Goal: Task Accomplishment & Management: Manage account settings

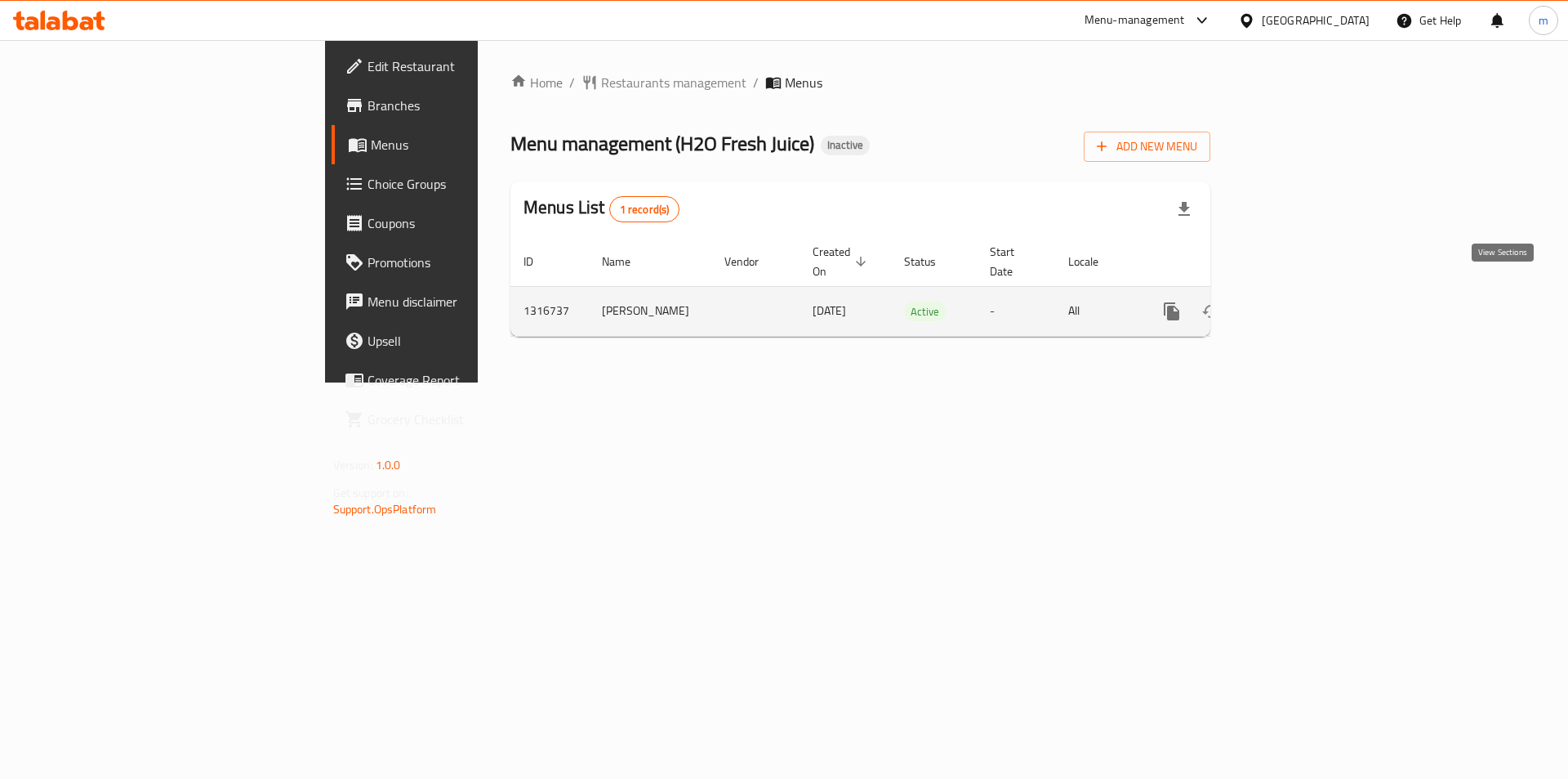
click at [1309, 292] on link "enhanced table" at bounding box center [1289, 311] width 39 height 39
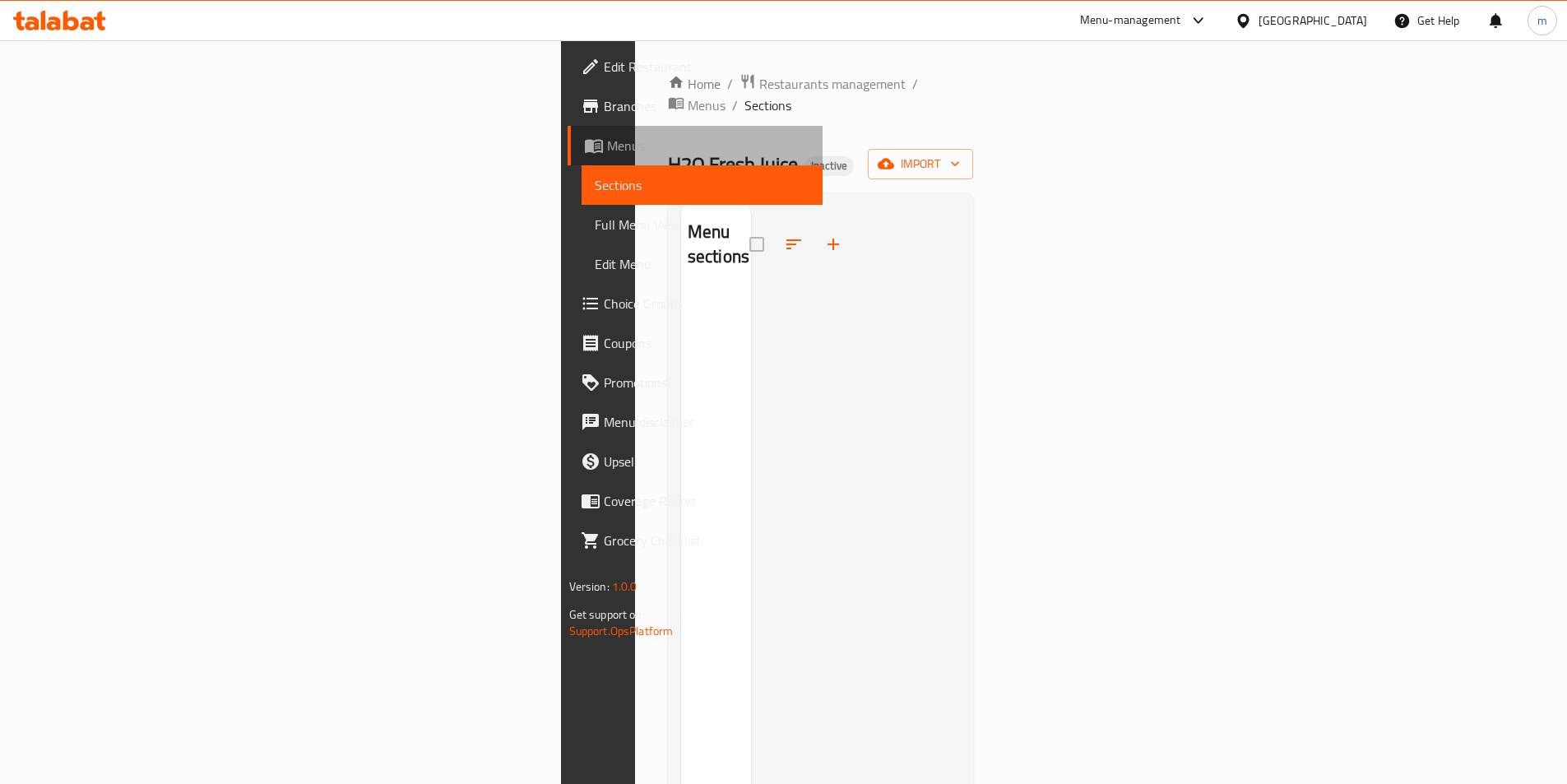
click at [568, 158] on link "Menus" at bounding box center [695, 145] width 255 height 40
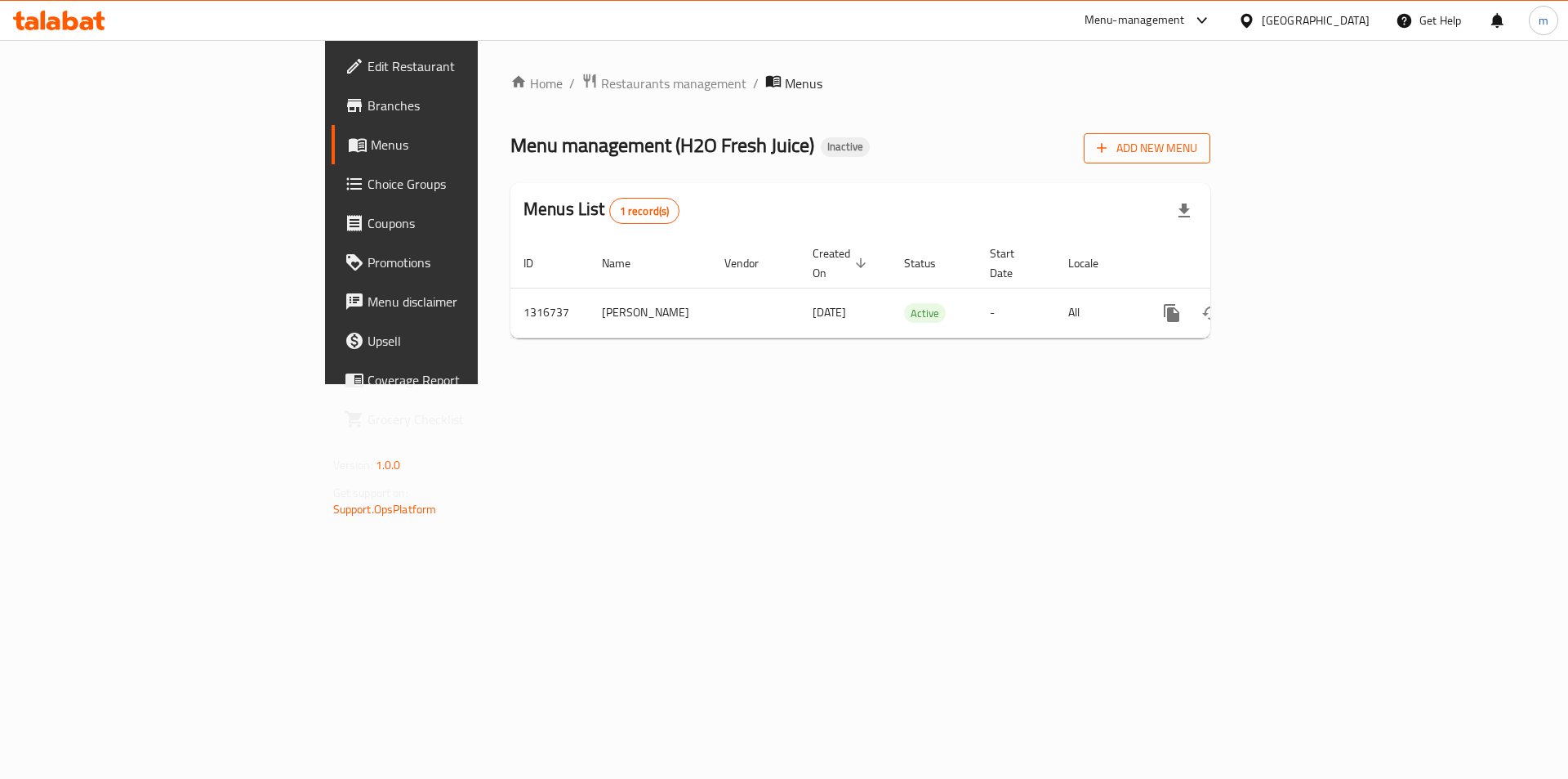
click at [1197, 151] on span "Add New Menu" at bounding box center [1147, 148] width 101 height 20
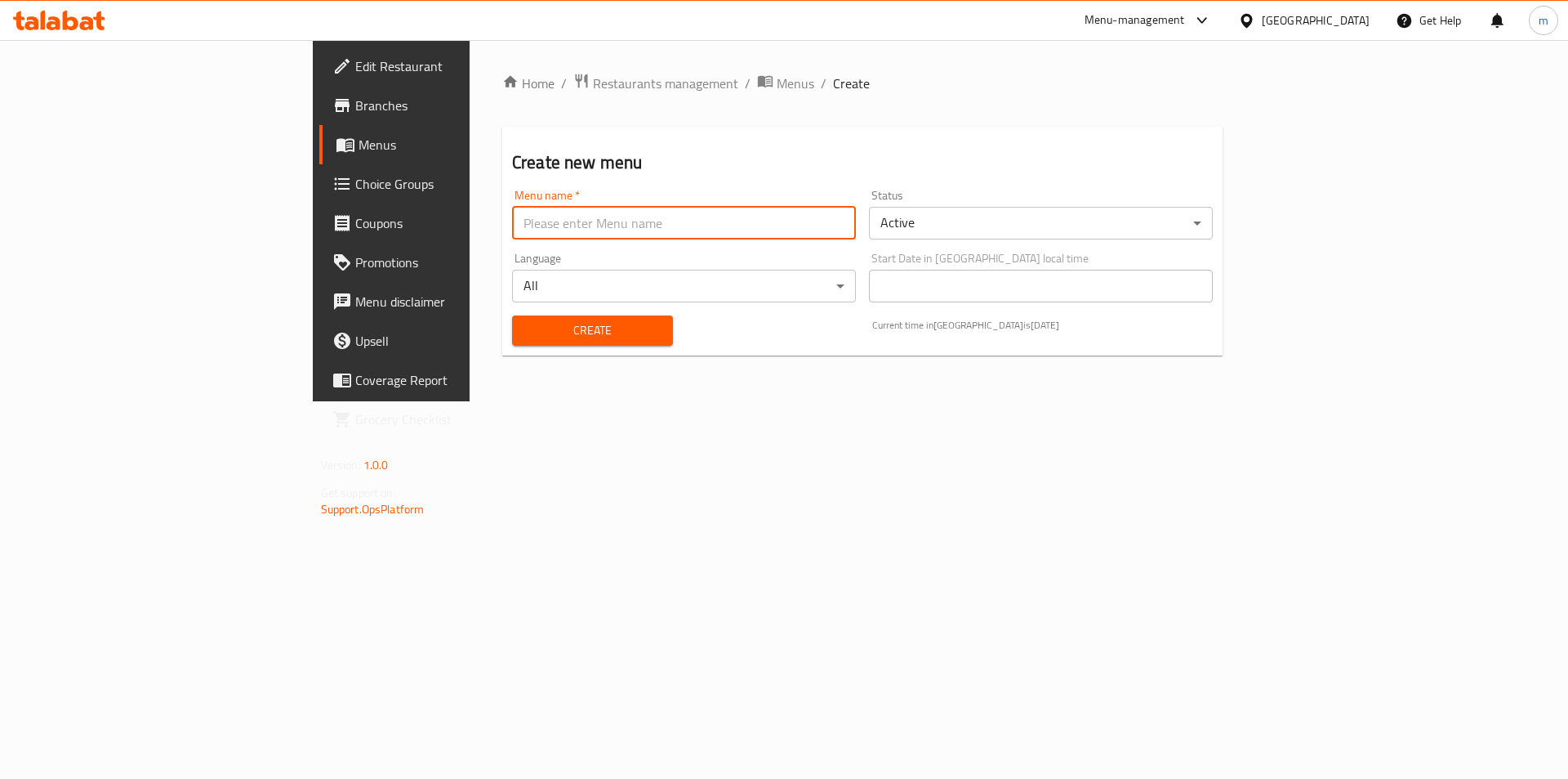
click at [622, 221] on input "text" at bounding box center [683, 222] width 343 height 32
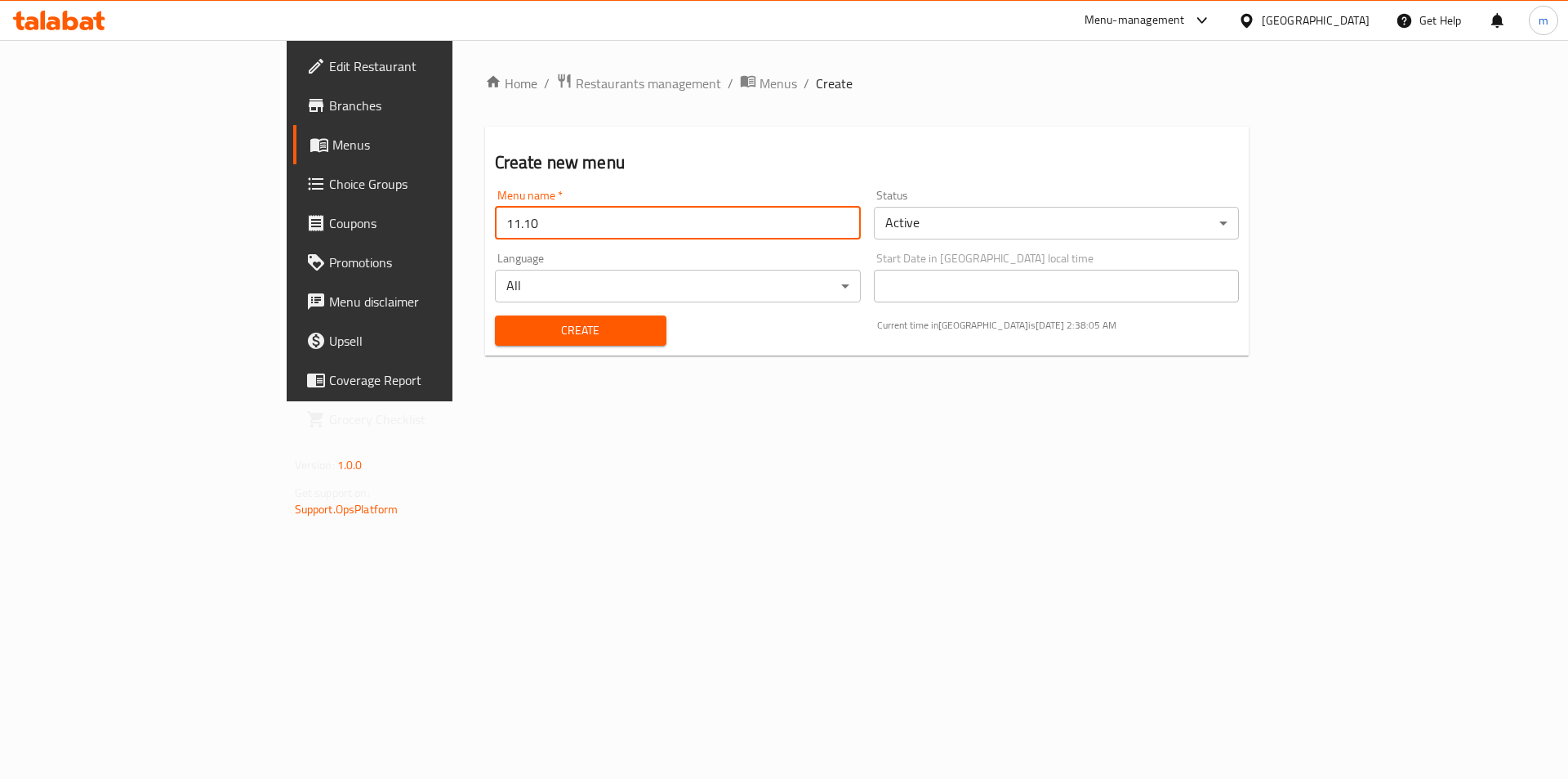
type input "11.10"
click at [495, 316] on button "Create" at bounding box center [580, 330] width 171 height 31
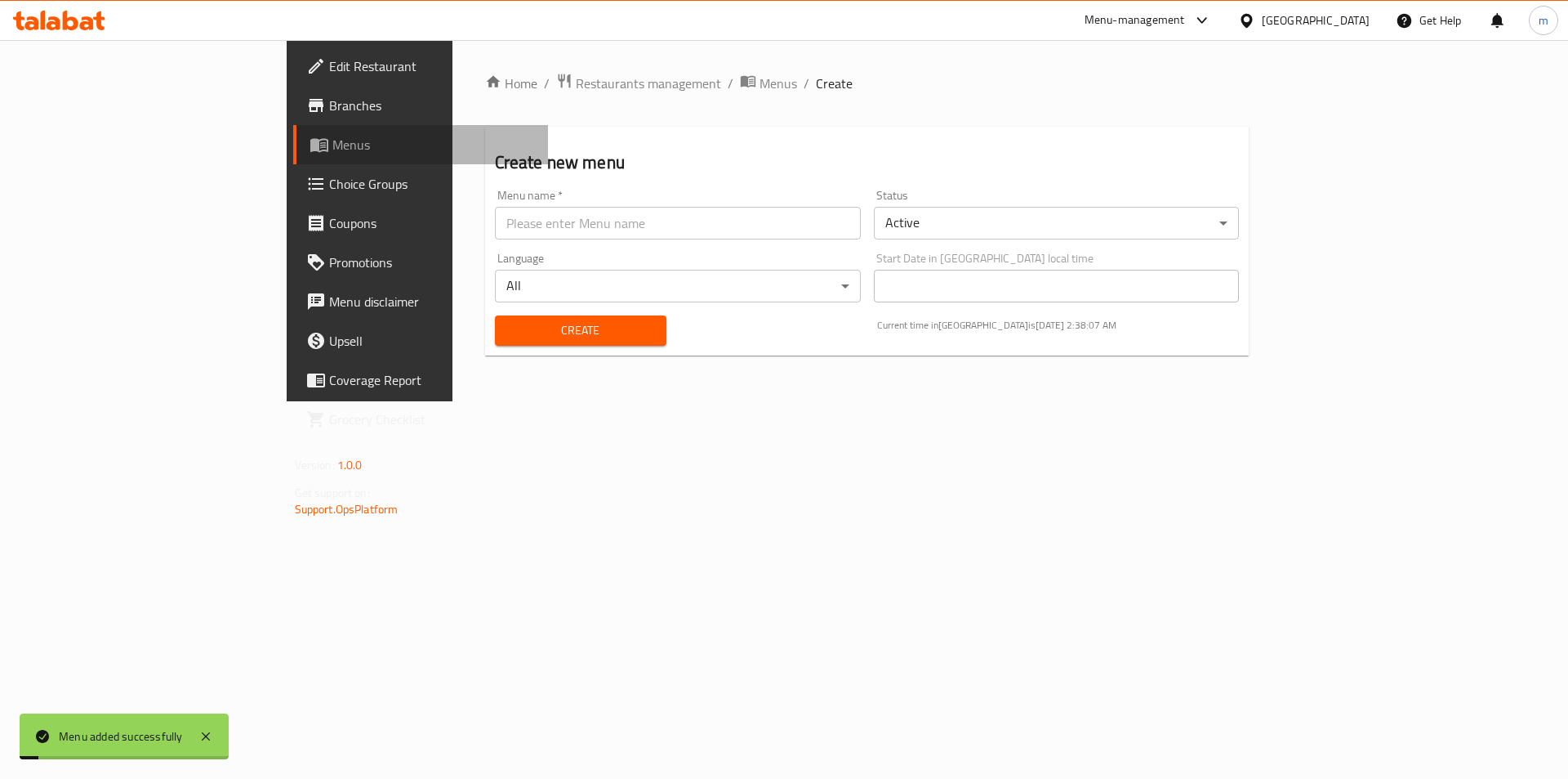
click at [332, 141] on span "Menus" at bounding box center [434, 144] width 204 height 19
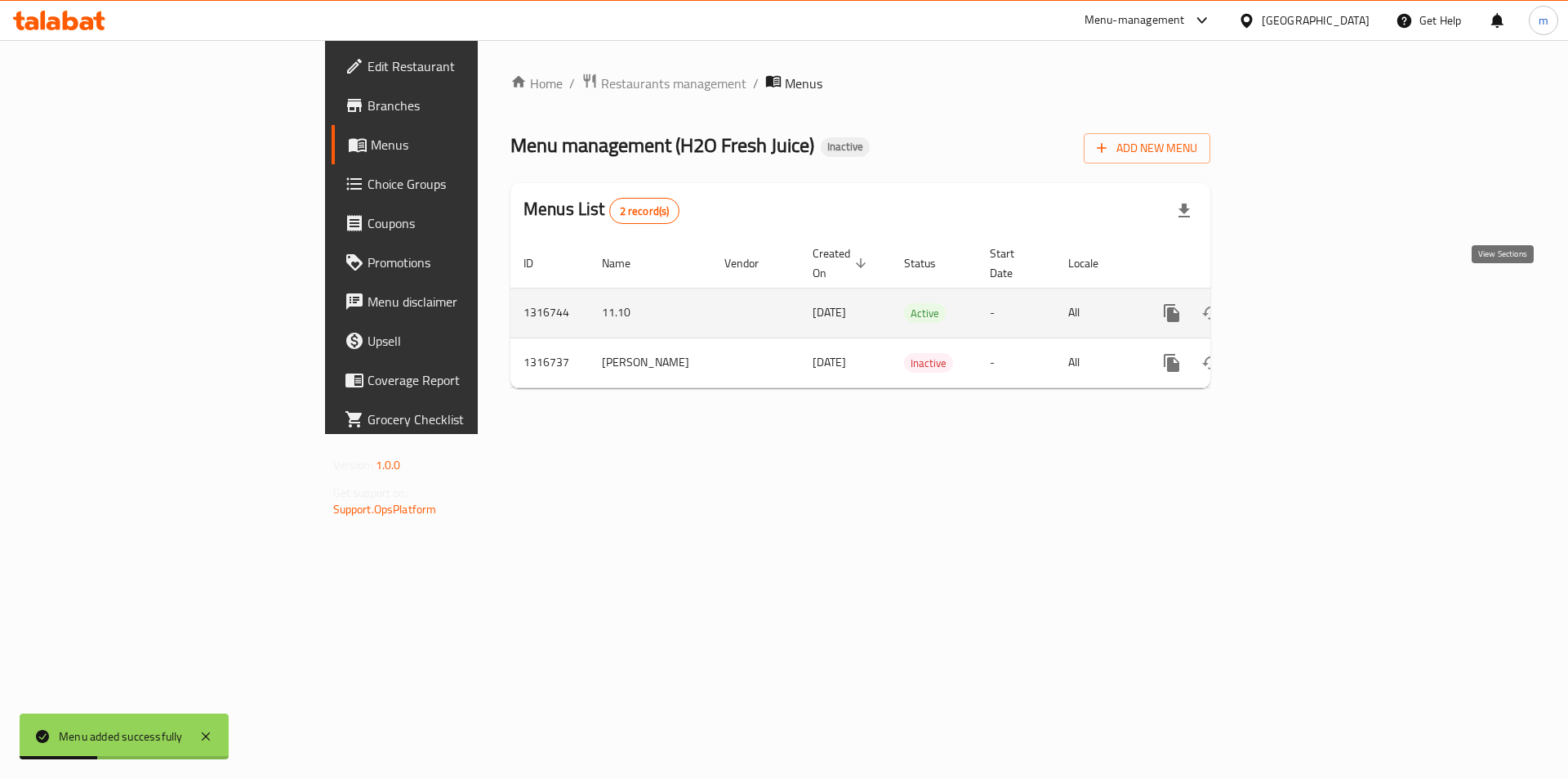
click at [1300, 303] on icon "enhanced table" at bounding box center [1289, 313] width 19 height 19
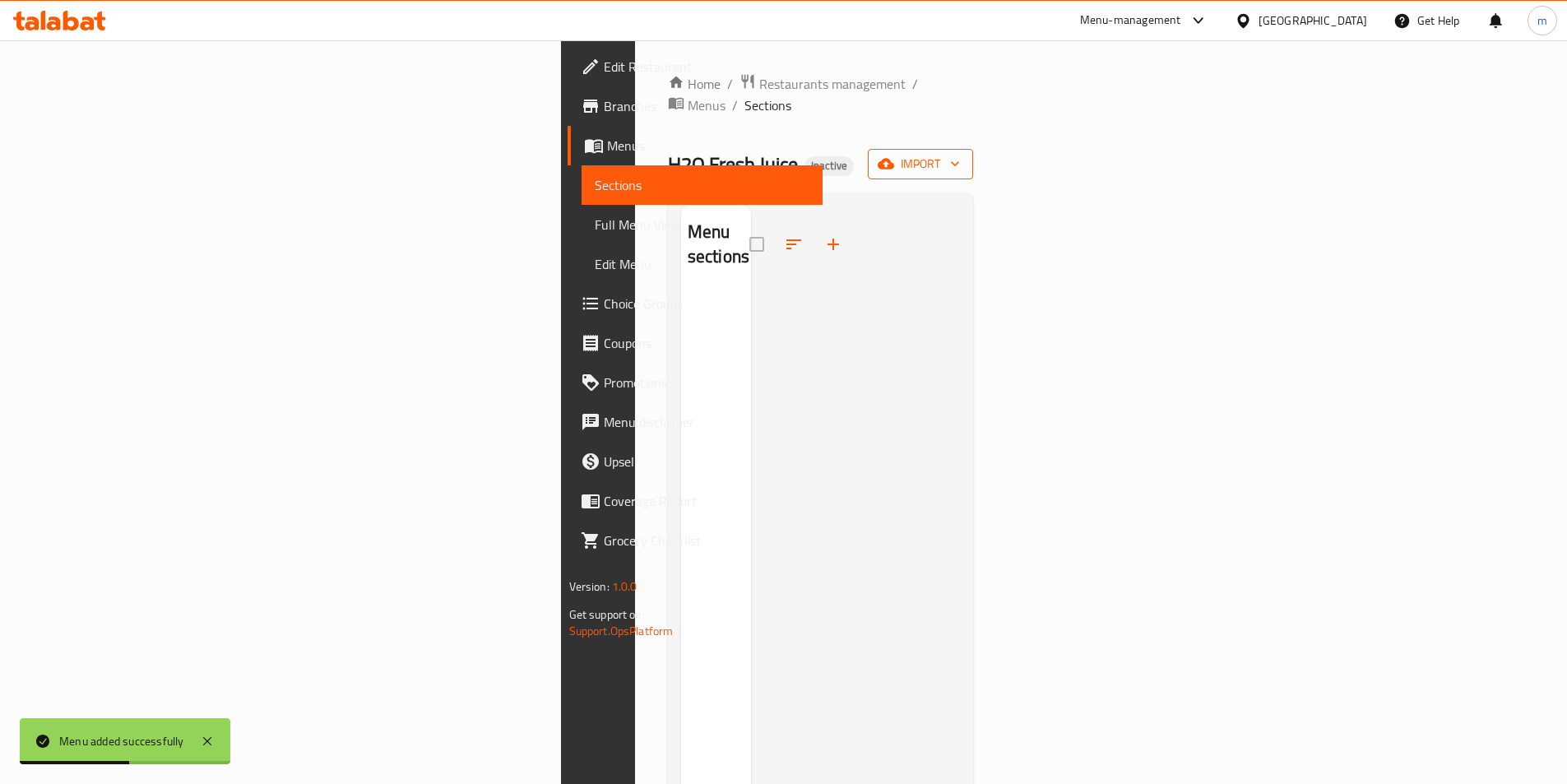
click at [894, 156] on icon "button" at bounding box center [886, 164] width 17 height 17
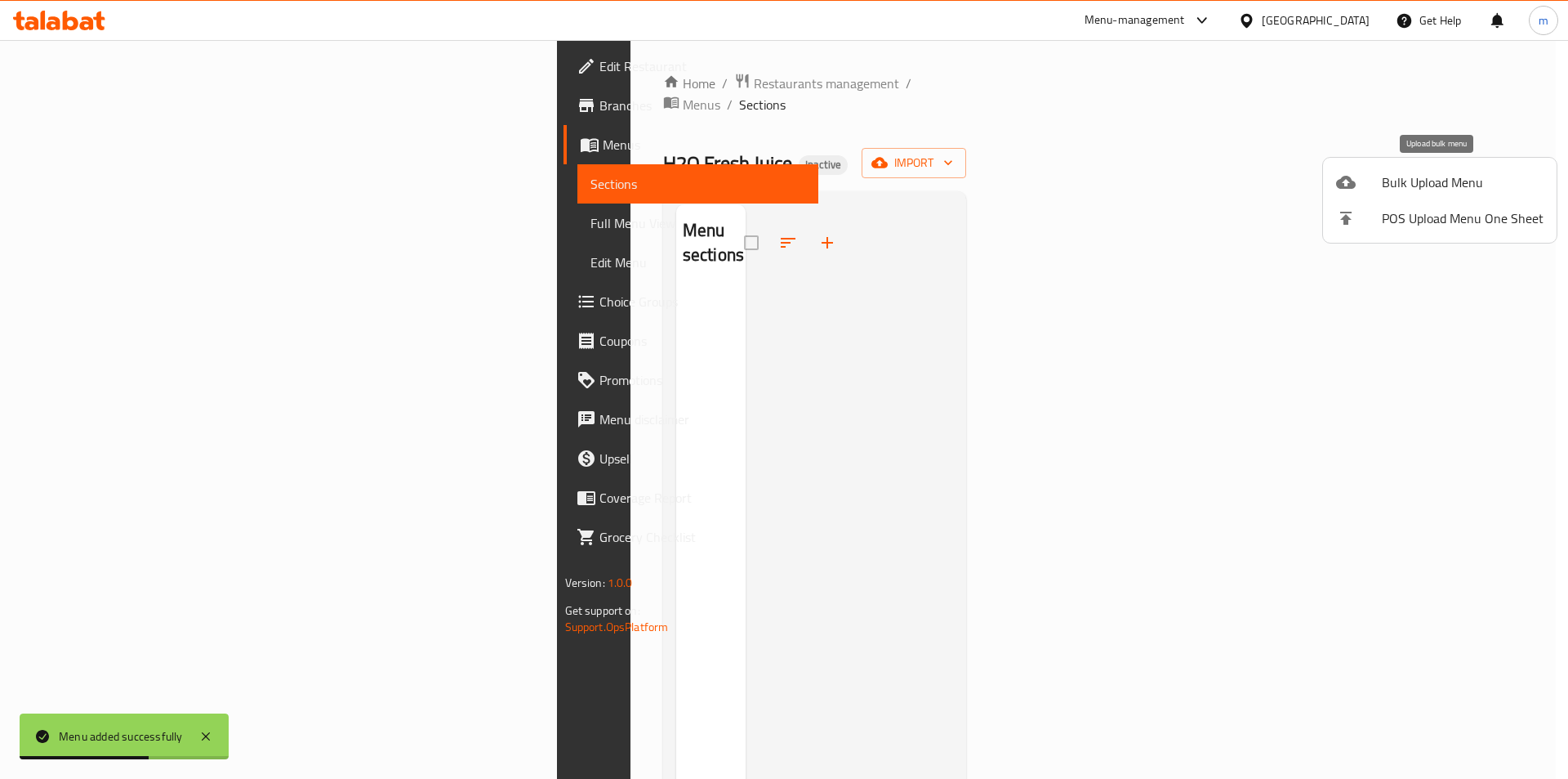
click at [1388, 176] on span "Bulk Upload Menu" at bounding box center [1462, 182] width 162 height 19
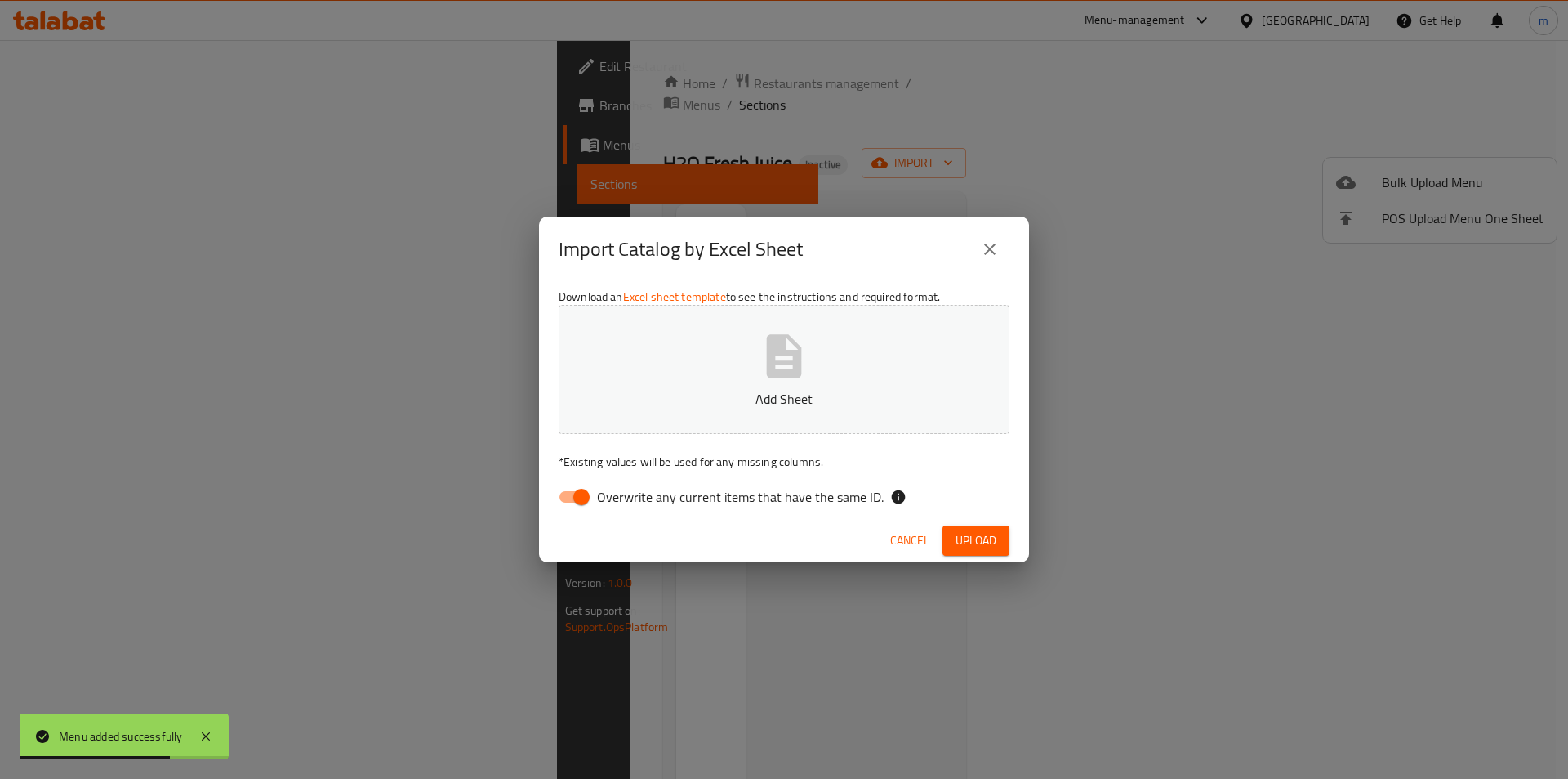
click at [556, 502] on input "Overwrite any current items that have the same ID." at bounding box center [581, 497] width 94 height 31
checkbox input "false"
click at [721, 351] on button "Add Sheet" at bounding box center [784, 370] width 451 height 129
click at [964, 525] on button "Upload" at bounding box center [975, 540] width 67 height 31
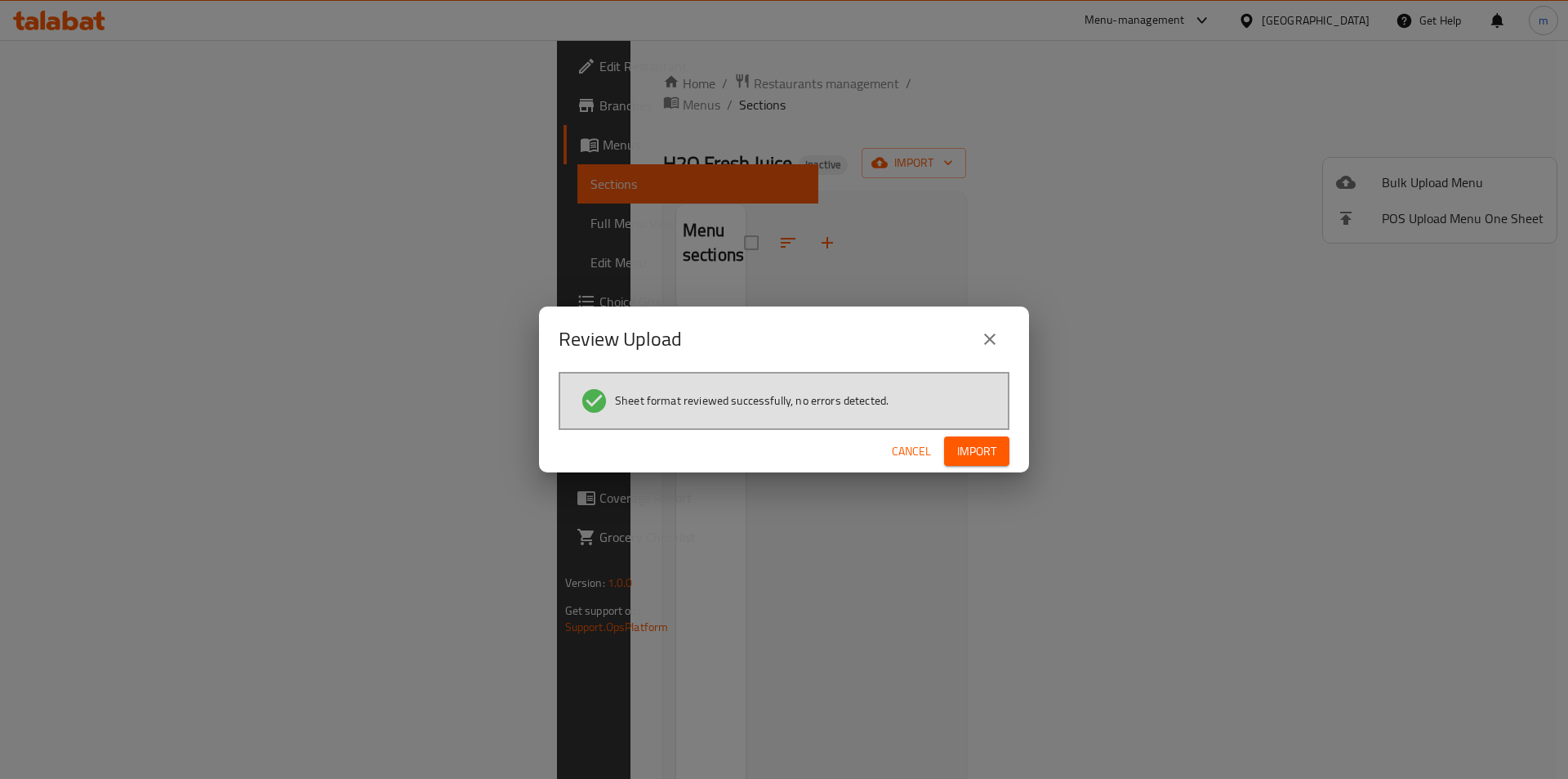
click at [996, 446] on button "Import" at bounding box center [976, 451] width 66 height 31
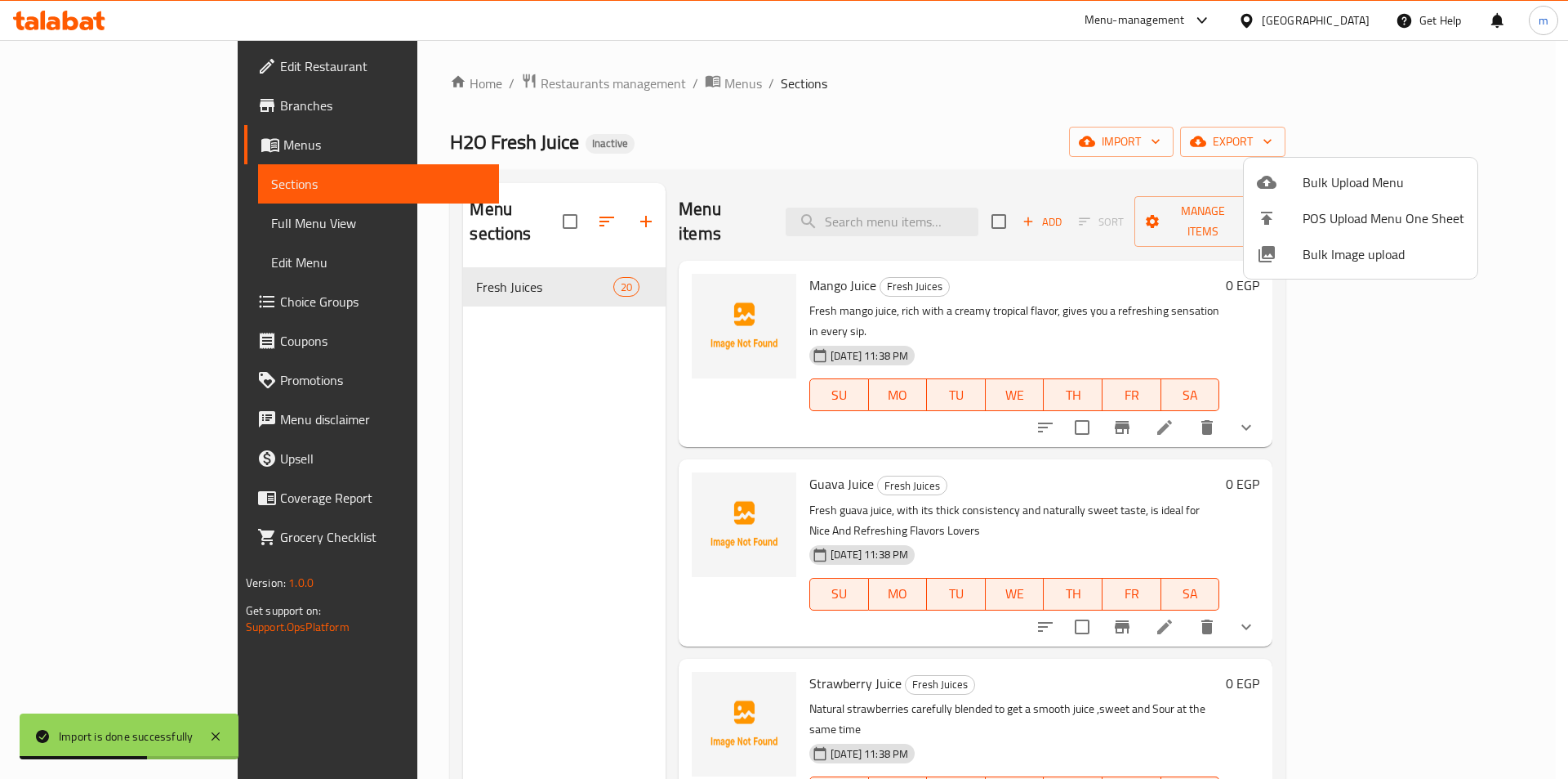
click at [83, 220] on div at bounding box center [784, 389] width 1568 height 779
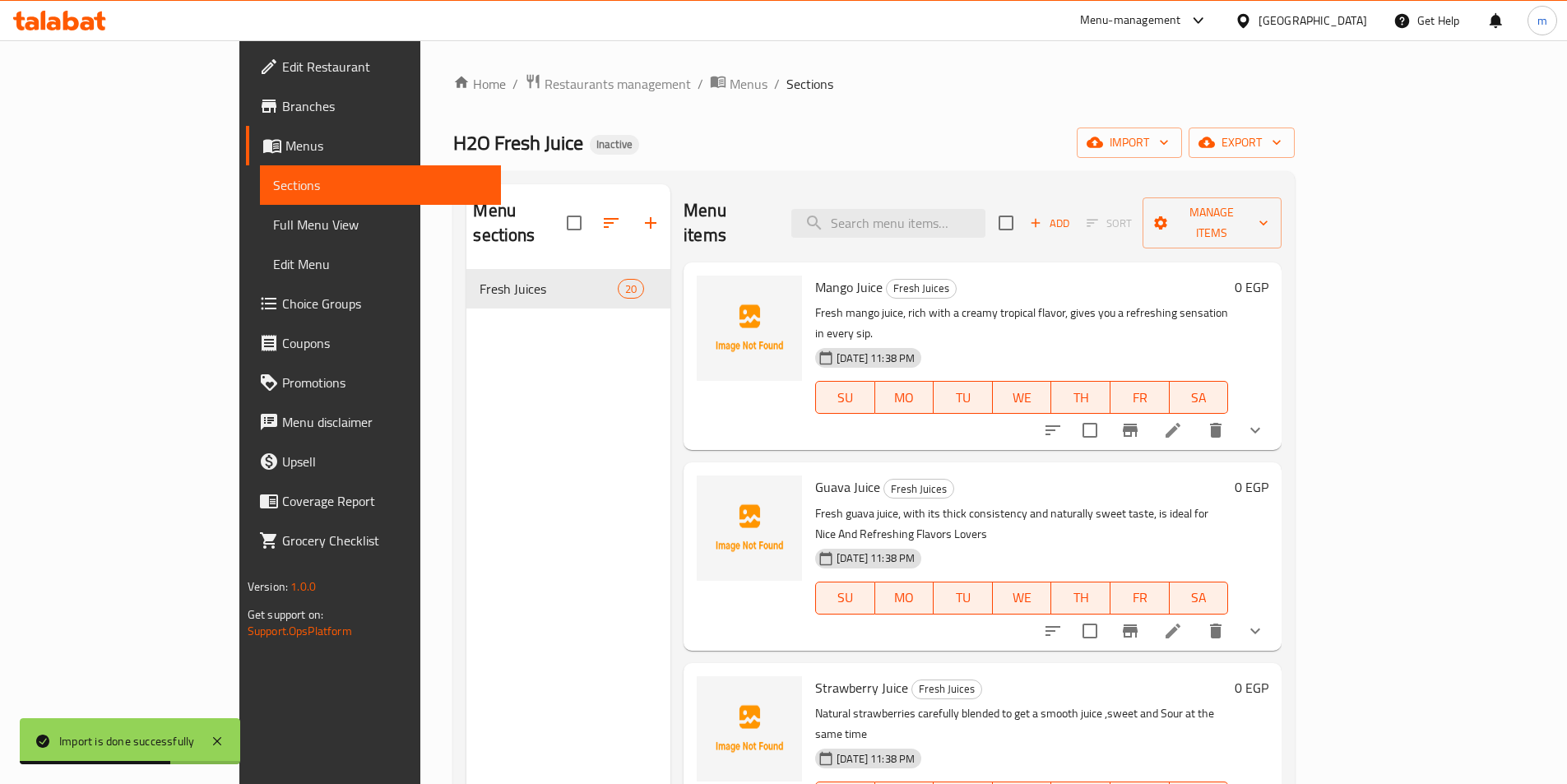
click at [273, 221] on span "Full Menu View" at bounding box center [380, 224] width 215 height 19
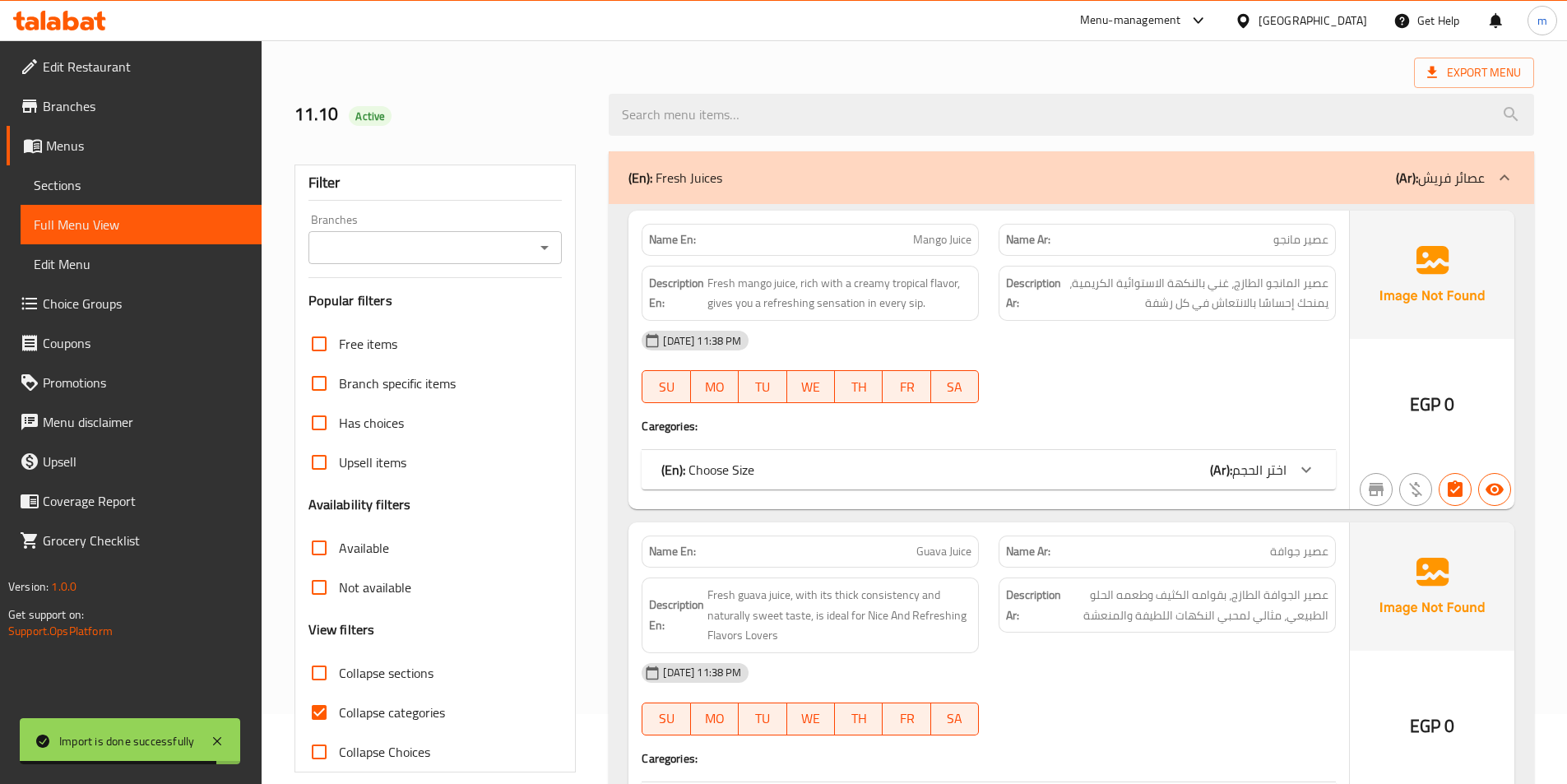
scroll to position [165, 0]
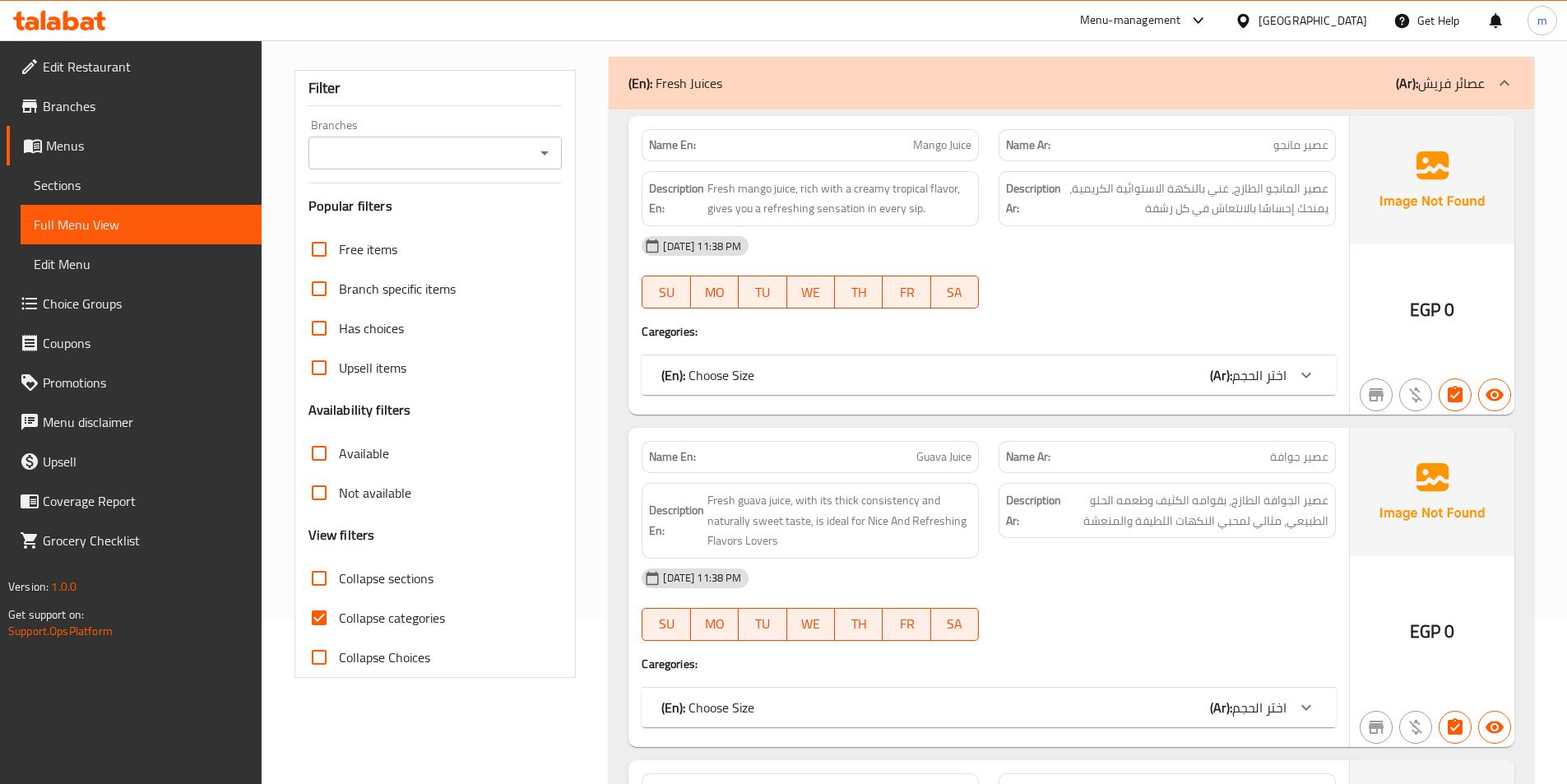
click at [405, 617] on span "Collapse categories" at bounding box center [392, 618] width 107 height 19
click at [339, 617] on input "Collapse categories" at bounding box center [319, 617] width 40 height 40
checkbox input "false"
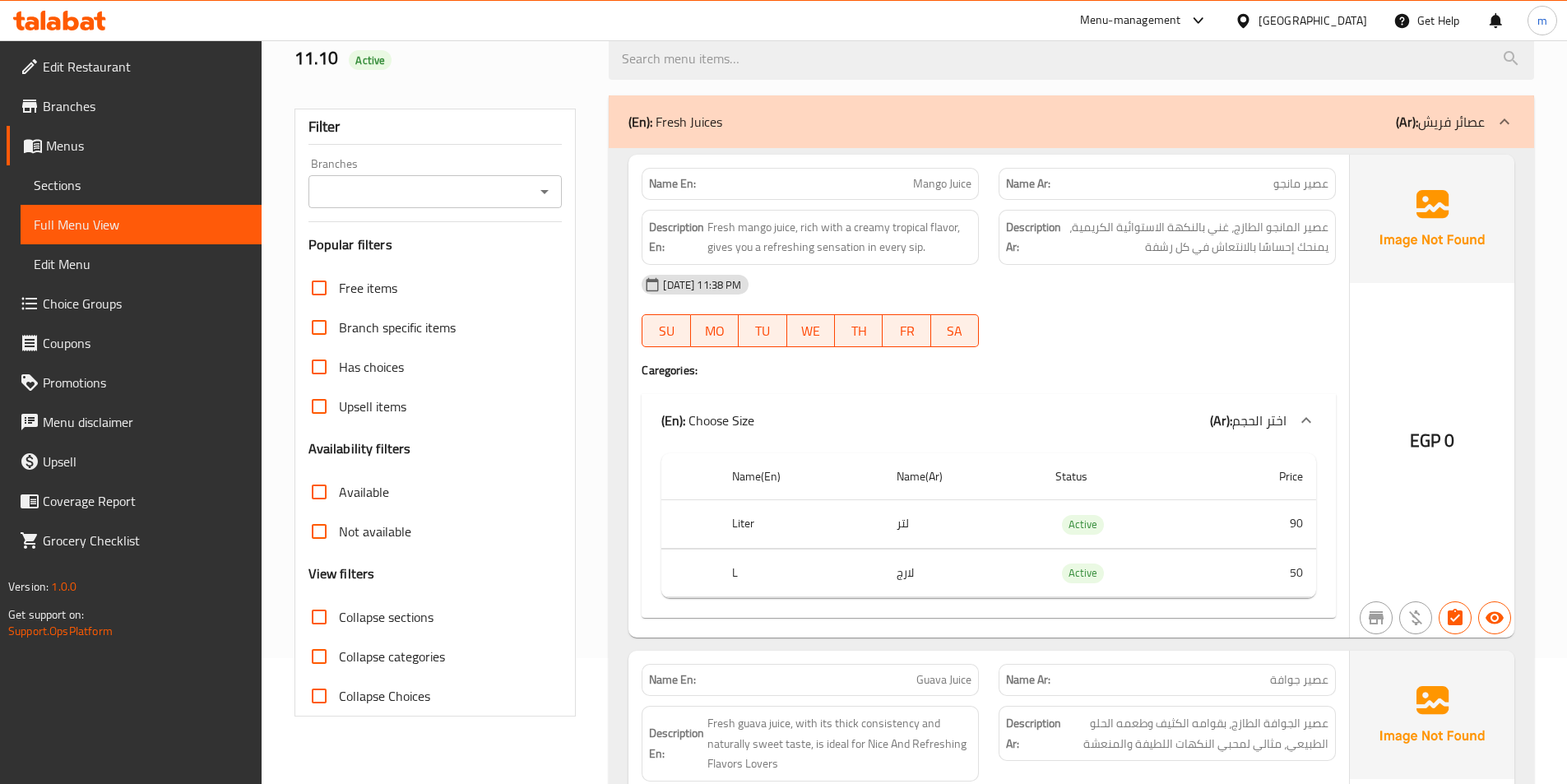
scroll to position [0, 0]
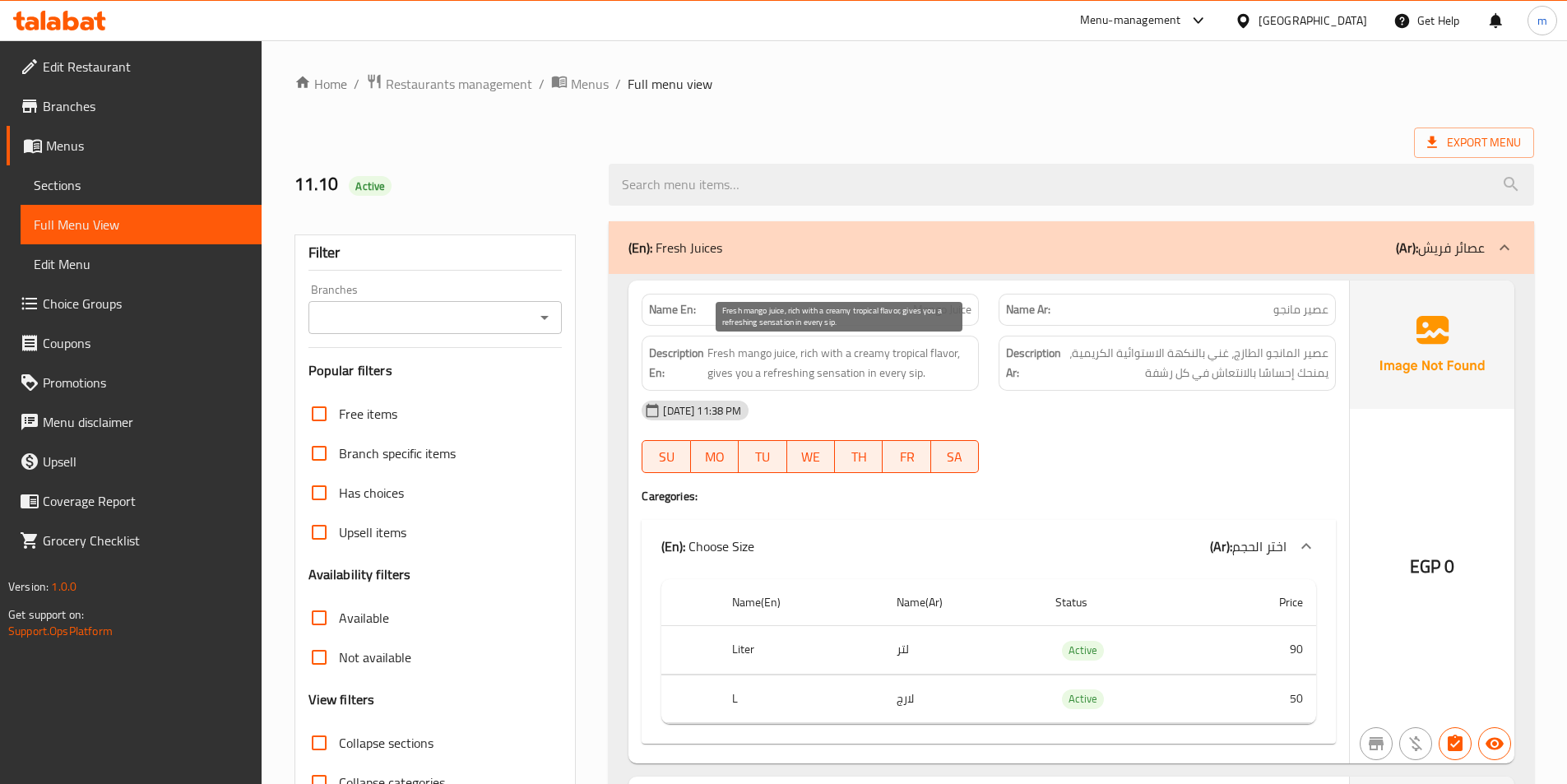
click at [816, 350] on span "Fresh mango juice, rich with a creamy tropical flavor, gives you a refreshing s…" at bounding box center [840, 363] width 264 height 40
click at [860, 355] on span "Fresh mango juice, rich with a creamy tropical flavor, gives you a refreshing s…" at bounding box center [840, 363] width 264 height 40
click at [720, 376] on span "Fresh mango juice, rich with a creamy tropical flavor, gives you a refreshing s…" at bounding box center [840, 363] width 264 height 40
click at [840, 378] on span "Fresh mango juice, rich with a creamy tropical flavor, gives you a refreshing s…" at bounding box center [840, 363] width 264 height 40
click at [784, 374] on span "Fresh mango juice, rich with a creamy tropical flavor, gives you a refreshing s…" at bounding box center [840, 363] width 264 height 40
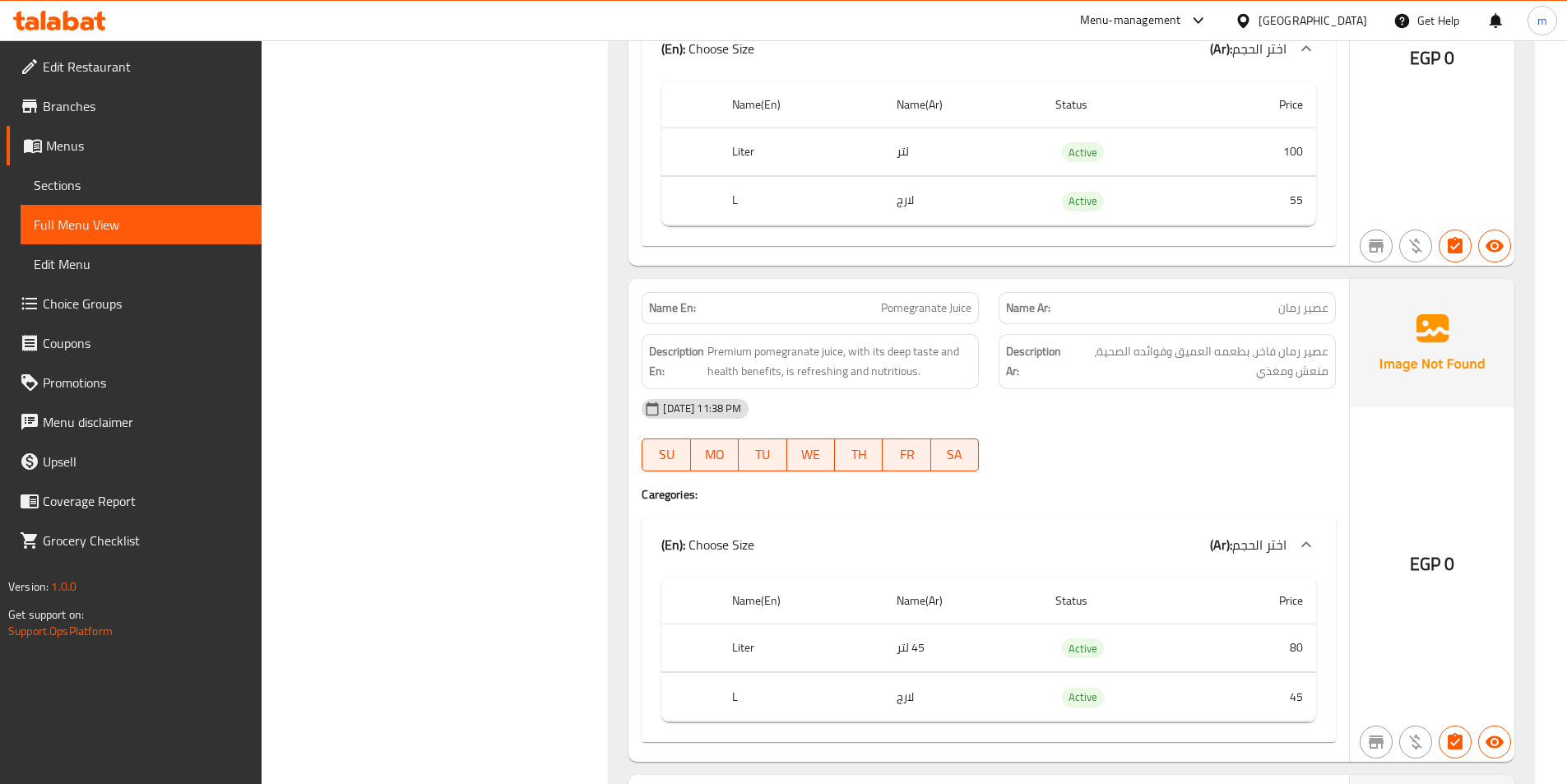
scroll to position [4029, 0]
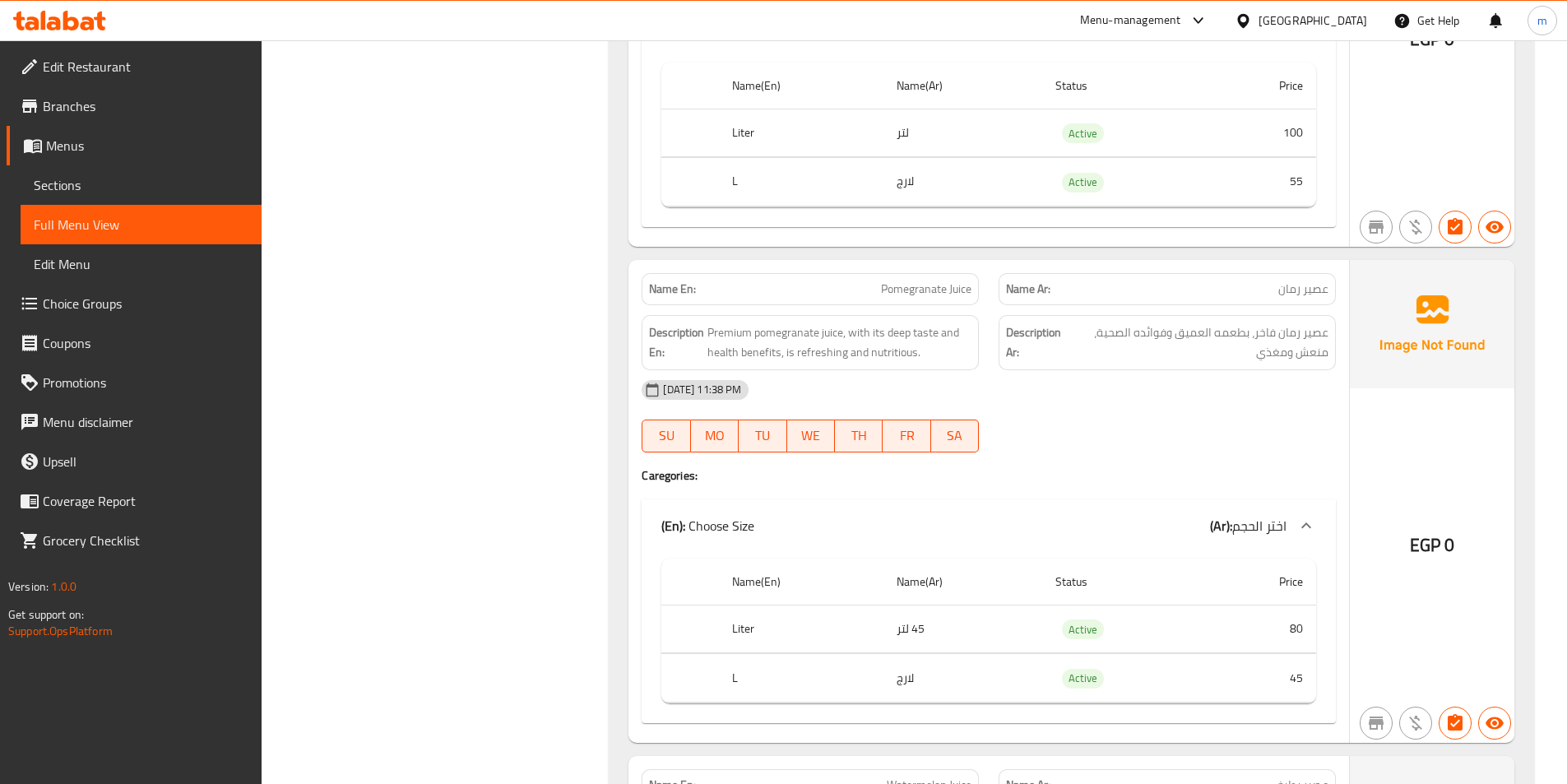
click at [902, 296] on span "Pomegranate Juice" at bounding box center [926, 289] width 91 height 18
copy span "Pomegranate Juice"
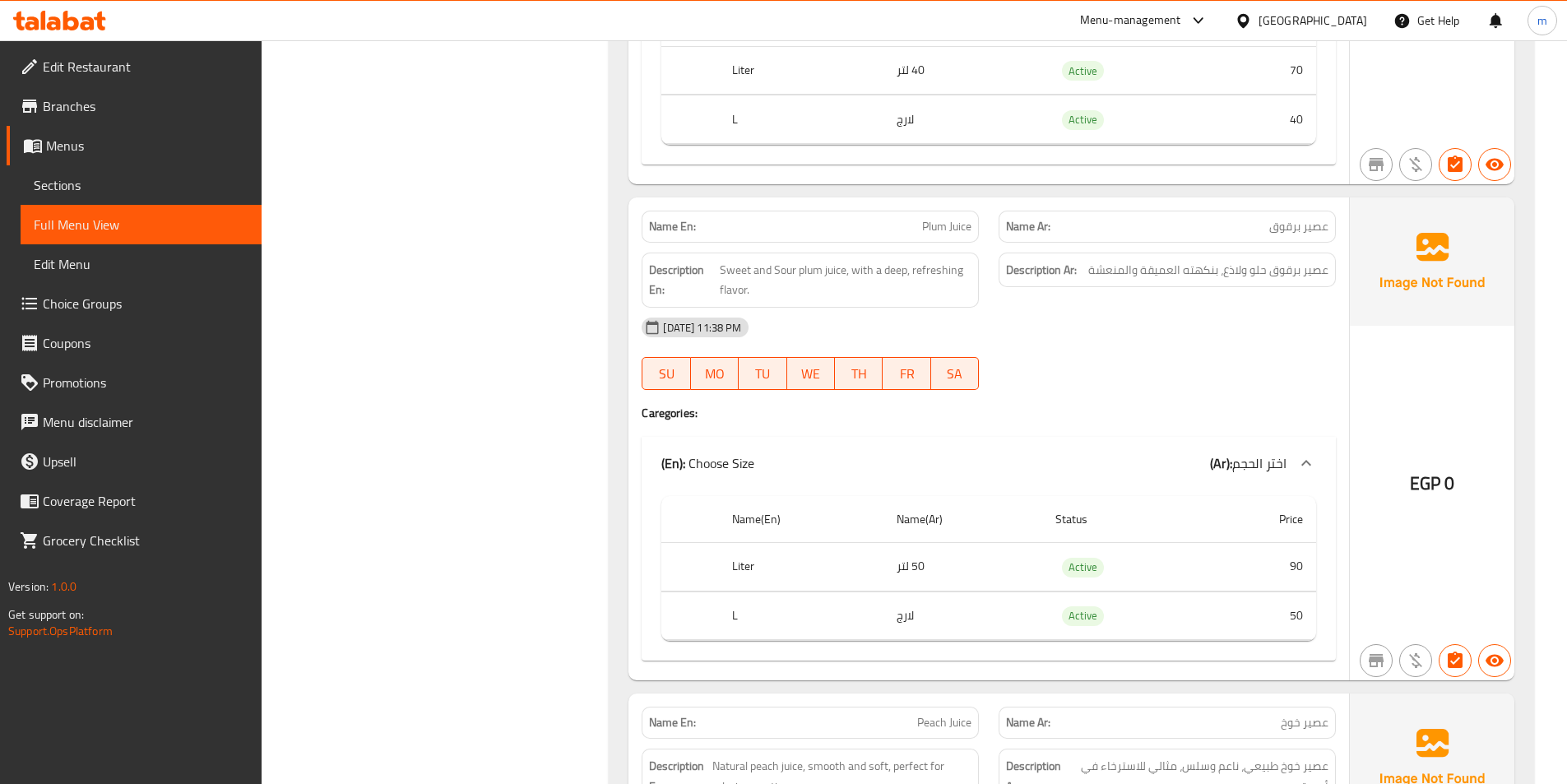
scroll to position [8525, 0]
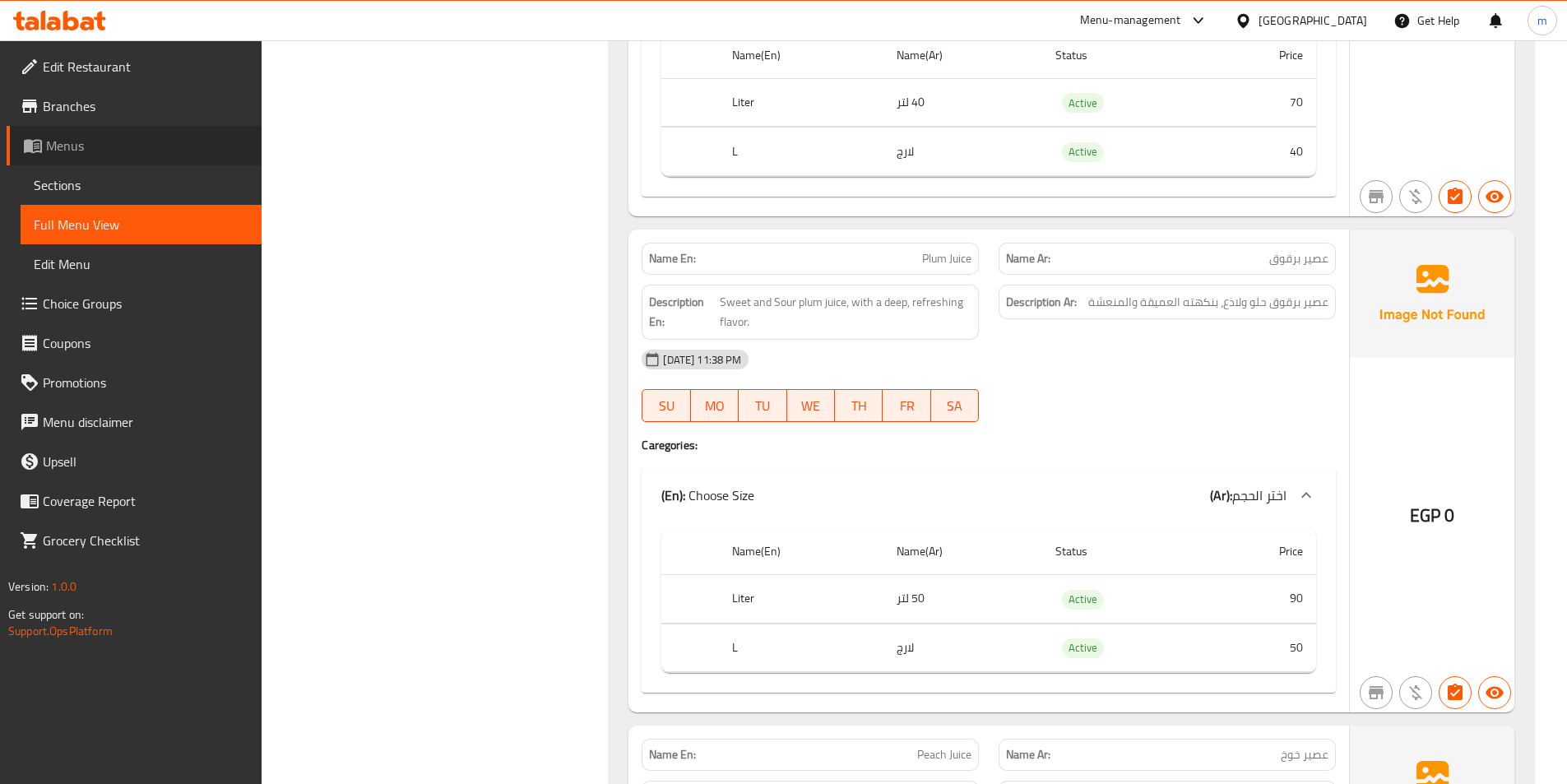
click at [104, 137] on span "Menus" at bounding box center [147, 145] width 202 height 19
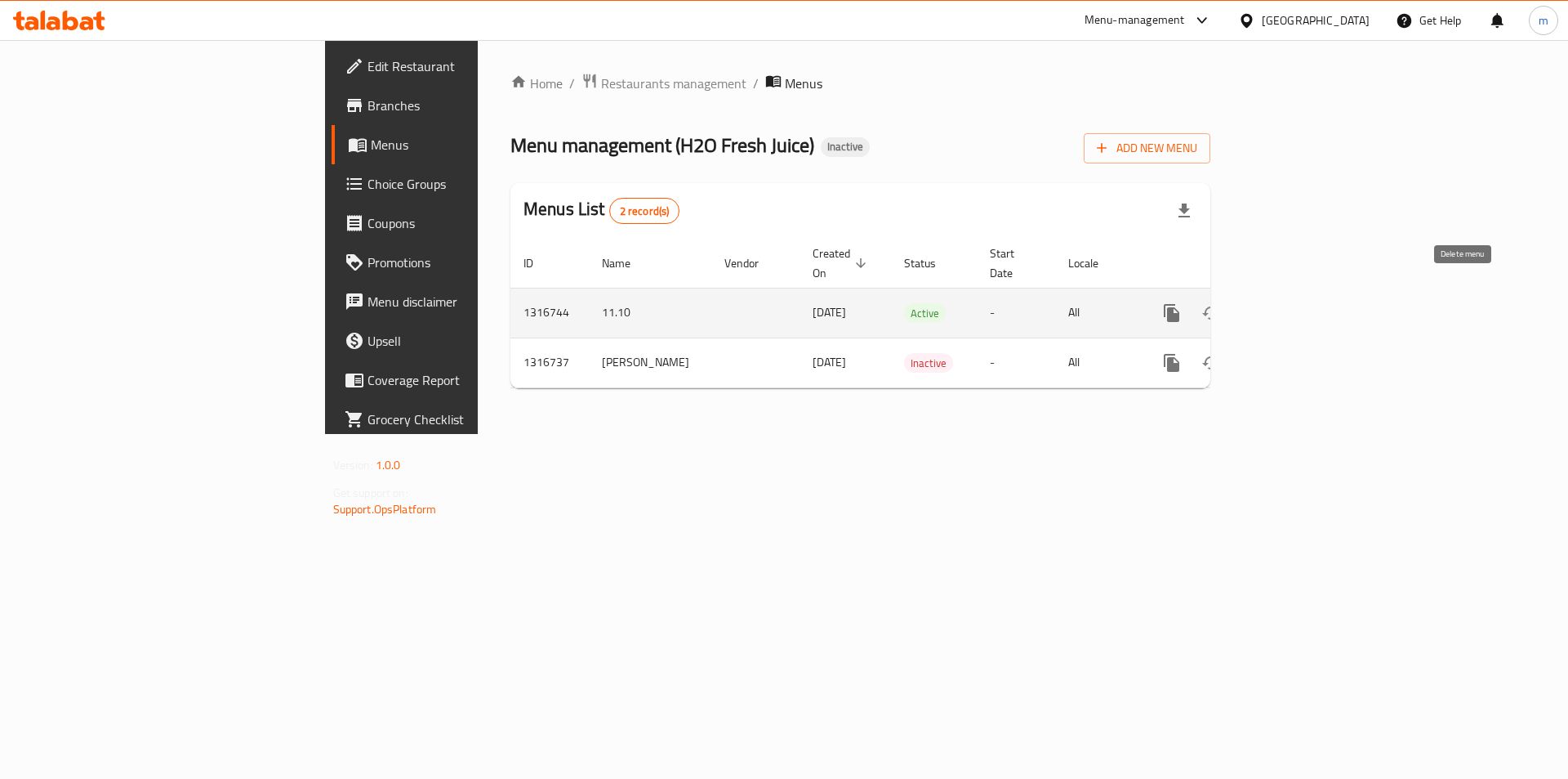
click at [1256, 306] on icon "enhanced table" at bounding box center [1250, 313] width 11 height 15
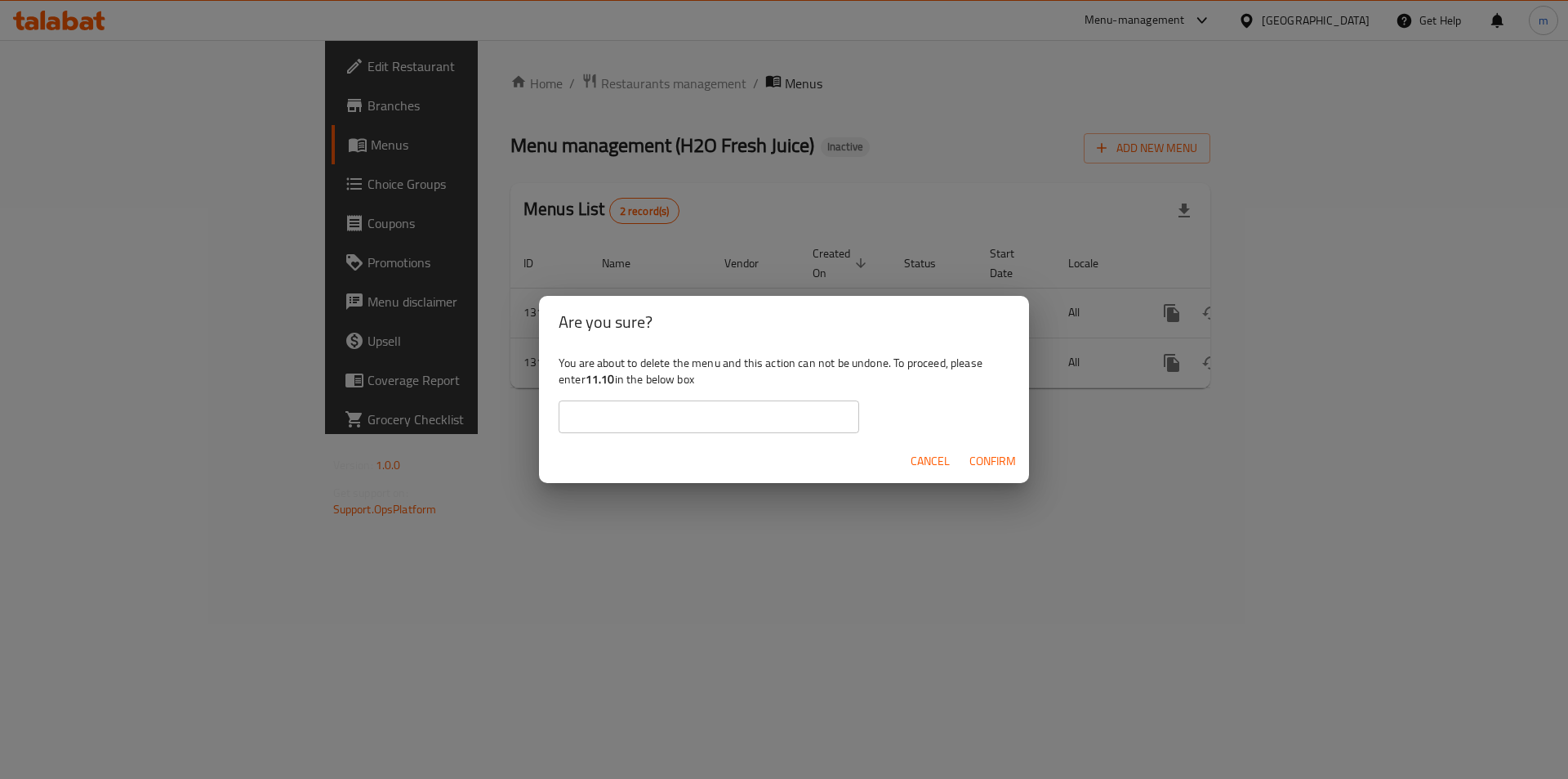
click at [783, 409] on input "text" at bounding box center [709, 416] width 301 height 32
type input "11.10"
click at [928, 462] on span "Cancel" at bounding box center [930, 461] width 39 height 20
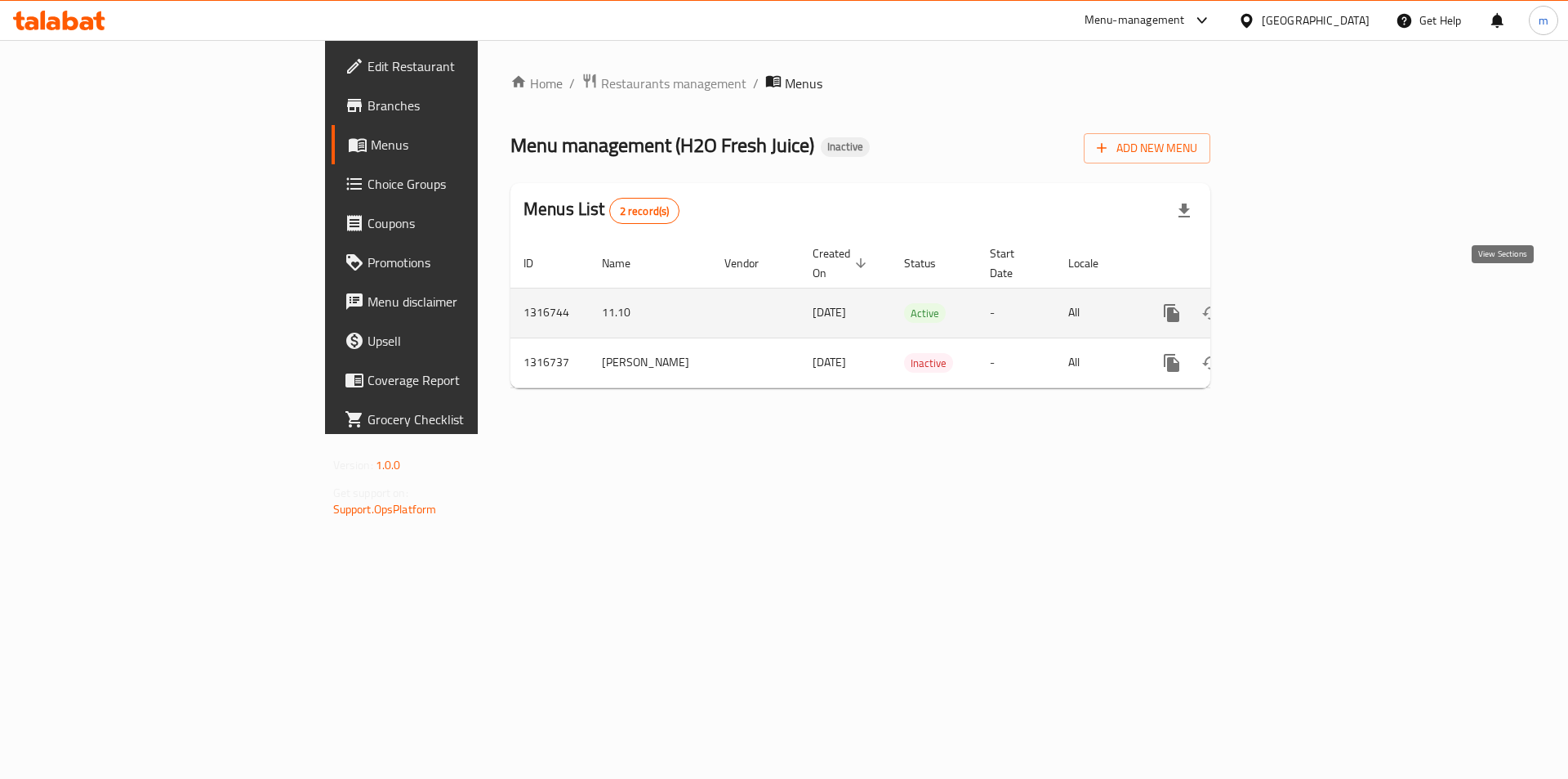
click at [1300, 303] on icon "enhanced table" at bounding box center [1289, 313] width 19 height 19
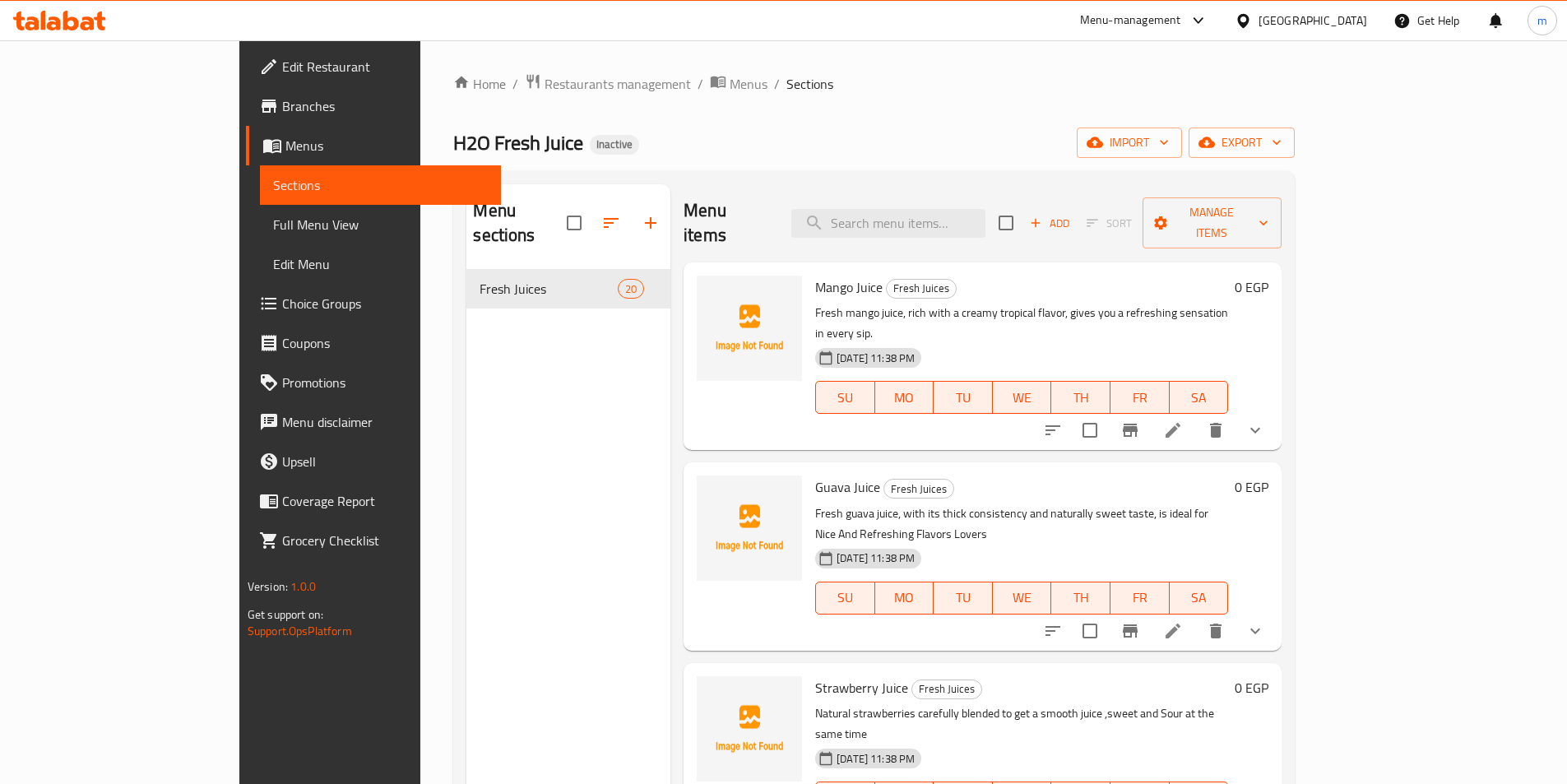
click at [273, 226] on span "Full Menu View" at bounding box center [380, 224] width 215 height 19
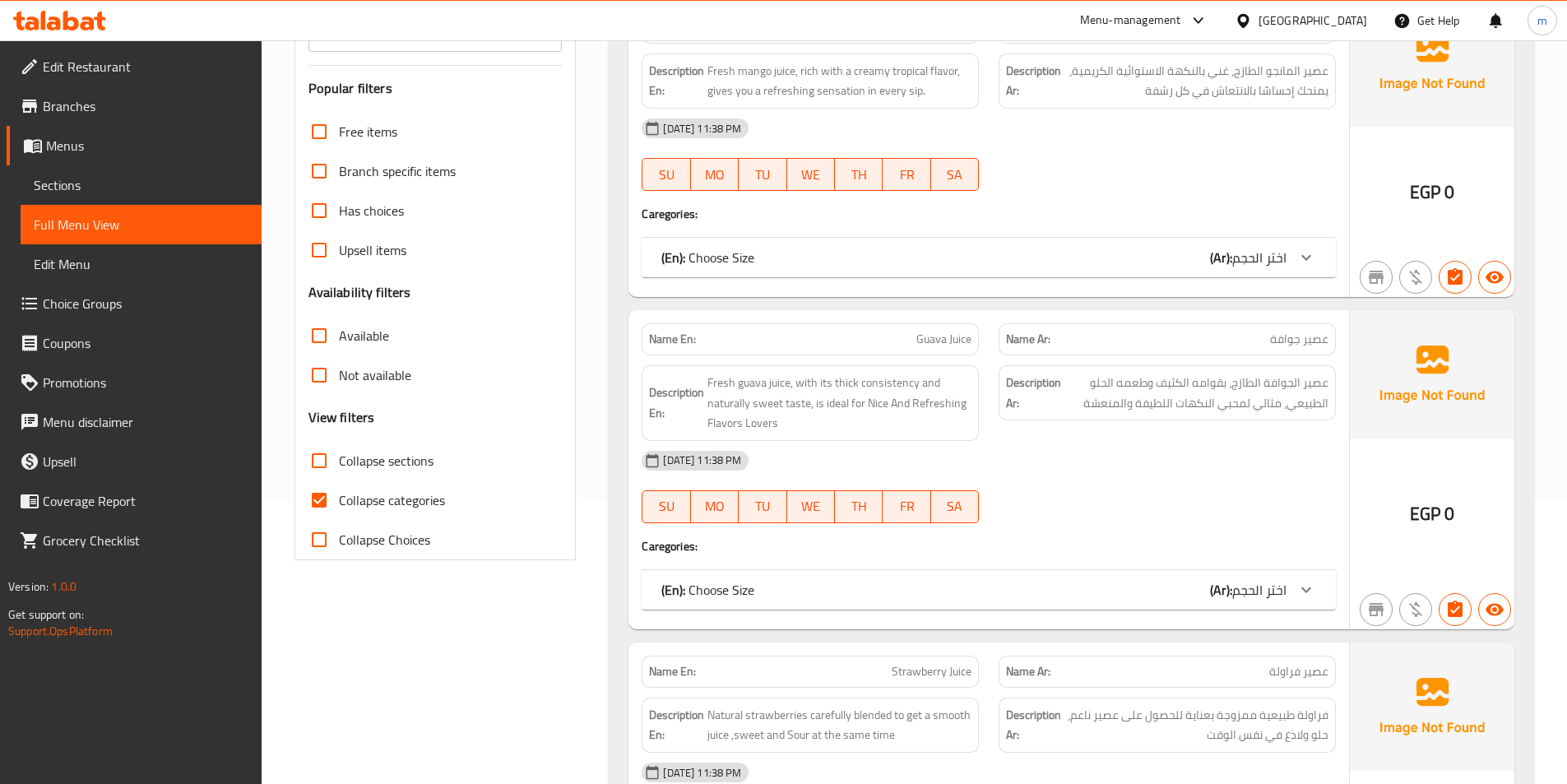
scroll to position [165, 0]
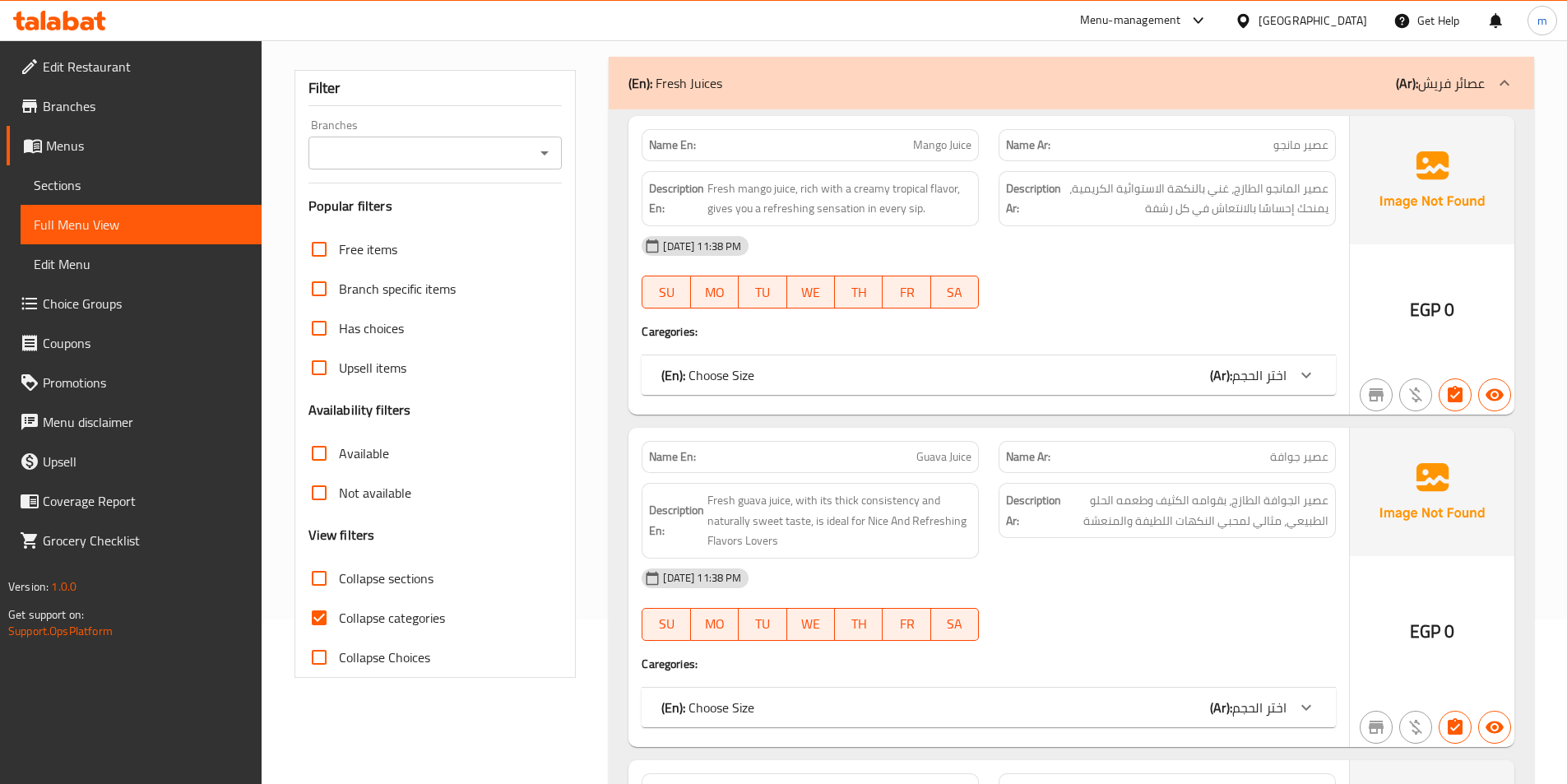
click at [396, 584] on span "Collapse sections" at bounding box center [386, 578] width 94 height 19
click at [339, 584] on input "Collapse sections" at bounding box center [319, 578] width 40 height 40
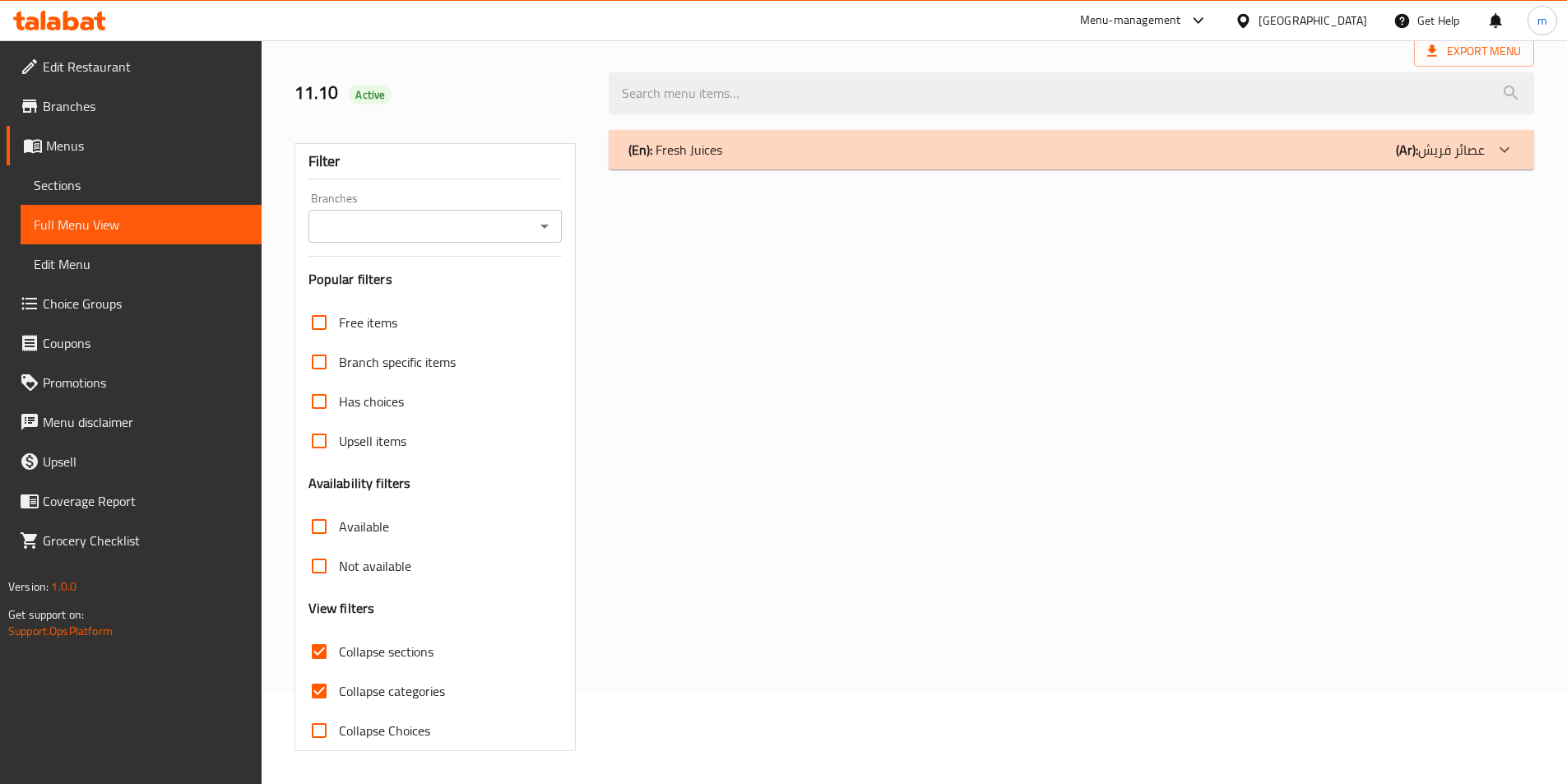
scroll to position [92, 0]
click at [394, 657] on span "Collapse sections" at bounding box center [386, 651] width 94 height 19
click at [339, 657] on input "Collapse sections" at bounding box center [319, 651] width 40 height 40
checkbox input "false"
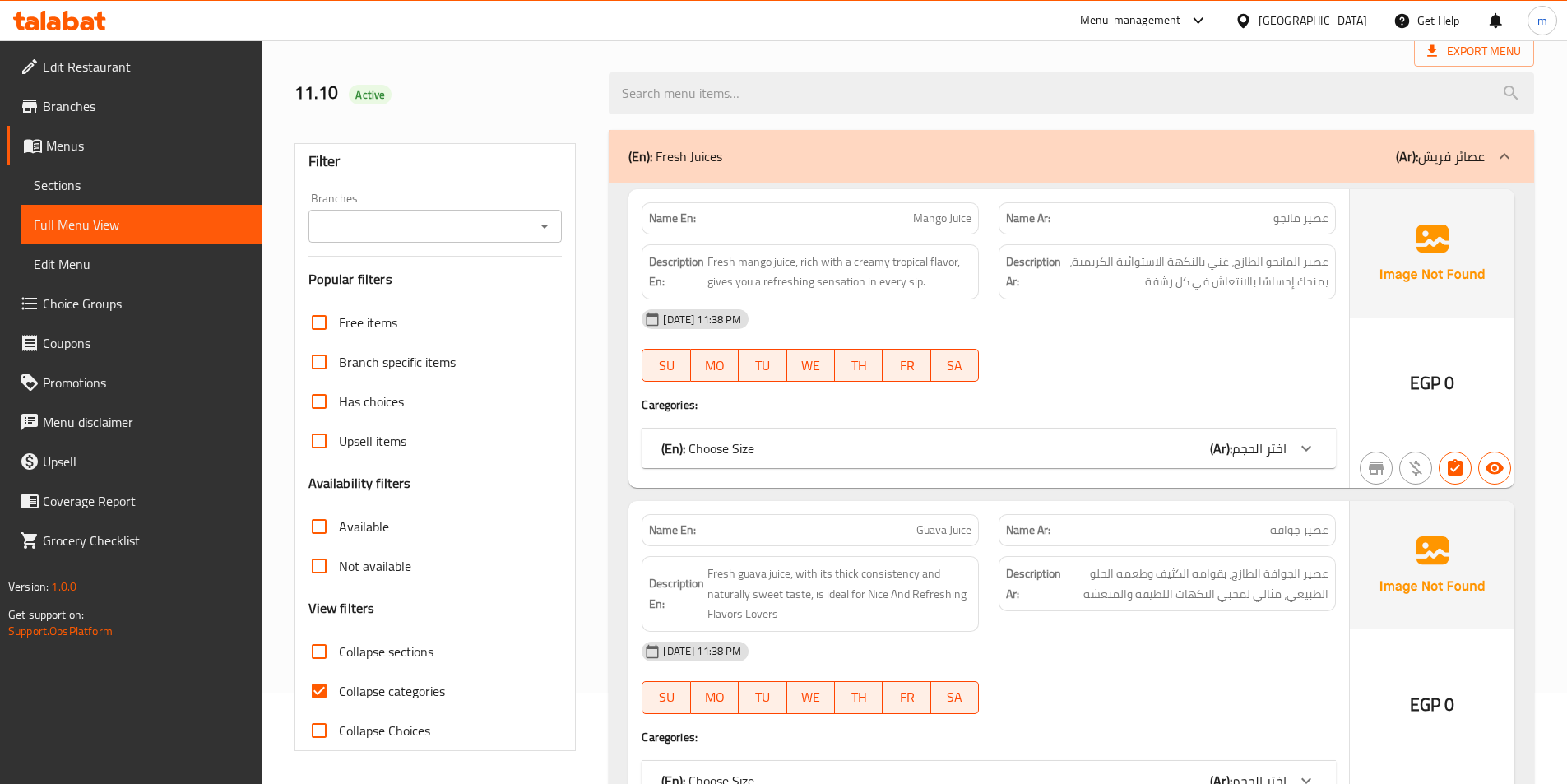
click at [392, 685] on span "Collapse categories" at bounding box center [392, 691] width 107 height 19
click at [339, 685] on input "Collapse categories" at bounding box center [319, 691] width 40 height 40
checkbox input "false"
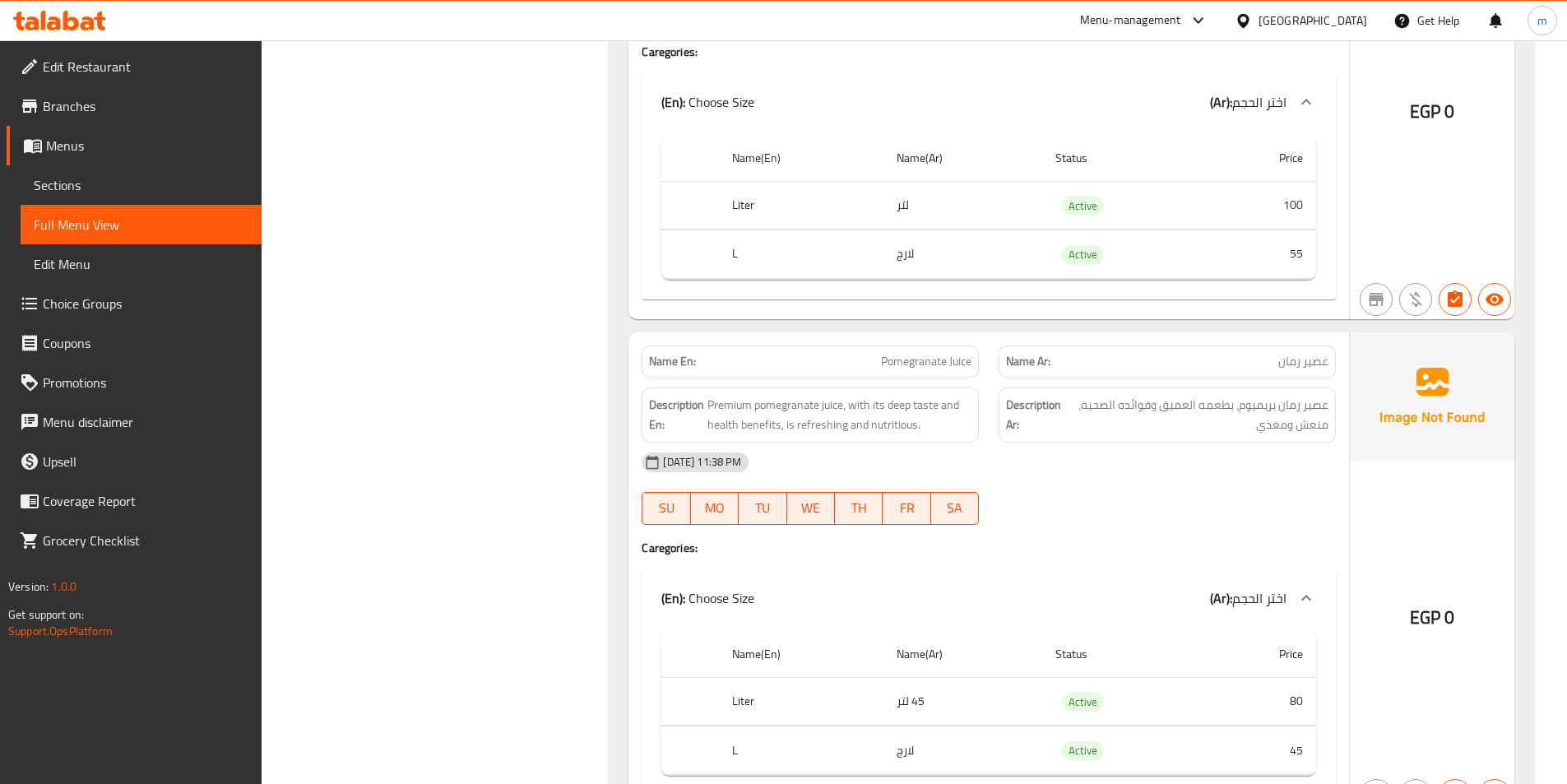
scroll to position [3956, 0]
click at [935, 361] on span "Pomegranate Juice" at bounding box center [926, 363] width 91 height 18
copy span "Pomegranate Juice"
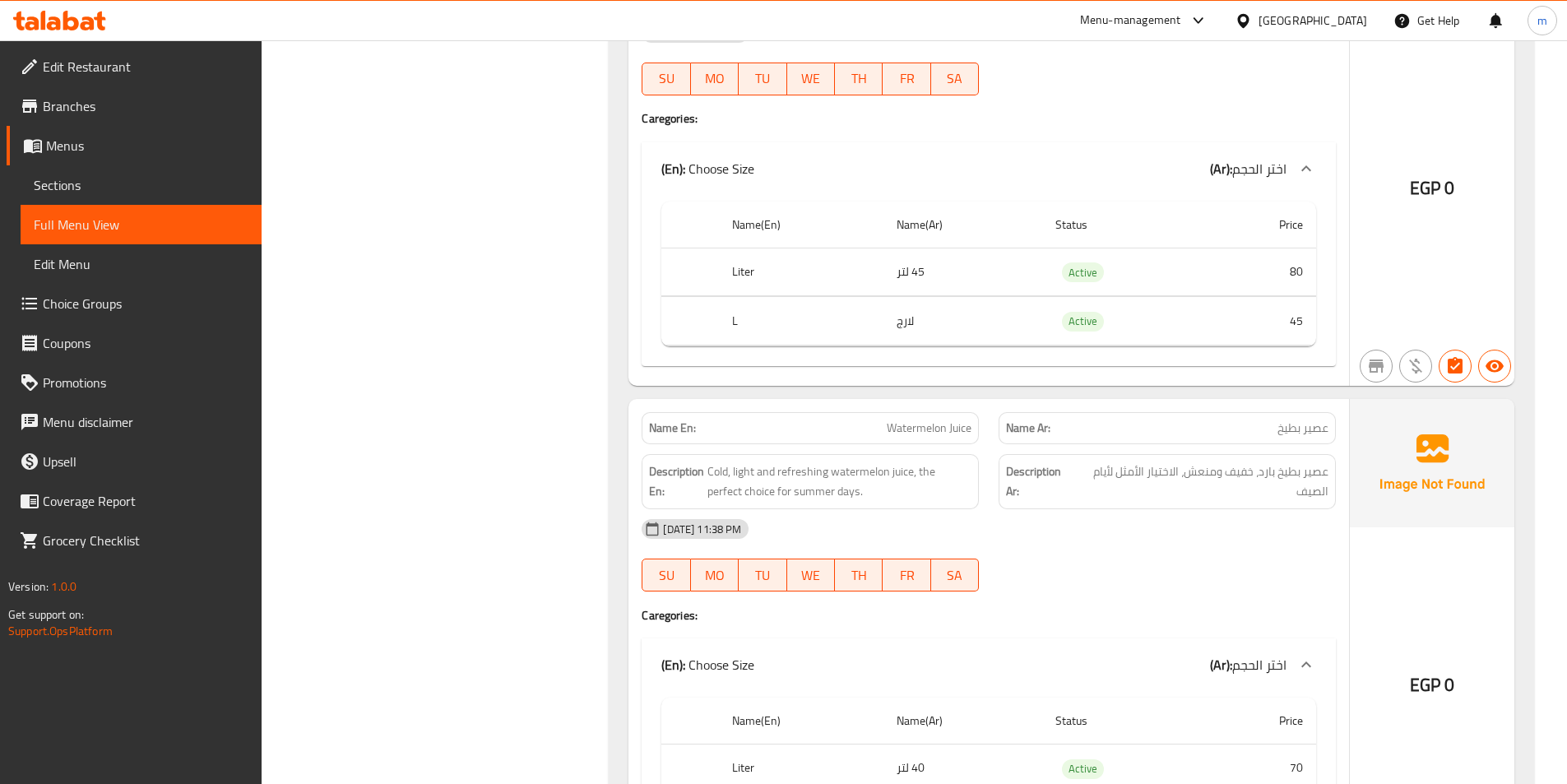
scroll to position [4614, 0]
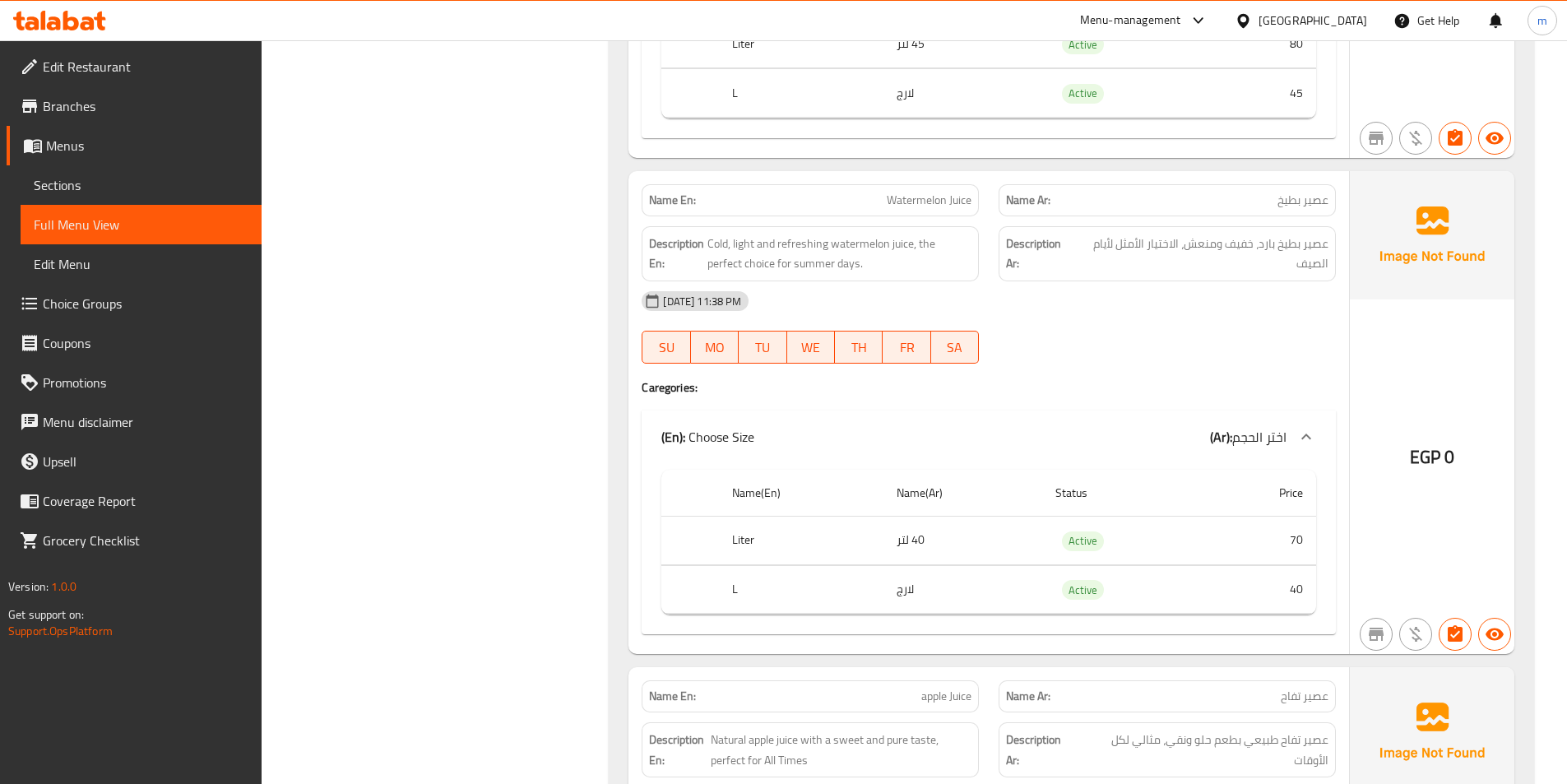
click at [941, 209] on span "Watermelon Juice" at bounding box center [929, 201] width 85 height 18
copy span "Watermelon Juice"
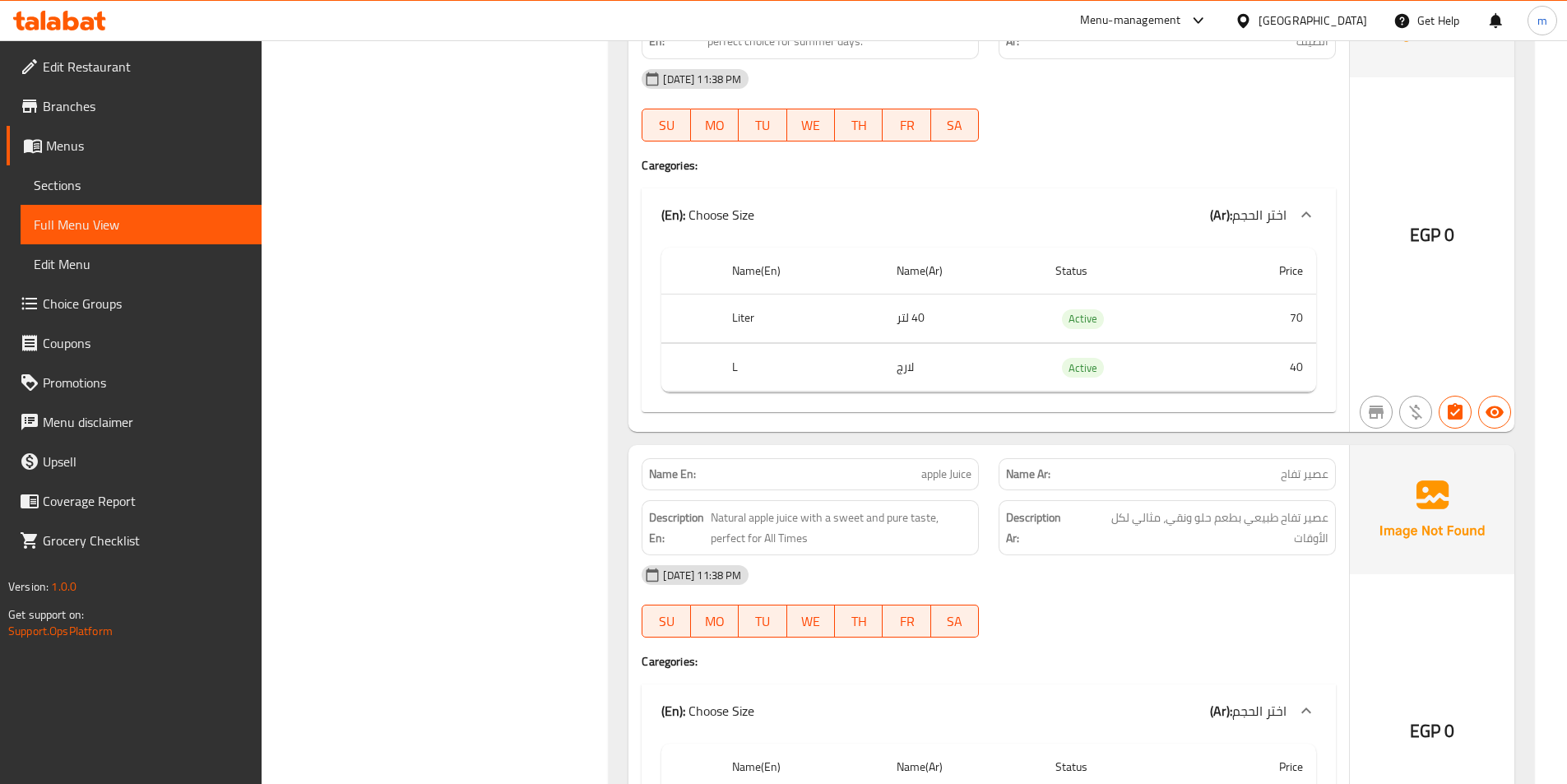
scroll to position [4943, 0]
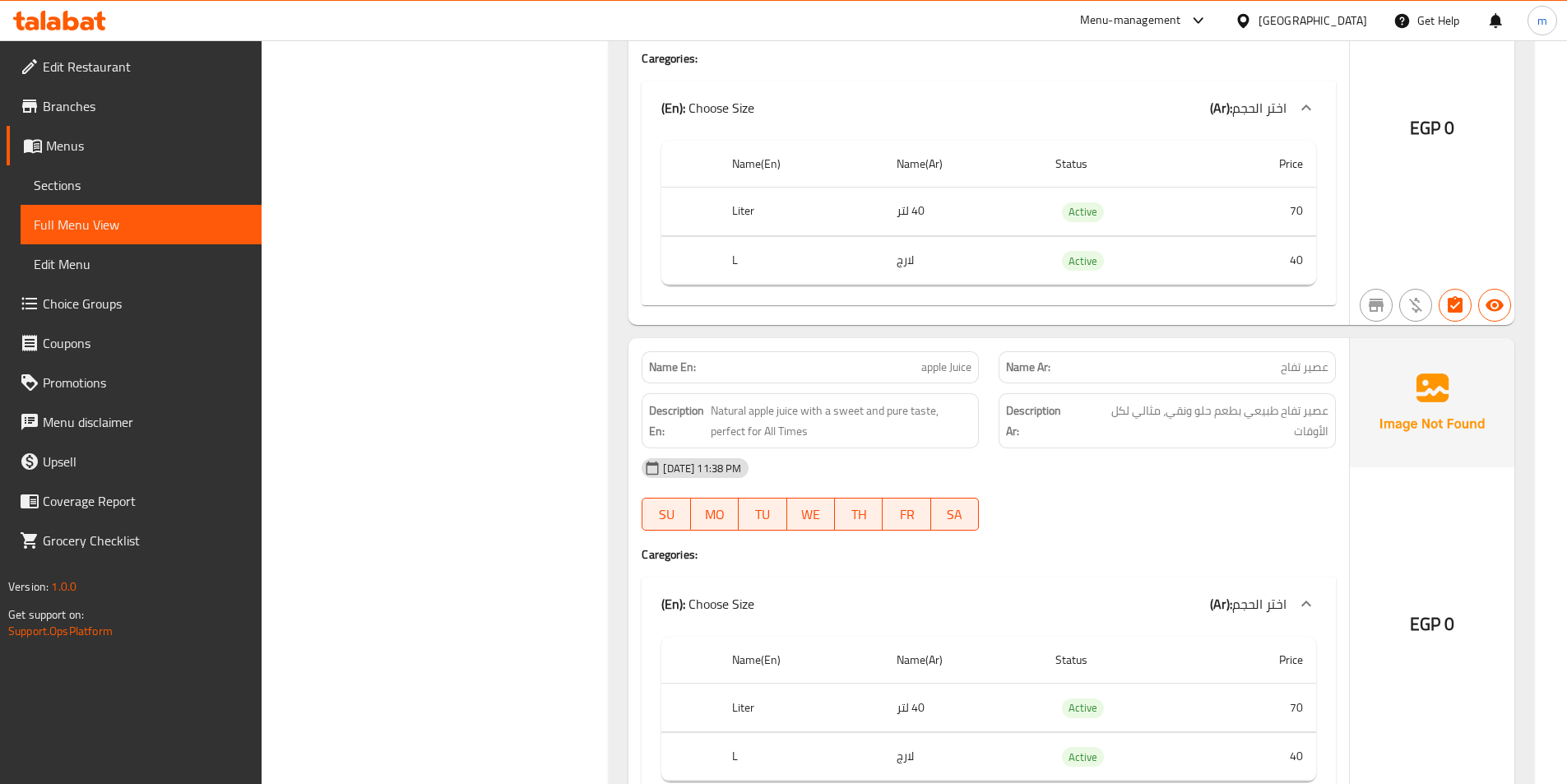
click at [953, 366] on span "apple Juice" at bounding box center [946, 367] width 50 height 18
copy span "apple Juice"
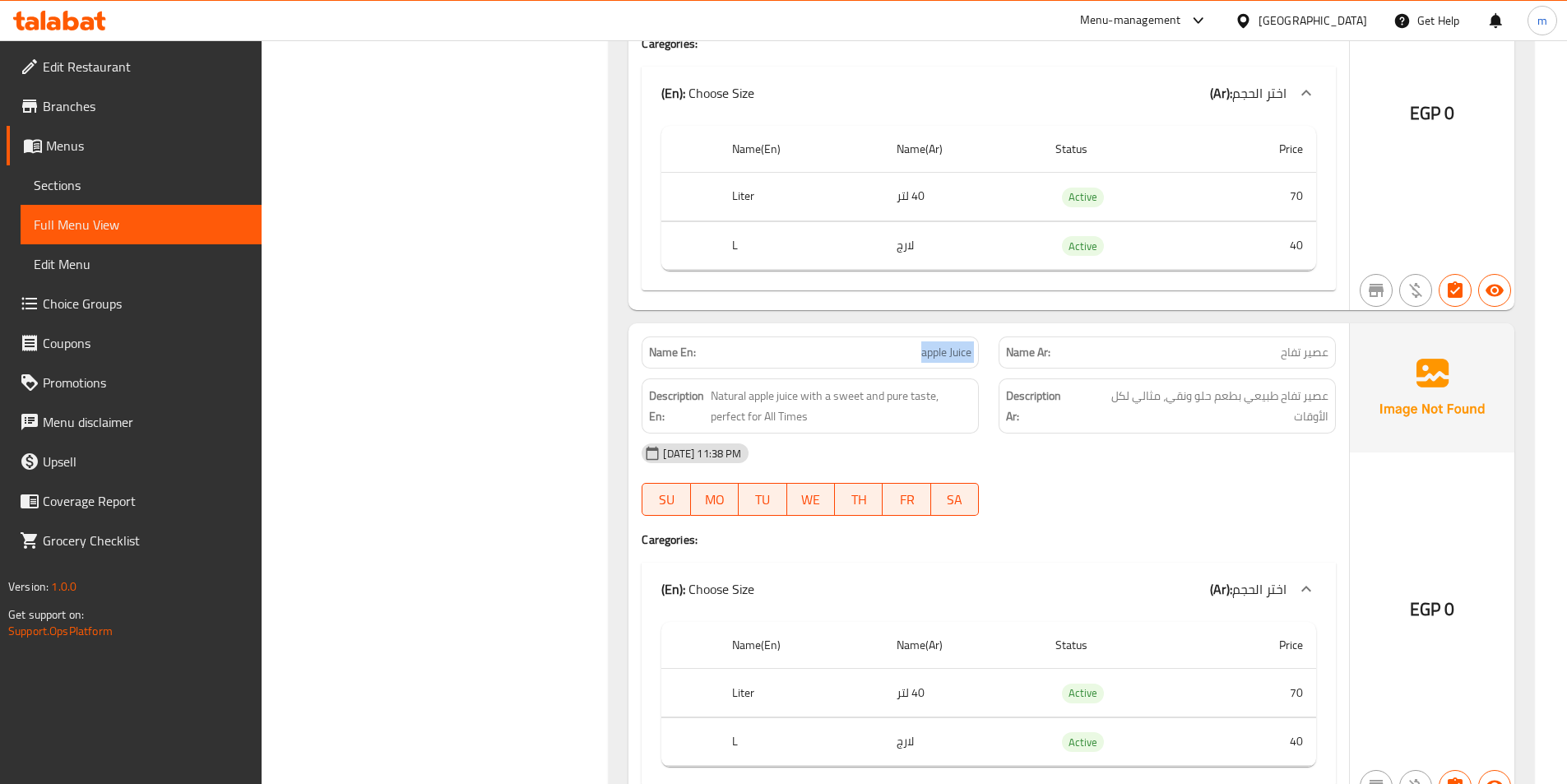
scroll to position [4861, 0]
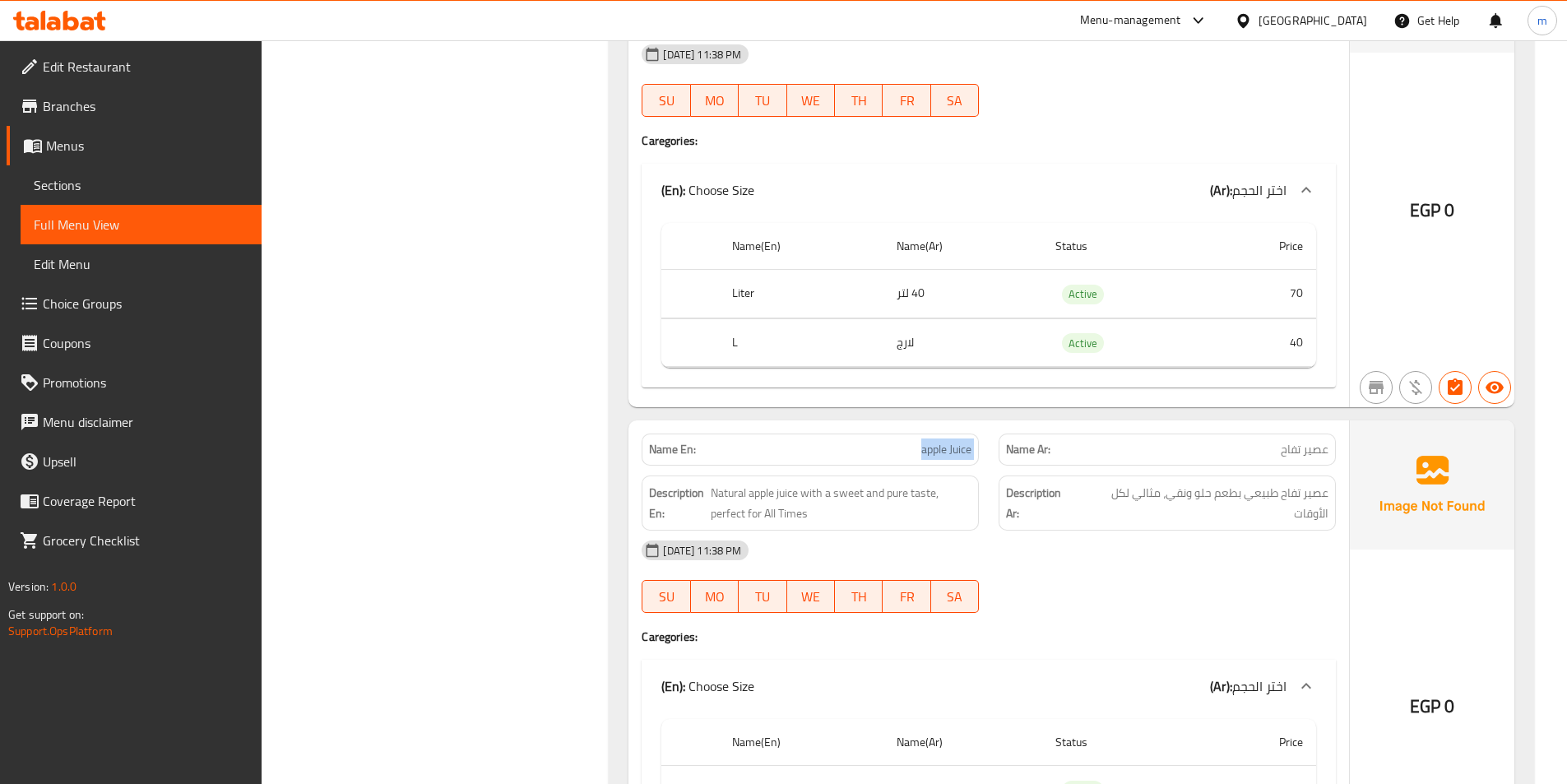
click at [941, 446] on span "apple Juice" at bounding box center [946, 450] width 50 height 18
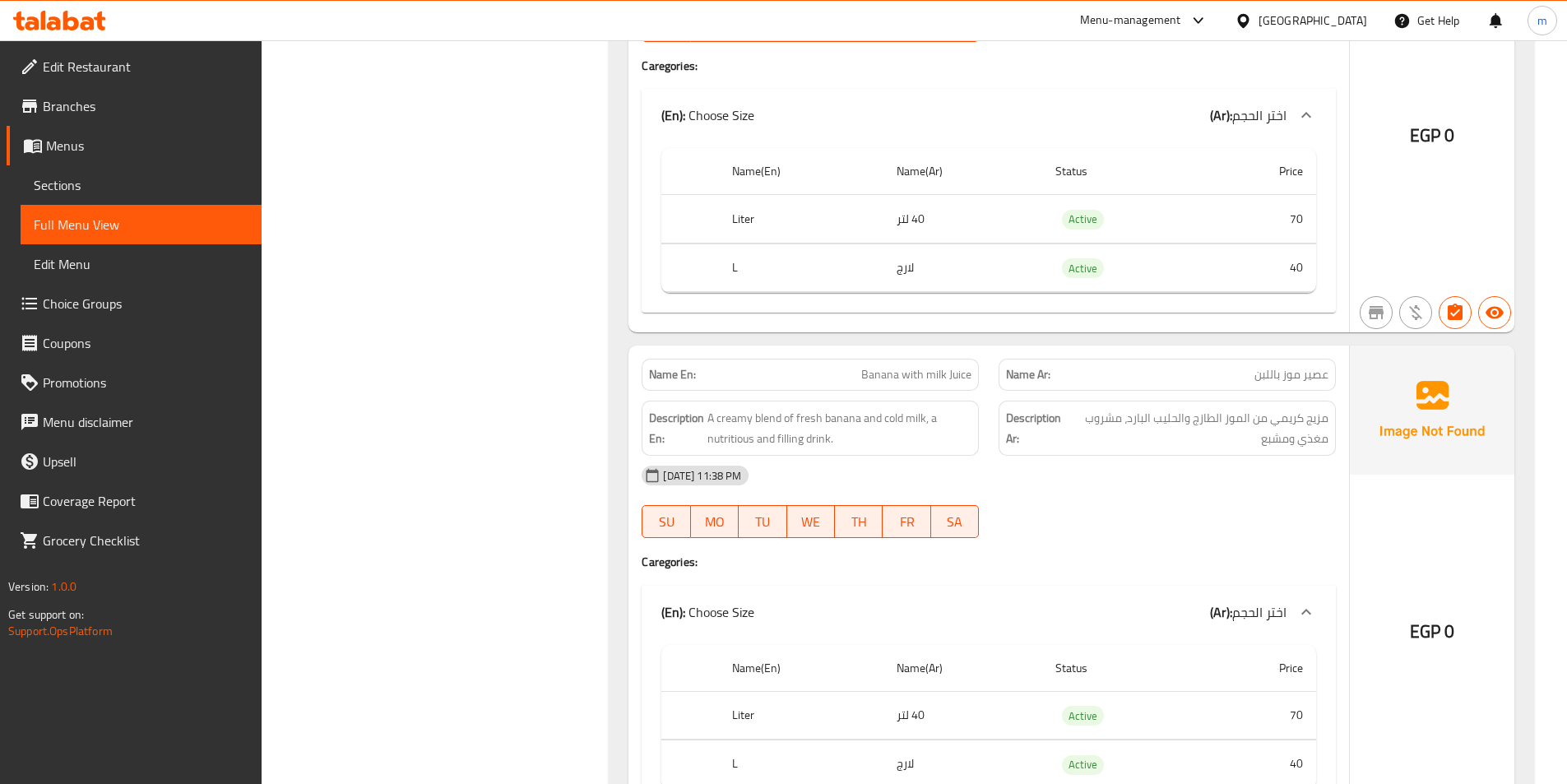
scroll to position [5436, 0]
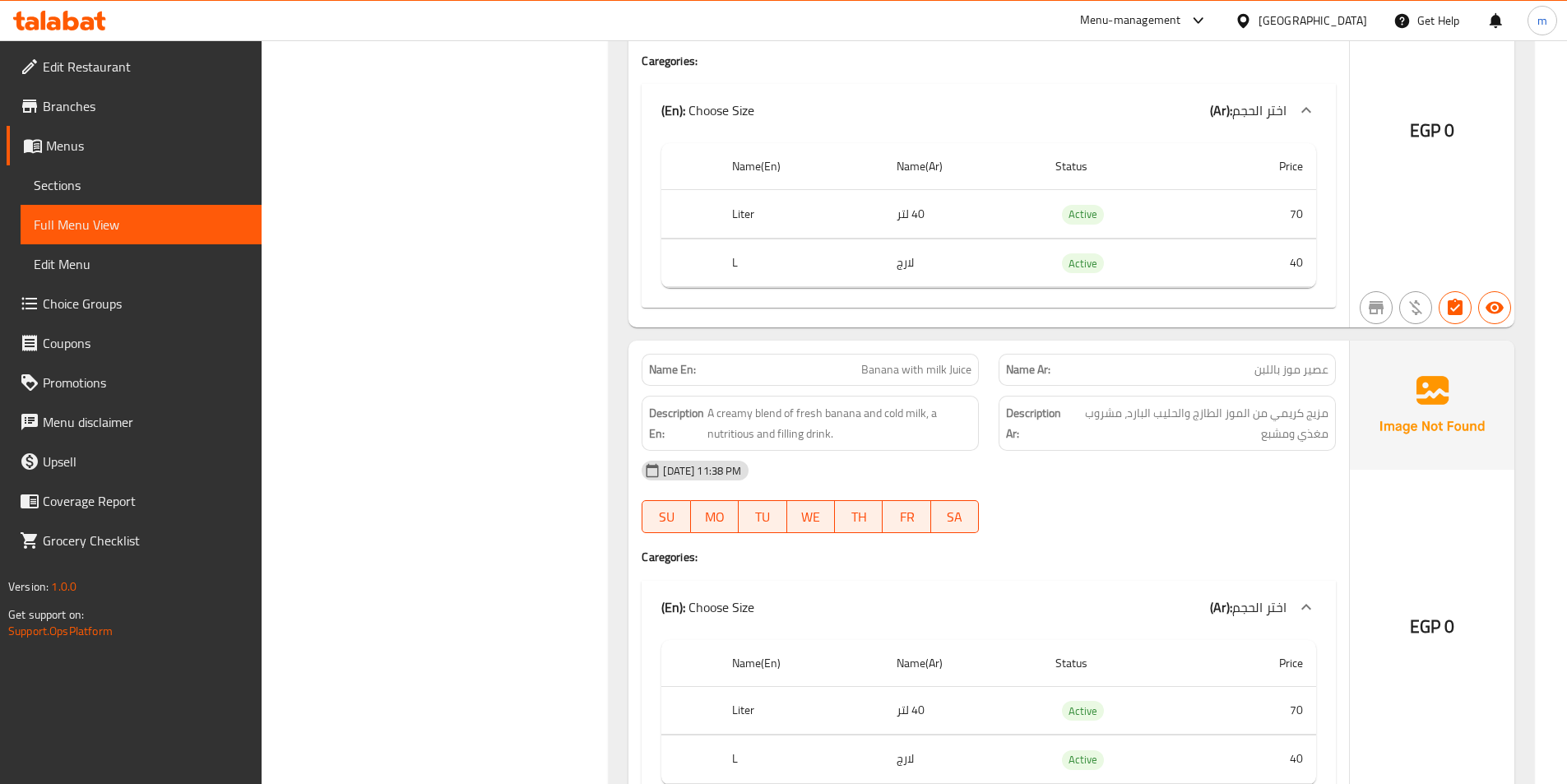
click at [939, 365] on span "Banana with milk Juice" at bounding box center [916, 370] width 110 height 18
copy span "Banana with milk Juice"
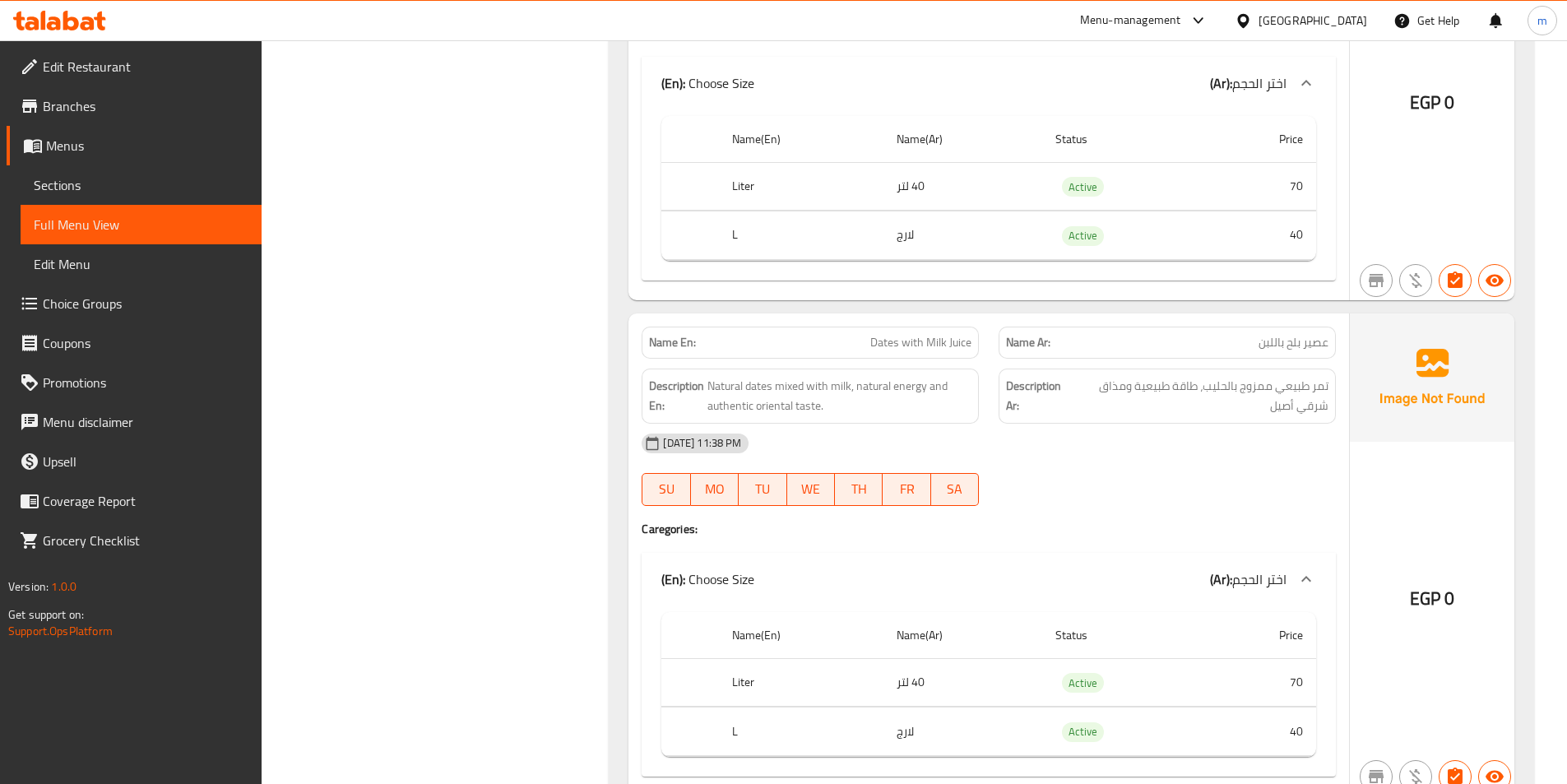
scroll to position [6094, 0]
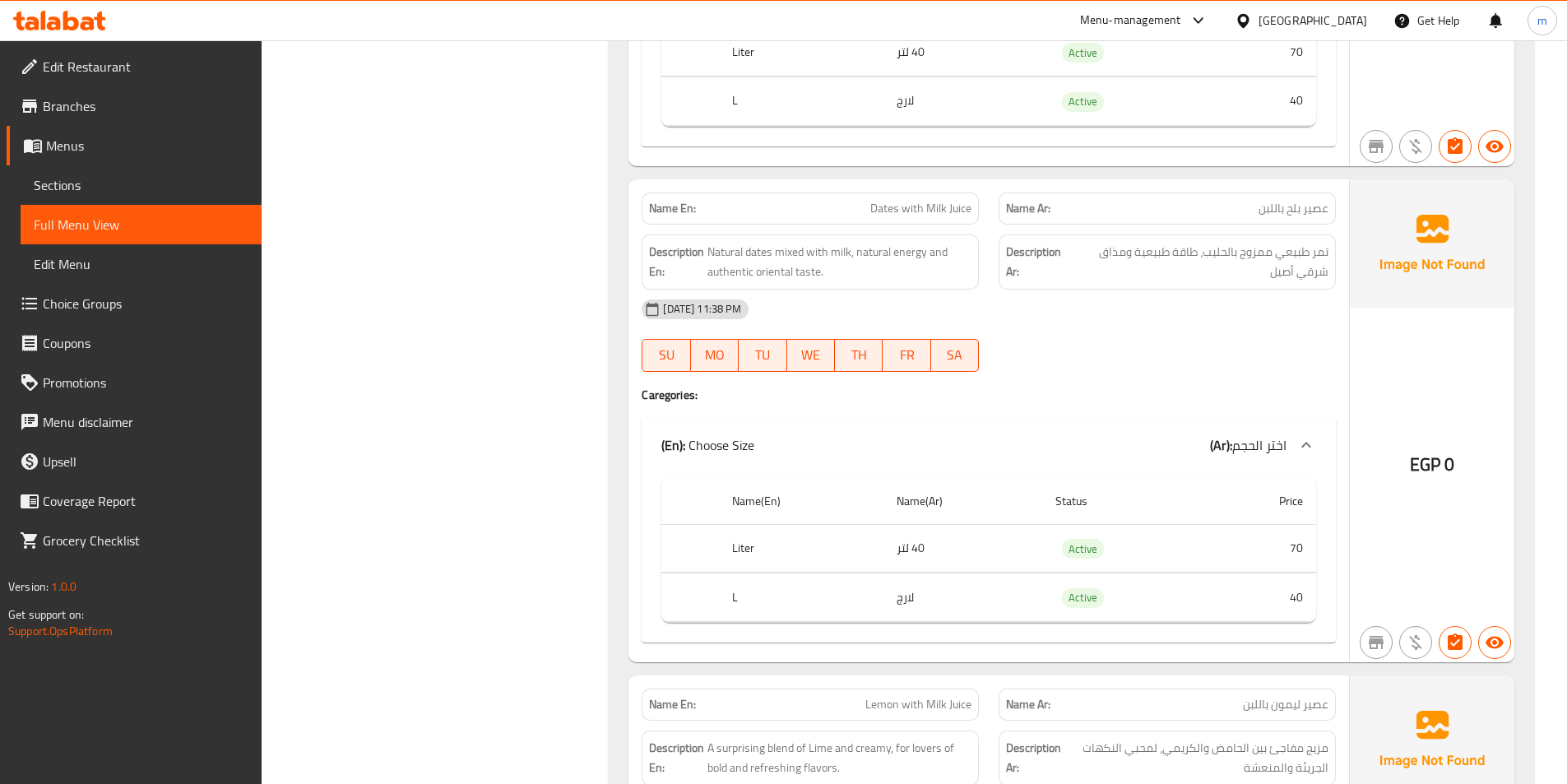
click at [943, 205] on span "Dates with Milk Juice" at bounding box center [921, 209] width 101 height 18
copy span "Dates with Milk Juice"
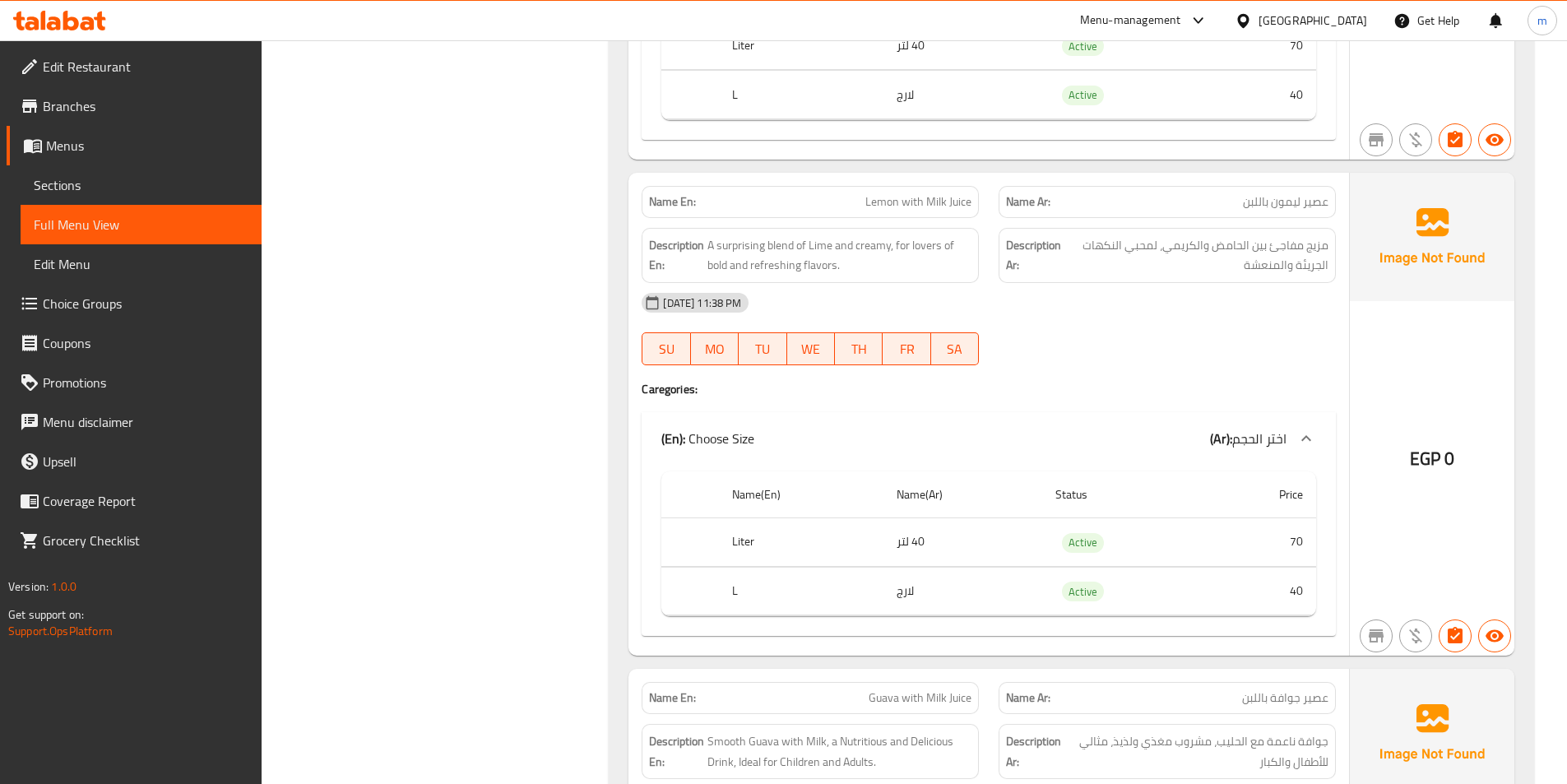
scroll to position [6670, 0]
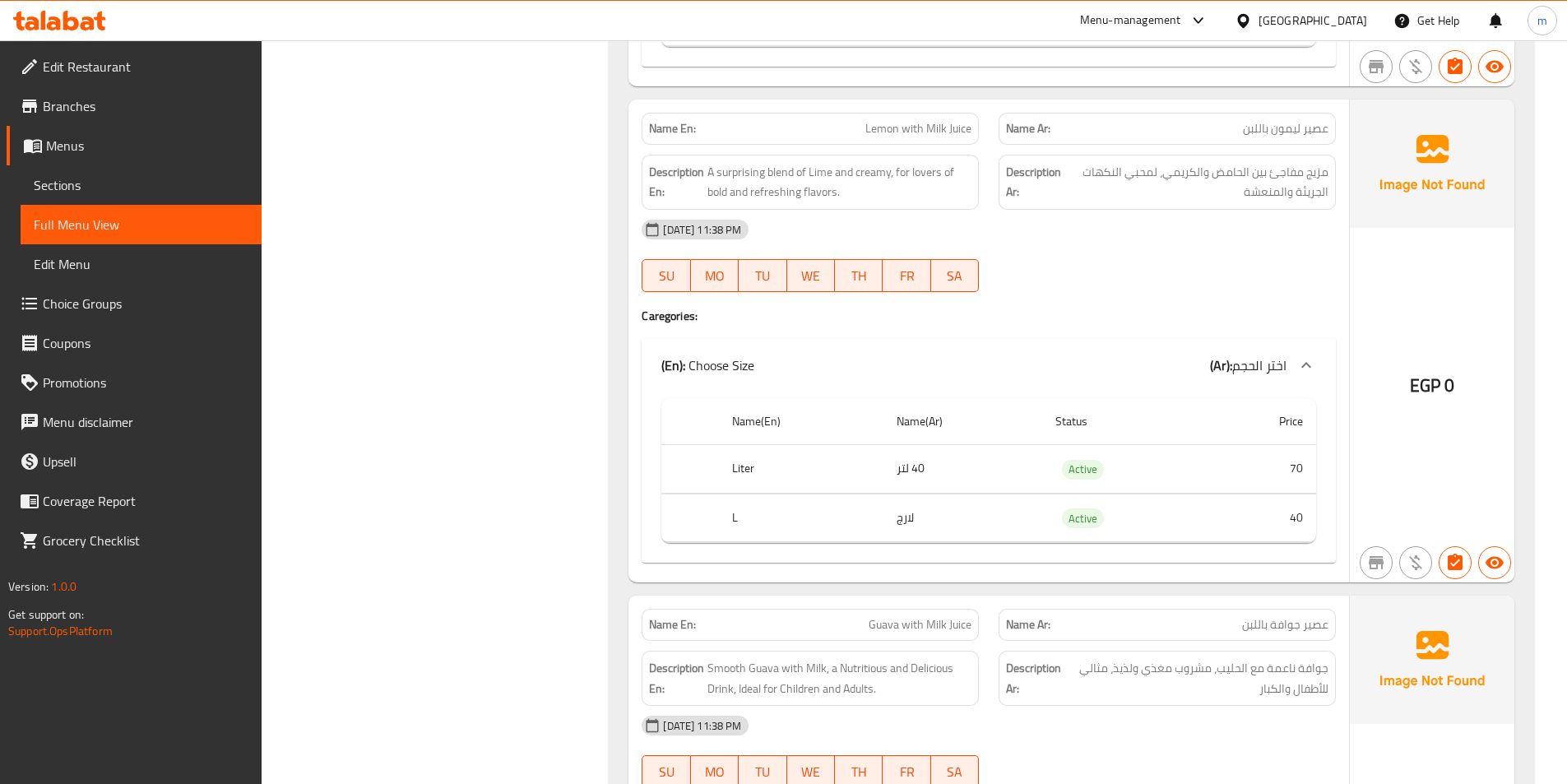
click at [909, 133] on span "Lemon with Milk Juice" at bounding box center [918, 128] width 107 height 18
copy span "Lemon with Milk Juice"
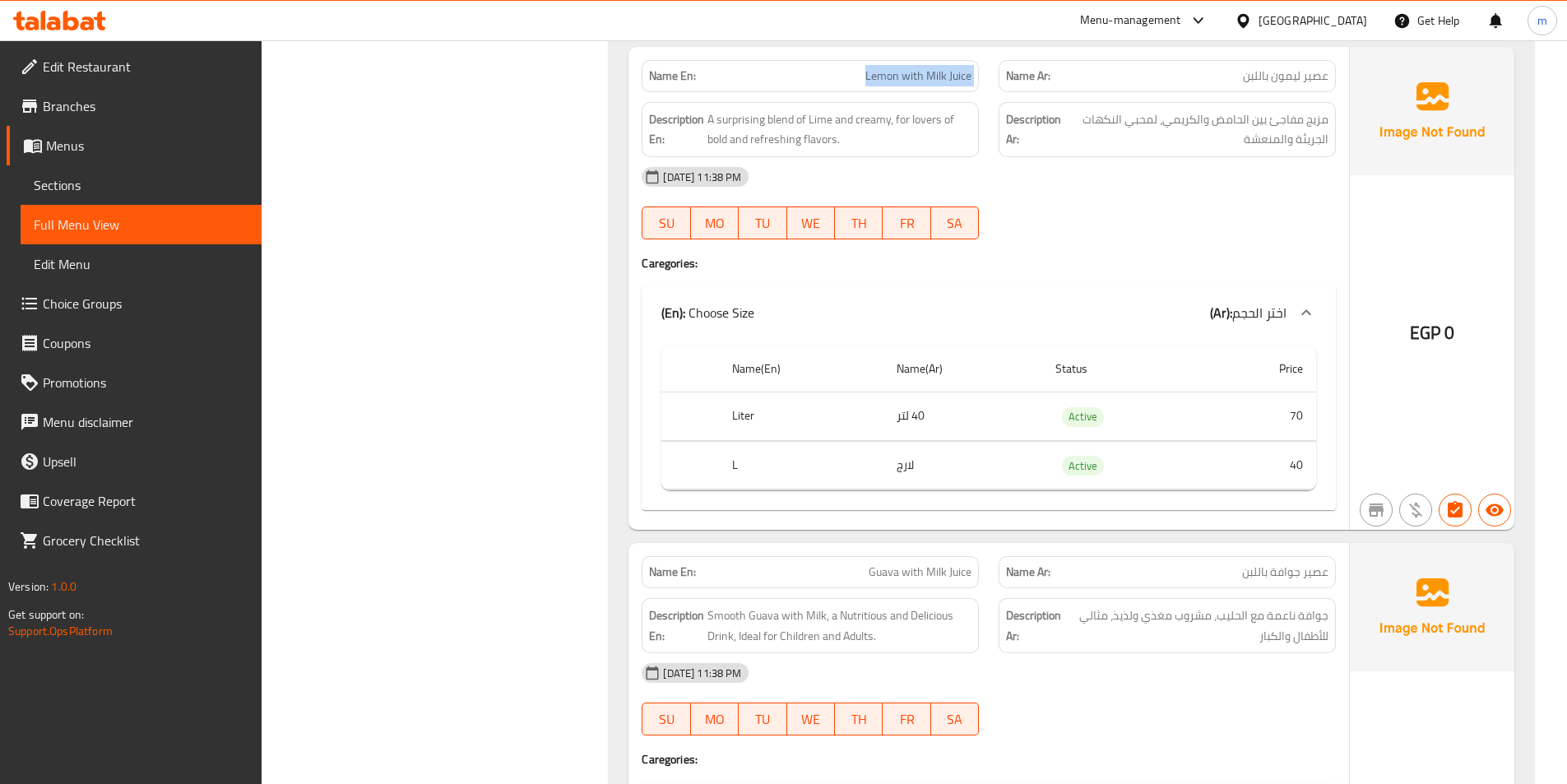
scroll to position [6715, 0]
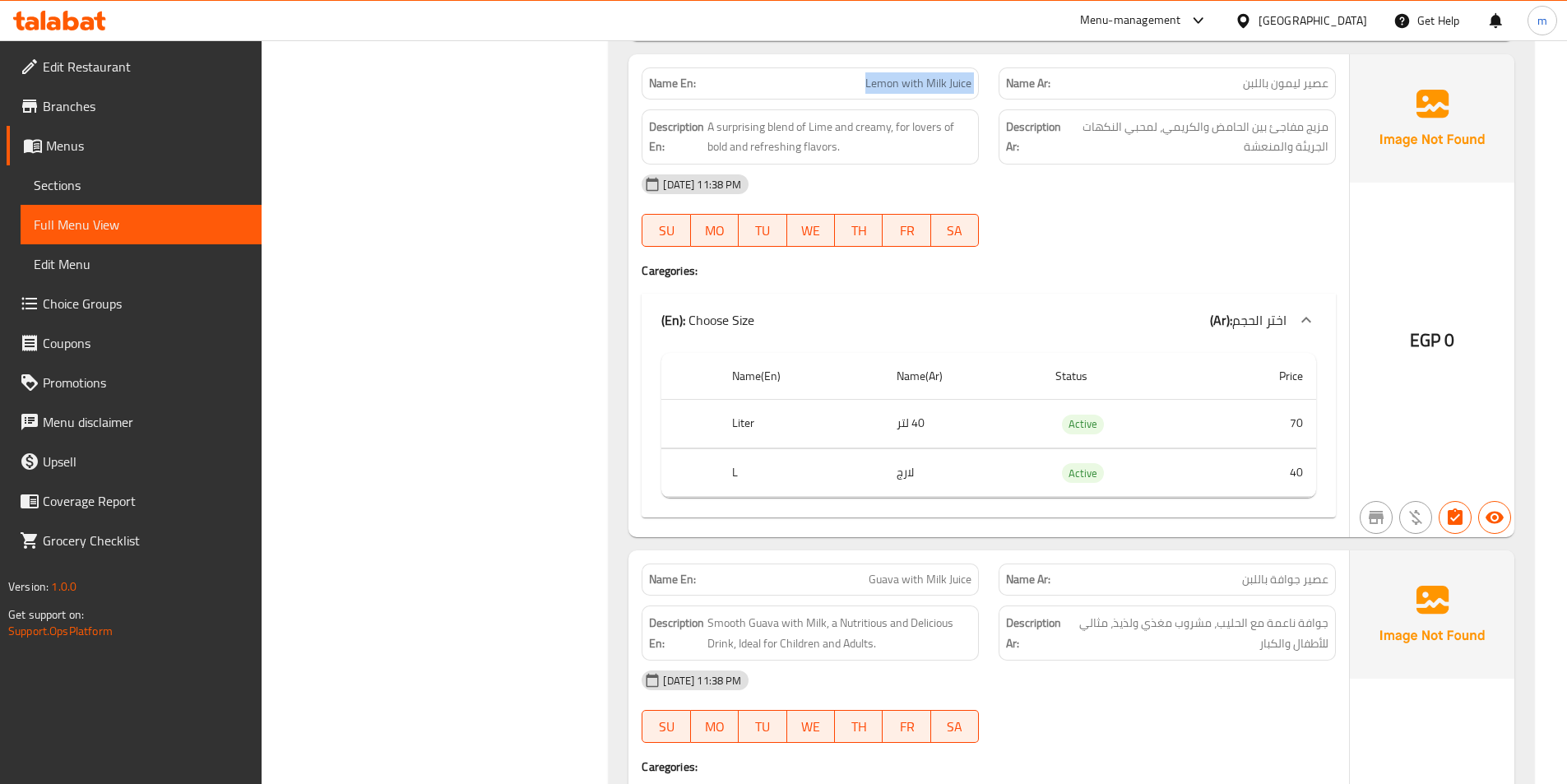
click at [939, 86] on span "Lemon with Milk Juice" at bounding box center [918, 84] width 107 height 18
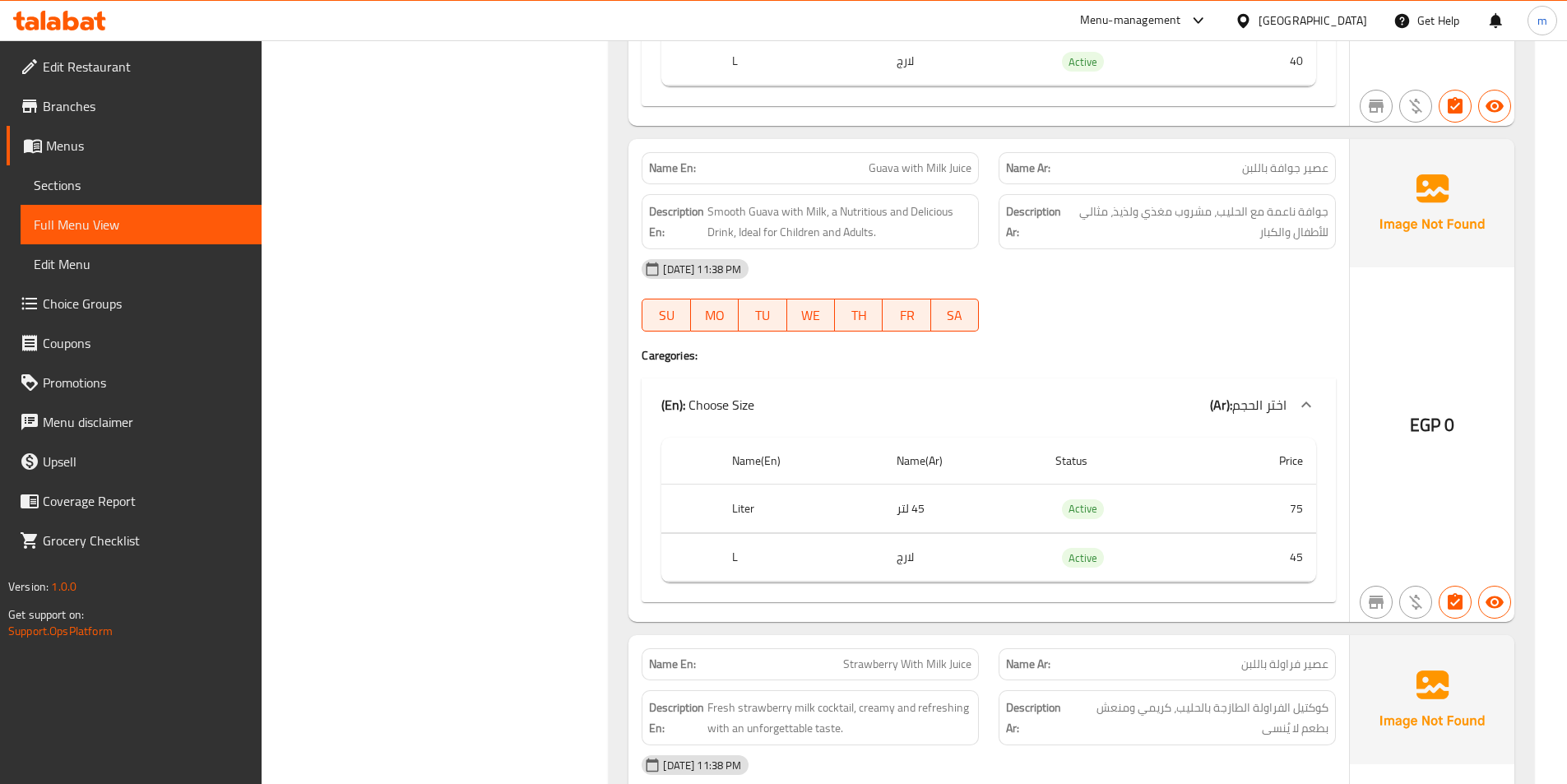
click at [916, 164] on span "Guava with Milk Juice" at bounding box center [920, 168] width 103 height 18
copy span "Guava with Milk Juice"
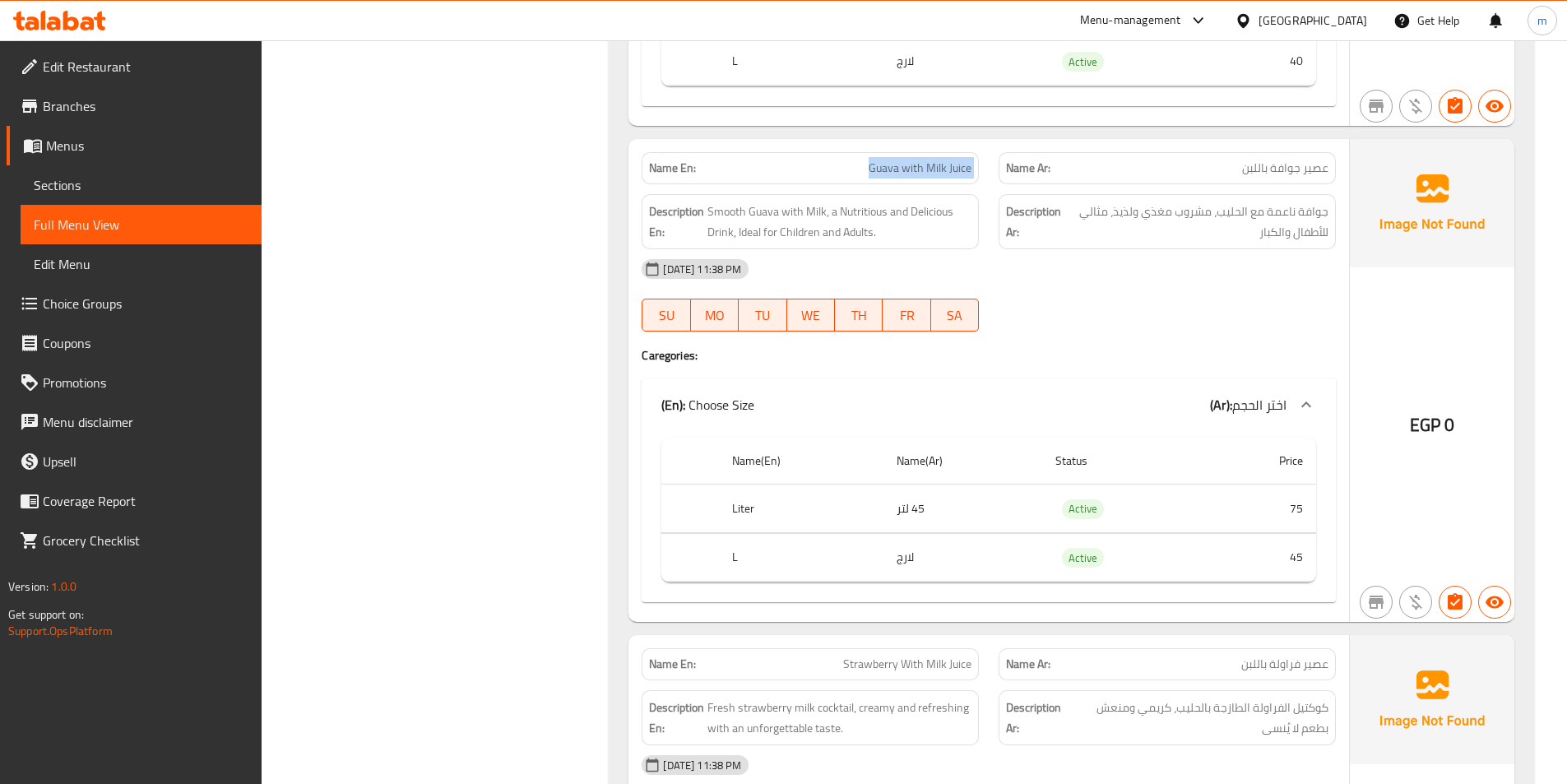
copy span "Guava with Milk Juice"
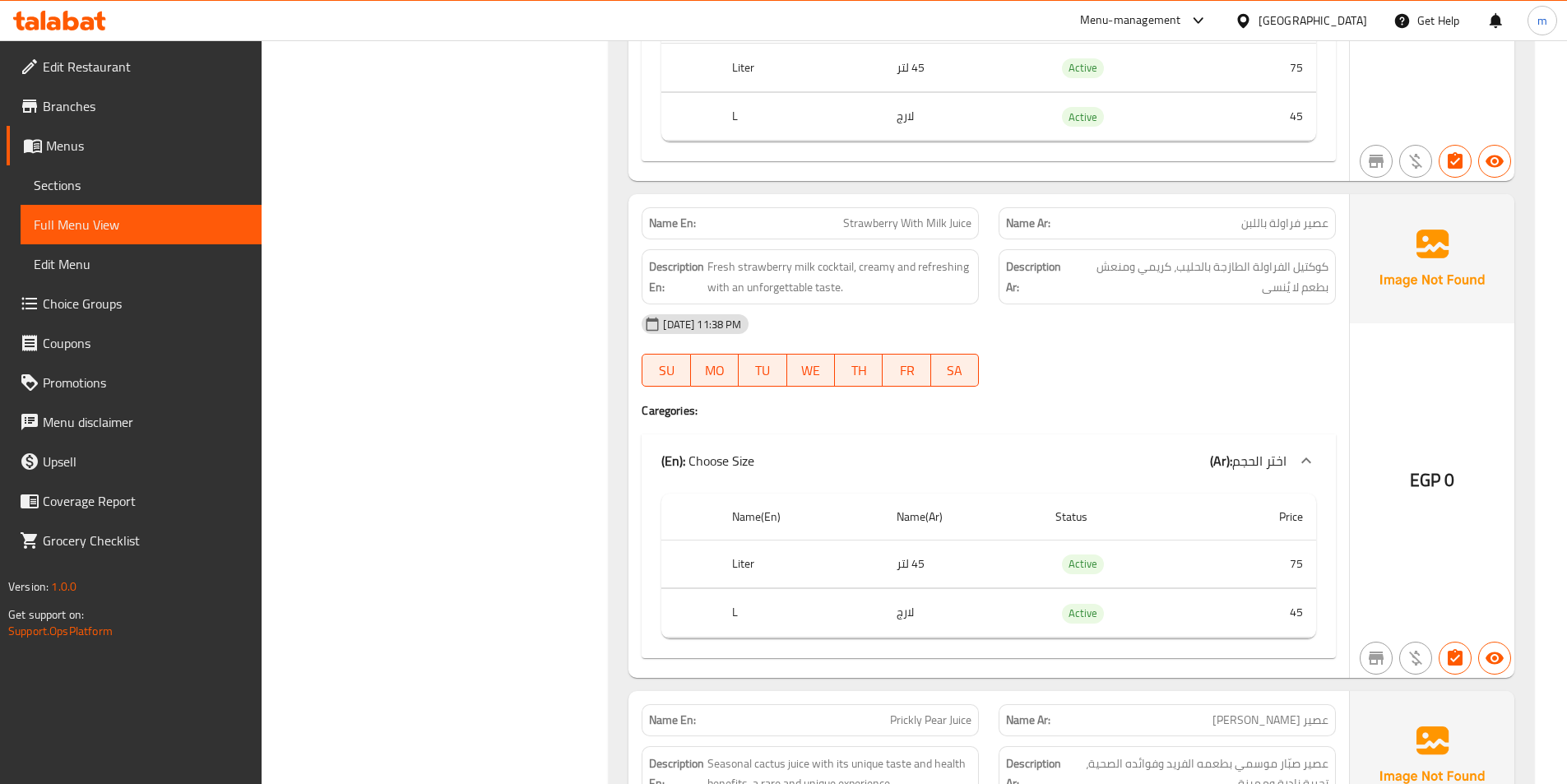
scroll to position [7537, 0]
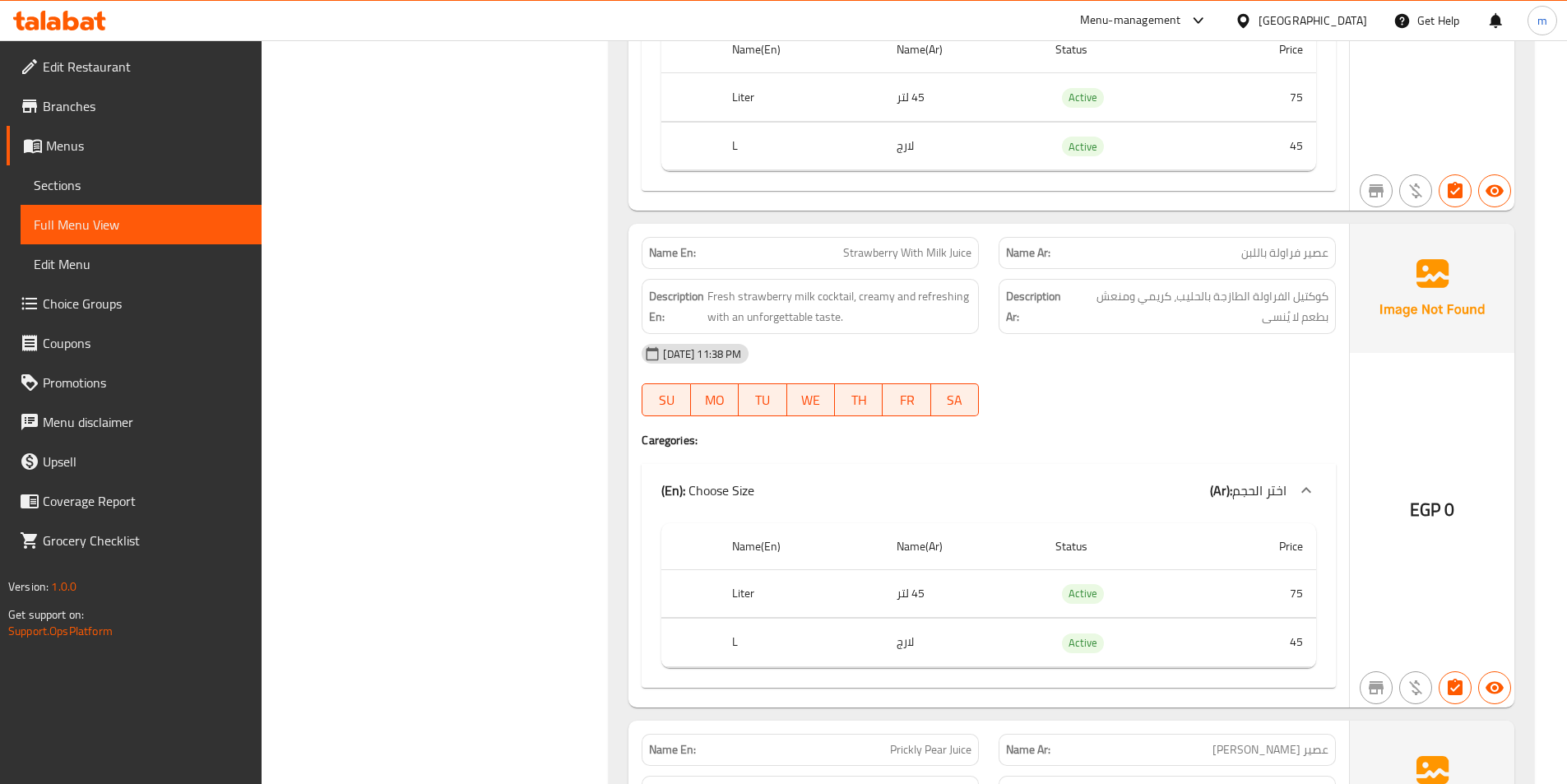
click at [870, 255] on span "Strawberry With Milk Juice" at bounding box center [908, 253] width 129 height 18
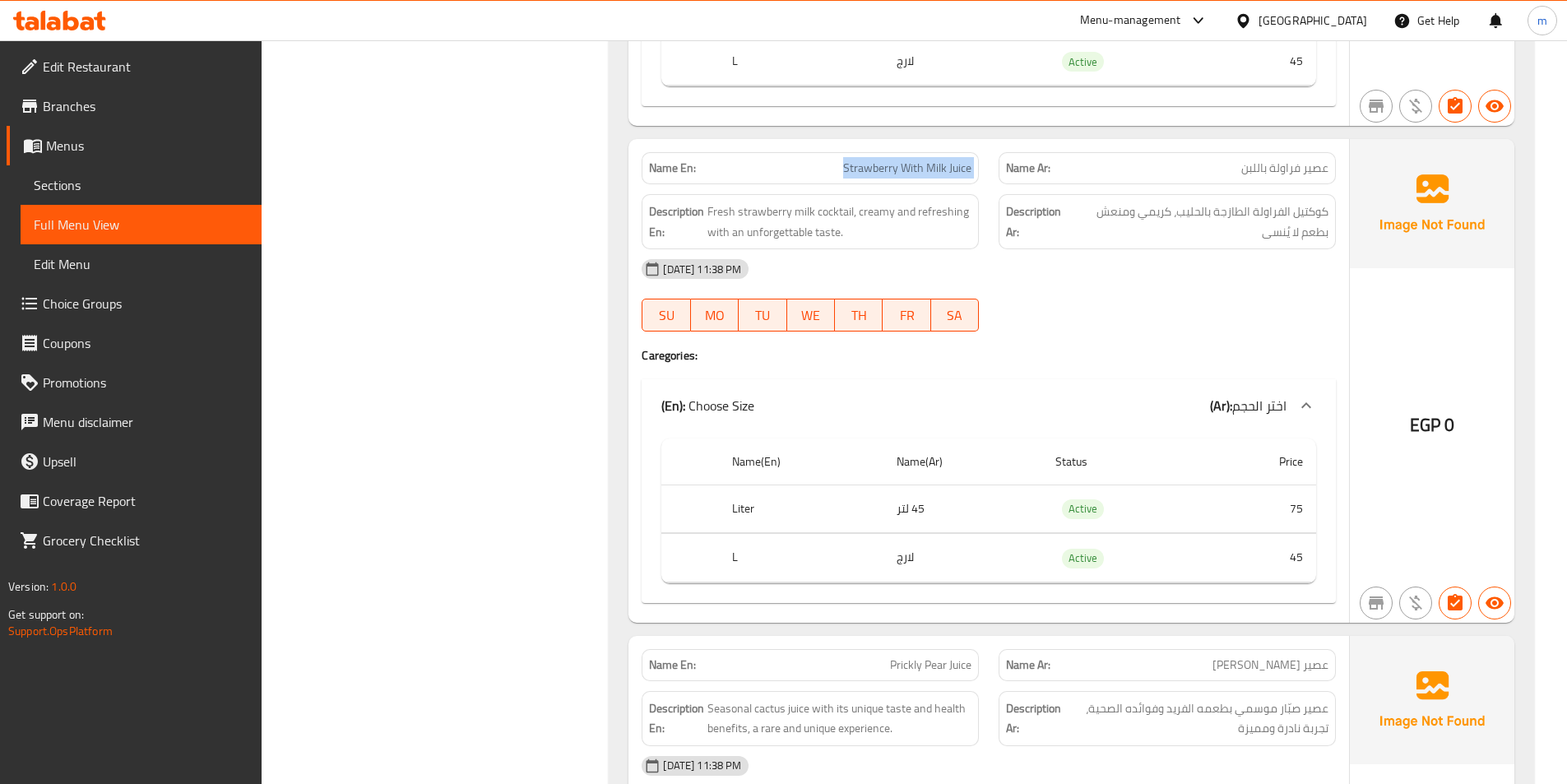
scroll to position [7948, 0]
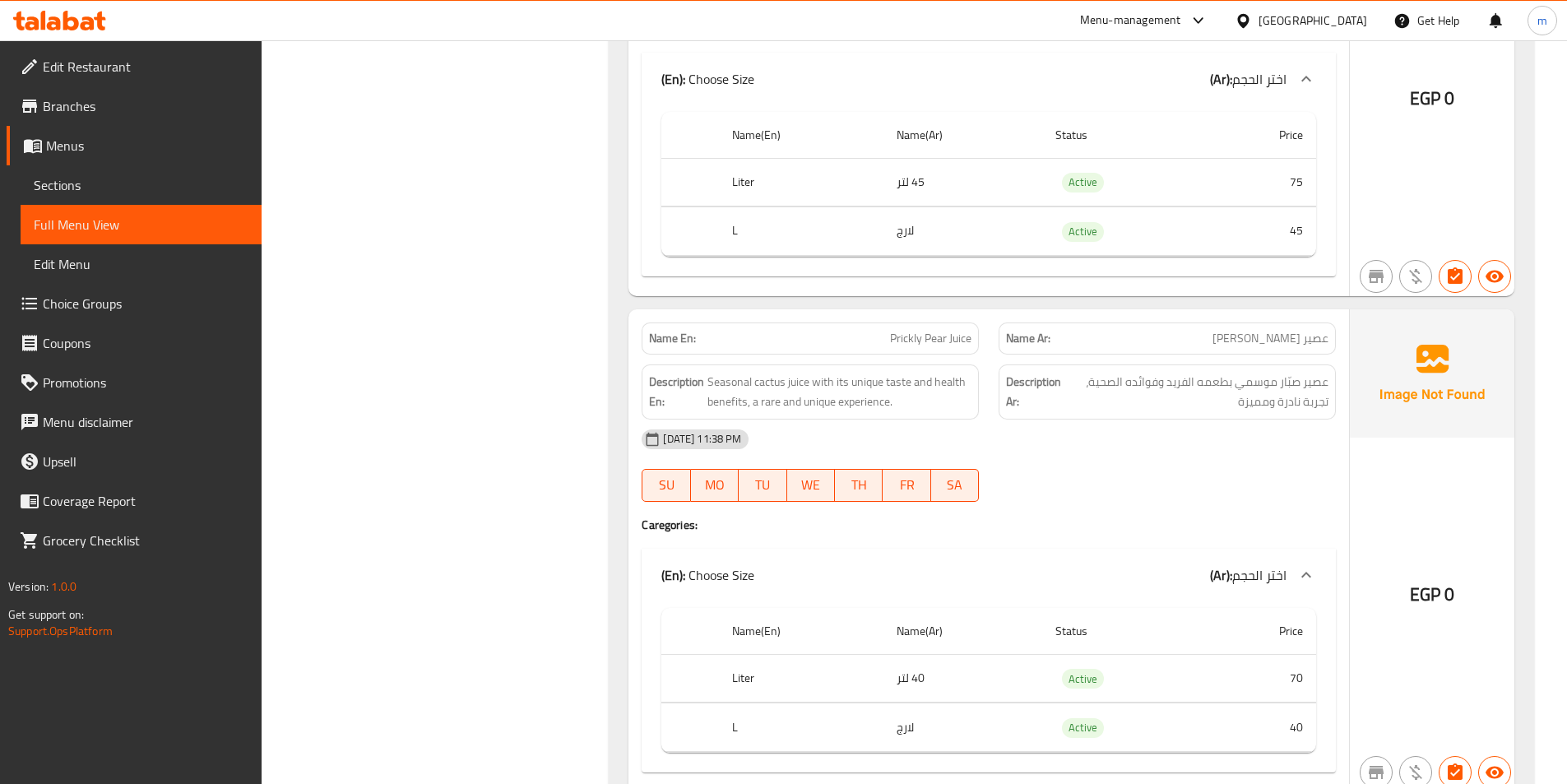
click at [934, 333] on span "Prickly Pear Juice" at bounding box center [931, 339] width 82 height 18
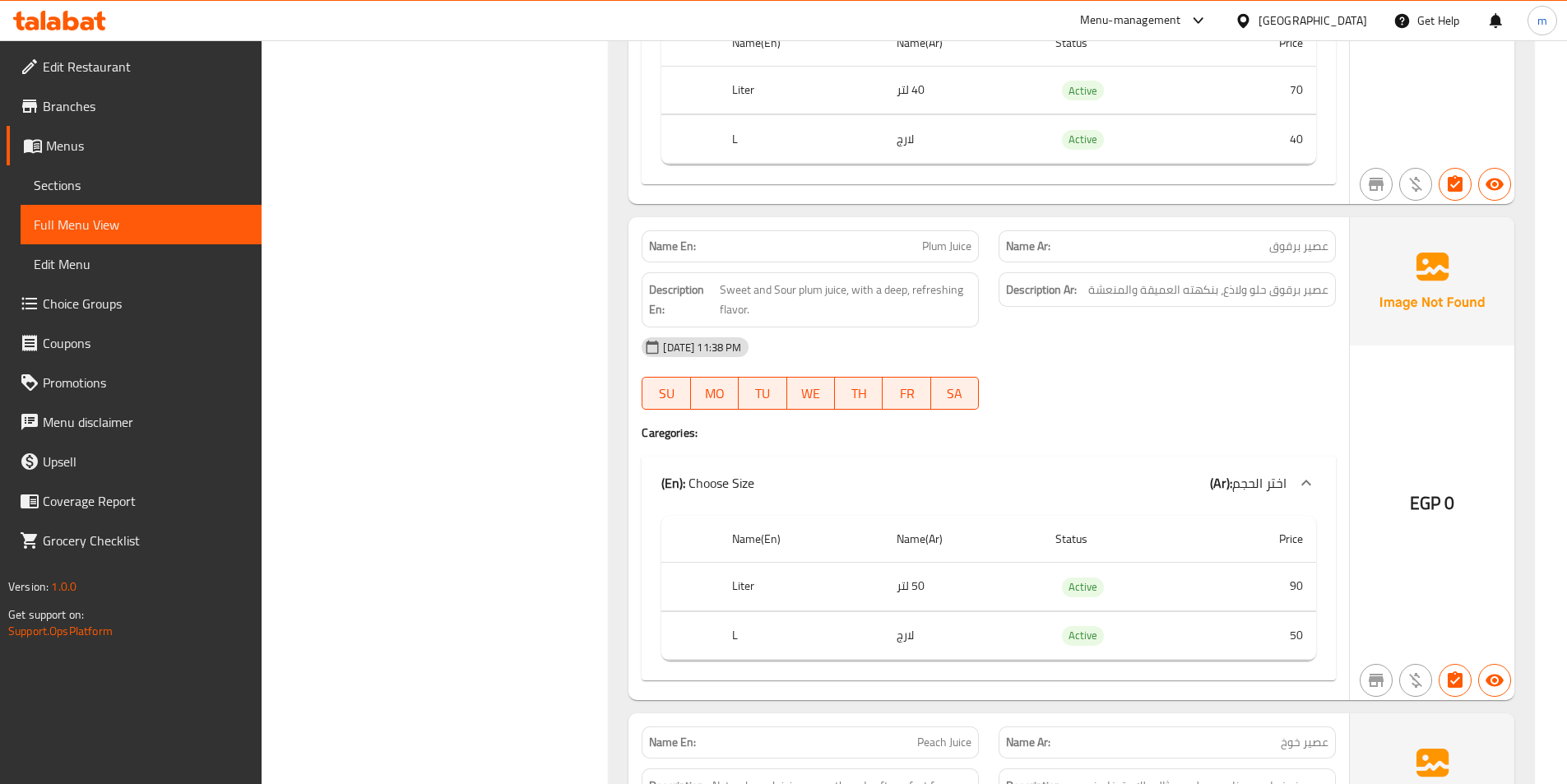
scroll to position [8606, 0]
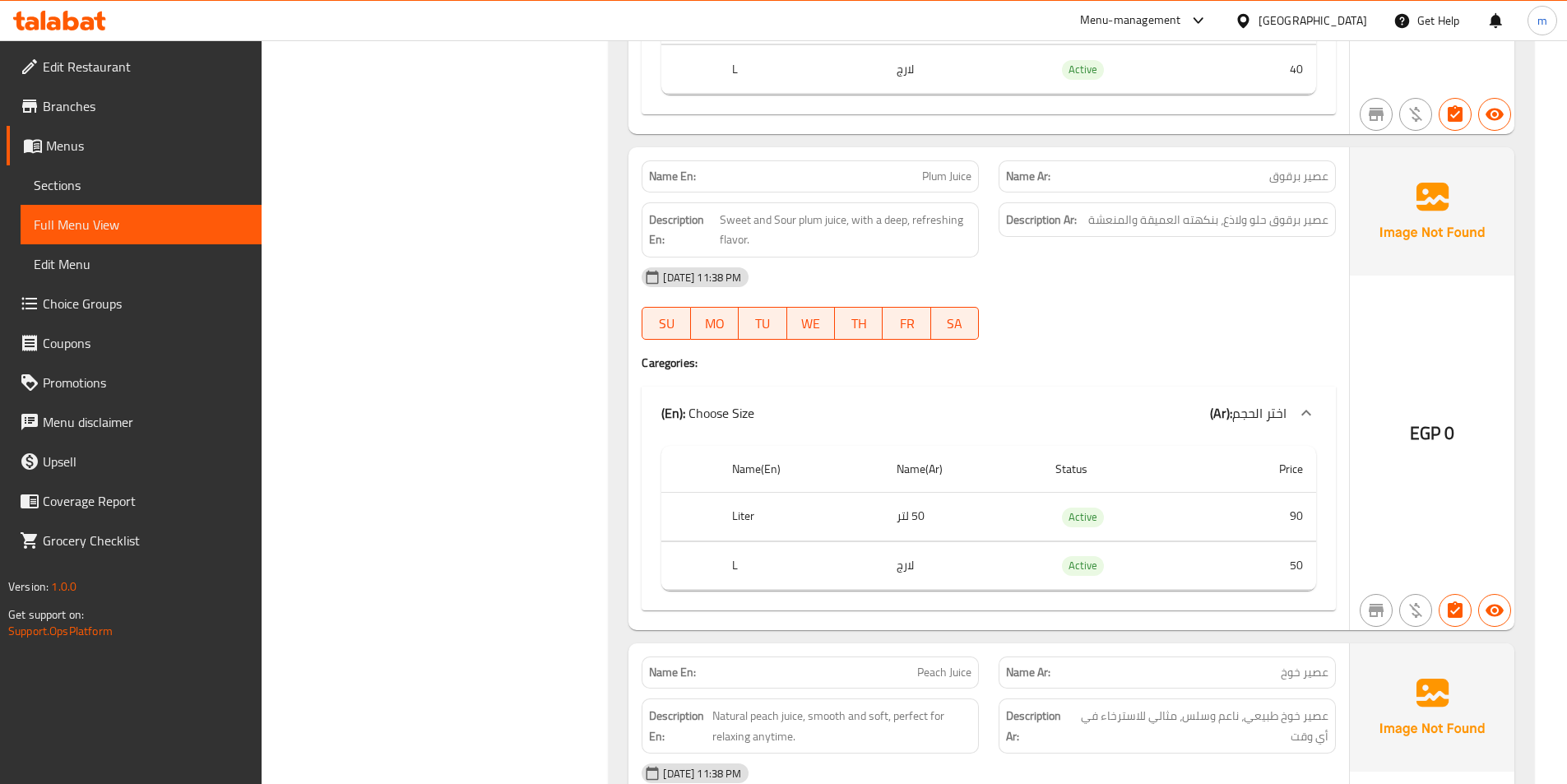
click at [949, 171] on span "Plum Juice" at bounding box center [947, 177] width 49 height 18
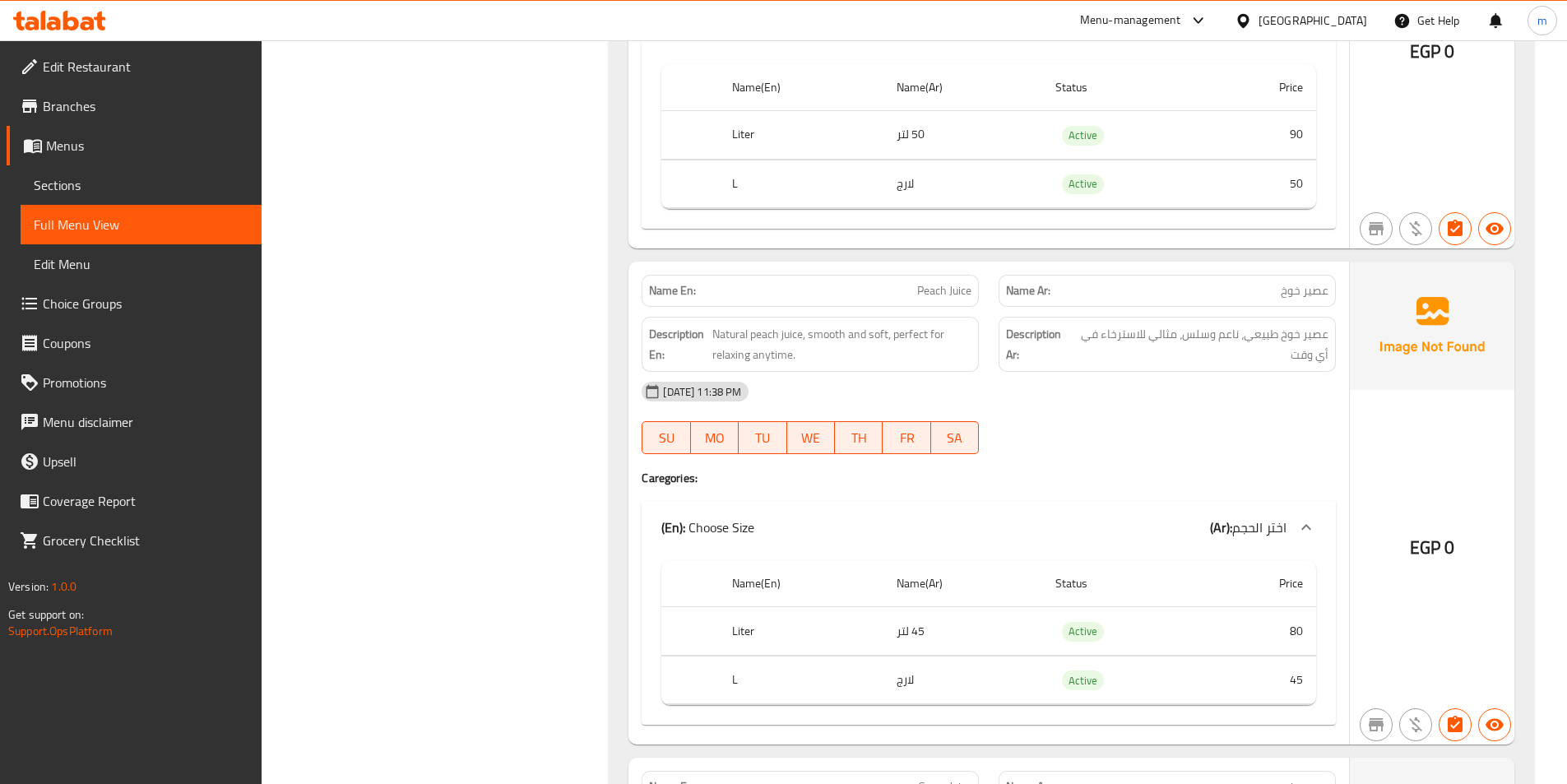
scroll to position [9017, 0]
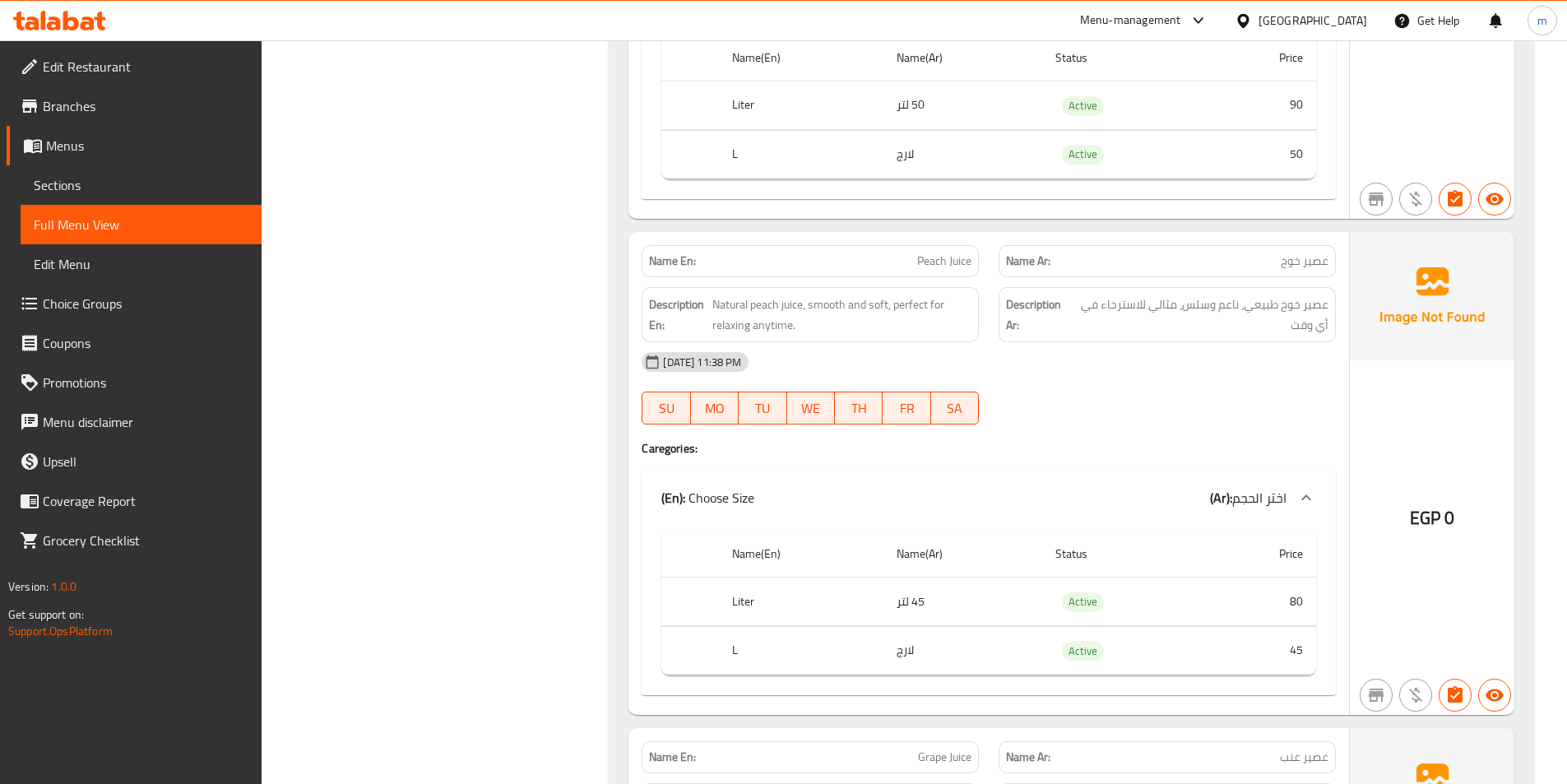
click at [953, 259] on span "Peach Juice" at bounding box center [945, 261] width 55 height 18
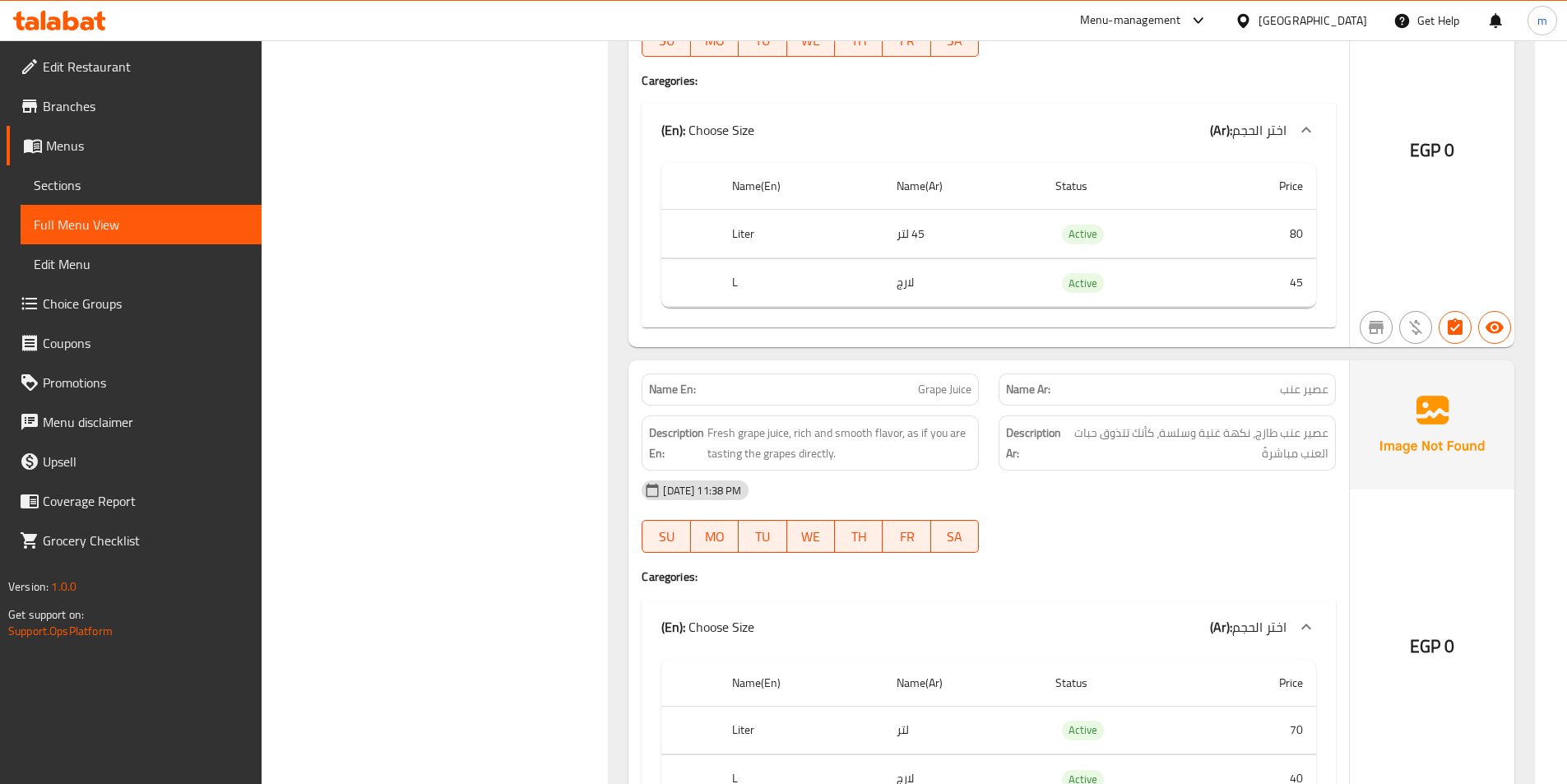
scroll to position [9511, 0]
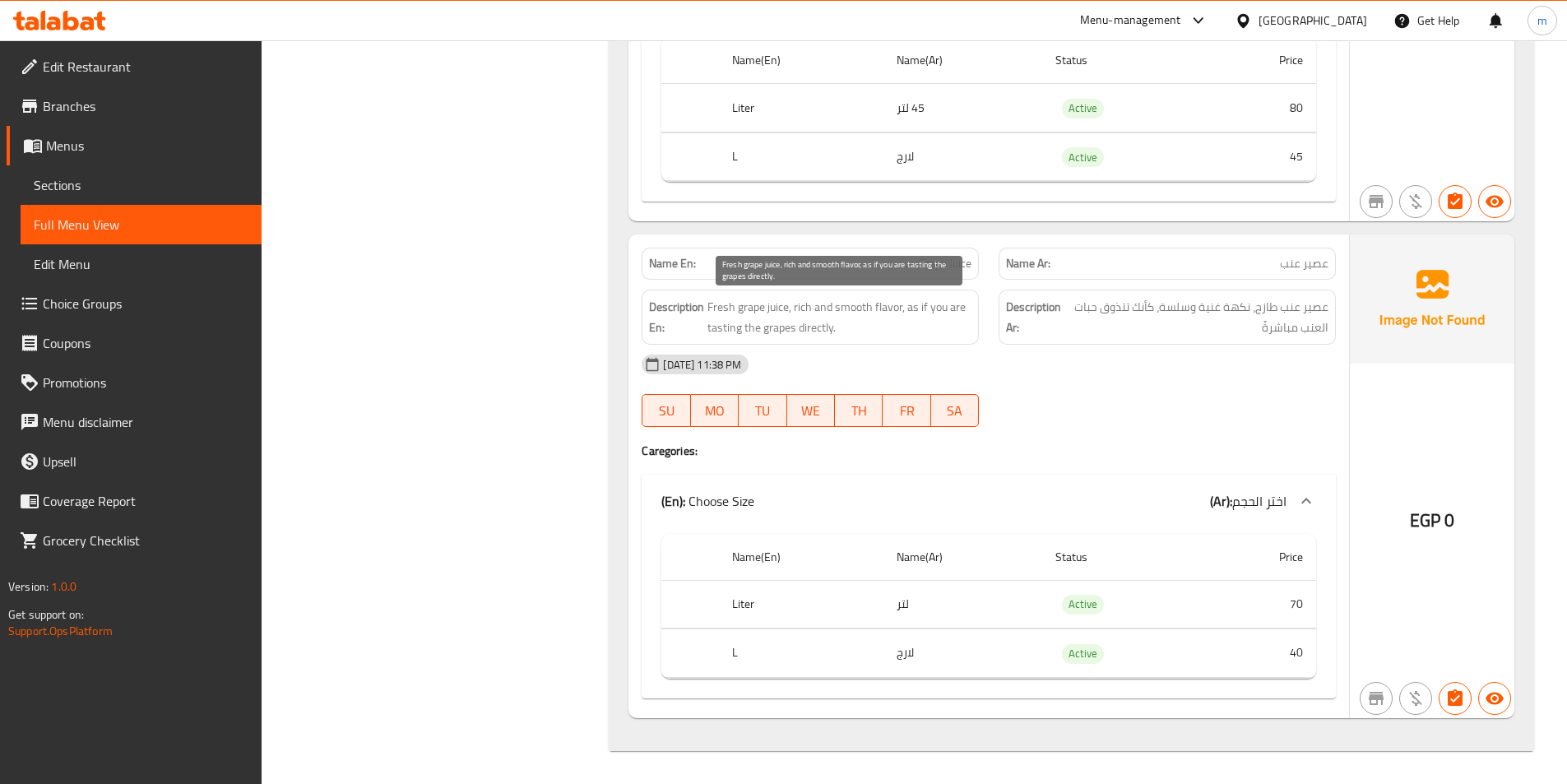
click at [731, 309] on span "Fresh grape juice, rich and smooth flavor, as if you are tasting the grapes dir…" at bounding box center [840, 317] width 264 height 40
click at [760, 314] on span "Fresh grape juice, rich and smooth flavor, as if you are tasting the grapes dir…" at bounding box center [840, 317] width 264 height 40
click at [794, 311] on span "Fresh grape juice, rich and smooth flavor, as if you are tasting the grapes dir…" at bounding box center [840, 317] width 264 height 40
drag, startPoint x: 794, startPoint y: 311, endPoint x: 806, endPoint y: 296, distance: 19.2
click at [806, 296] on div "Description En: Fresh grape juice, rich and smooth flavor, as if you are tastin…" at bounding box center [810, 317] width 337 height 55
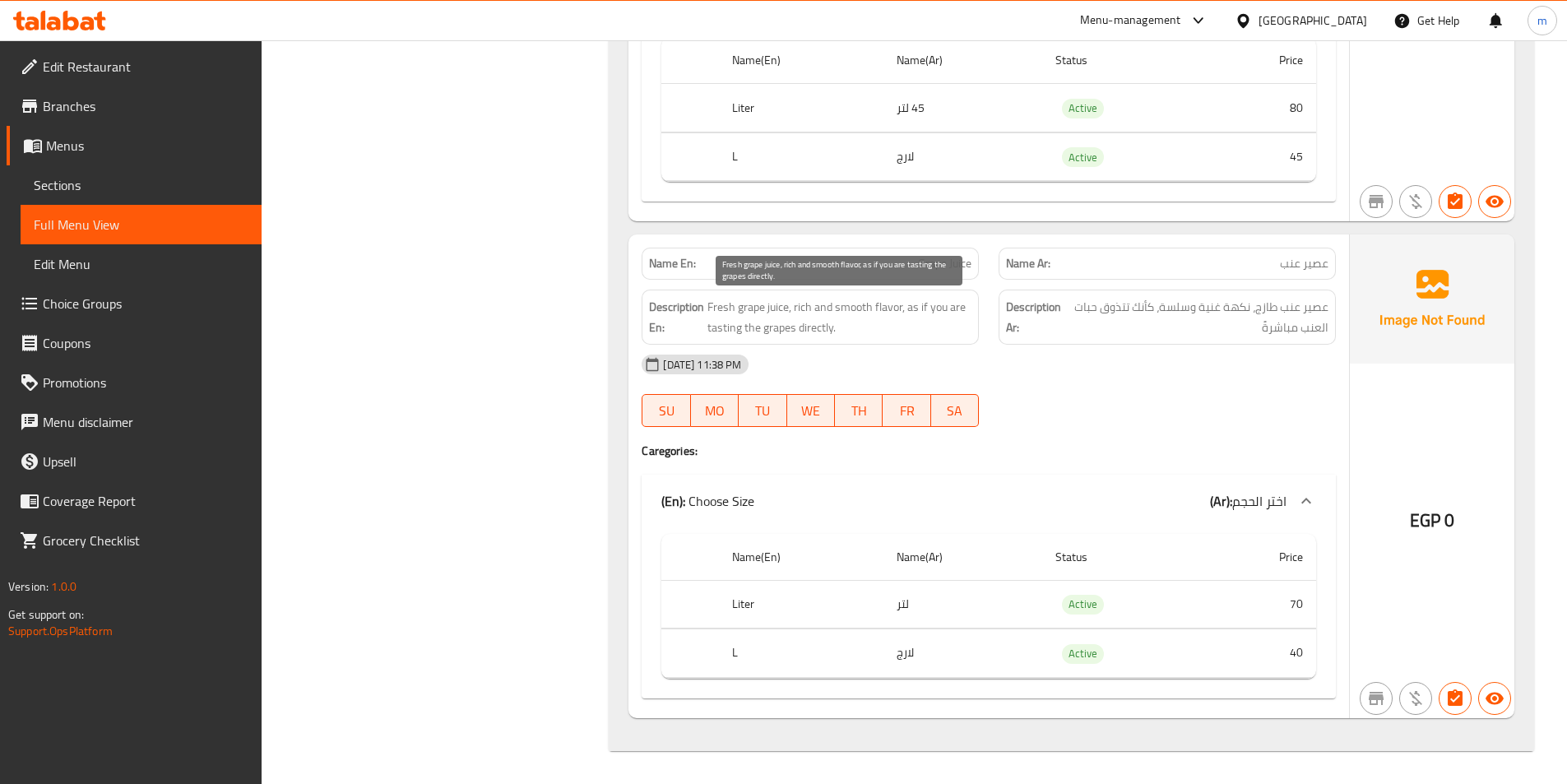
click at [808, 307] on span "Fresh grape juice, rich and smooth flavor, as if you are tasting the grapes dir…" at bounding box center [840, 317] width 264 height 40
click at [848, 311] on span "Fresh grape juice, rich and smooth flavor, as if you are tasting the grapes dir…" at bounding box center [840, 317] width 264 height 40
click at [955, 260] on span "Grape Juice" at bounding box center [945, 264] width 54 height 18
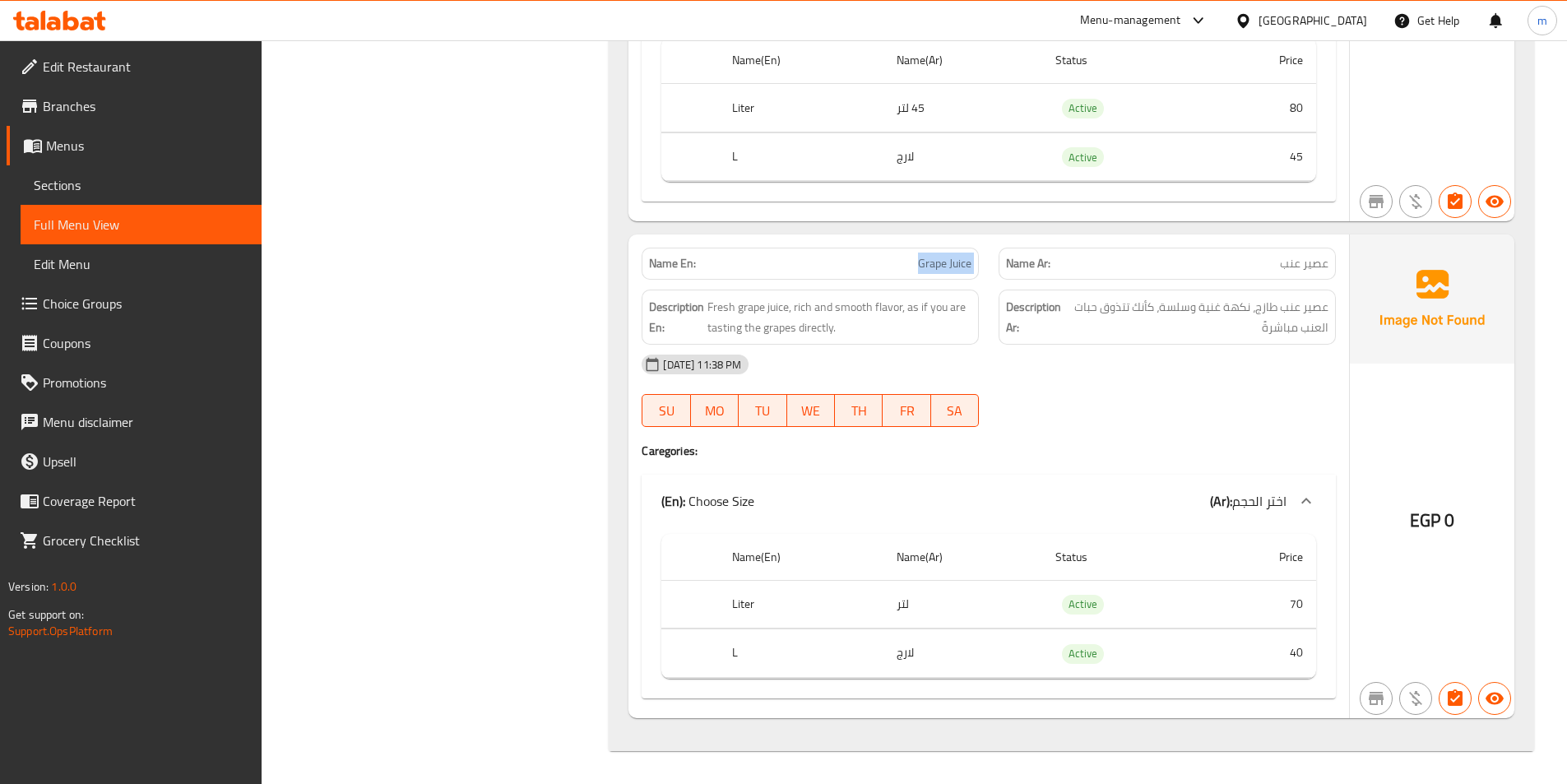
click at [81, 216] on span "Full Menu View" at bounding box center [141, 224] width 215 height 19
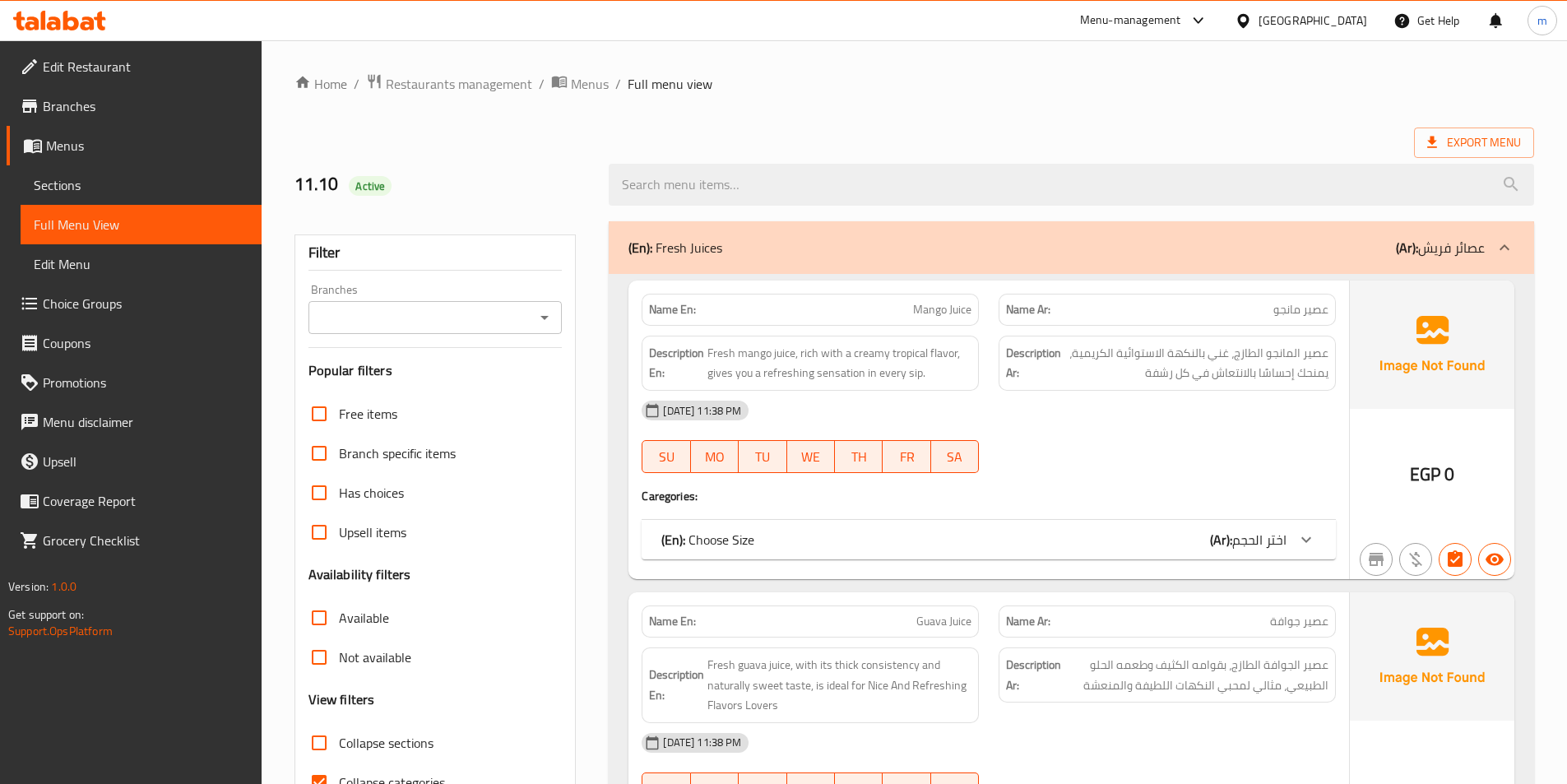
click at [100, 176] on span "Sections" at bounding box center [141, 185] width 215 height 19
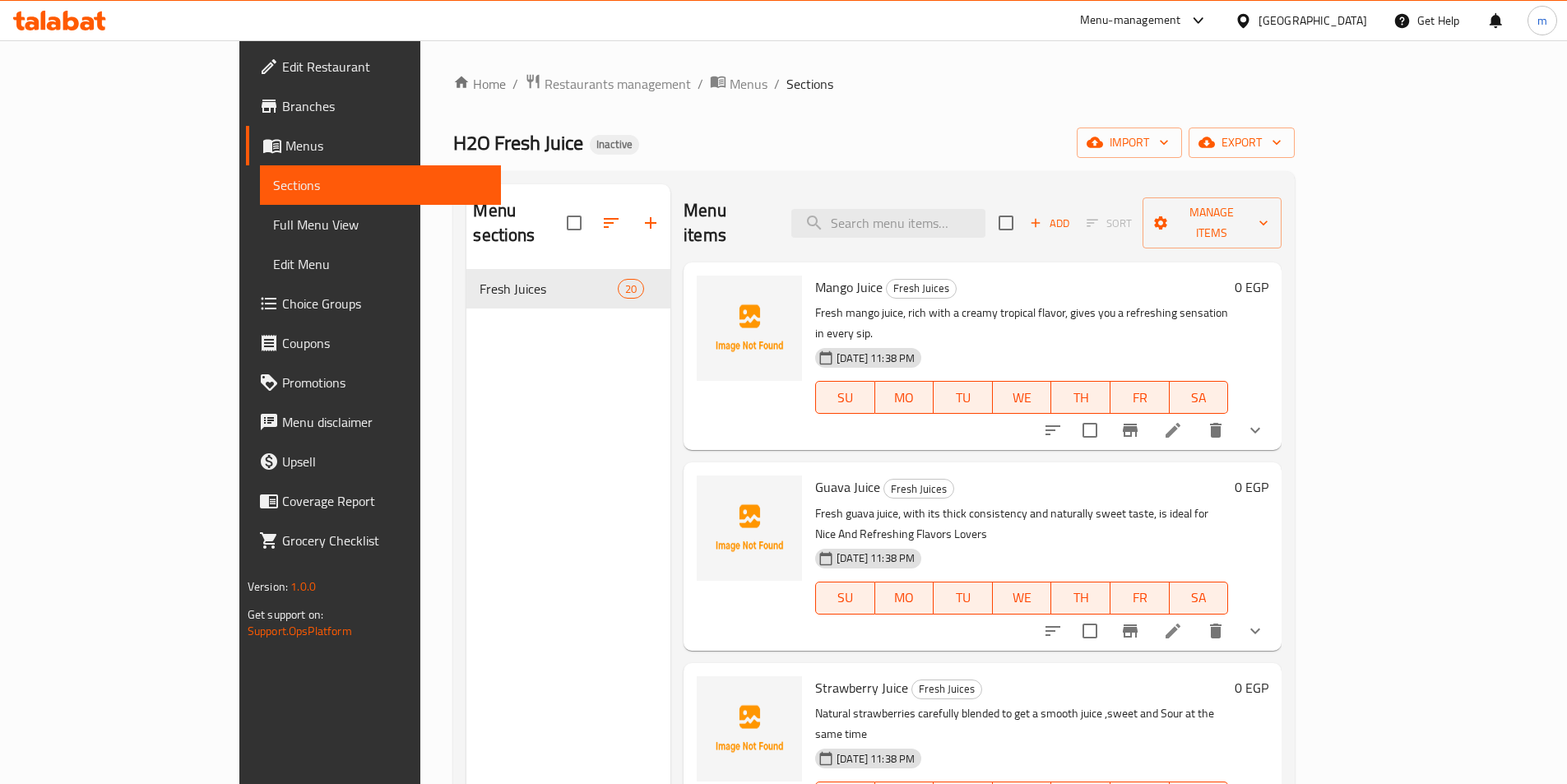
click at [532, 358] on div "Menu sections Fresh Juices 20" at bounding box center [569, 575] width 204 height 784
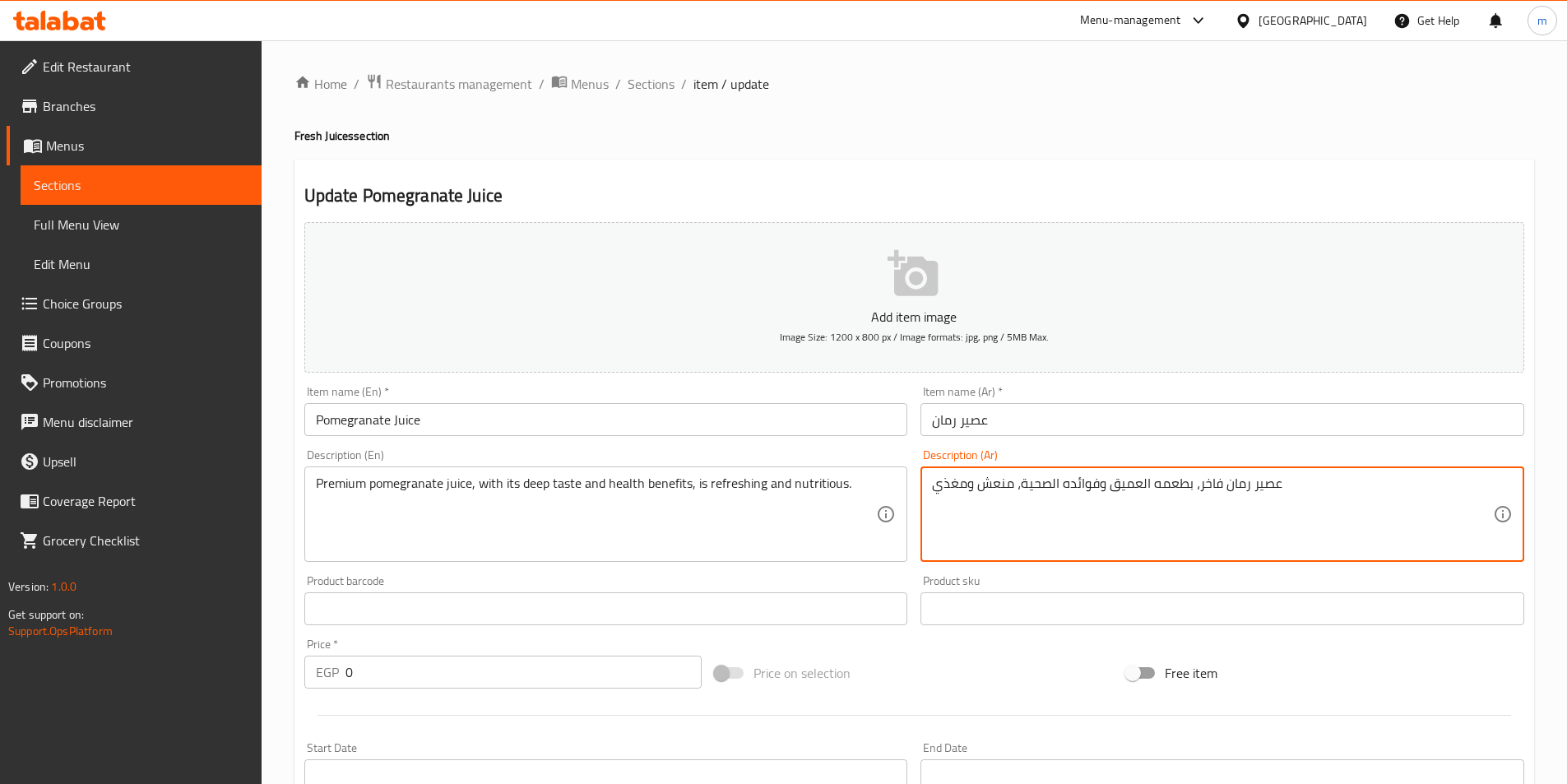
click at [1216, 490] on textarea "عصير رمان فاخر، بطعمه العميق وفوائده الصحية، منعش ومغذي" at bounding box center [1212, 514] width 561 height 78
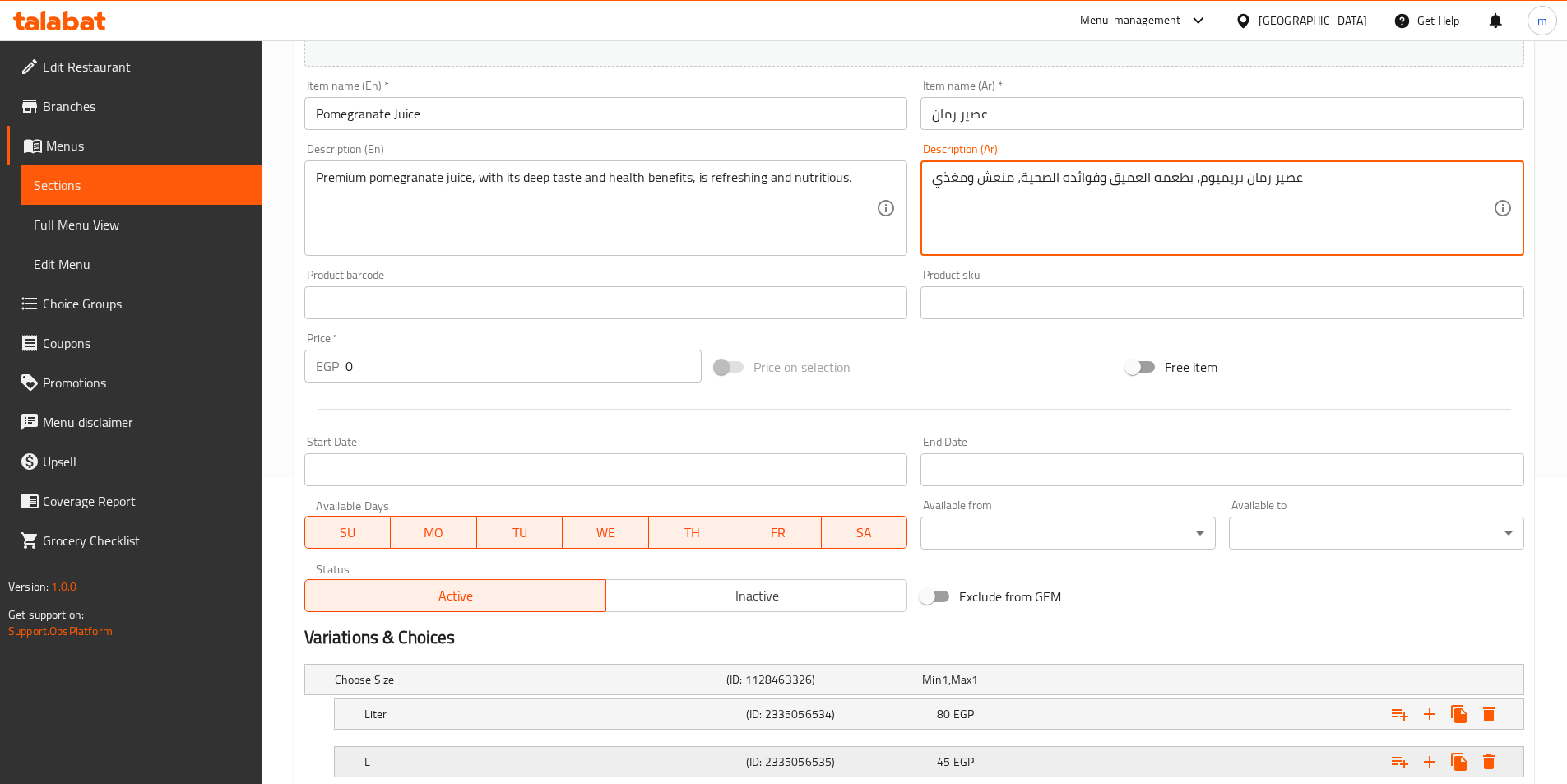
scroll to position [415, 0]
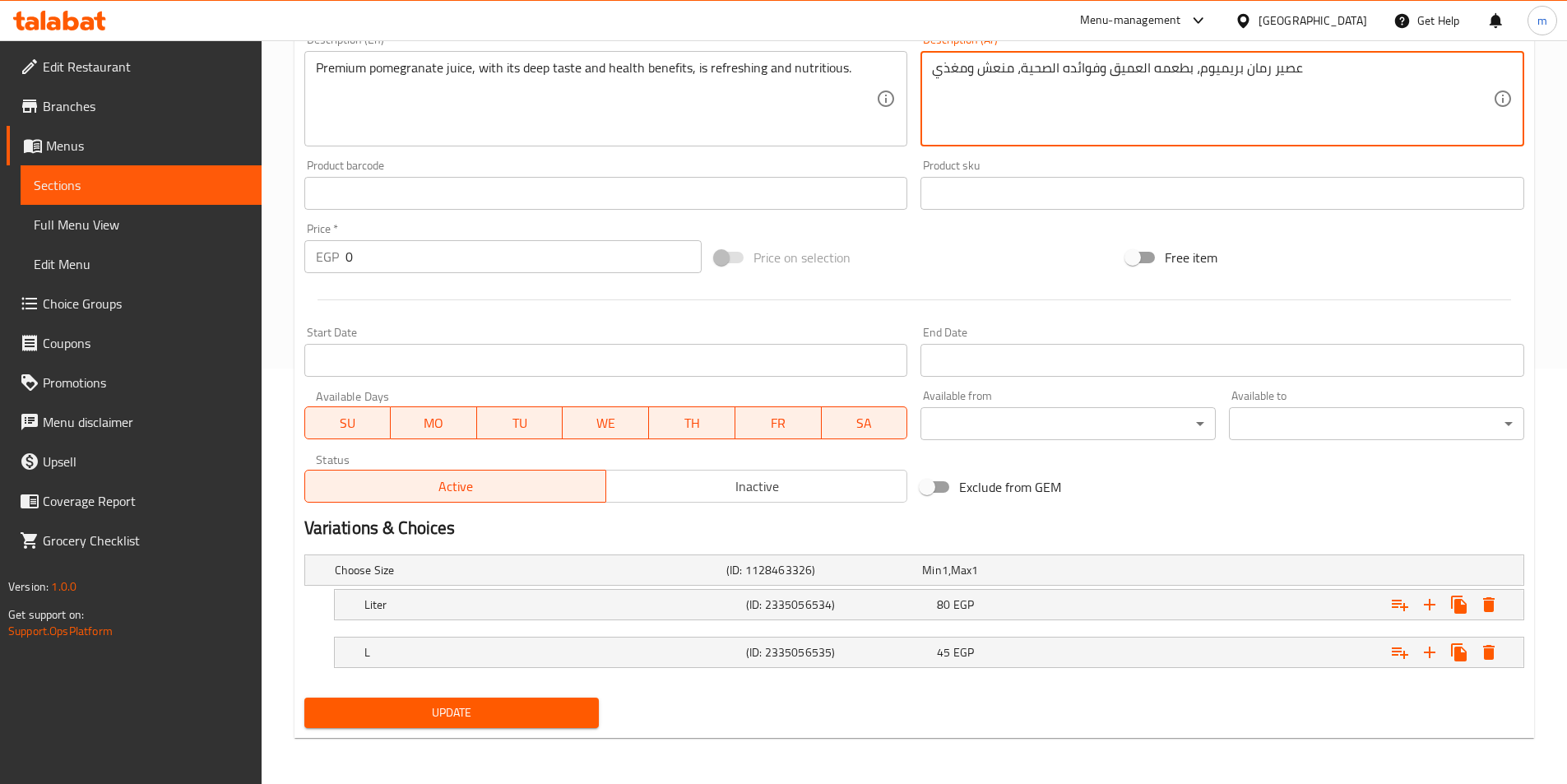
type textarea "عصير رمان بريميوم، بطعمه العميق وفوائده الصحية، منعش ومغذي"
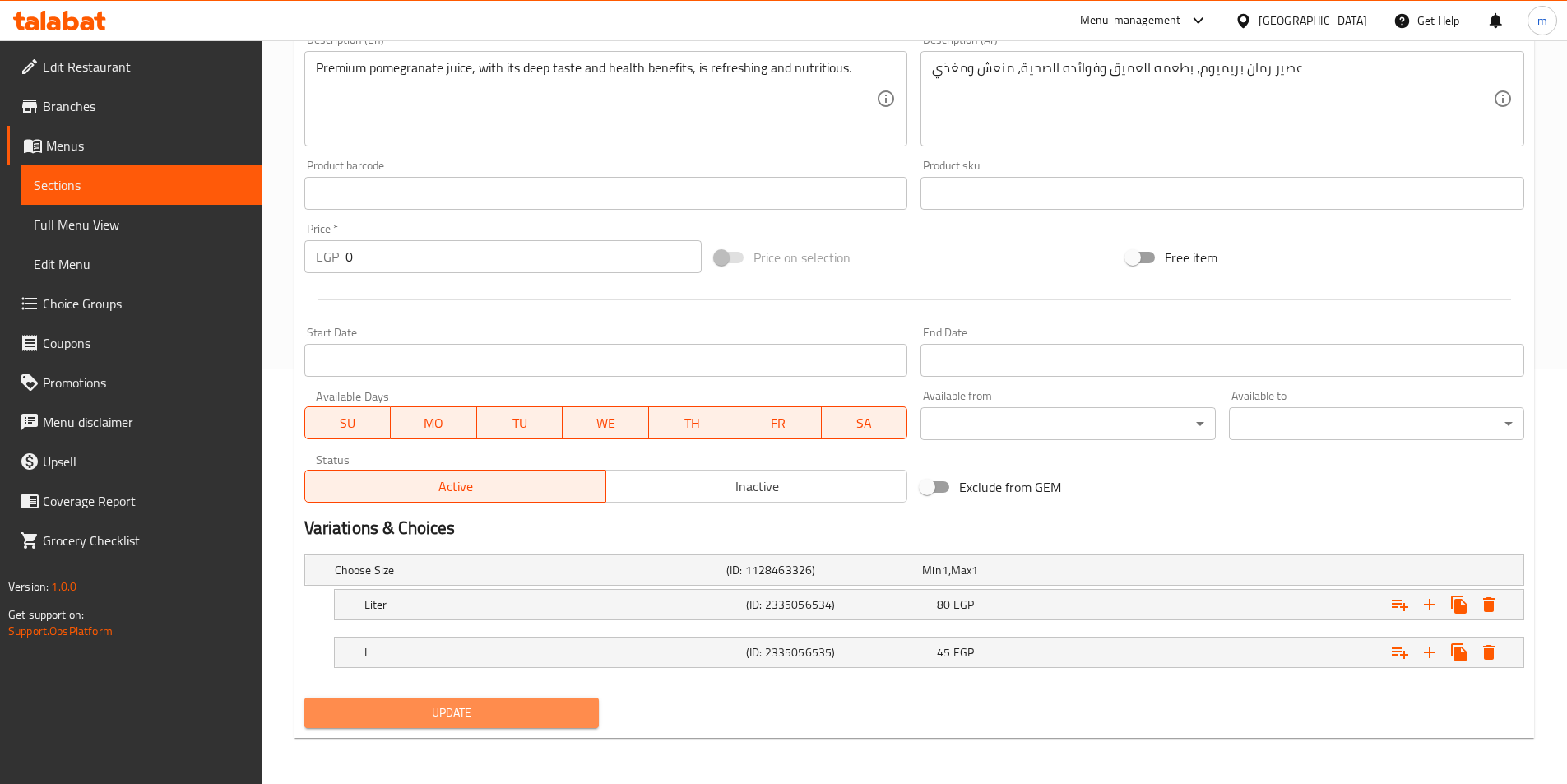
click at [529, 710] on span "Update" at bounding box center [452, 712] width 269 height 20
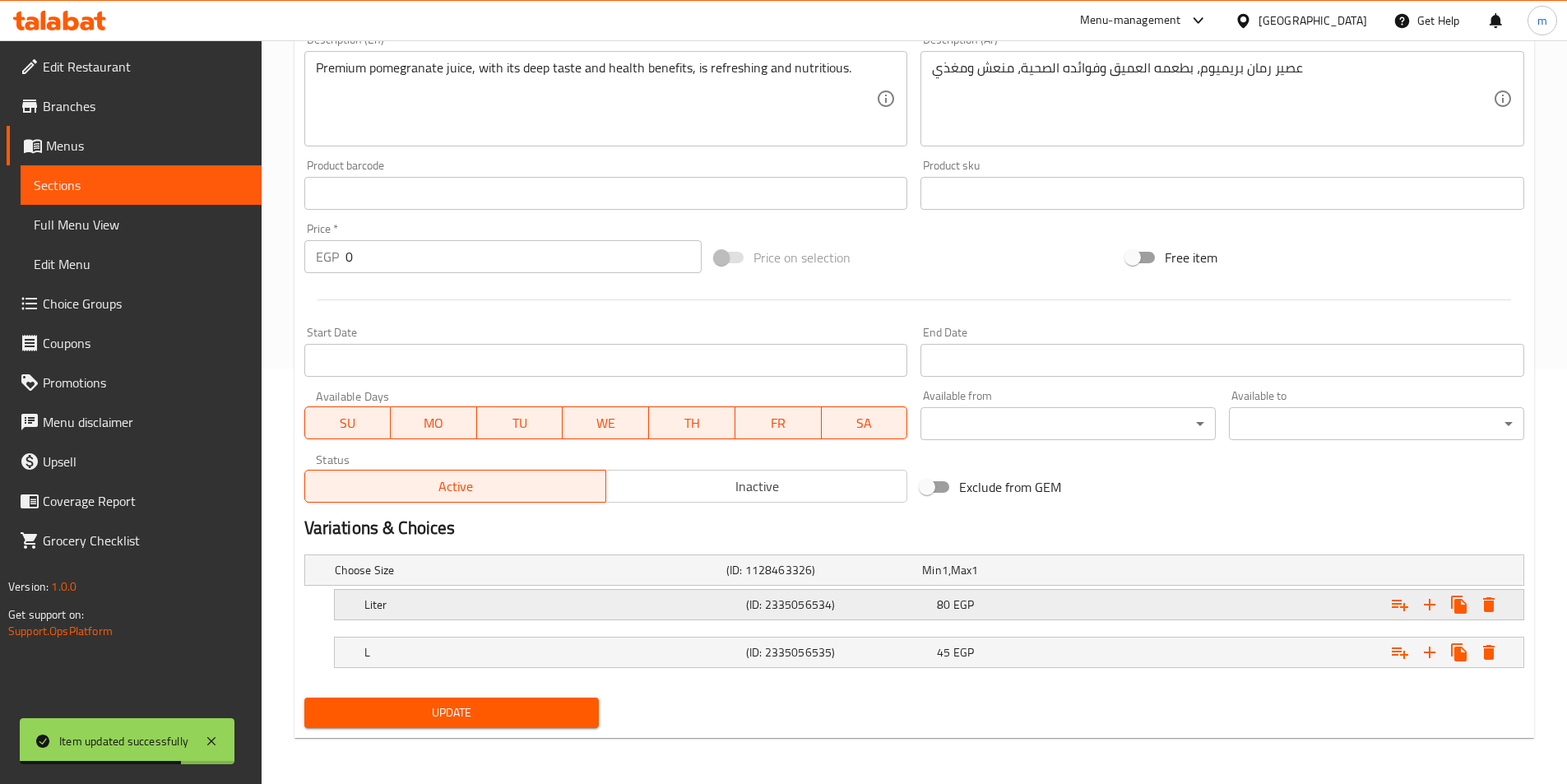
click at [589, 601] on h5 "Liter" at bounding box center [552, 604] width 375 height 17
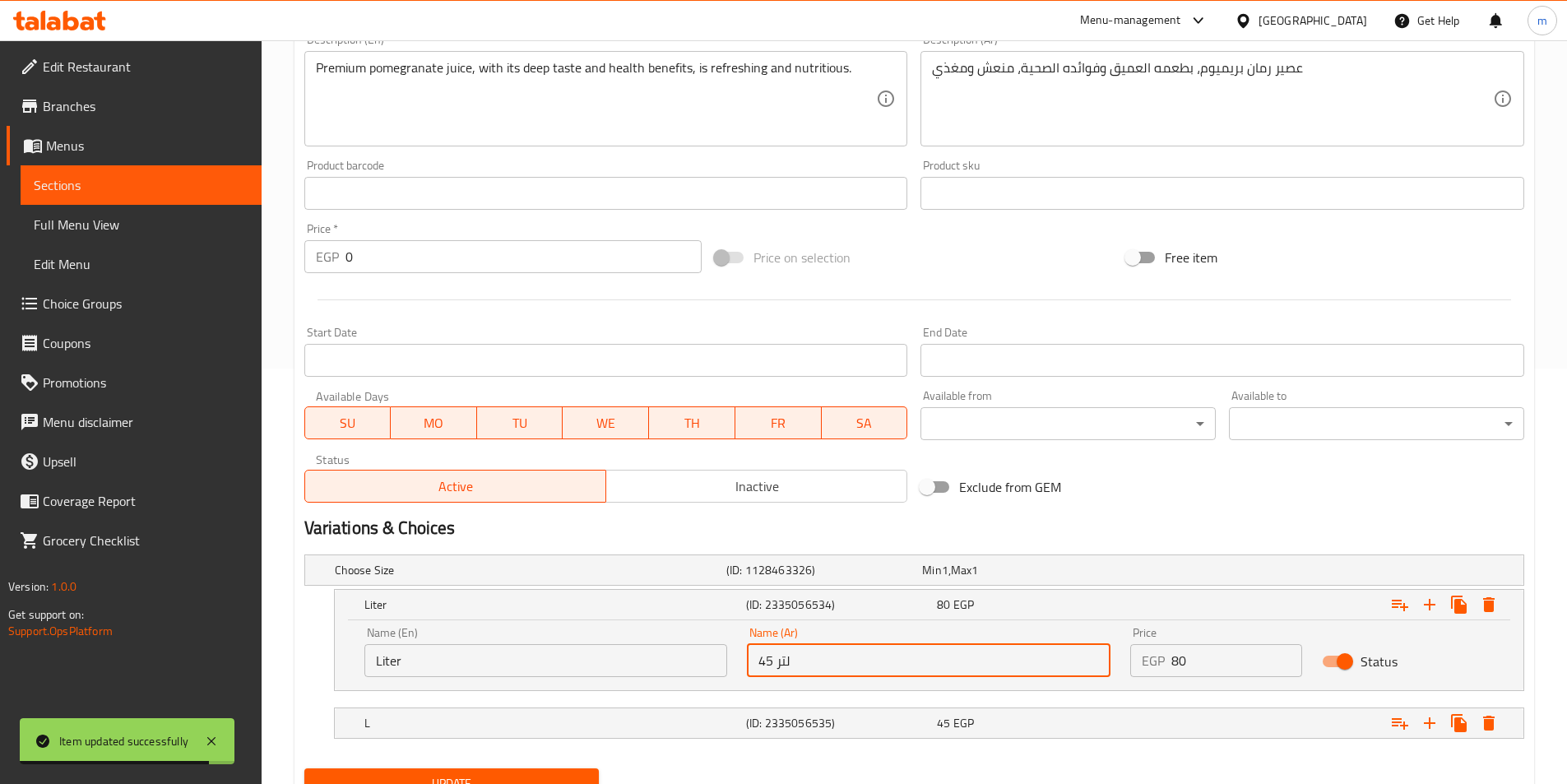
click at [817, 670] on input "45 لتر" at bounding box center [929, 660] width 364 height 33
type input "g"
type input "لتر"
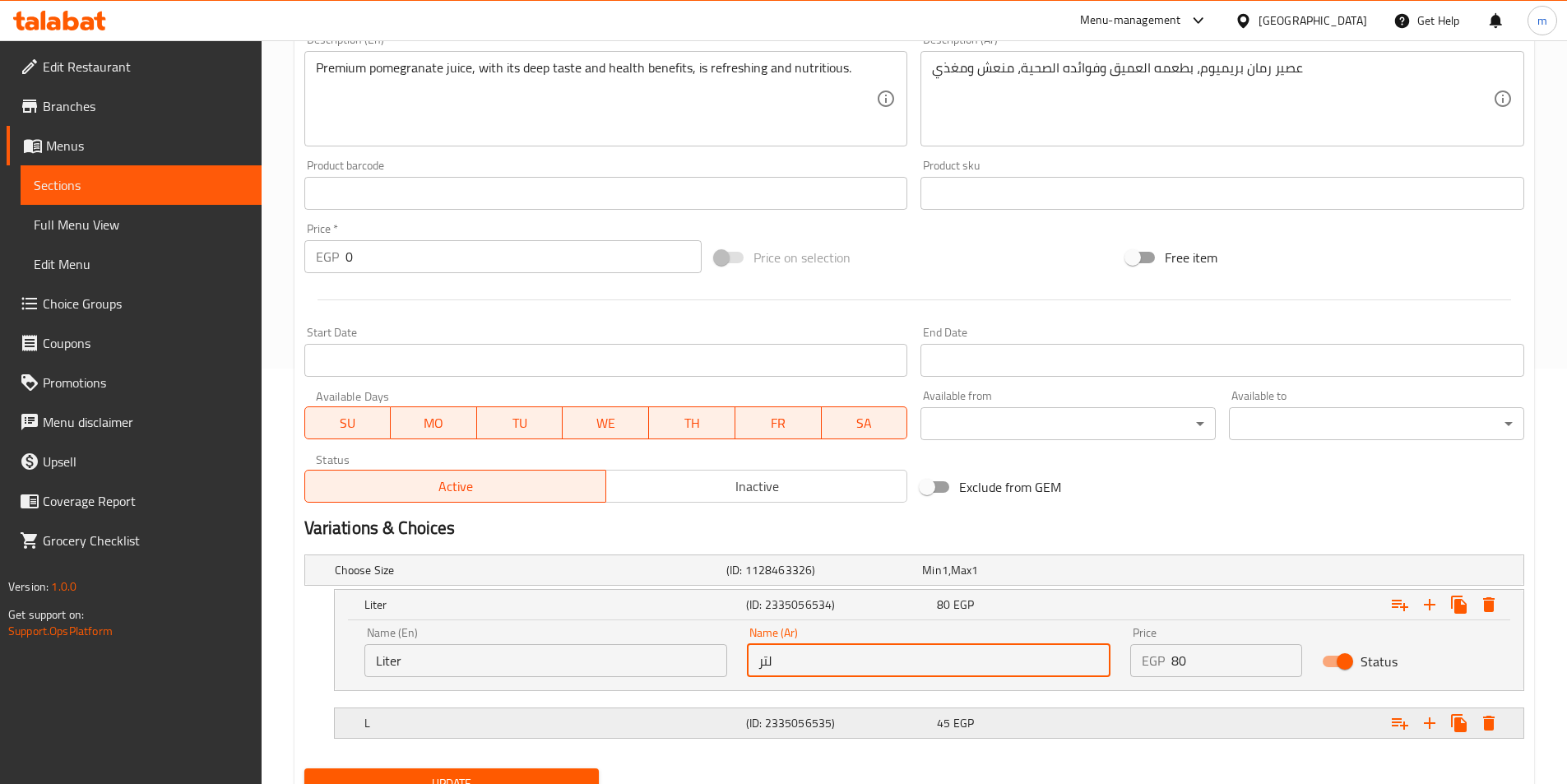
click at [808, 714] on h5 "(ID: 2335056535)" at bounding box center [838, 722] width 184 height 17
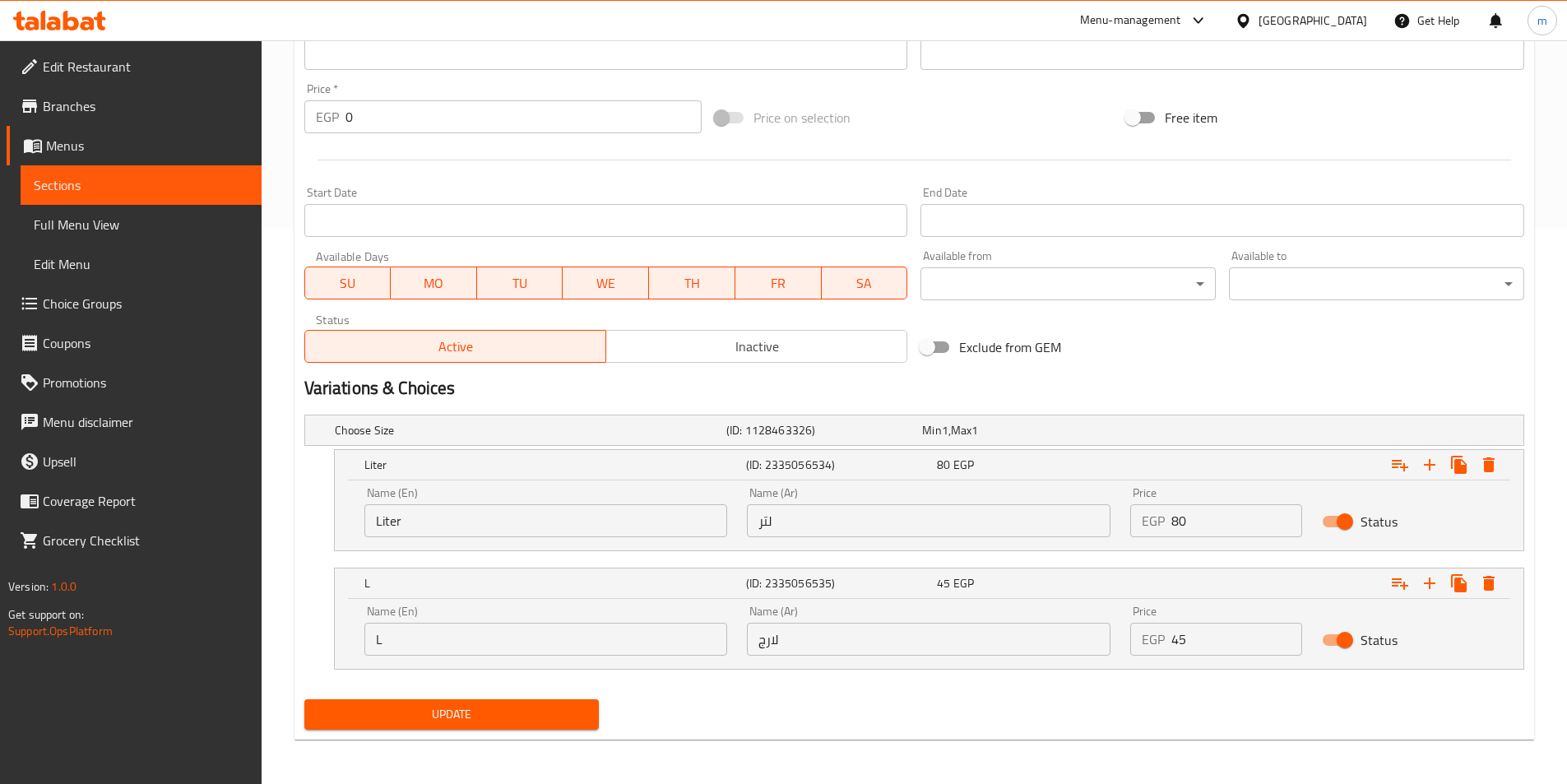
scroll to position [557, 0]
click at [528, 719] on span "Update" at bounding box center [452, 712] width 269 height 20
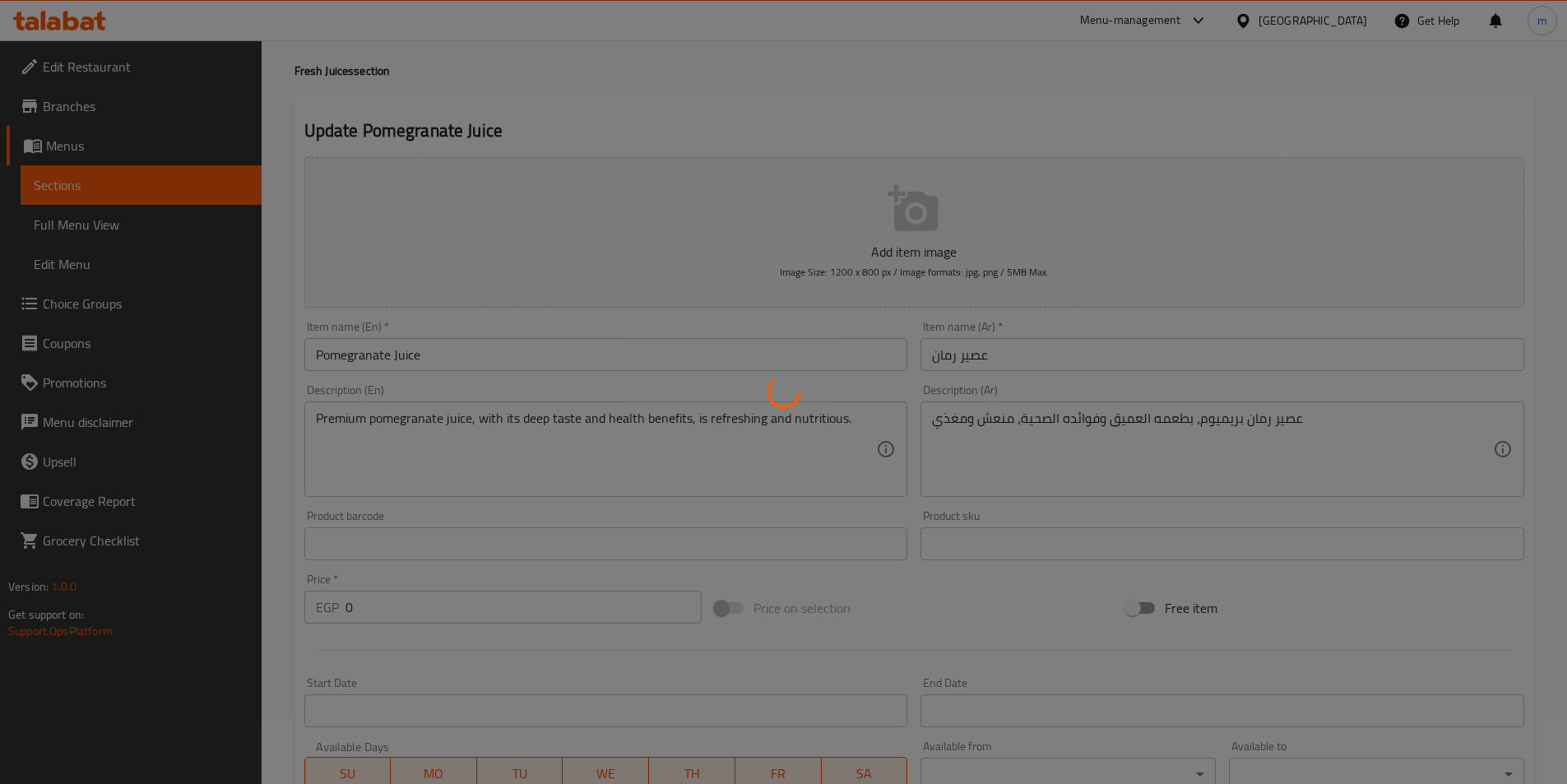
scroll to position [0, 0]
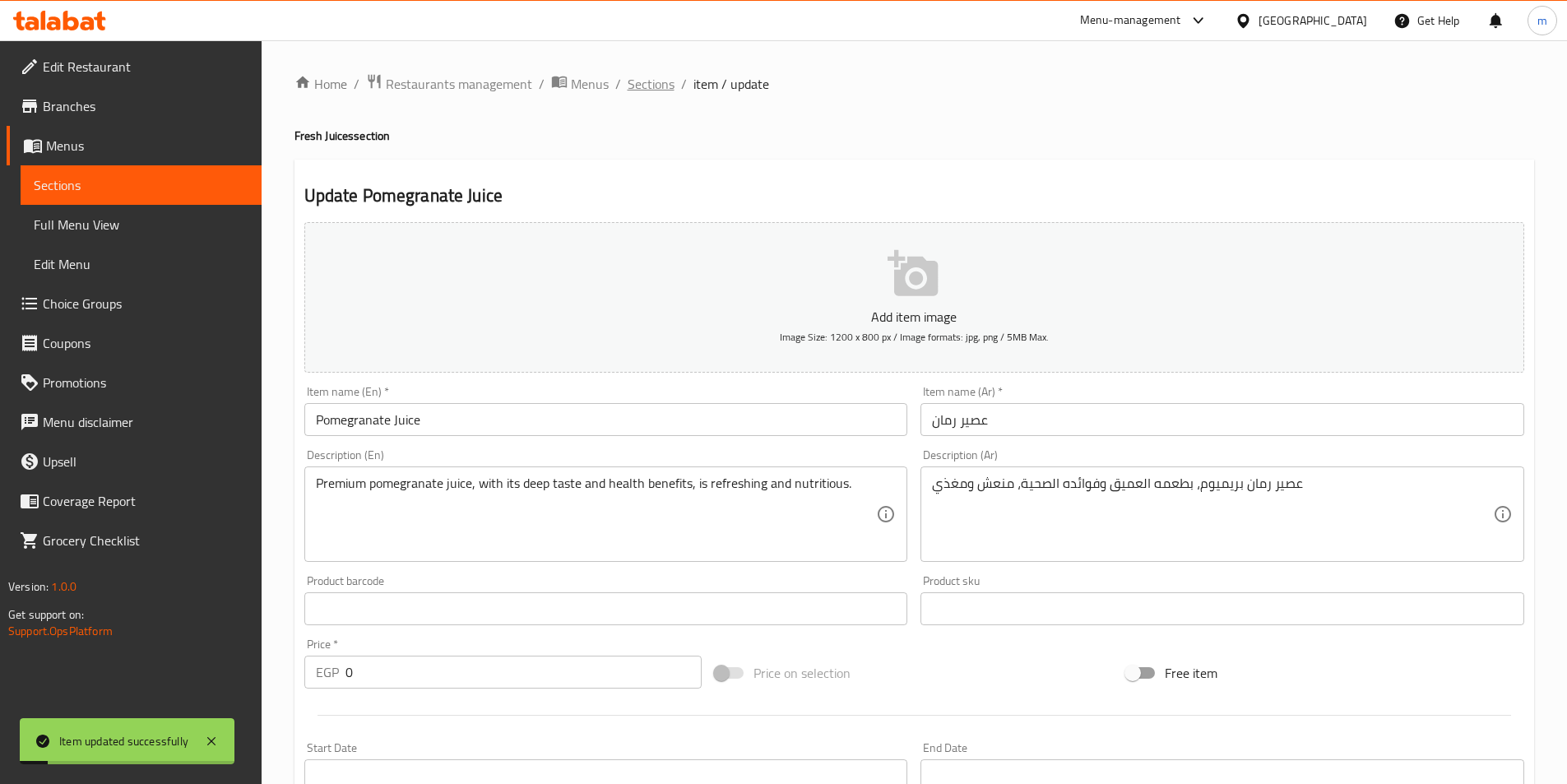
click at [670, 78] on span "Sections" at bounding box center [651, 84] width 47 height 19
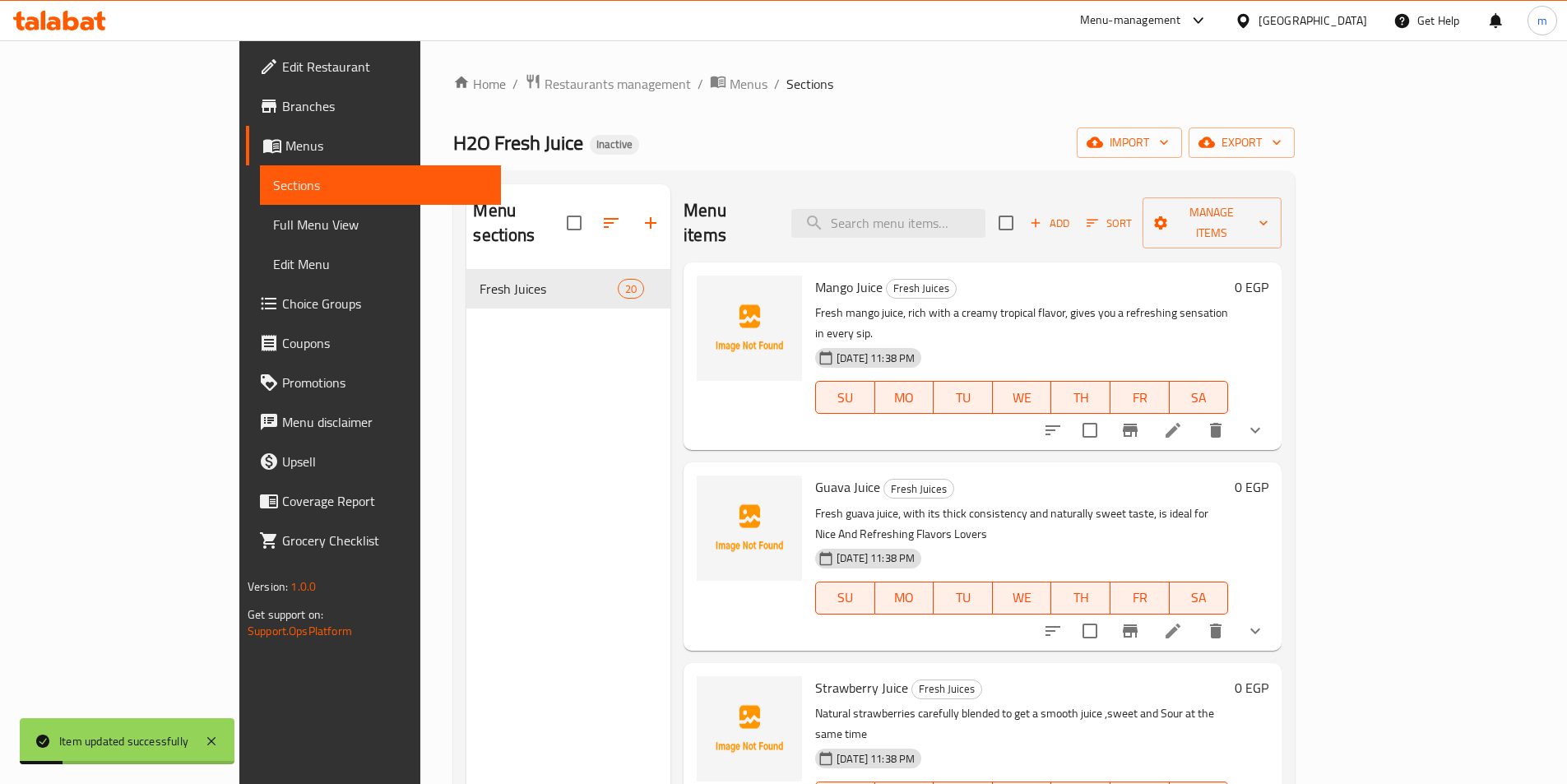
scroll to position [1303, 0]
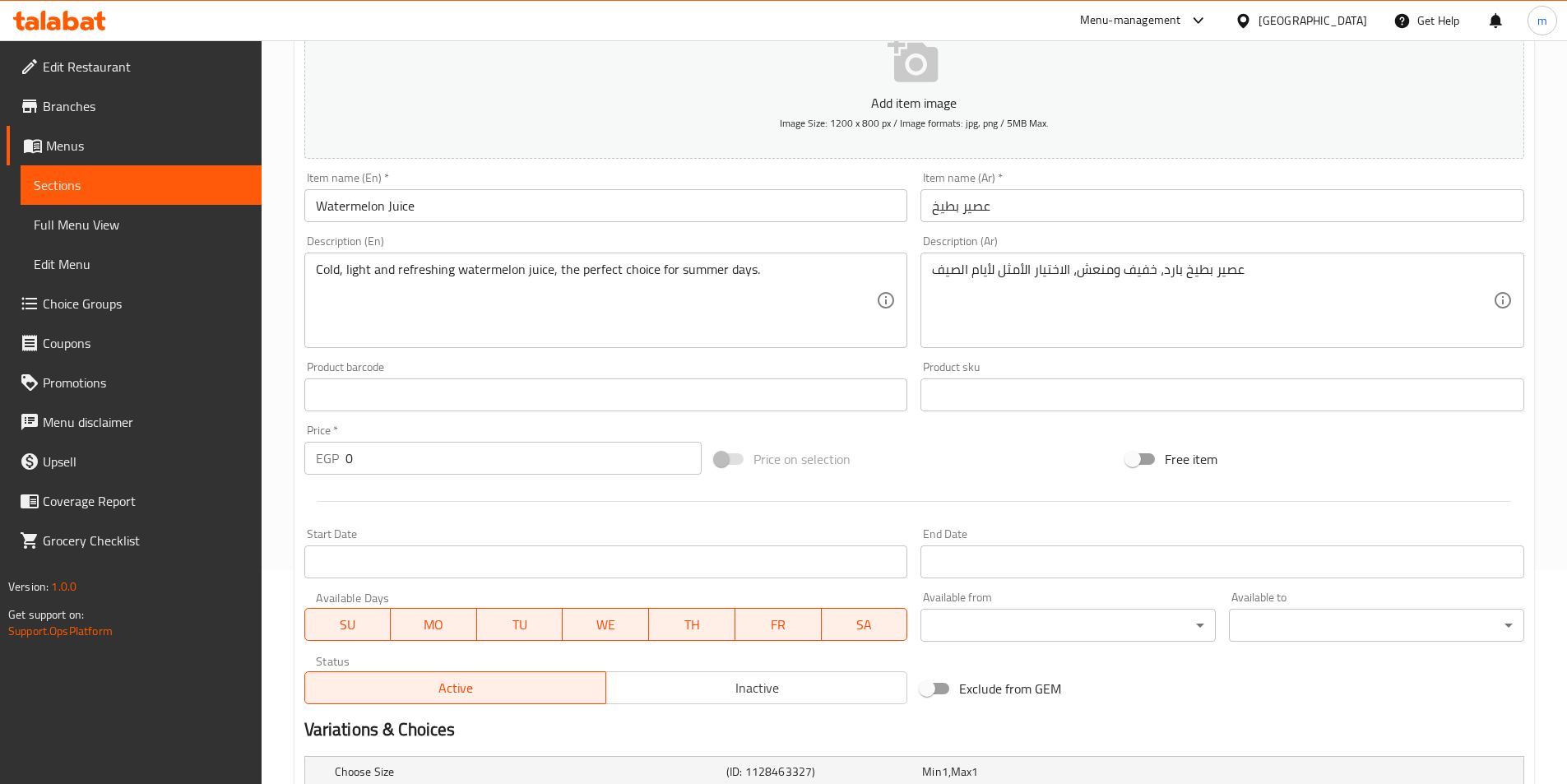
scroll to position [415, 0]
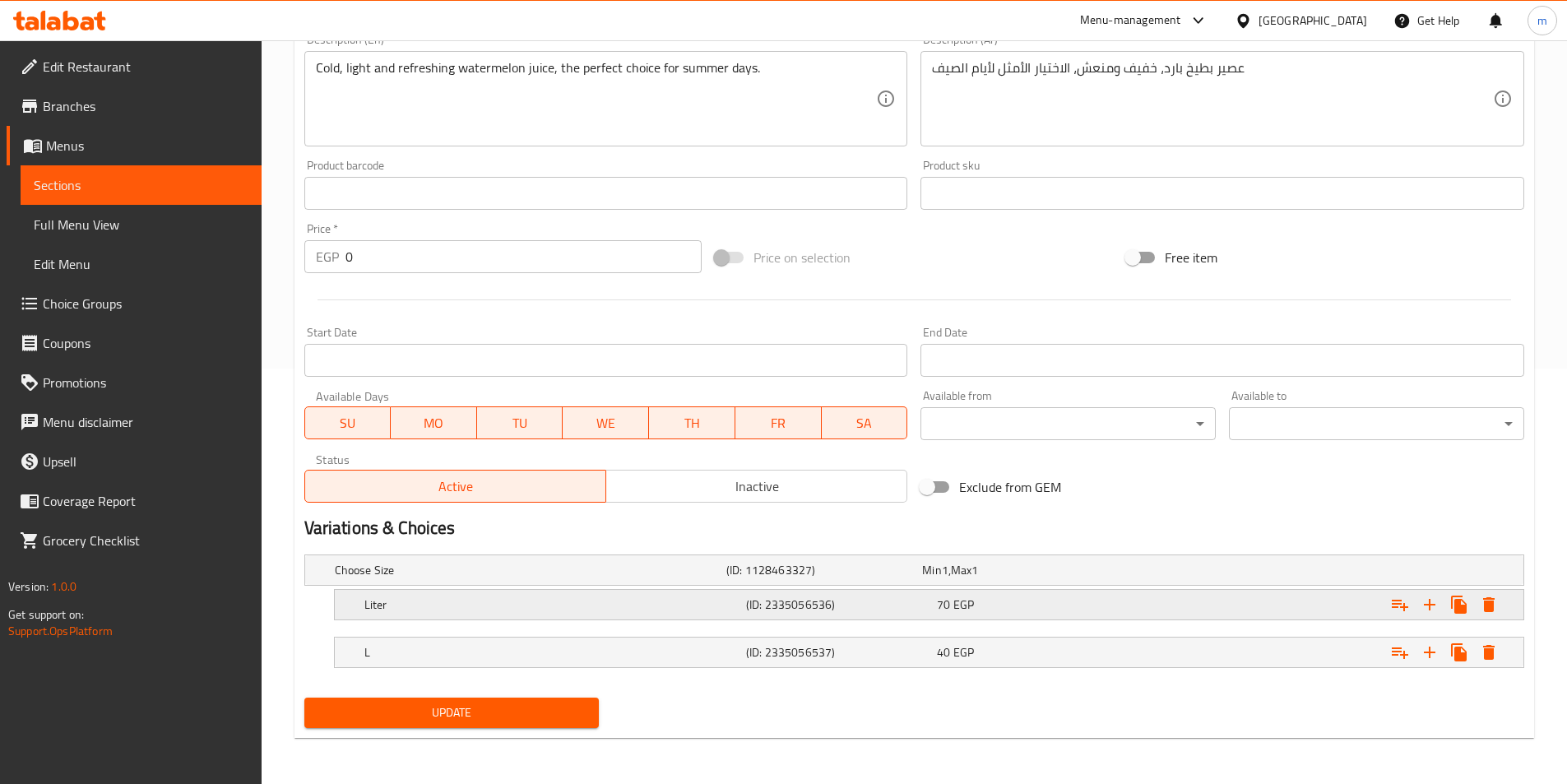
click at [646, 616] on div "Liter (ID: 2335056536) 70 EGP" at bounding box center [934, 604] width 1146 height 36
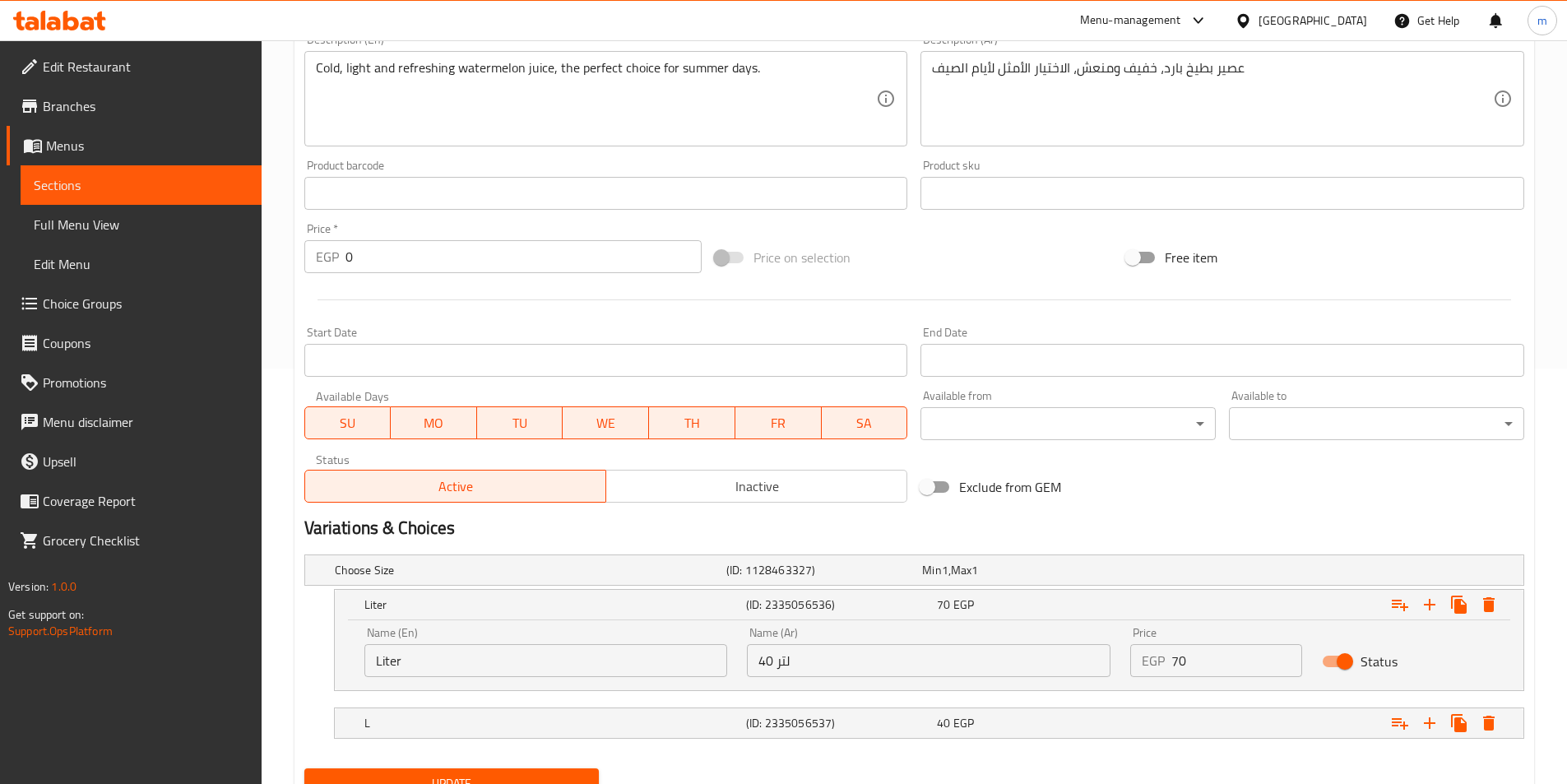
click at [938, 662] on input "40 لتر" at bounding box center [929, 660] width 364 height 33
type input "لتر"
click at [909, 706] on div "L (ID: 2335056537) 40 EGP" at bounding box center [934, 722] width 1146 height 36
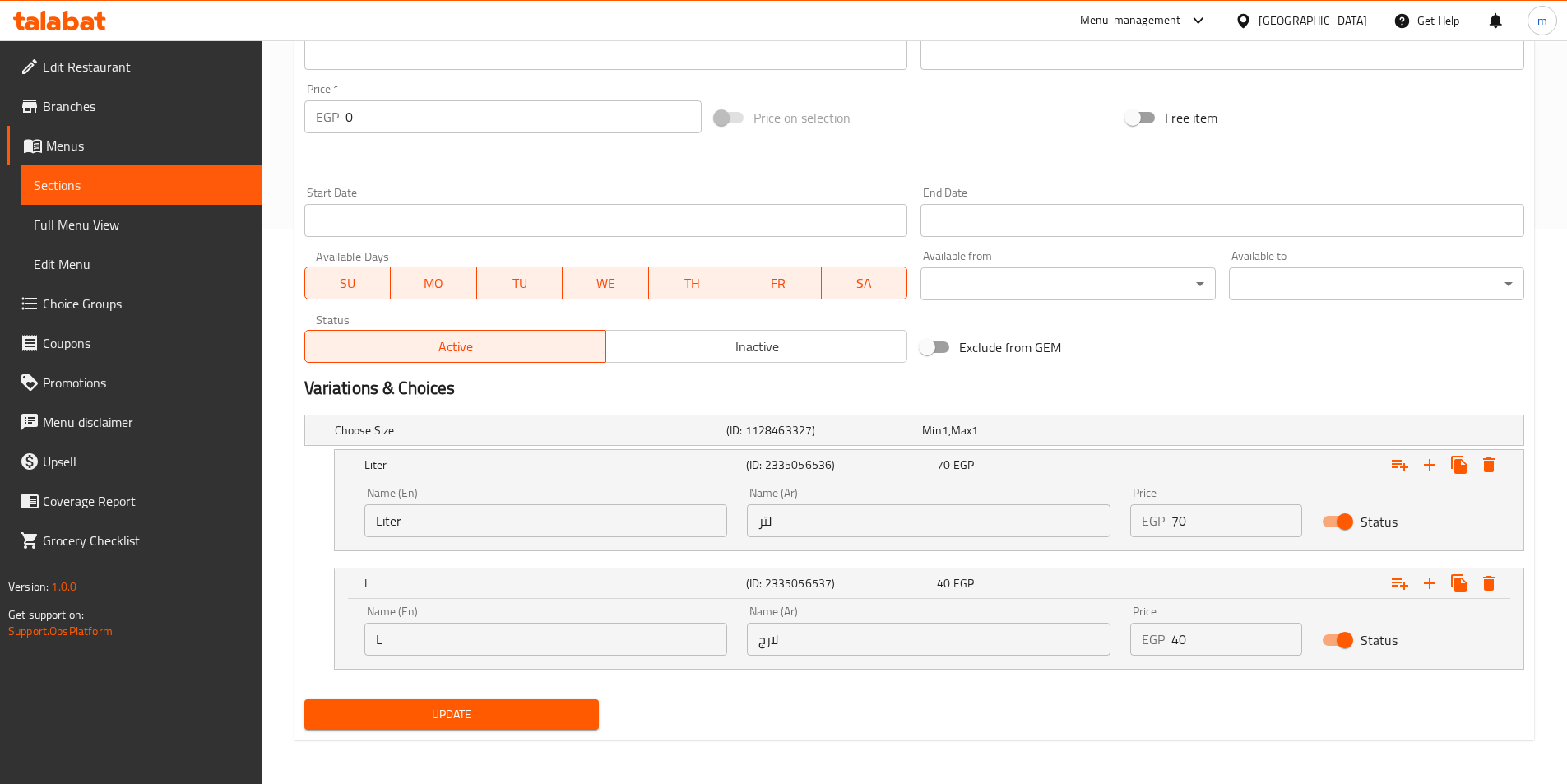
scroll to position [557, 0]
click at [528, 710] on span "Update" at bounding box center [452, 712] width 269 height 20
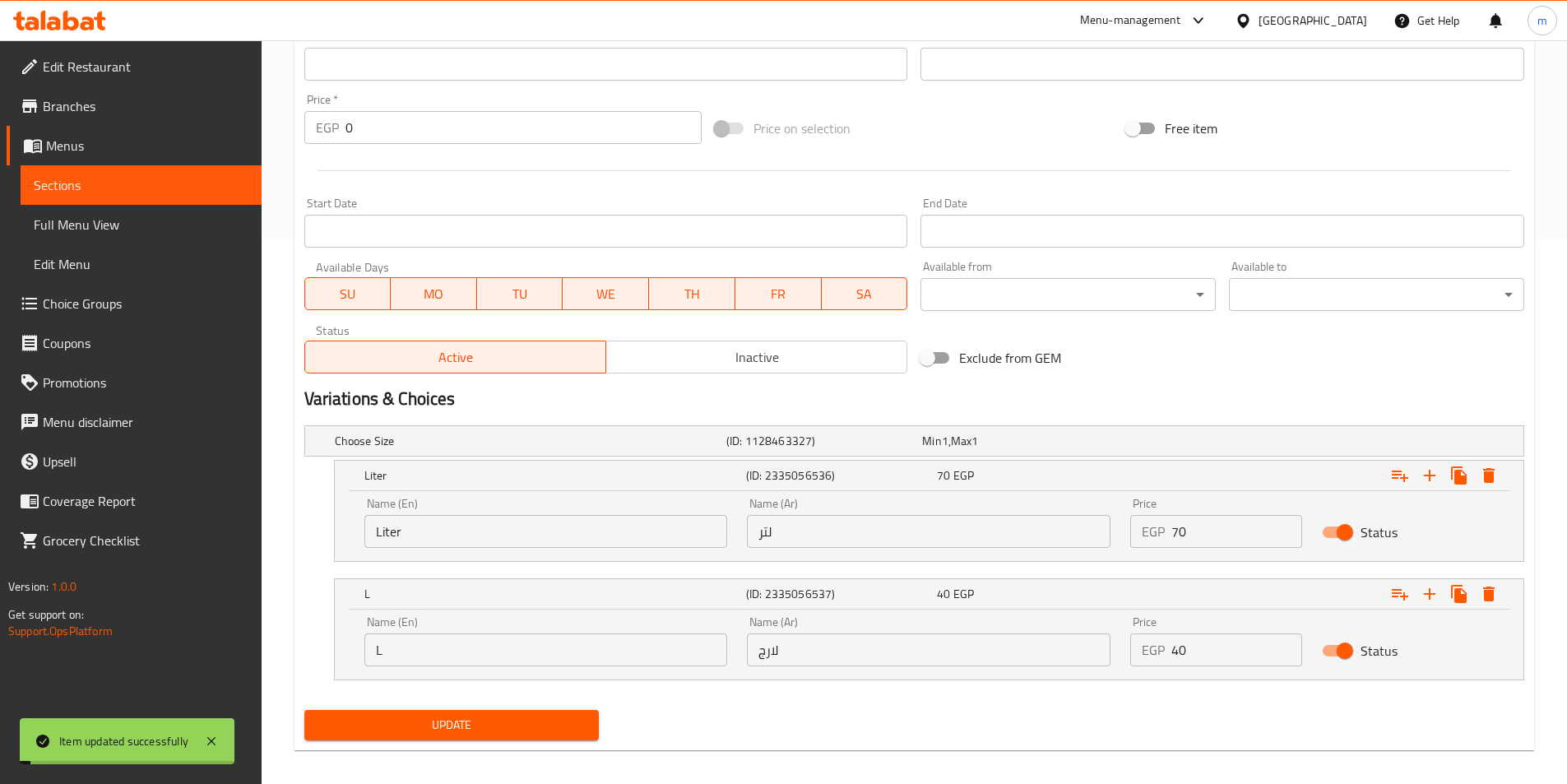
scroll to position [0, 0]
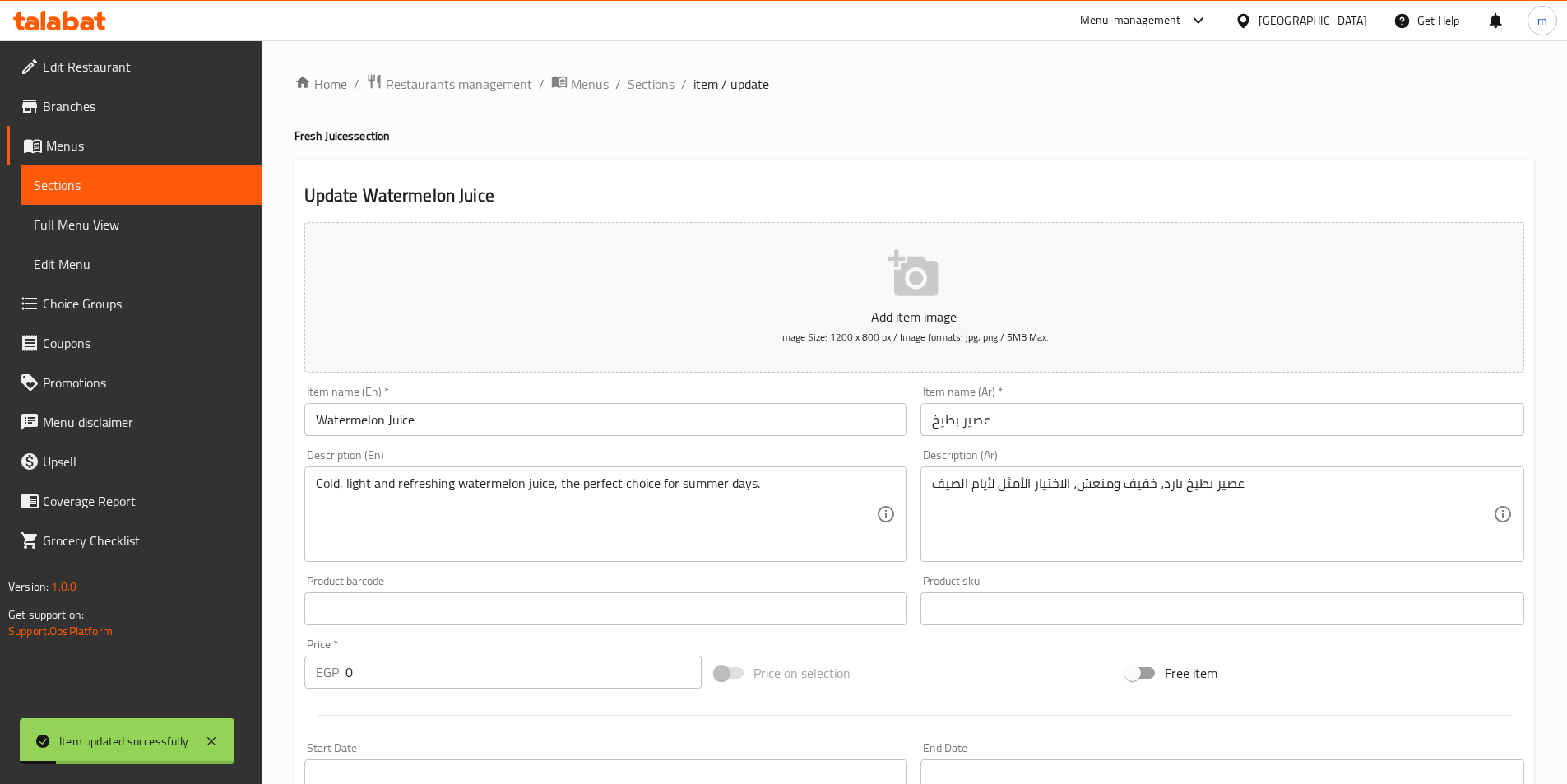
click at [657, 77] on span "Sections" at bounding box center [651, 84] width 47 height 19
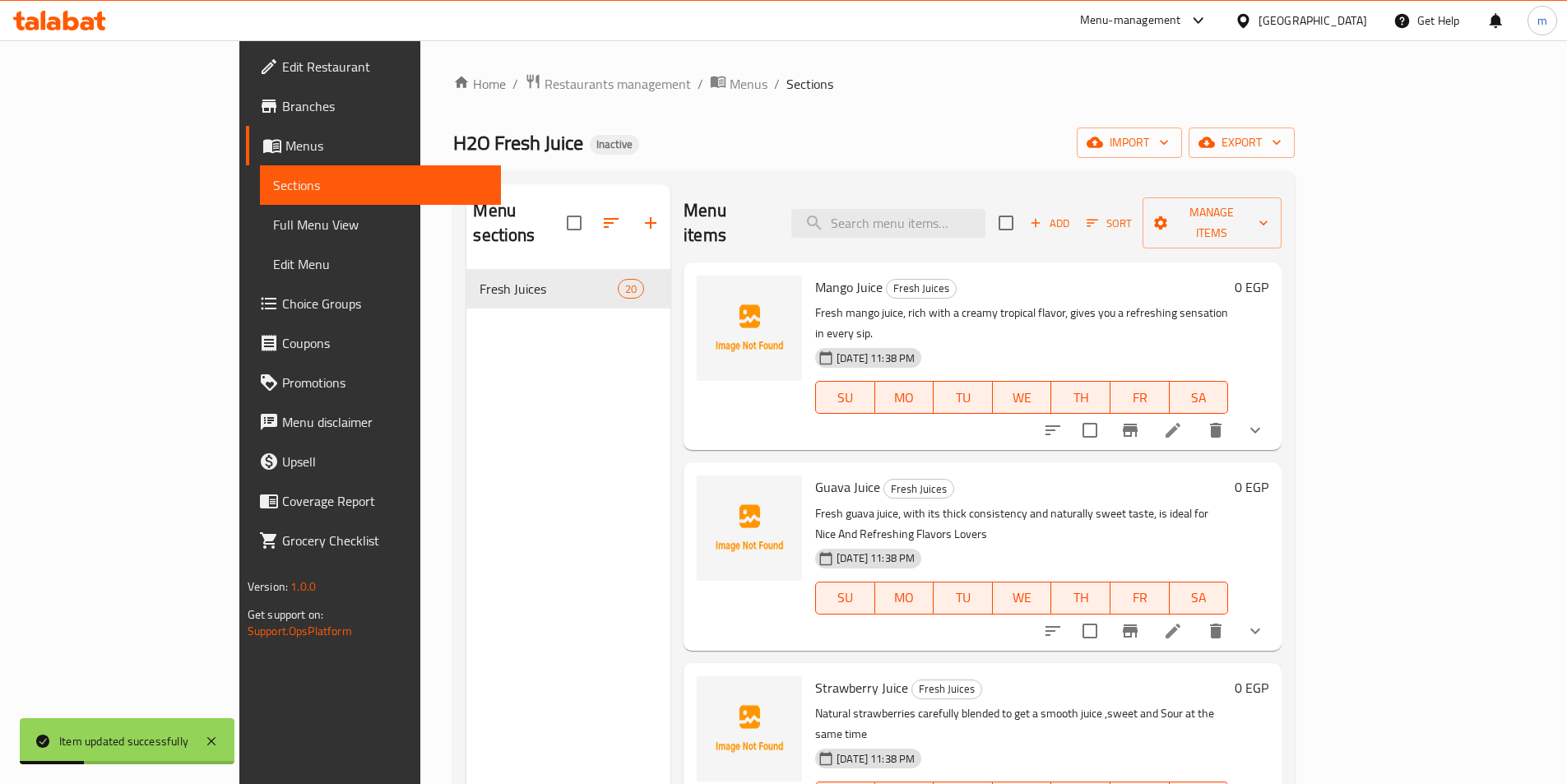
scroll to position [764, 0]
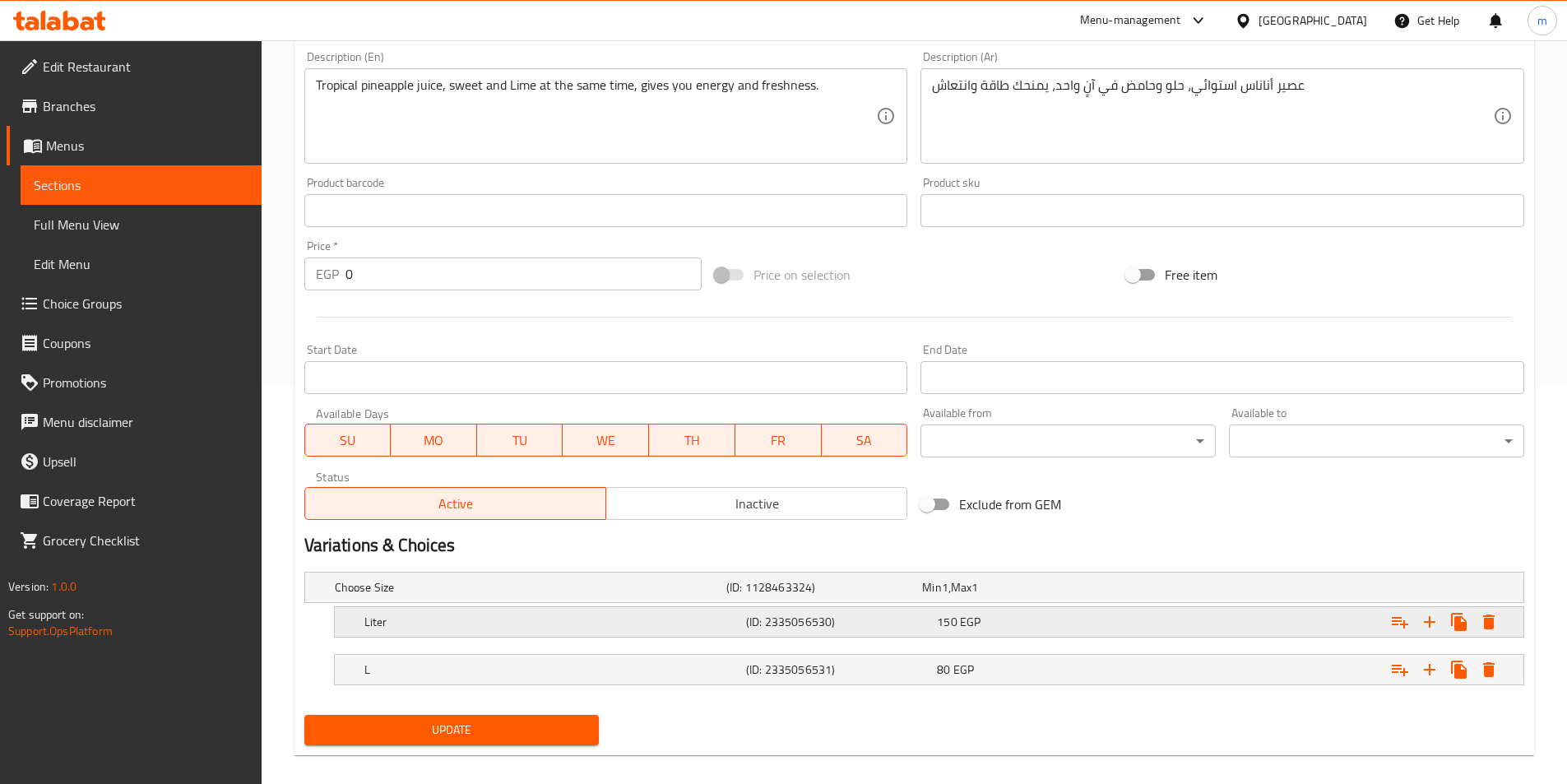
scroll to position [415, 0]
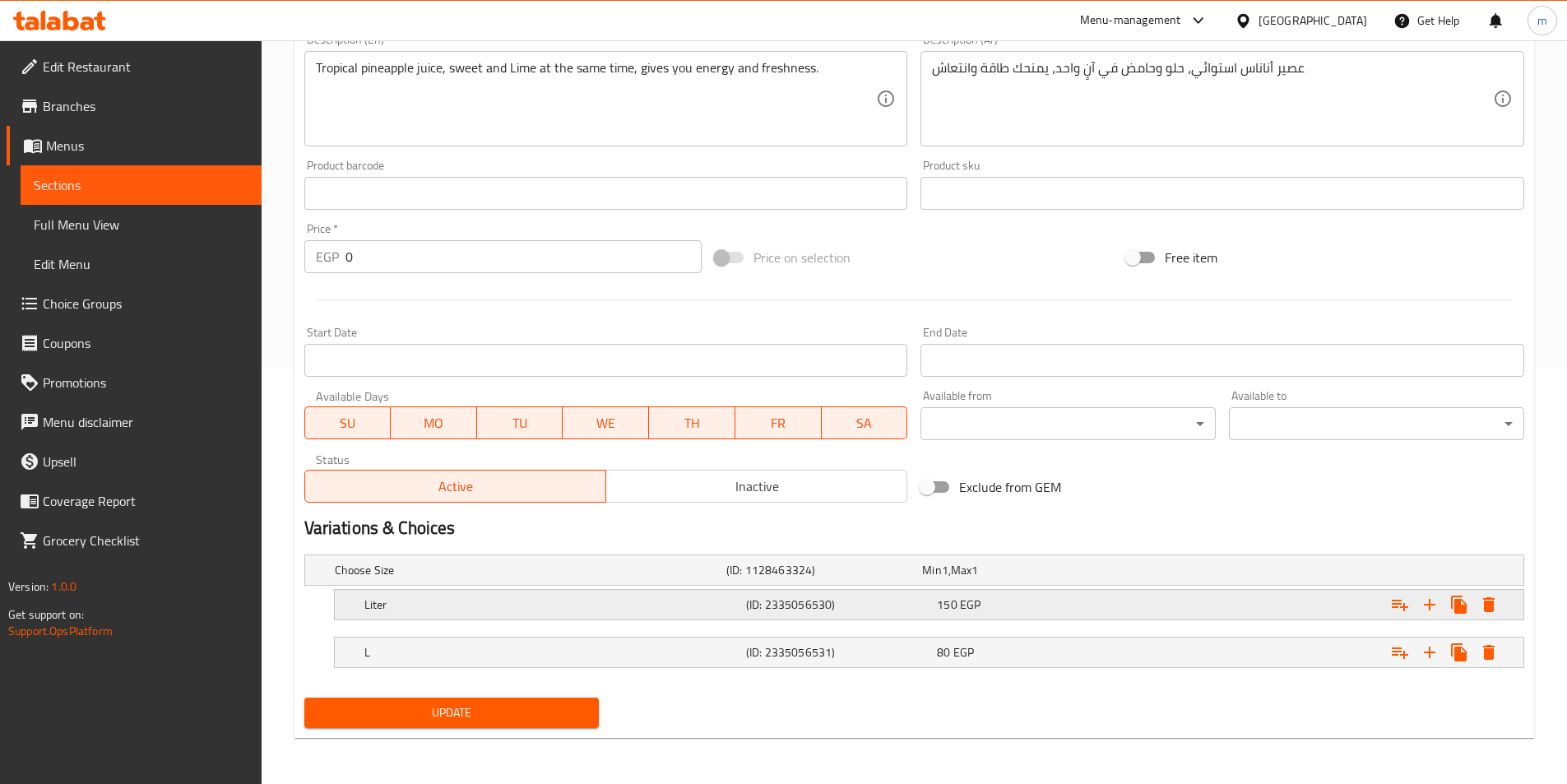
click at [922, 608] on h5 "(ID: 2335056530)" at bounding box center [838, 604] width 184 height 17
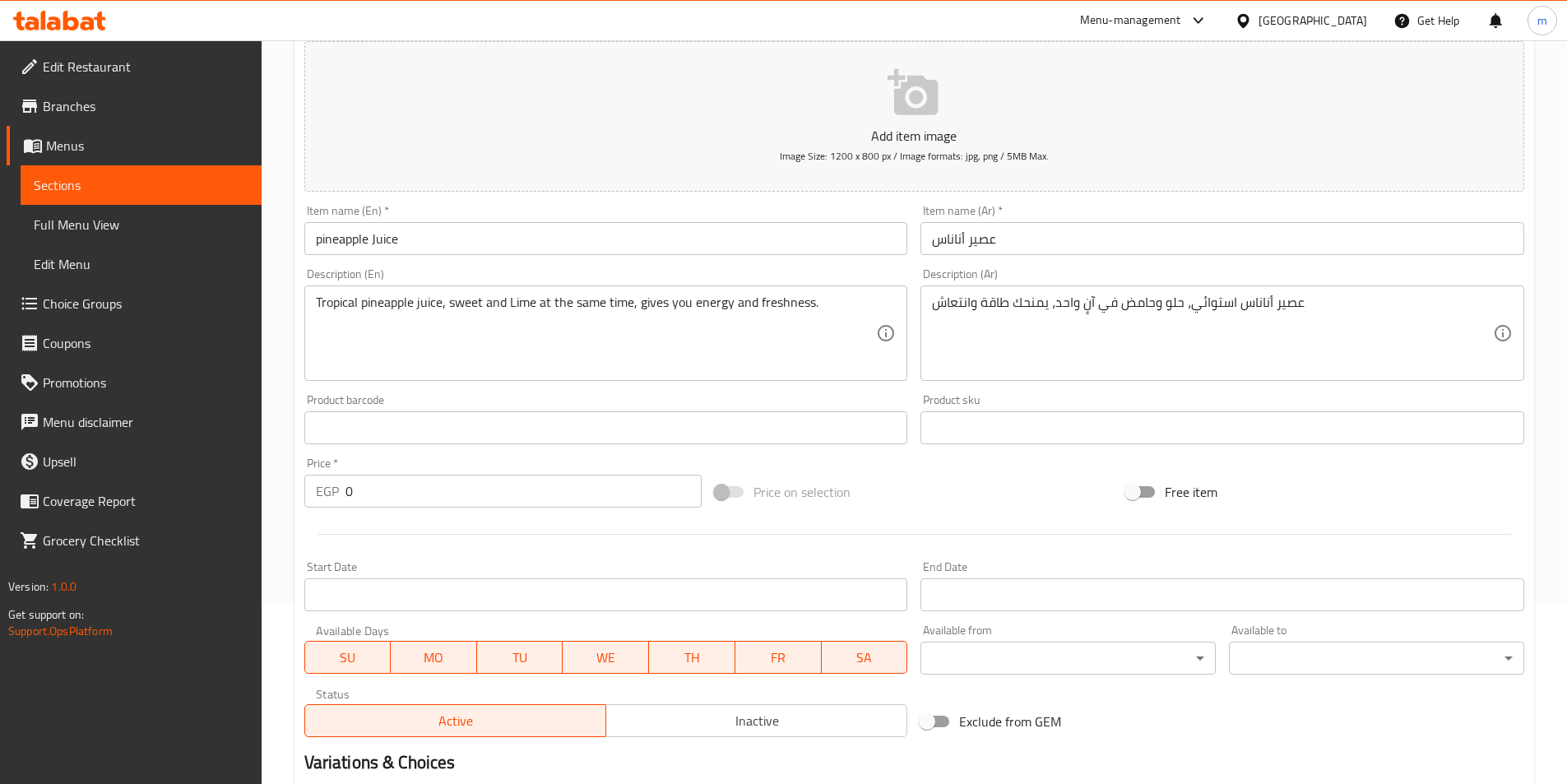
scroll to position [0, 0]
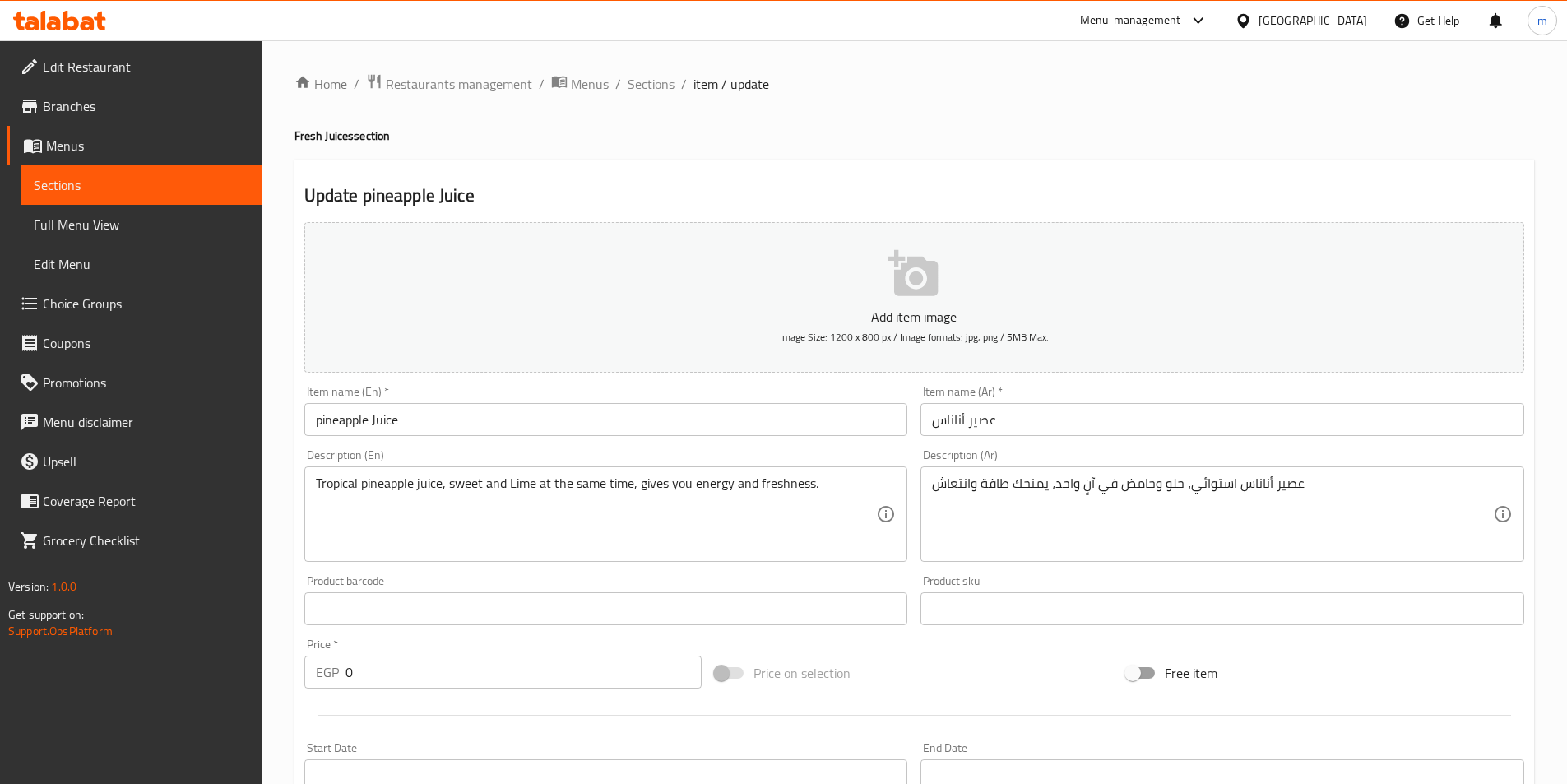
click at [666, 79] on span "Sections" at bounding box center [651, 84] width 47 height 19
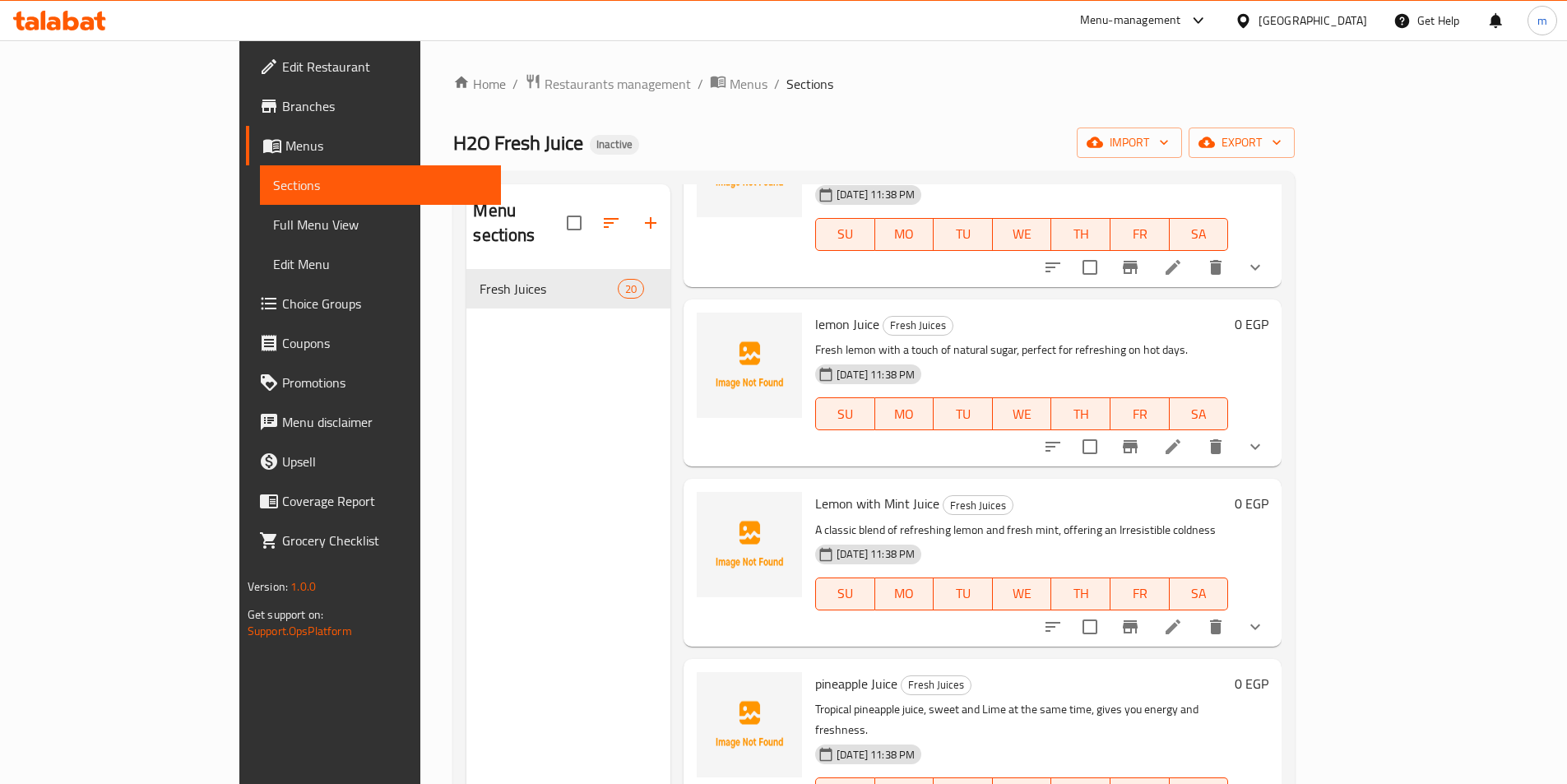
scroll to position [1483, 0]
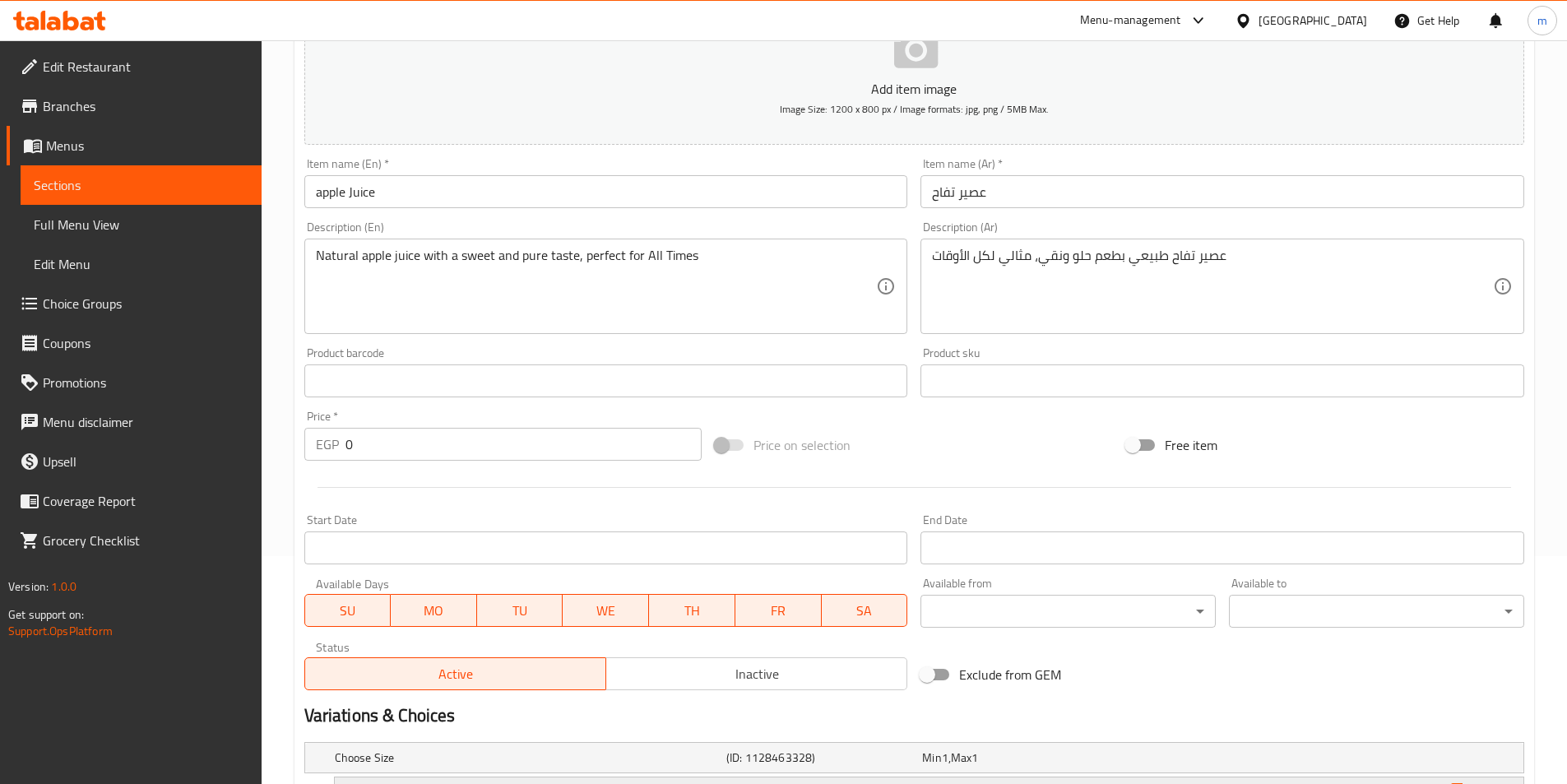
scroll to position [415, 0]
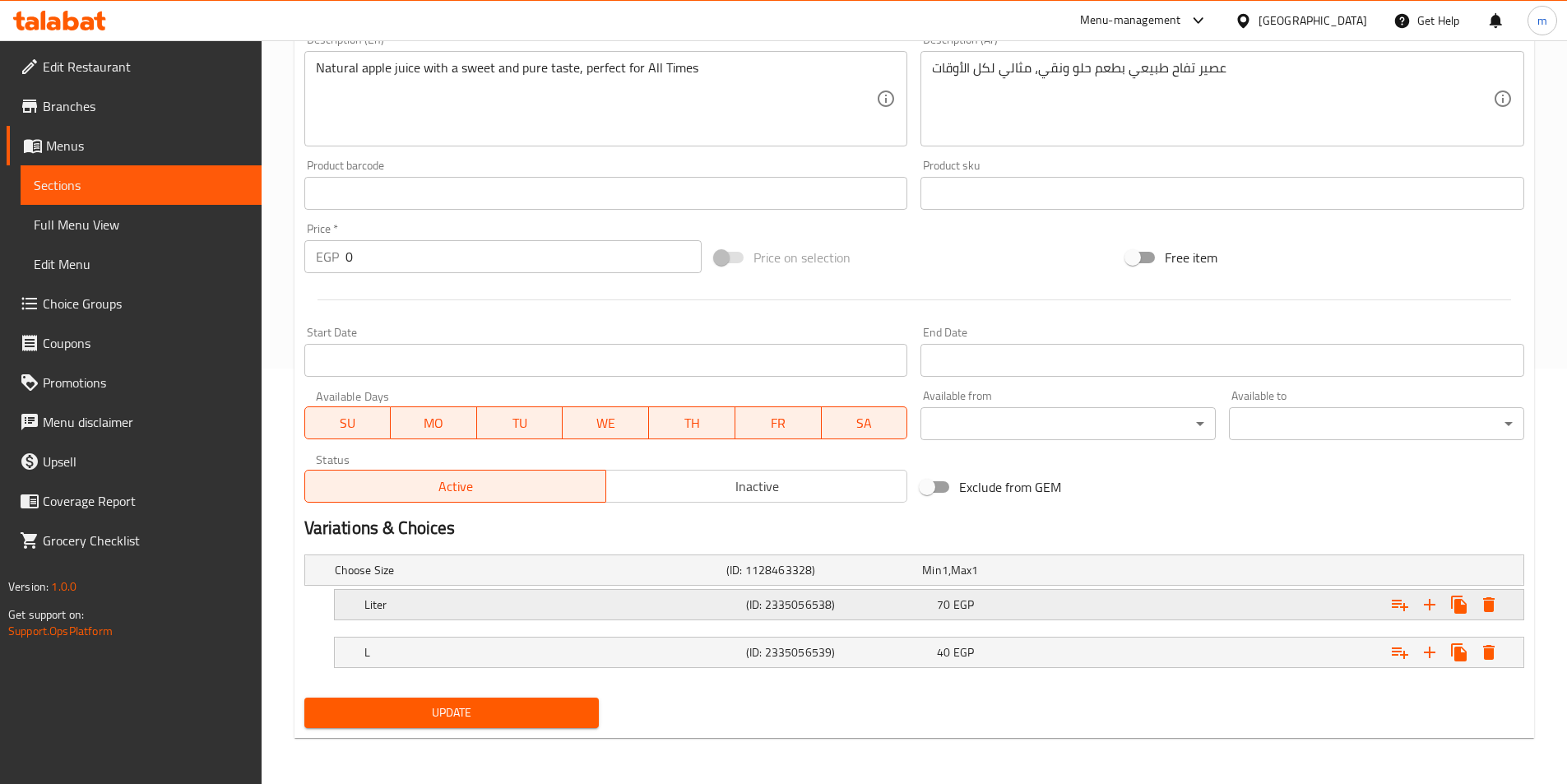
click at [796, 604] on h5 "(ID: 2335056538)" at bounding box center [838, 604] width 184 height 17
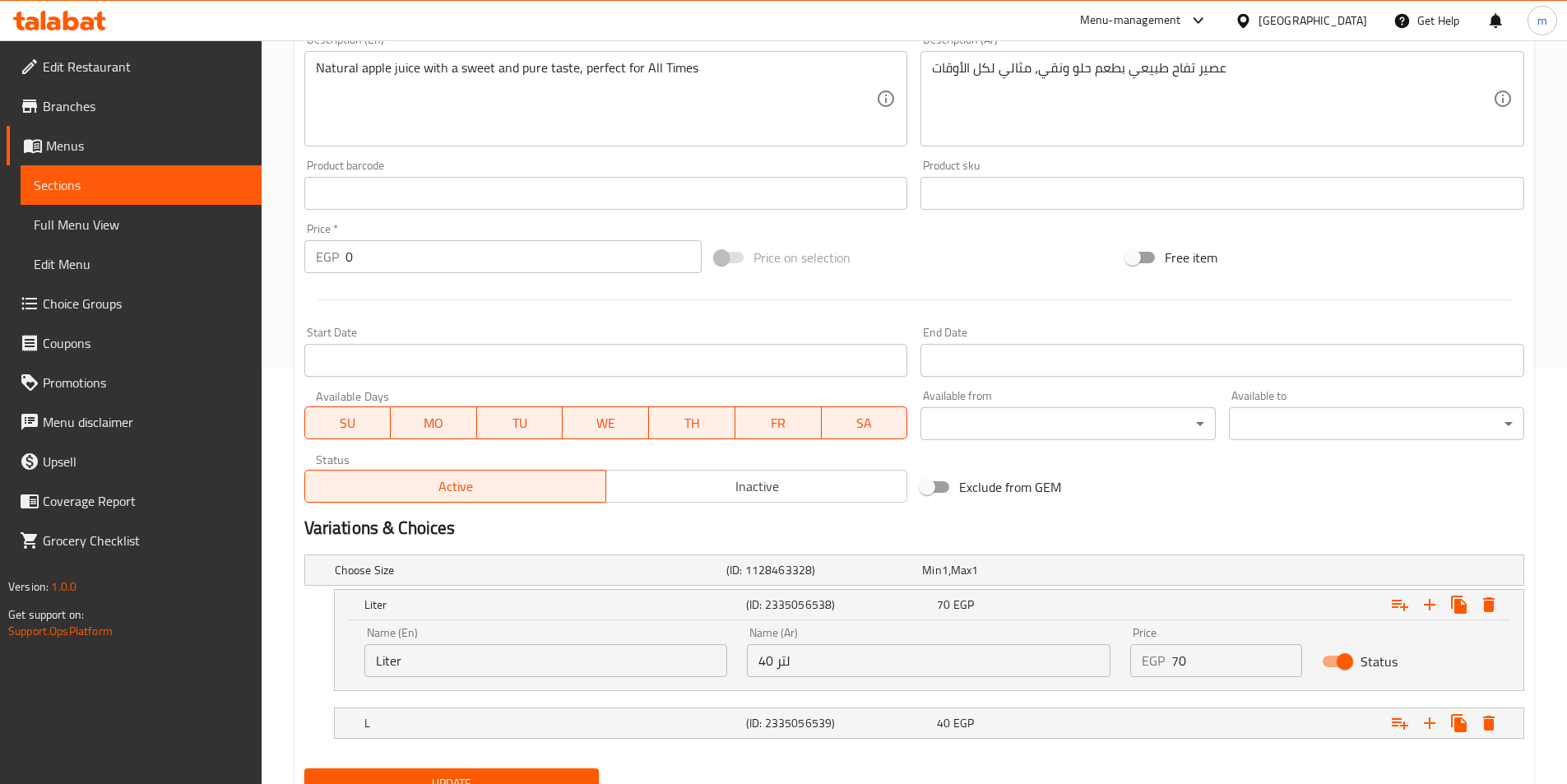
click at [798, 674] on input "40 لتر" at bounding box center [929, 660] width 364 height 33
click at [800, 670] on input "40 لتر" at bounding box center [929, 660] width 364 height 33
click at [798, 669] on input "40 لتر" at bounding box center [929, 660] width 364 height 33
click at [798, 668] on input "40 لتر" at bounding box center [929, 660] width 364 height 33
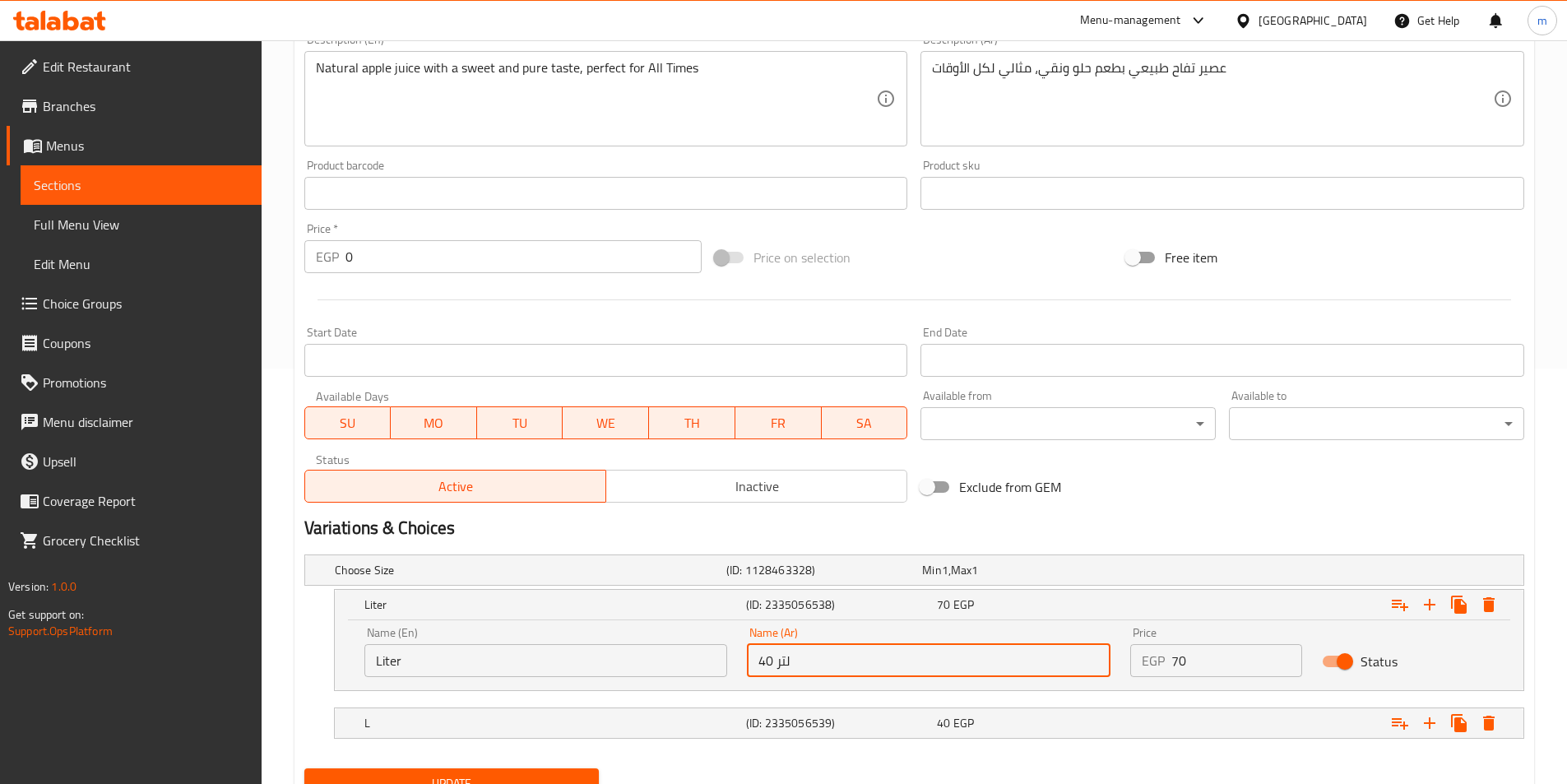
click at [798, 668] on input "40 لتر" at bounding box center [929, 660] width 364 height 33
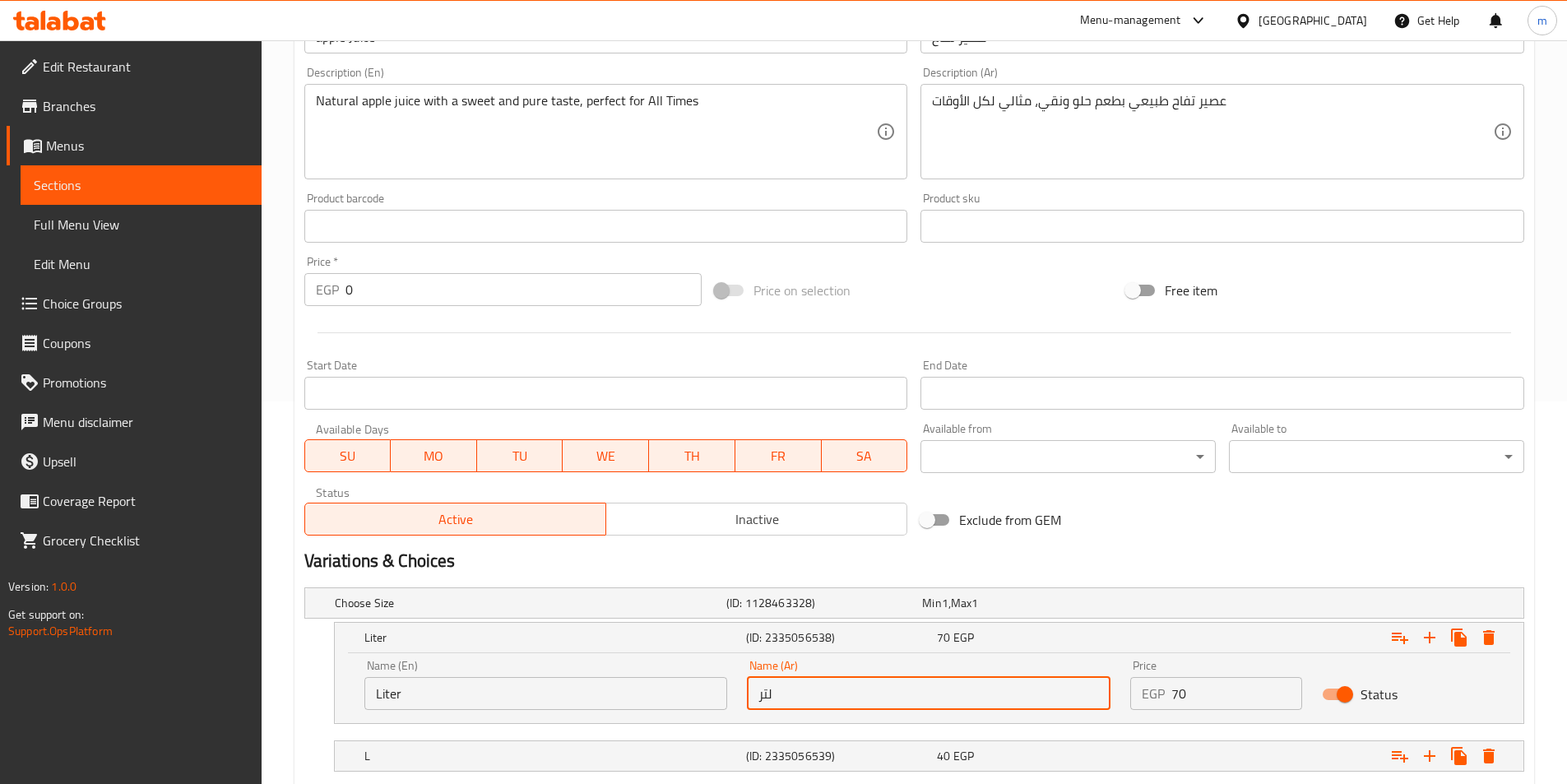
scroll to position [486, 0]
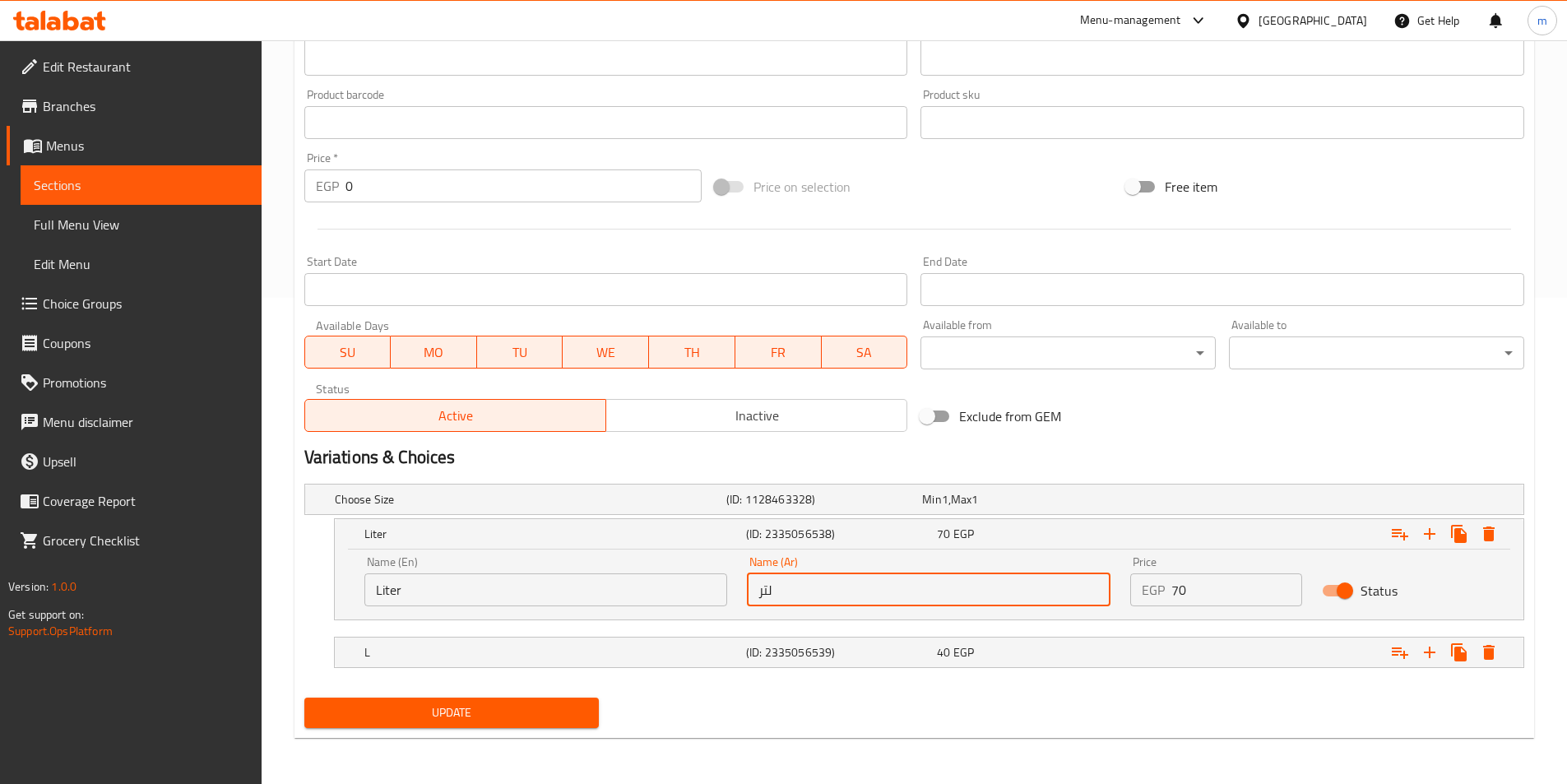
type input "لتر"
click at [703, 674] on nav at bounding box center [915, 678] width 1220 height 13
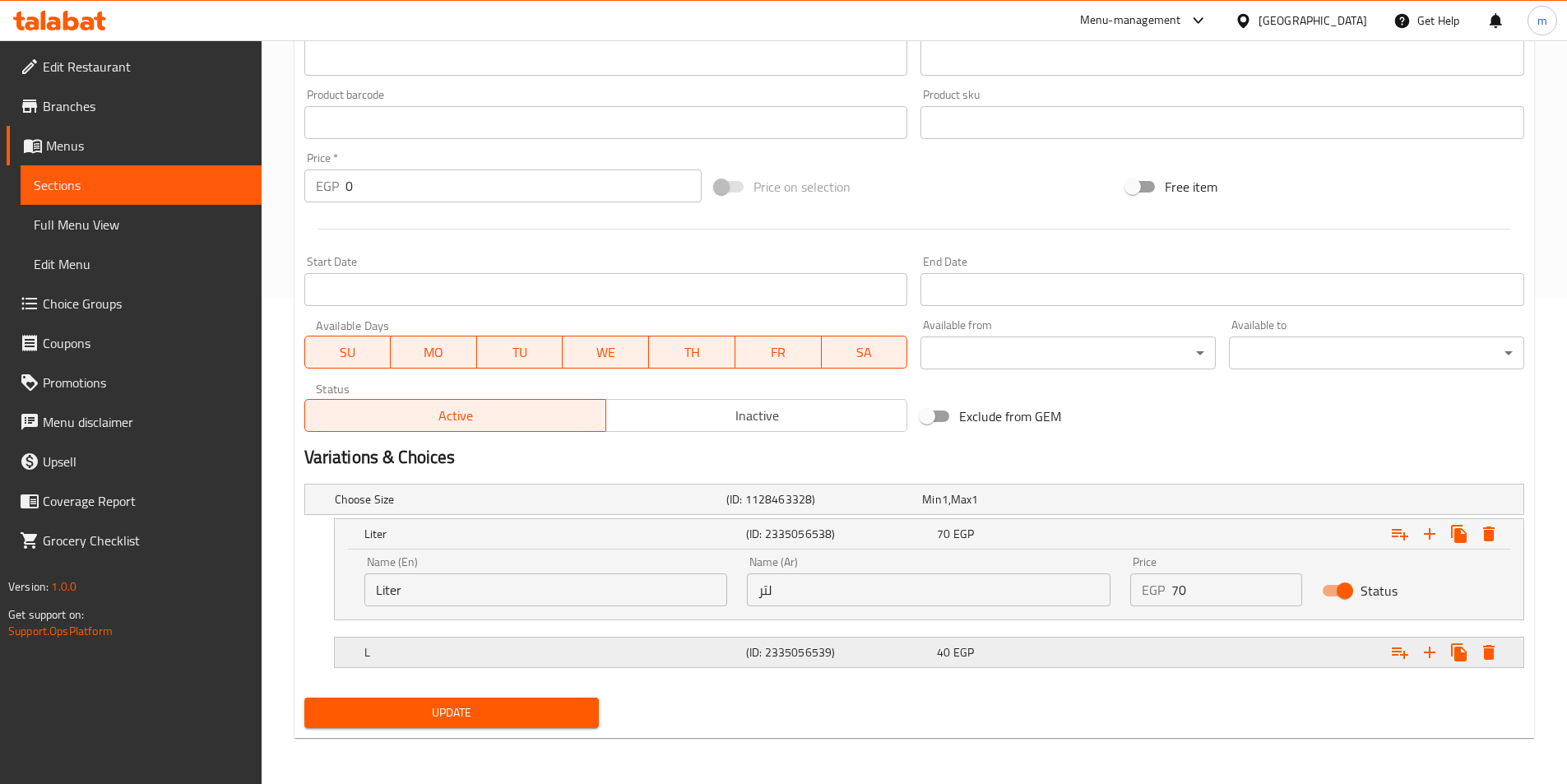
click at [709, 661] on div "L" at bounding box center [552, 652] width 382 height 23
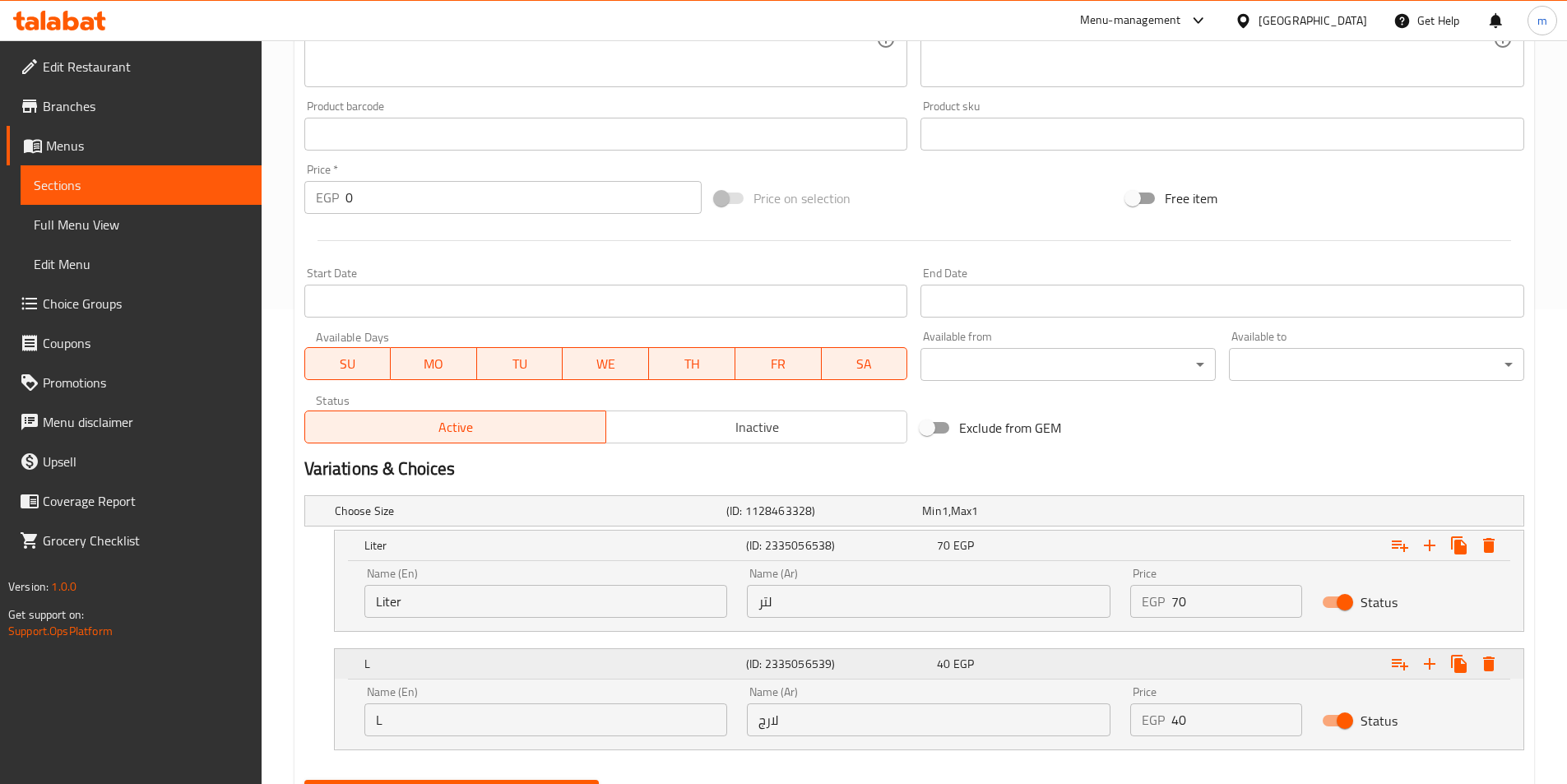
scroll to position [557, 0]
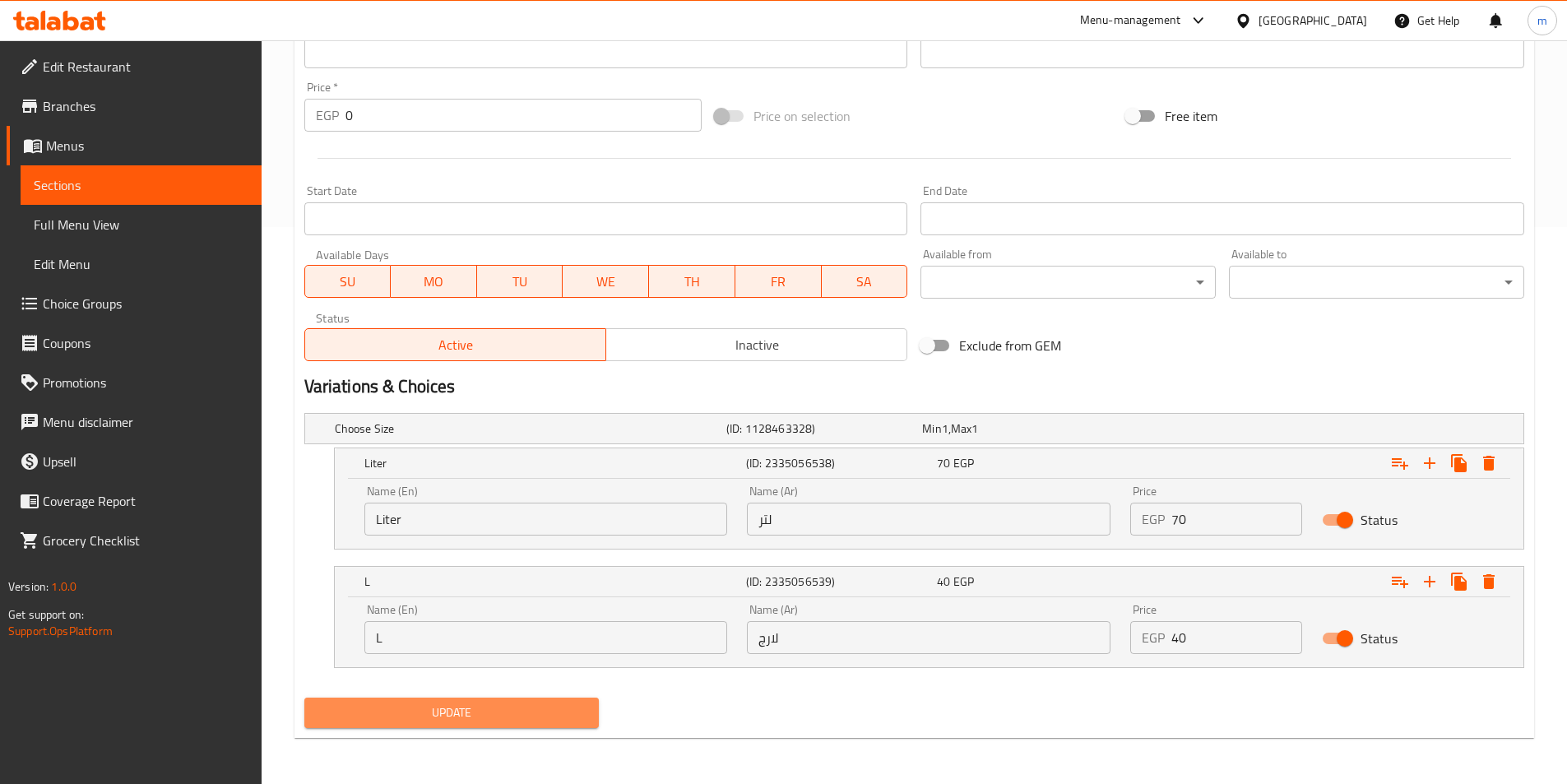
click at [547, 707] on span "Update" at bounding box center [452, 712] width 269 height 20
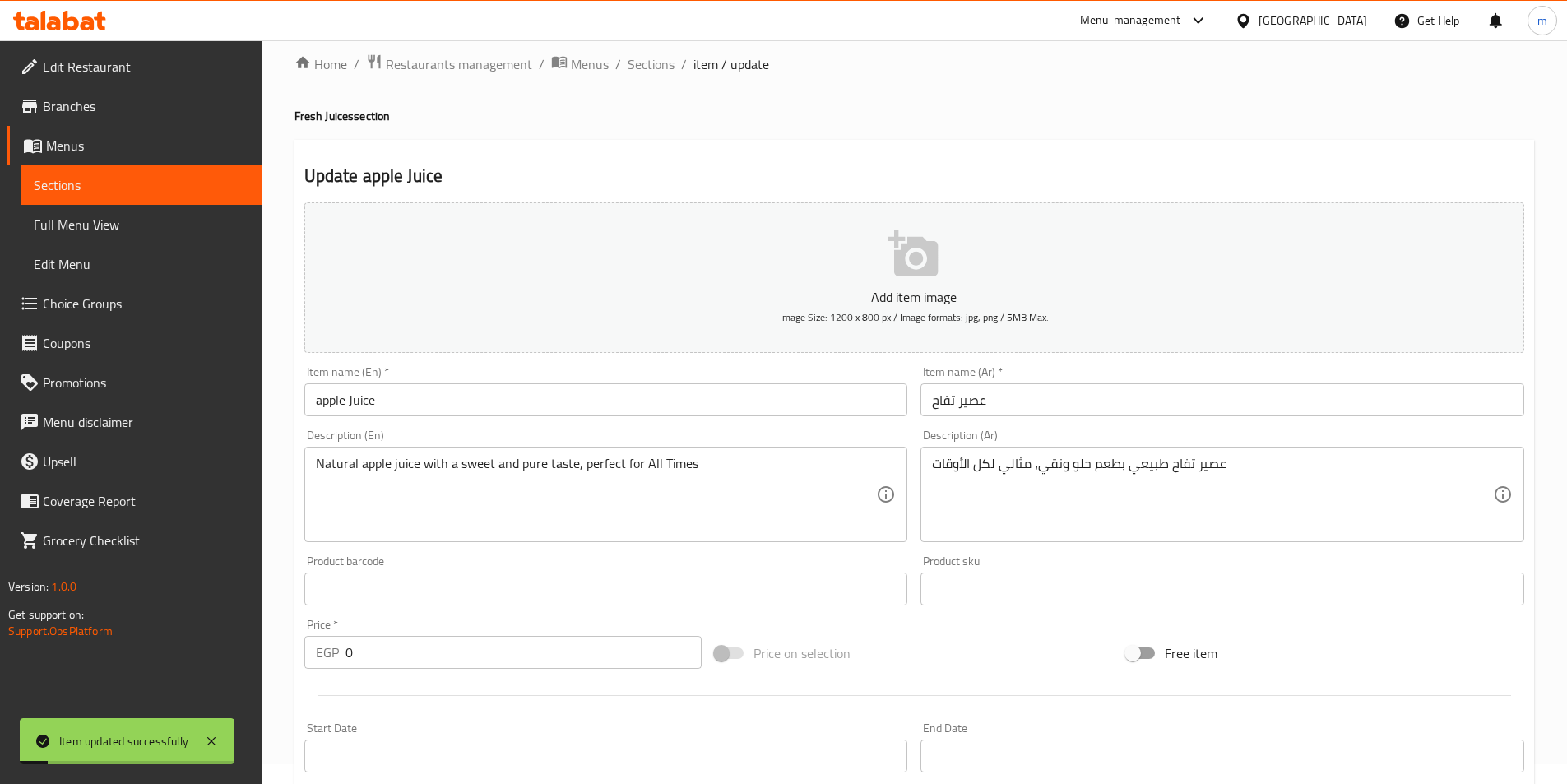
scroll to position [0, 0]
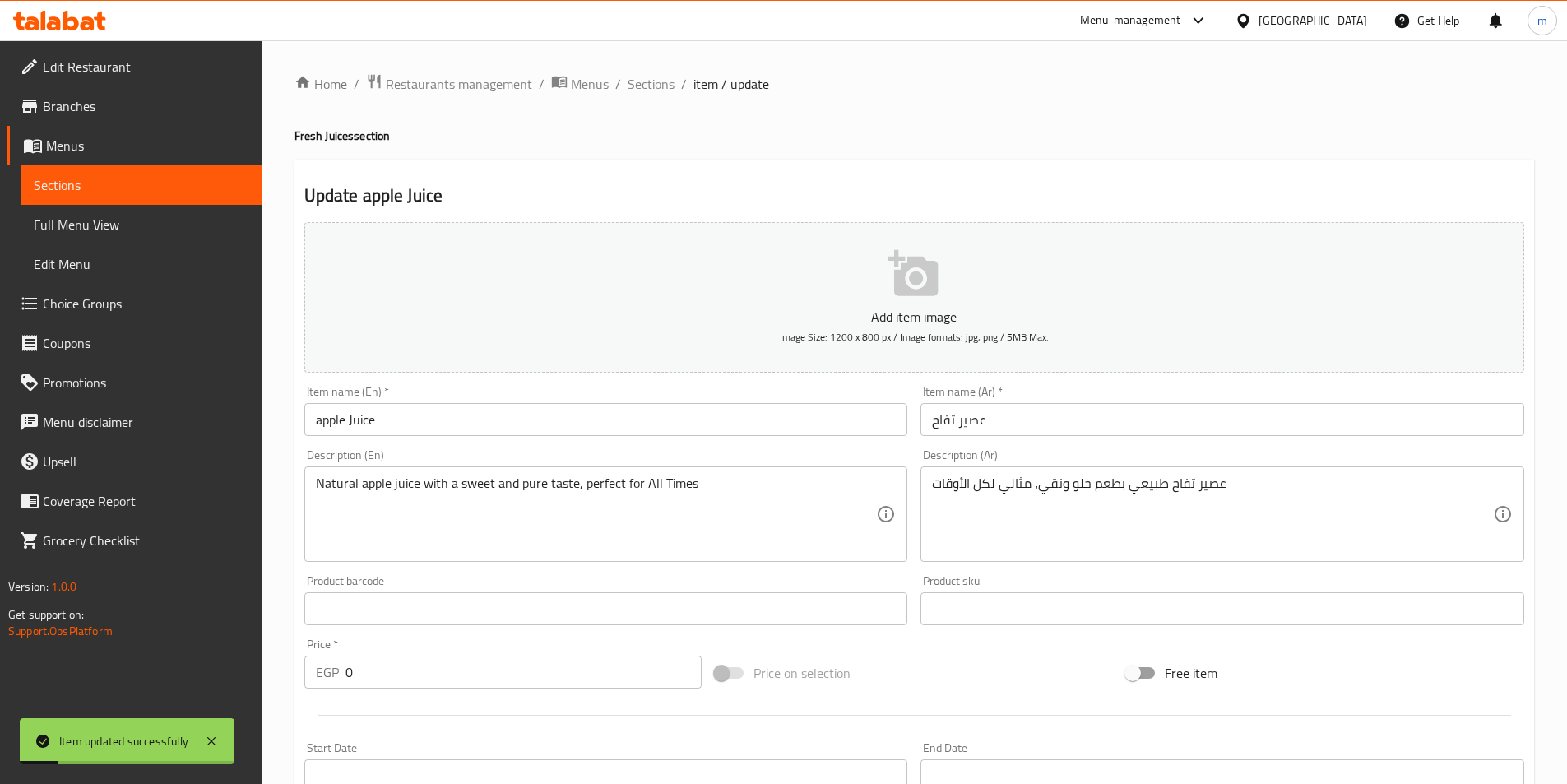
click at [653, 83] on span "Sections" at bounding box center [651, 84] width 47 height 19
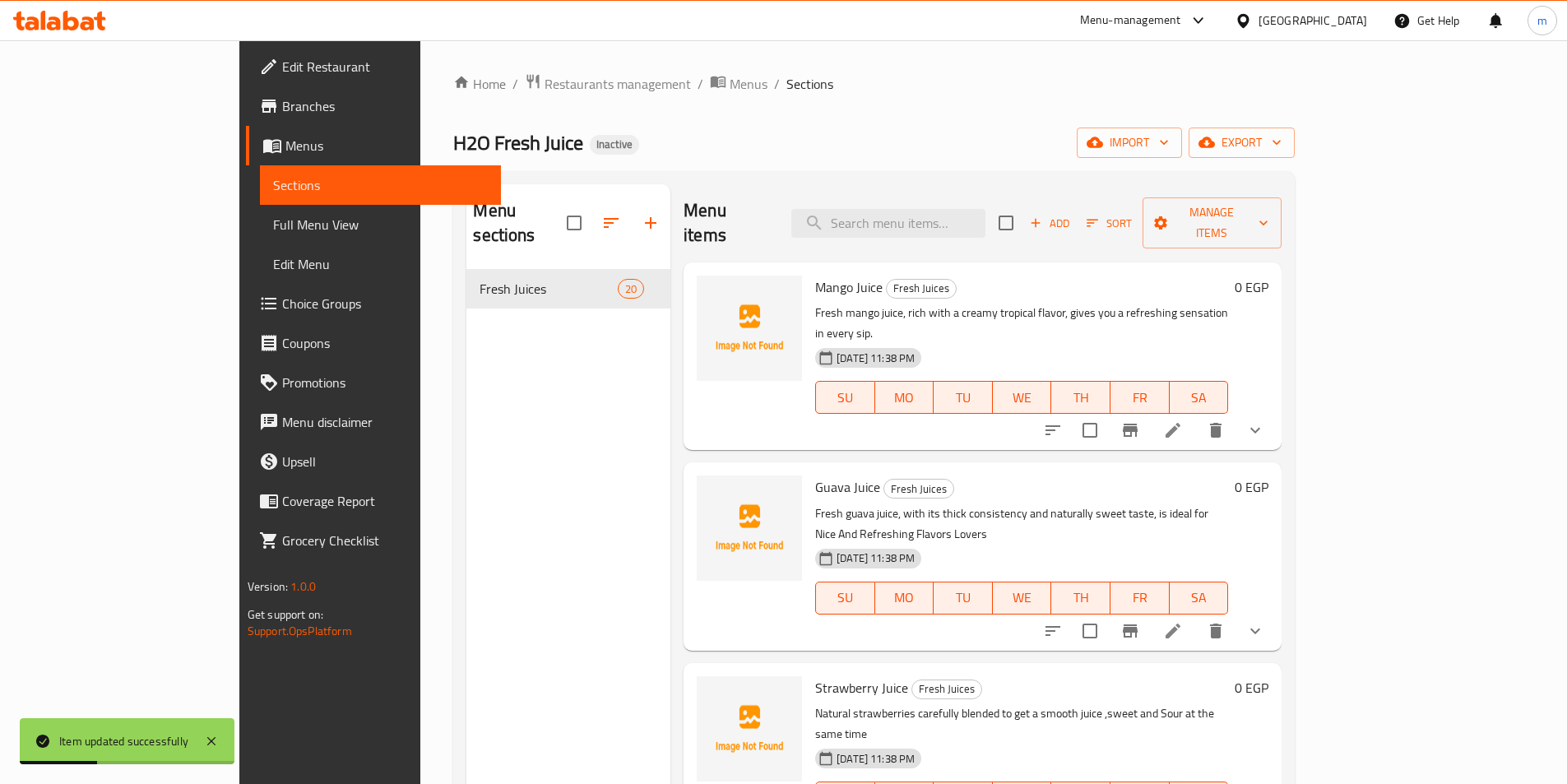
scroll to position [1663, 0]
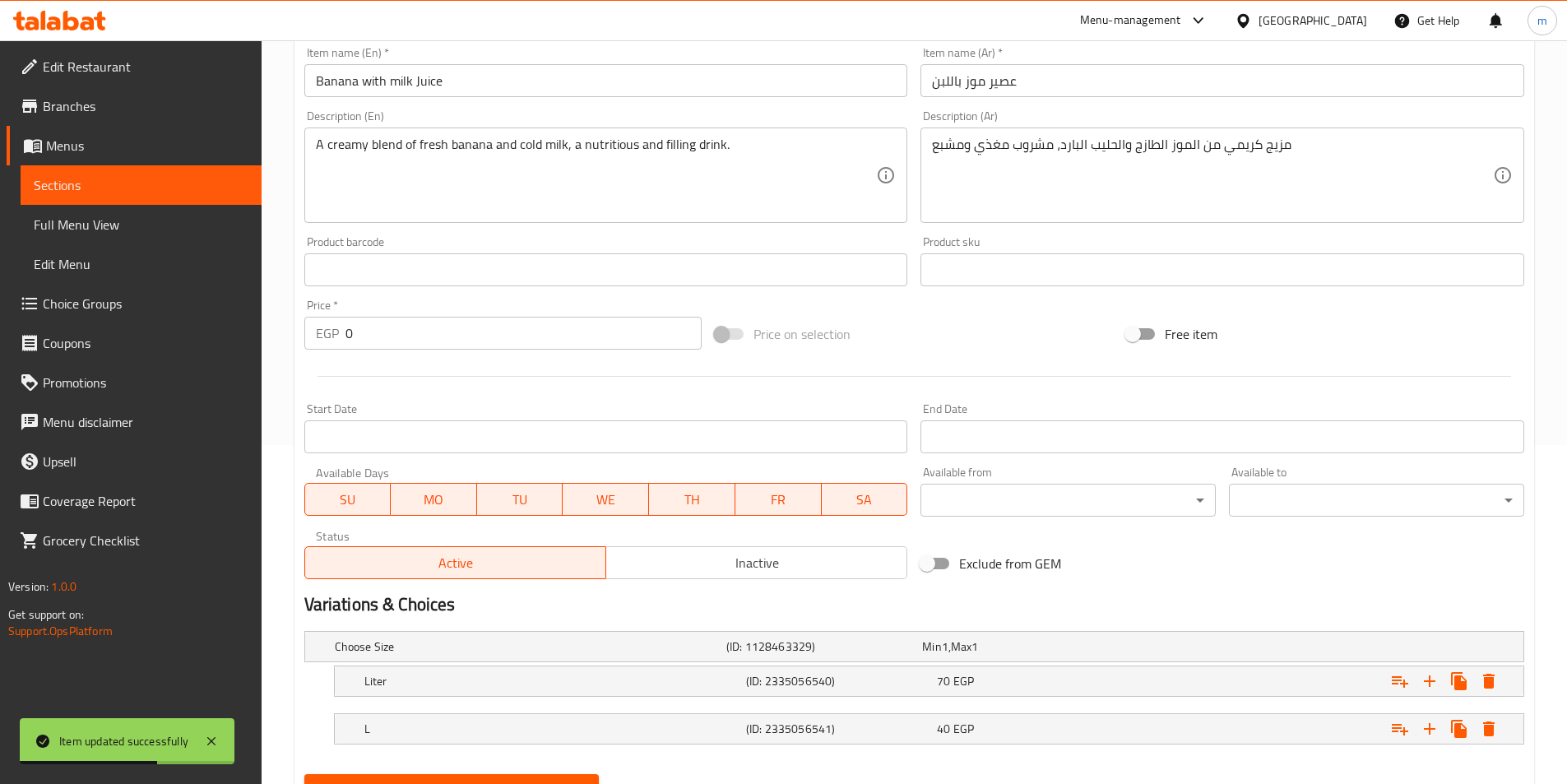
scroll to position [415, 0]
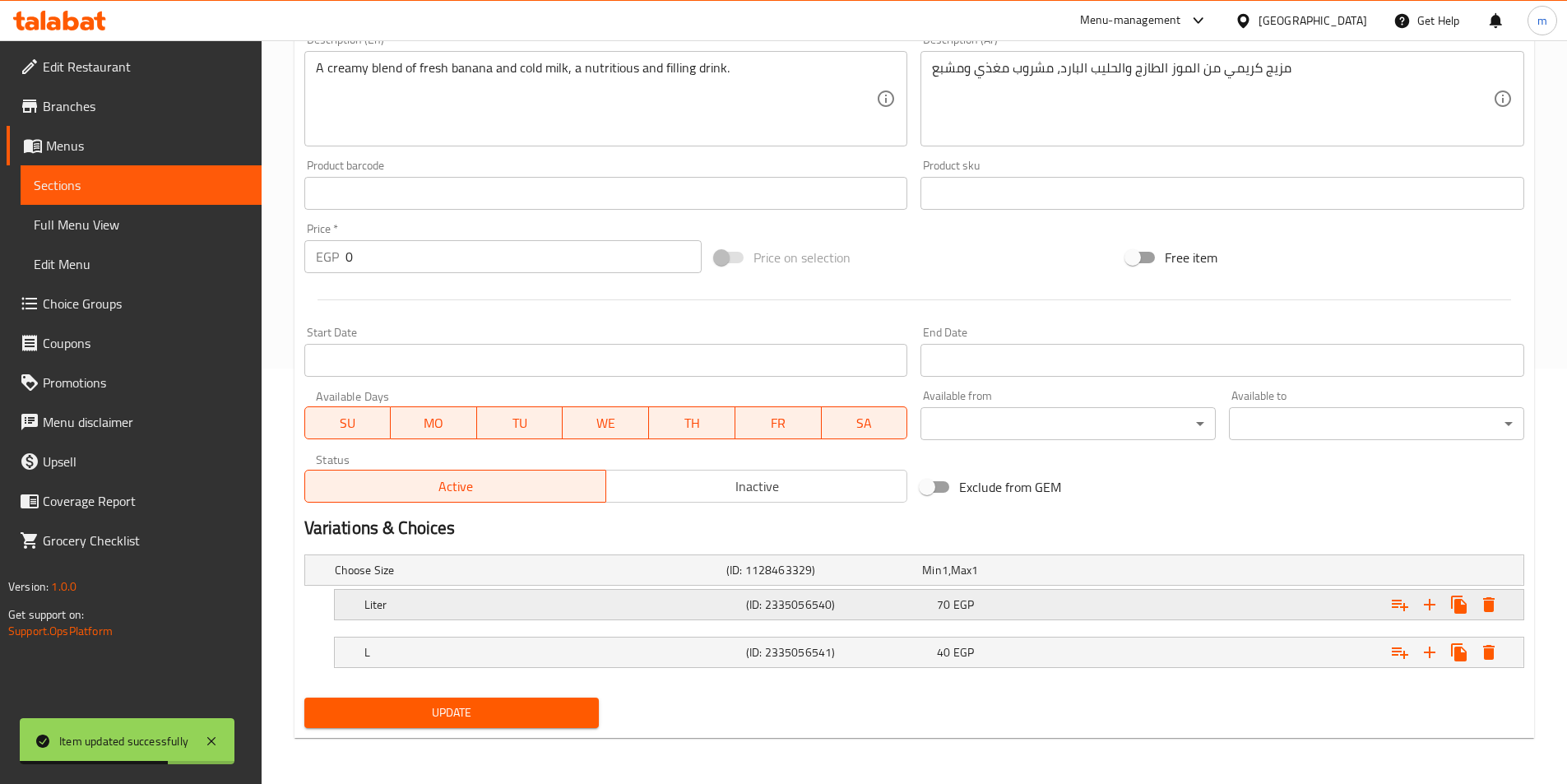
click at [857, 597] on h5 "(ID: 2335056540)" at bounding box center [838, 604] width 184 height 17
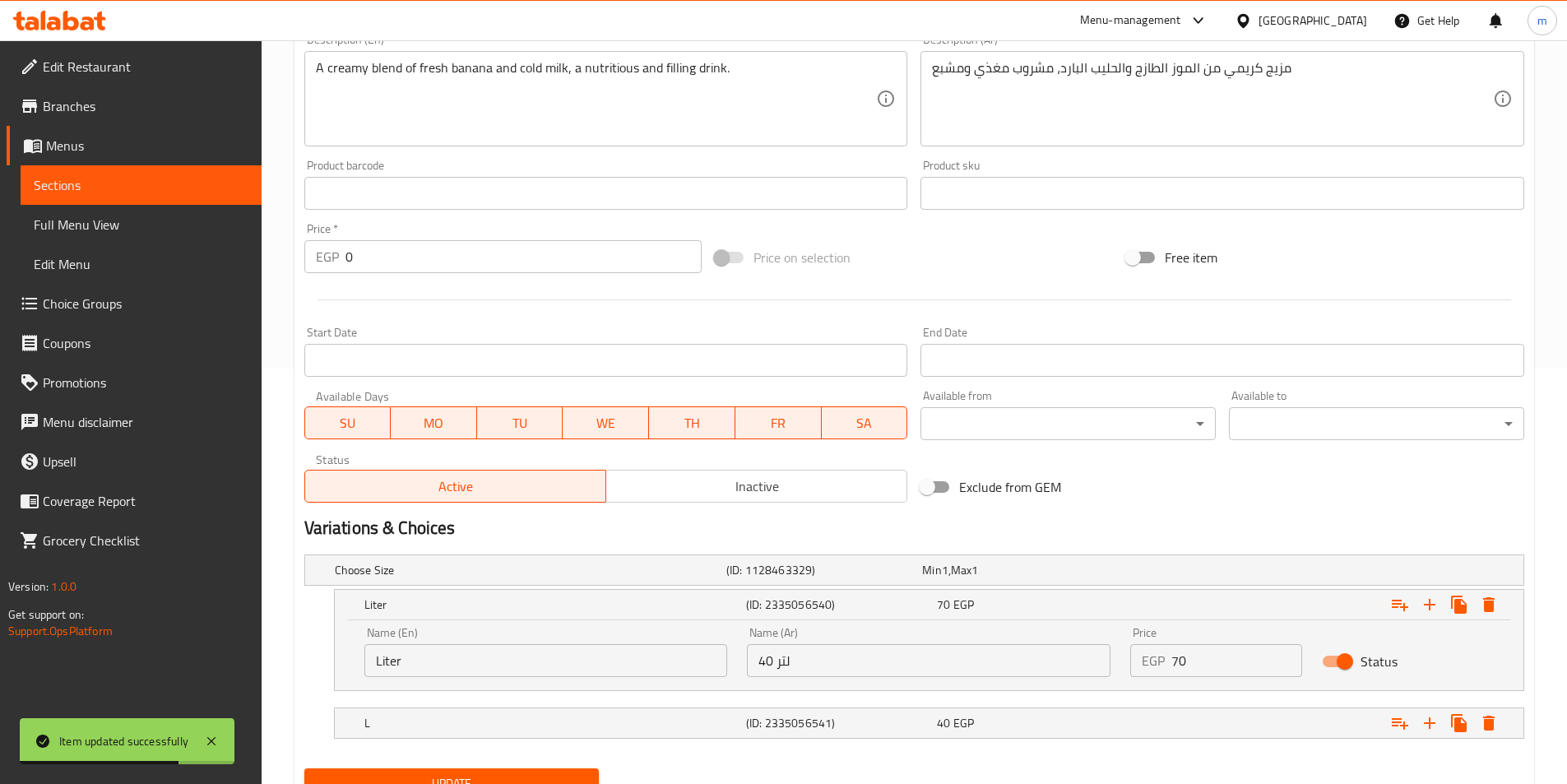
click at [843, 656] on input "40 لتر" at bounding box center [929, 660] width 364 height 33
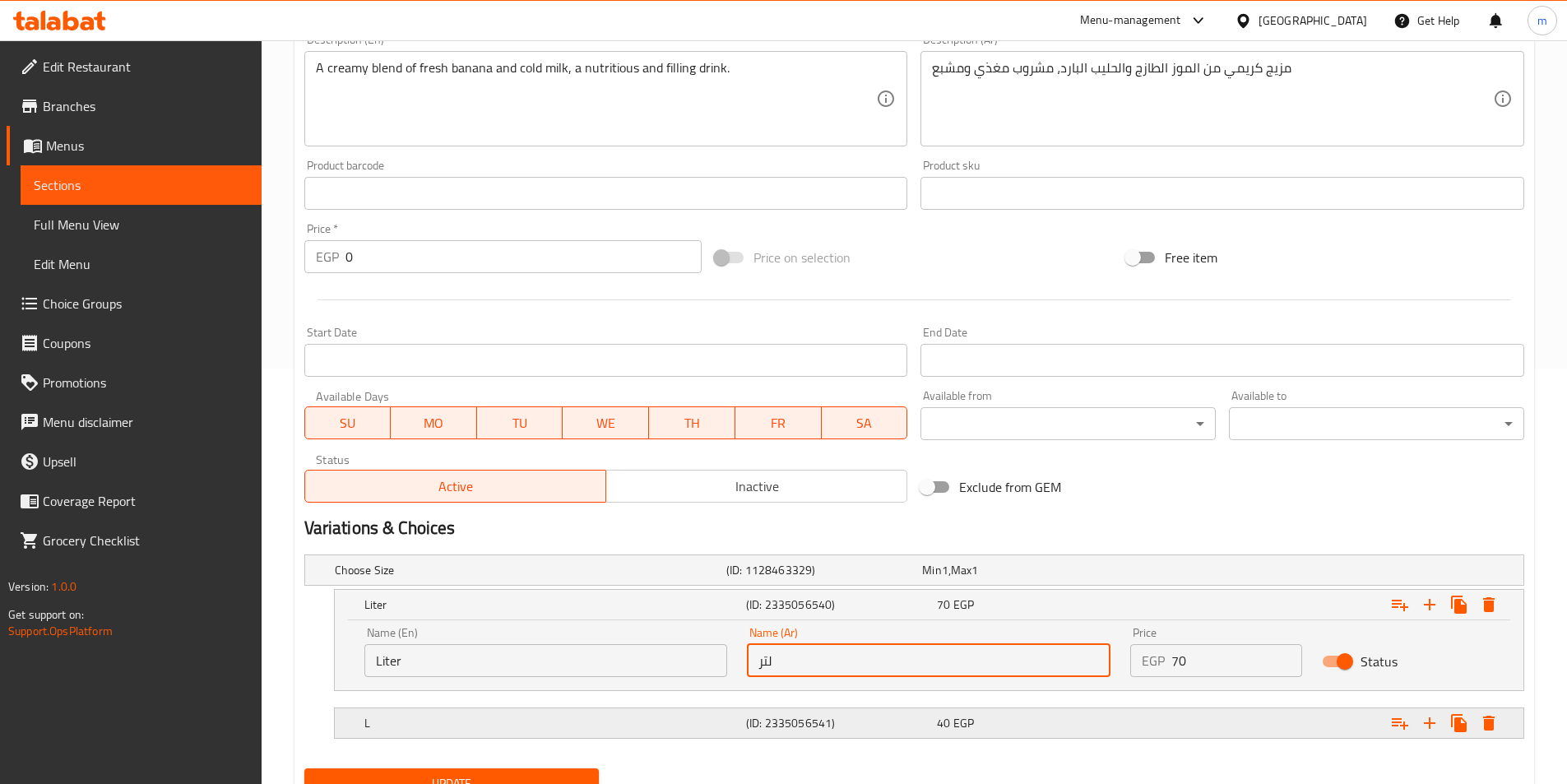
type input "لتر"
click at [1112, 737] on div "L (ID: 2335056541) 40 EGP" at bounding box center [934, 722] width 1146 height 36
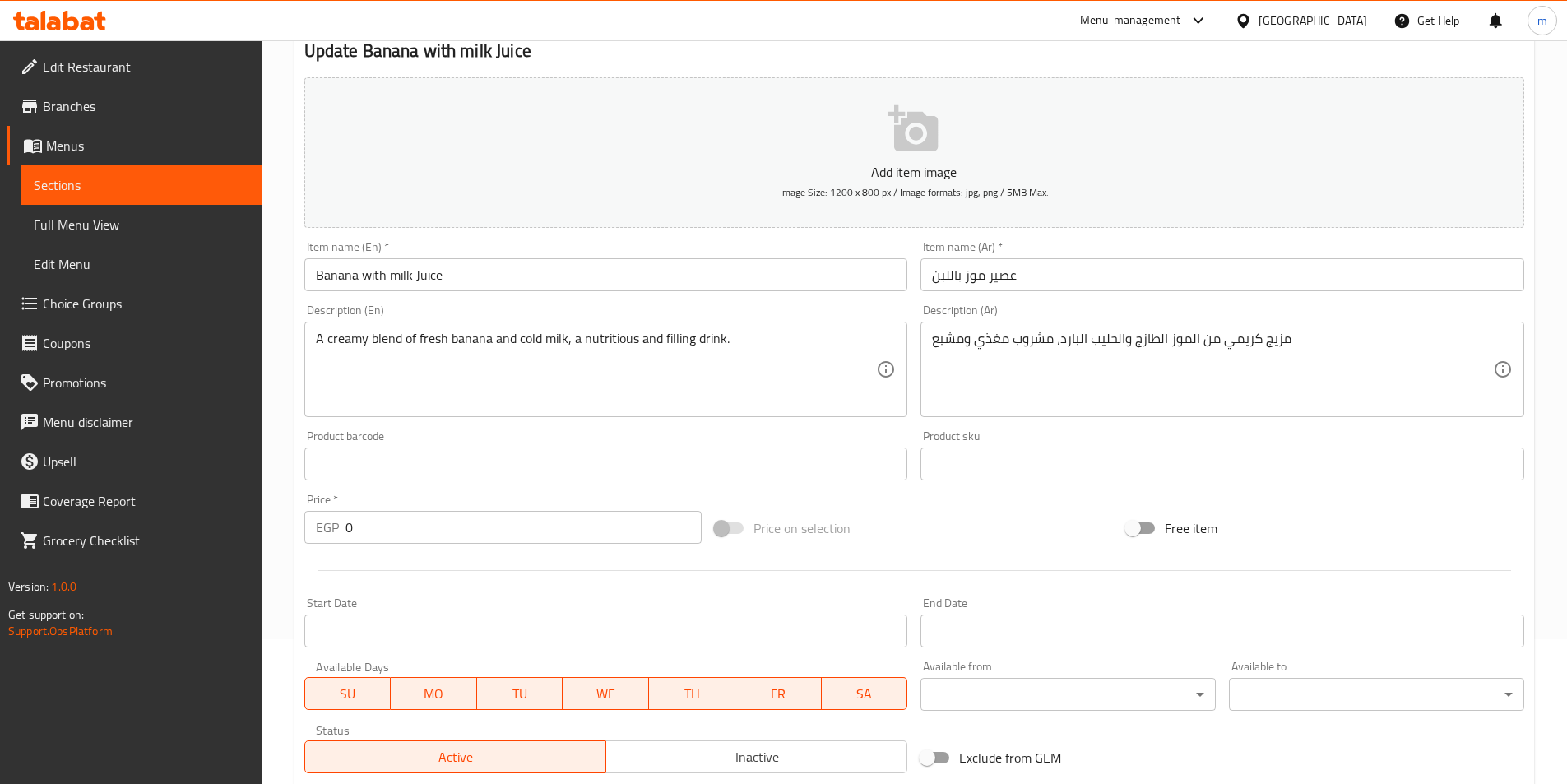
scroll to position [557, 0]
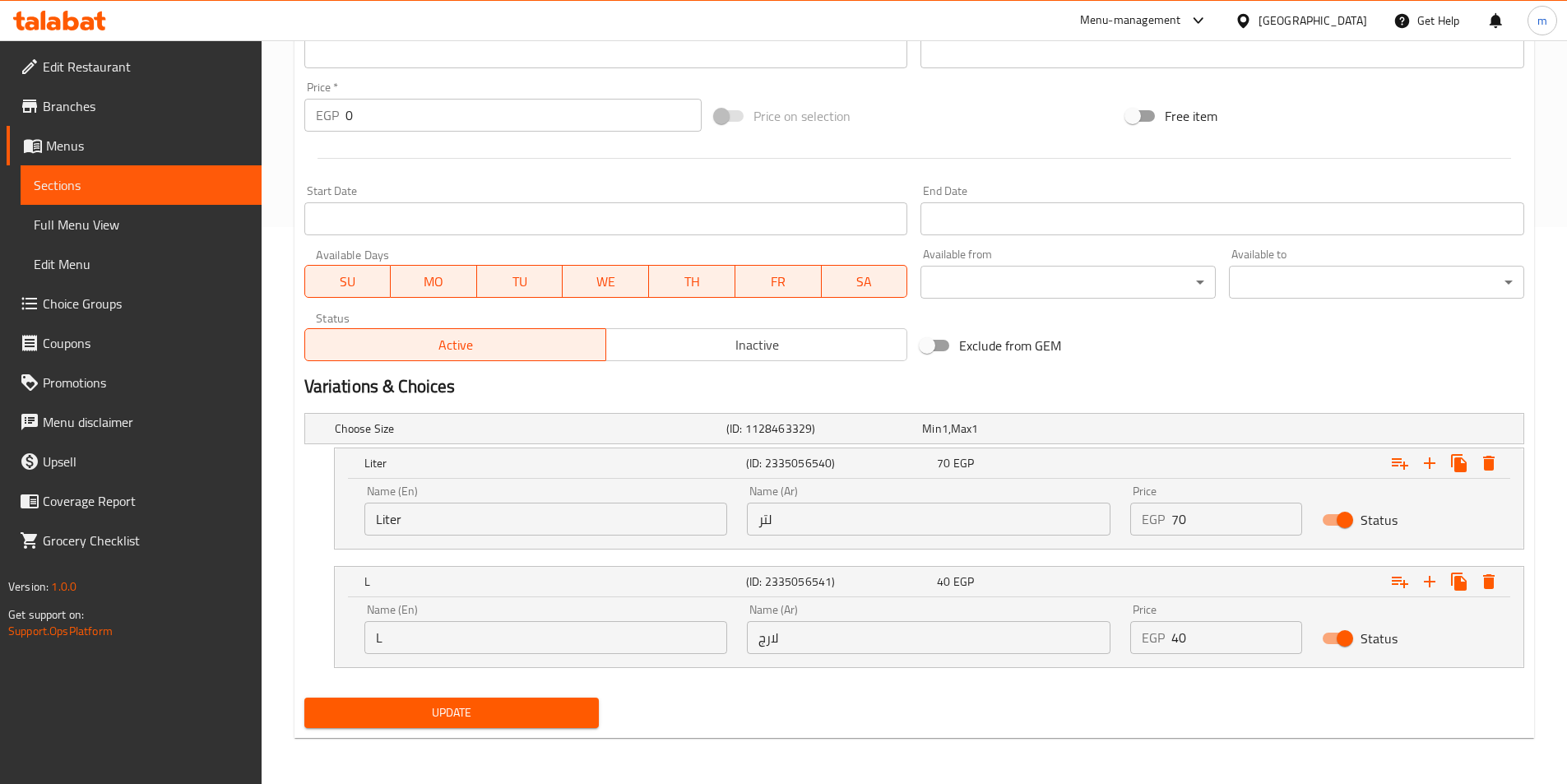
click at [534, 701] on button "Update" at bounding box center [452, 713] width 296 height 31
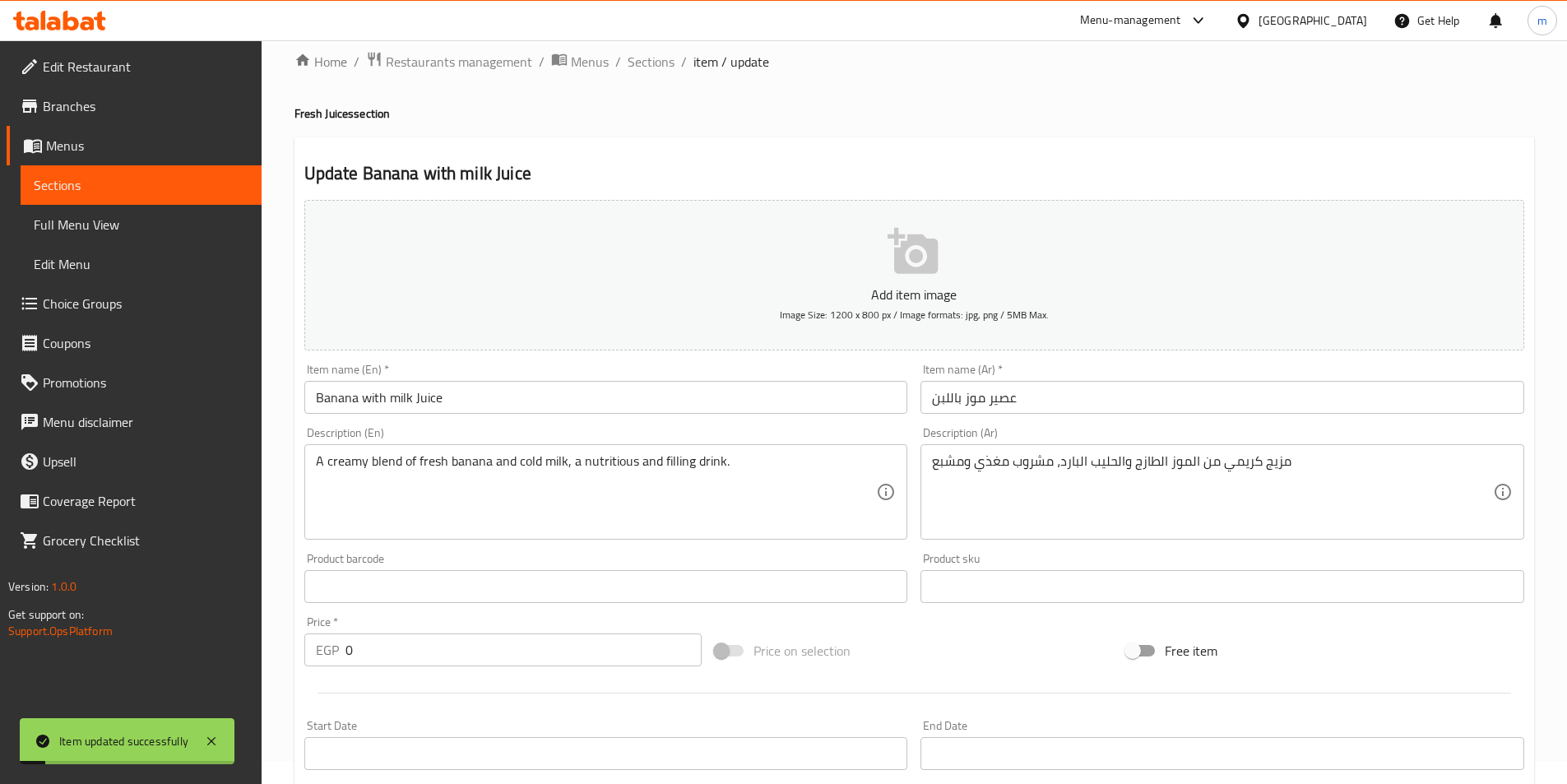
scroll to position [0, 0]
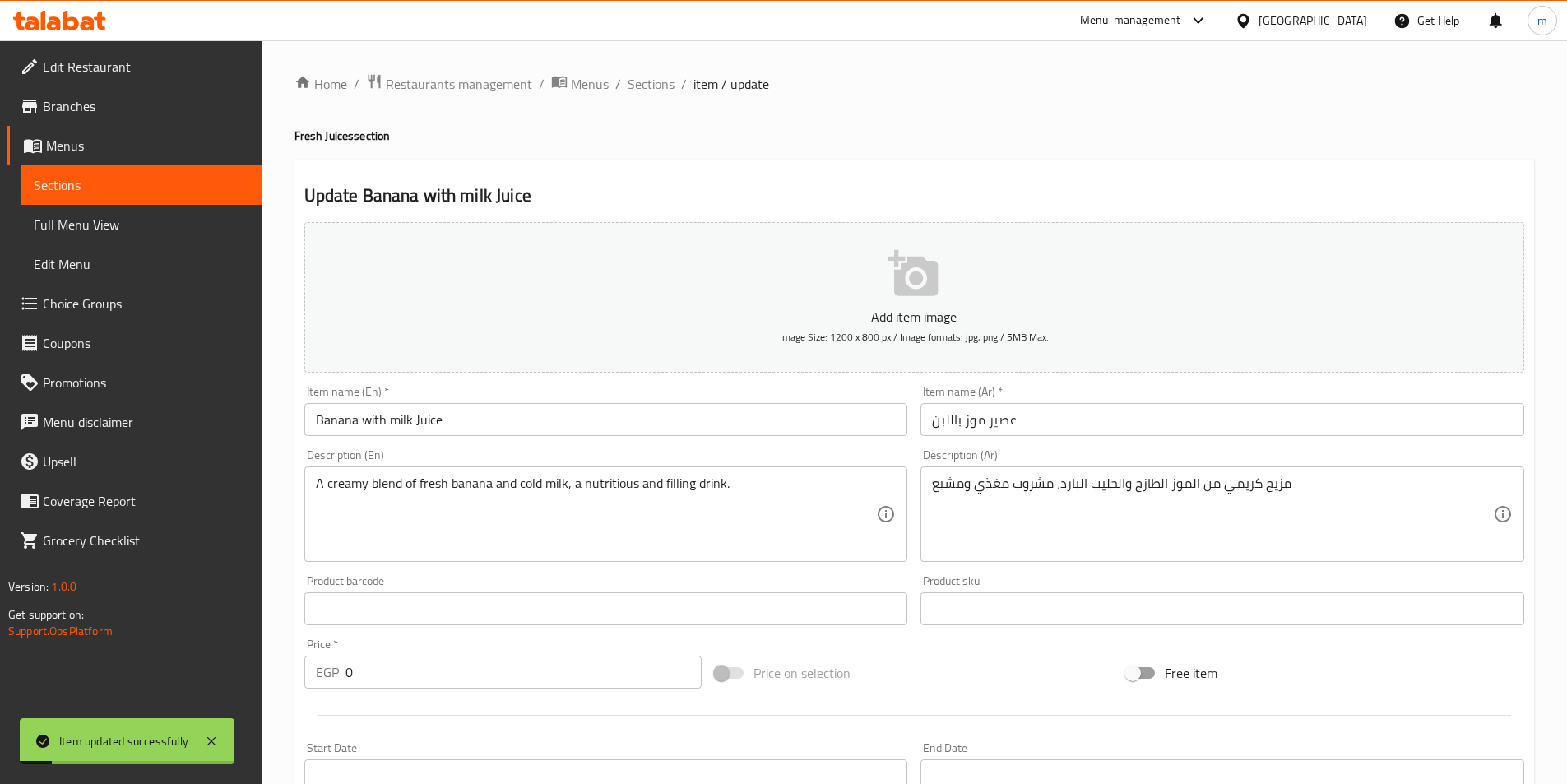
click at [666, 90] on span "Sections" at bounding box center [651, 84] width 47 height 19
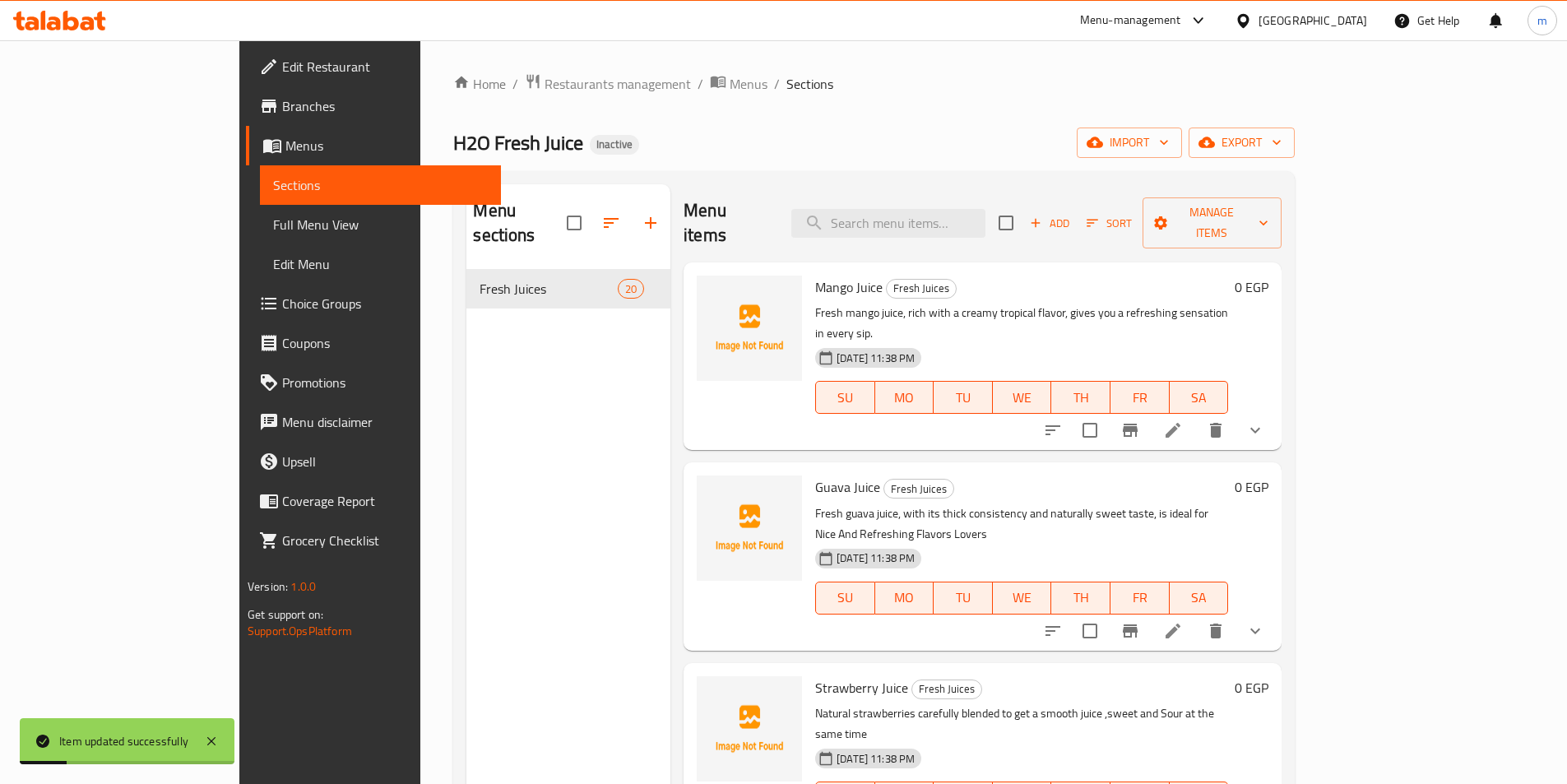
scroll to position [1842, 0]
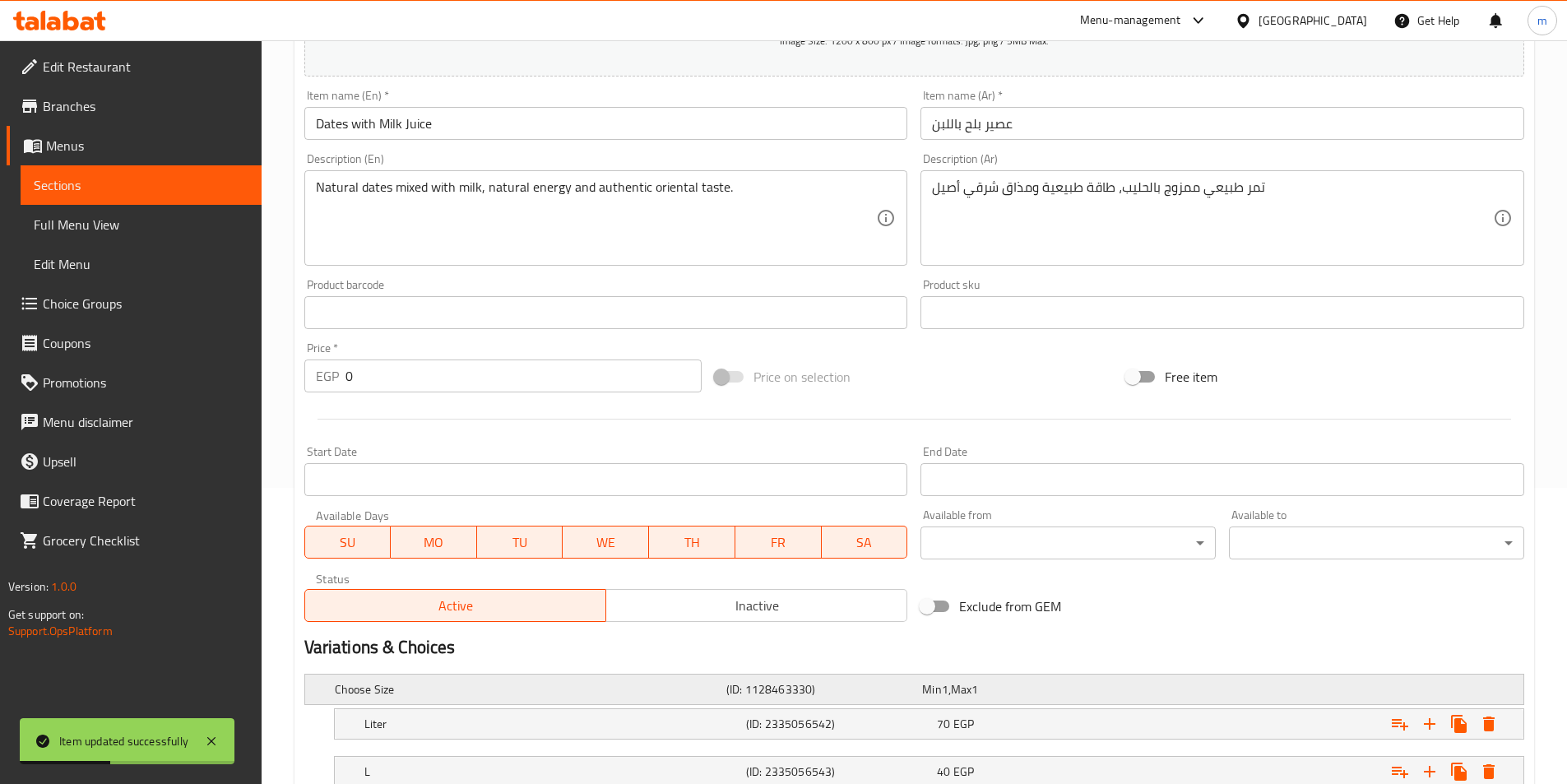
scroll to position [415, 0]
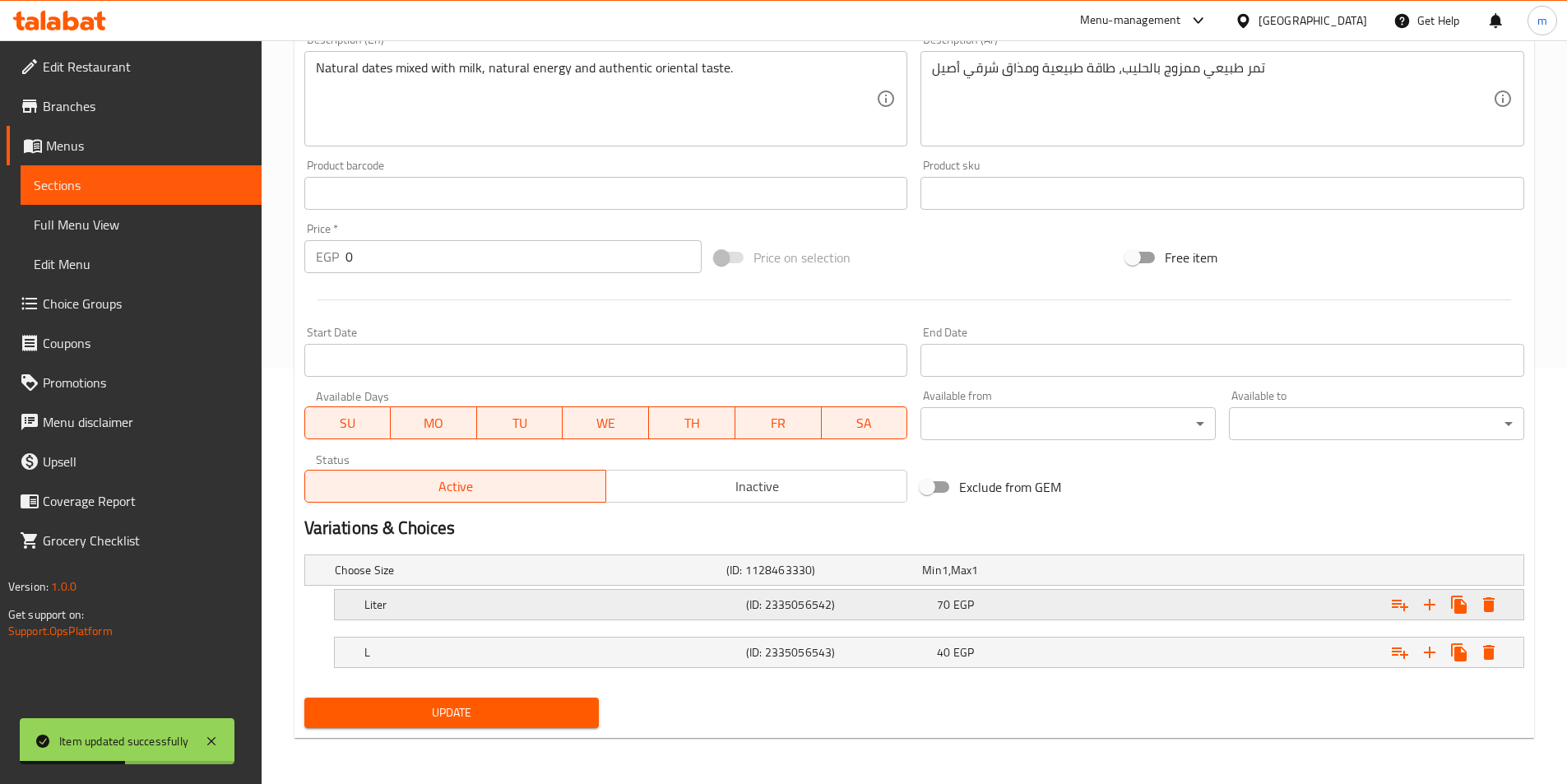
click at [768, 607] on h5 "(ID: 2335056542)" at bounding box center [838, 604] width 184 height 17
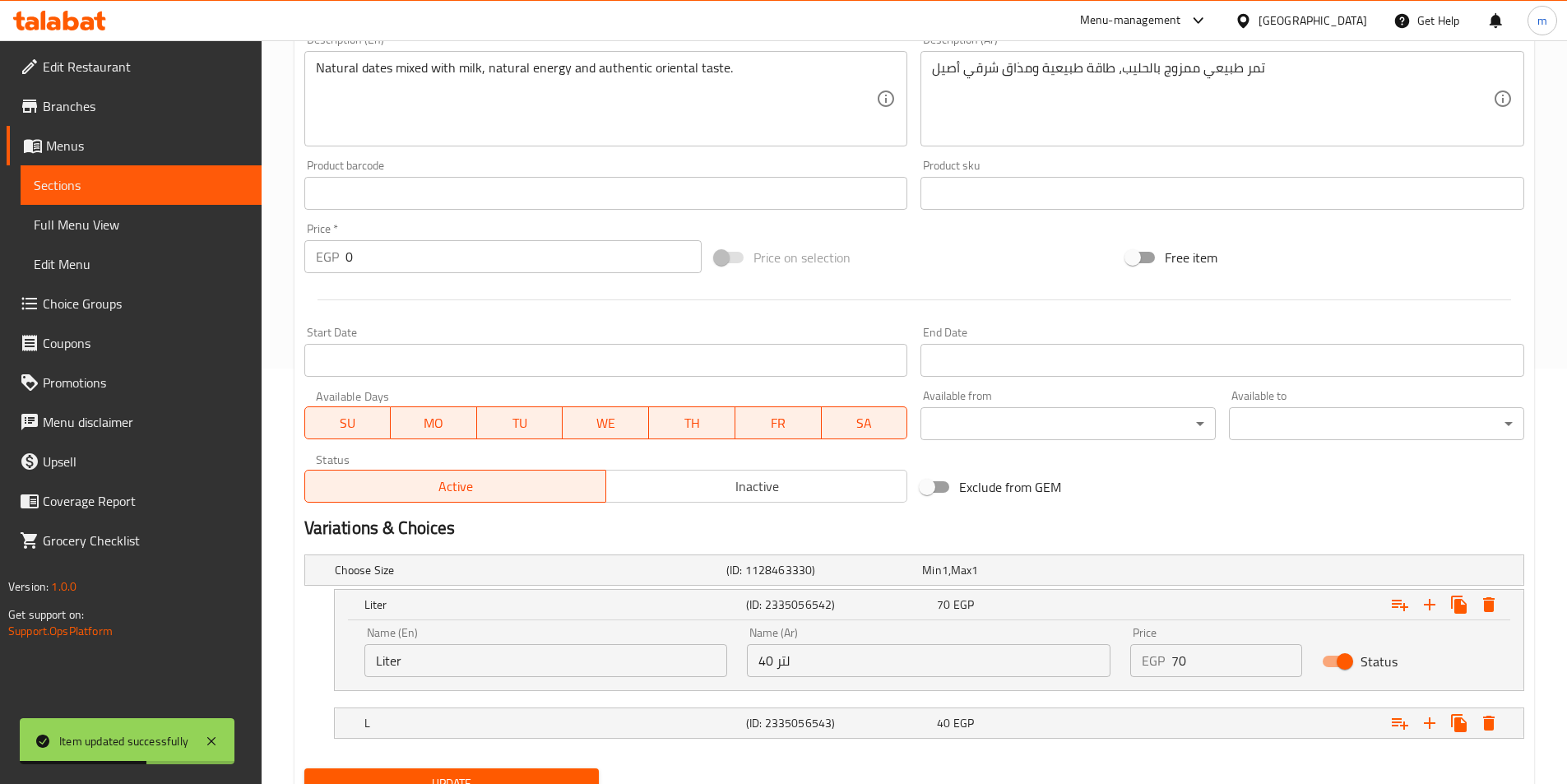
click at [823, 657] on input "40 لتر" at bounding box center [929, 660] width 364 height 33
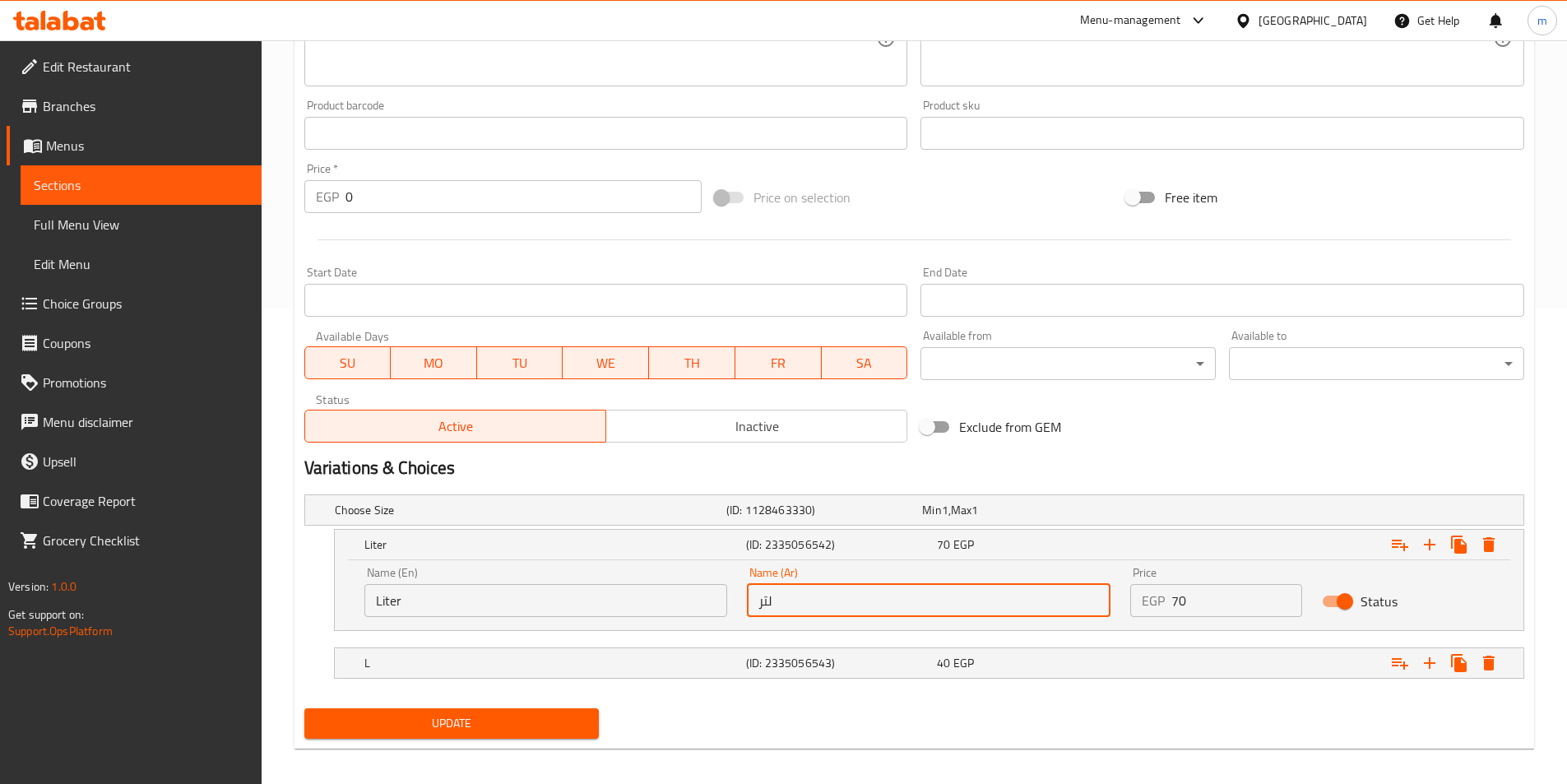
scroll to position [486, 0]
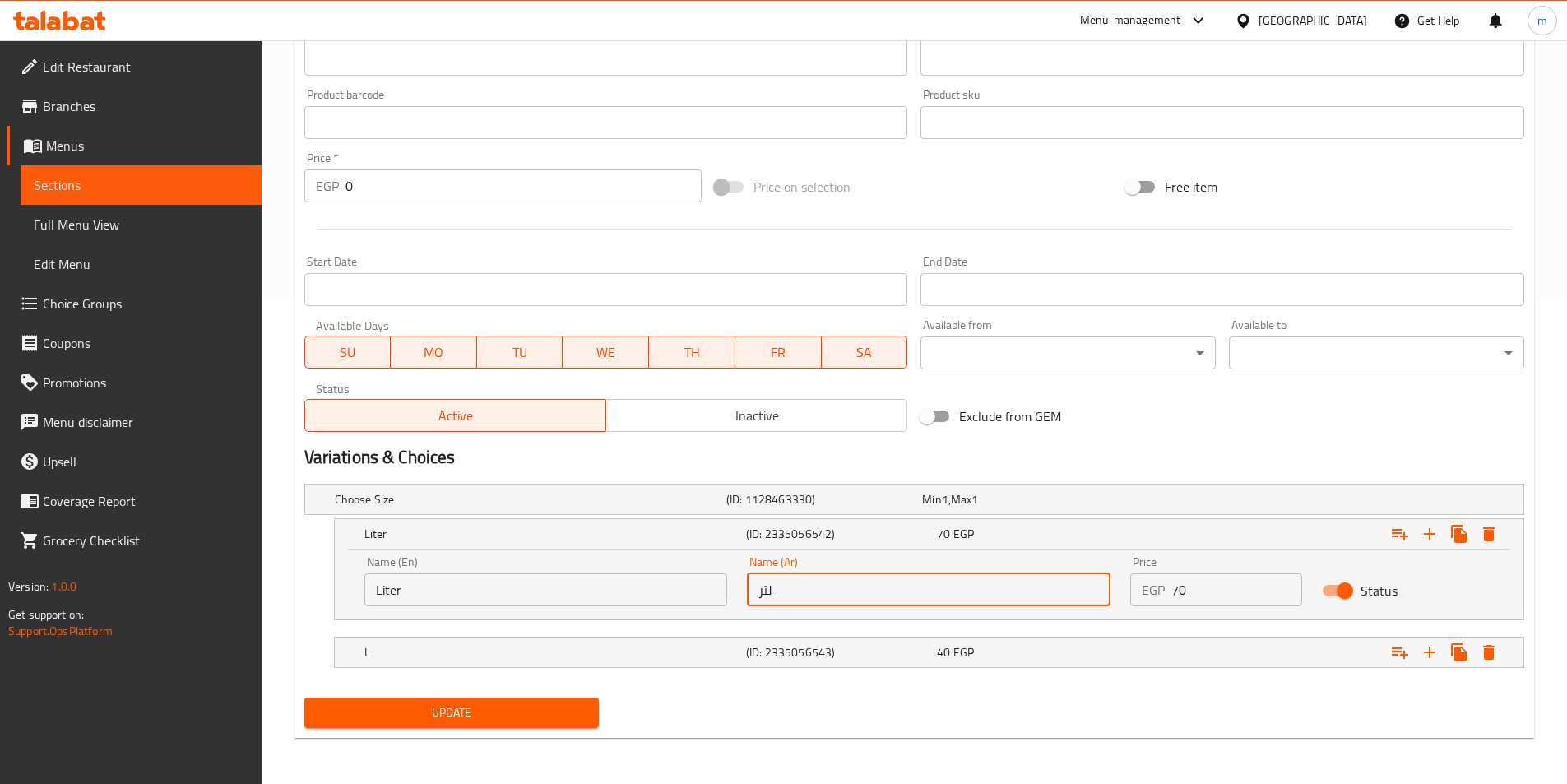
type input "لتر"
click at [498, 707] on span "Update" at bounding box center [452, 712] width 269 height 20
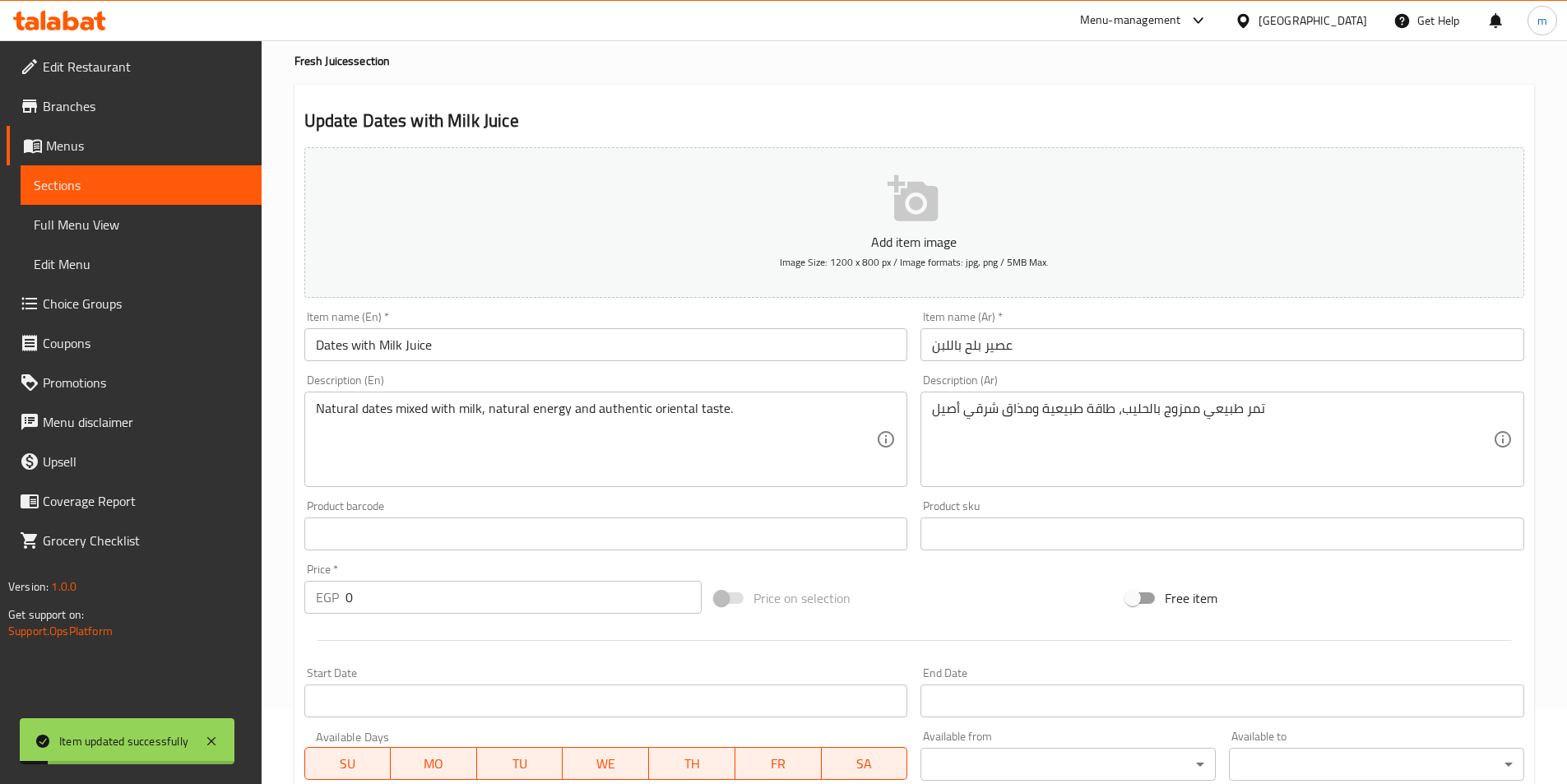
scroll to position [0, 0]
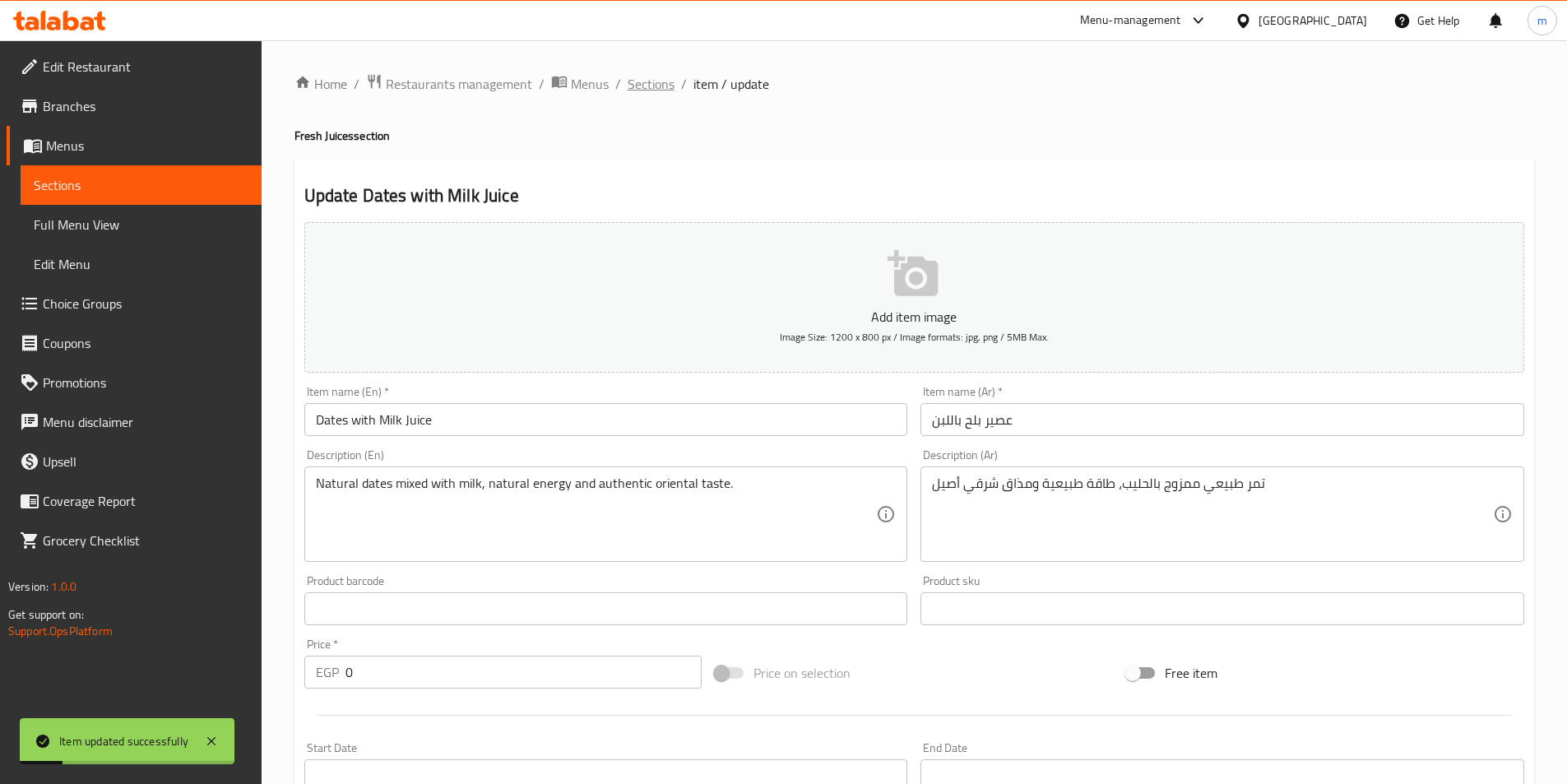
click at [645, 82] on span "Sections" at bounding box center [651, 84] width 47 height 19
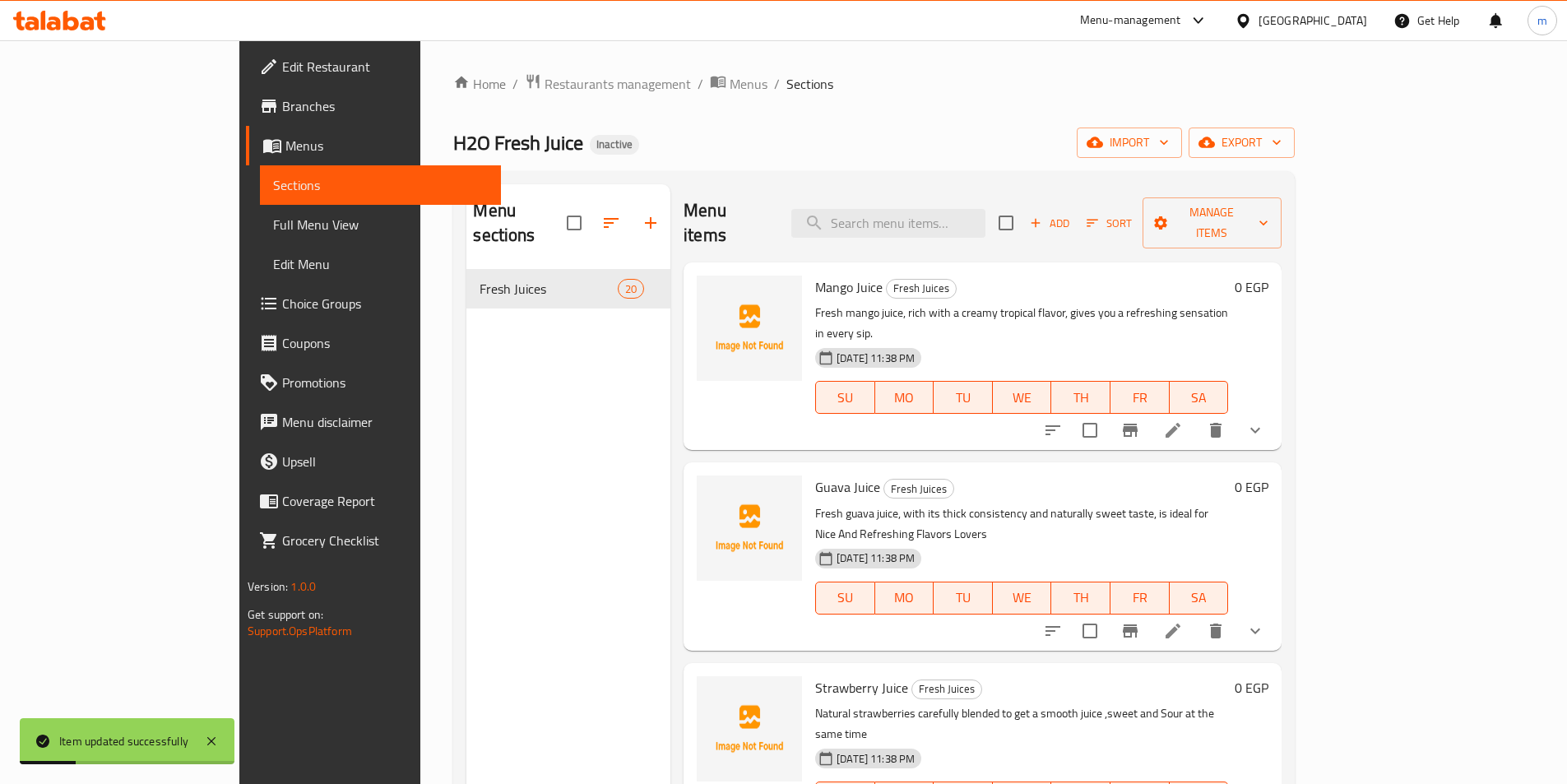
scroll to position [2021, 0]
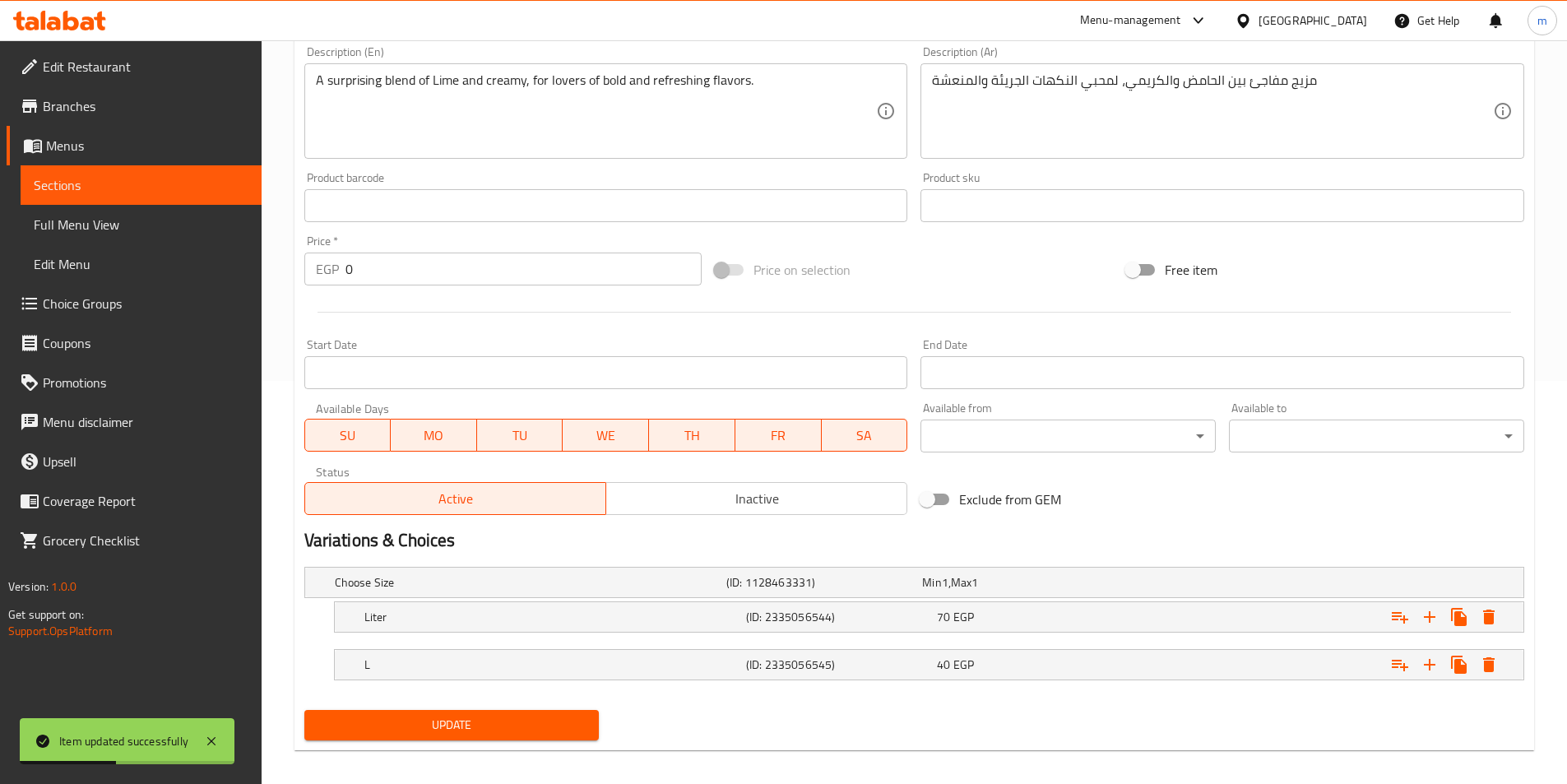
scroll to position [415, 0]
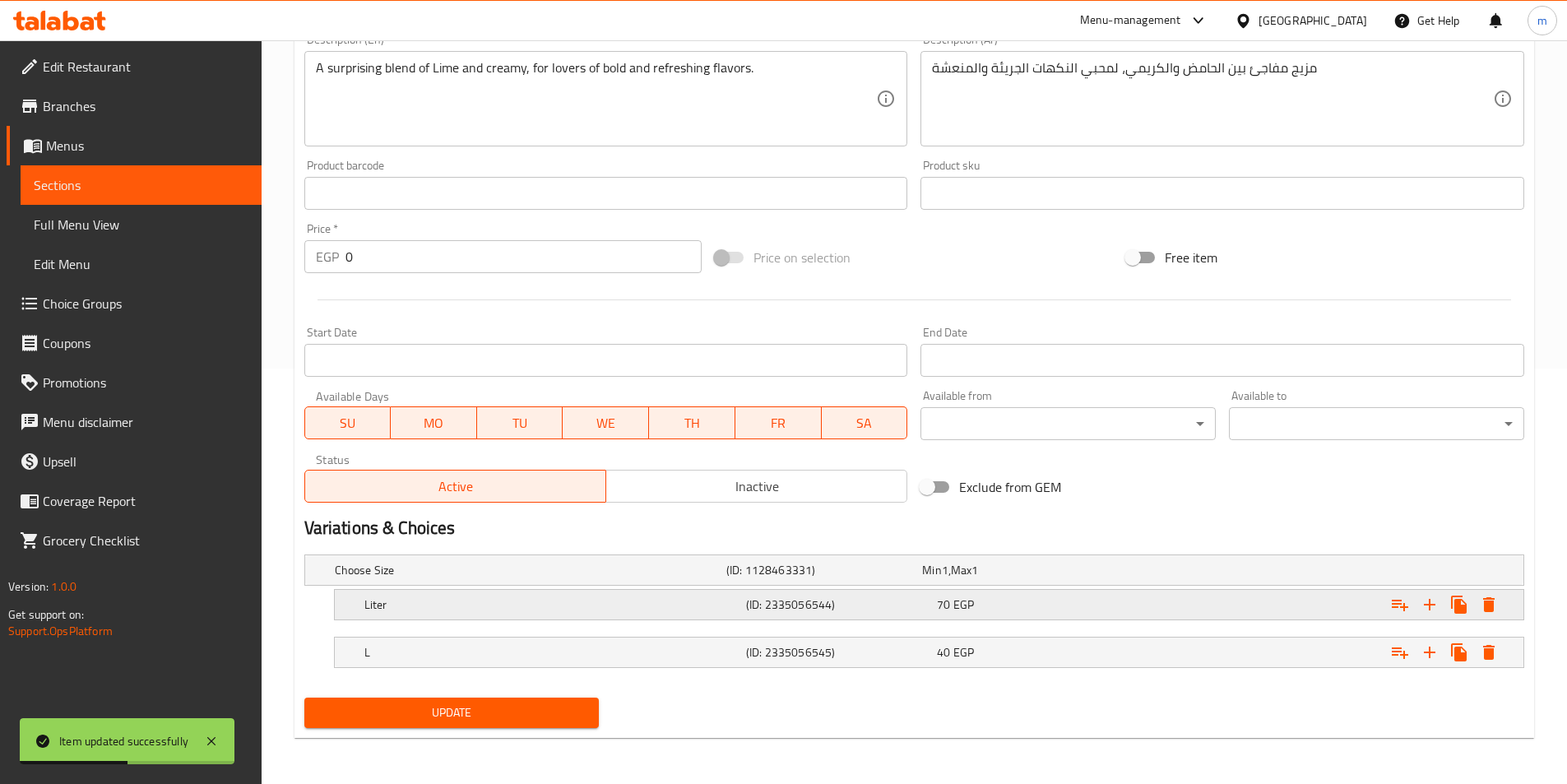
click at [823, 610] on h5 "(ID: 2335056544)" at bounding box center [838, 604] width 184 height 17
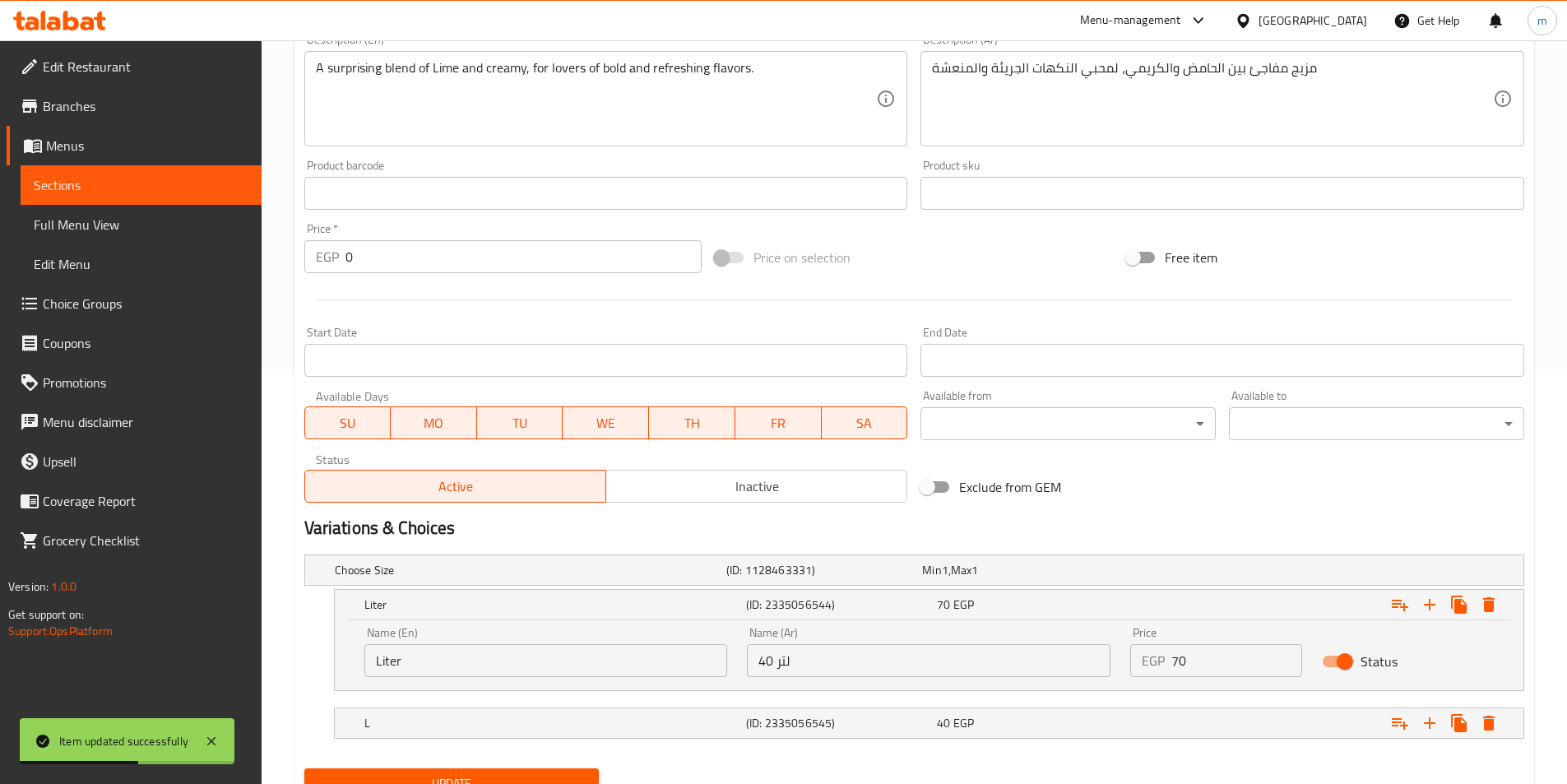
click at [796, 663] on input "40 لتر" at bounding box center [929, 660] width 364 height 33
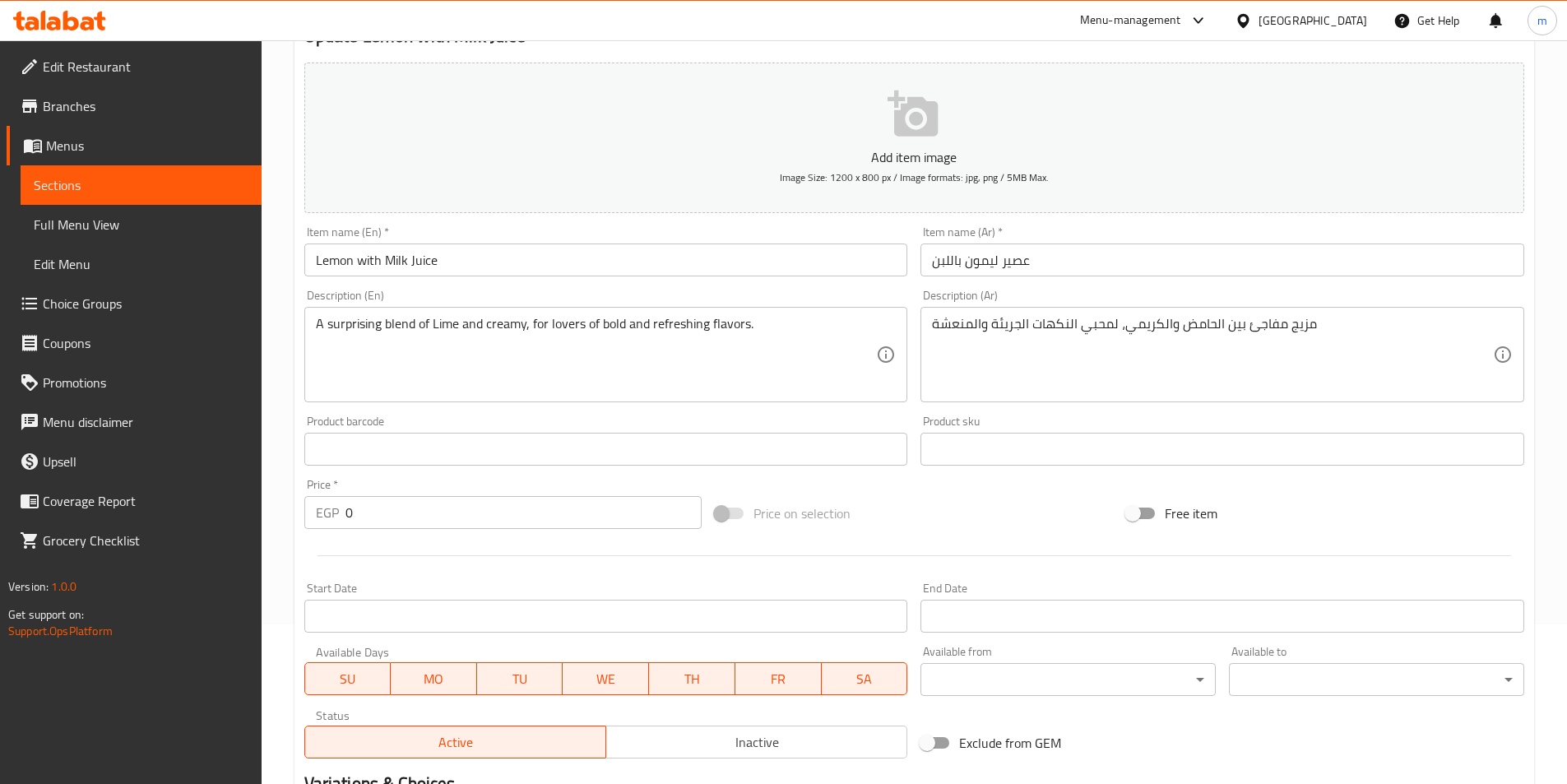
scroll to position [486, 0]
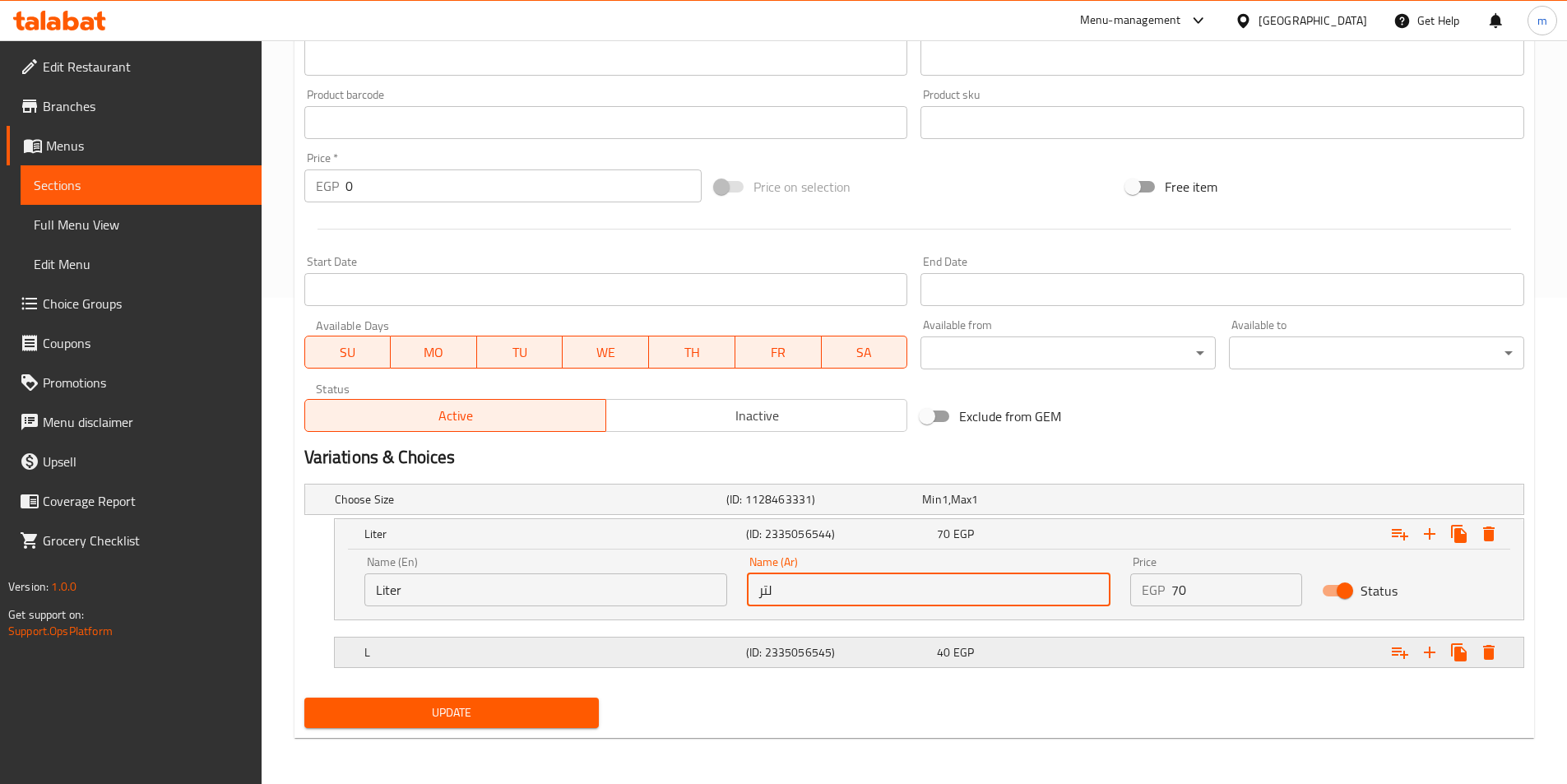
type input "لتر"
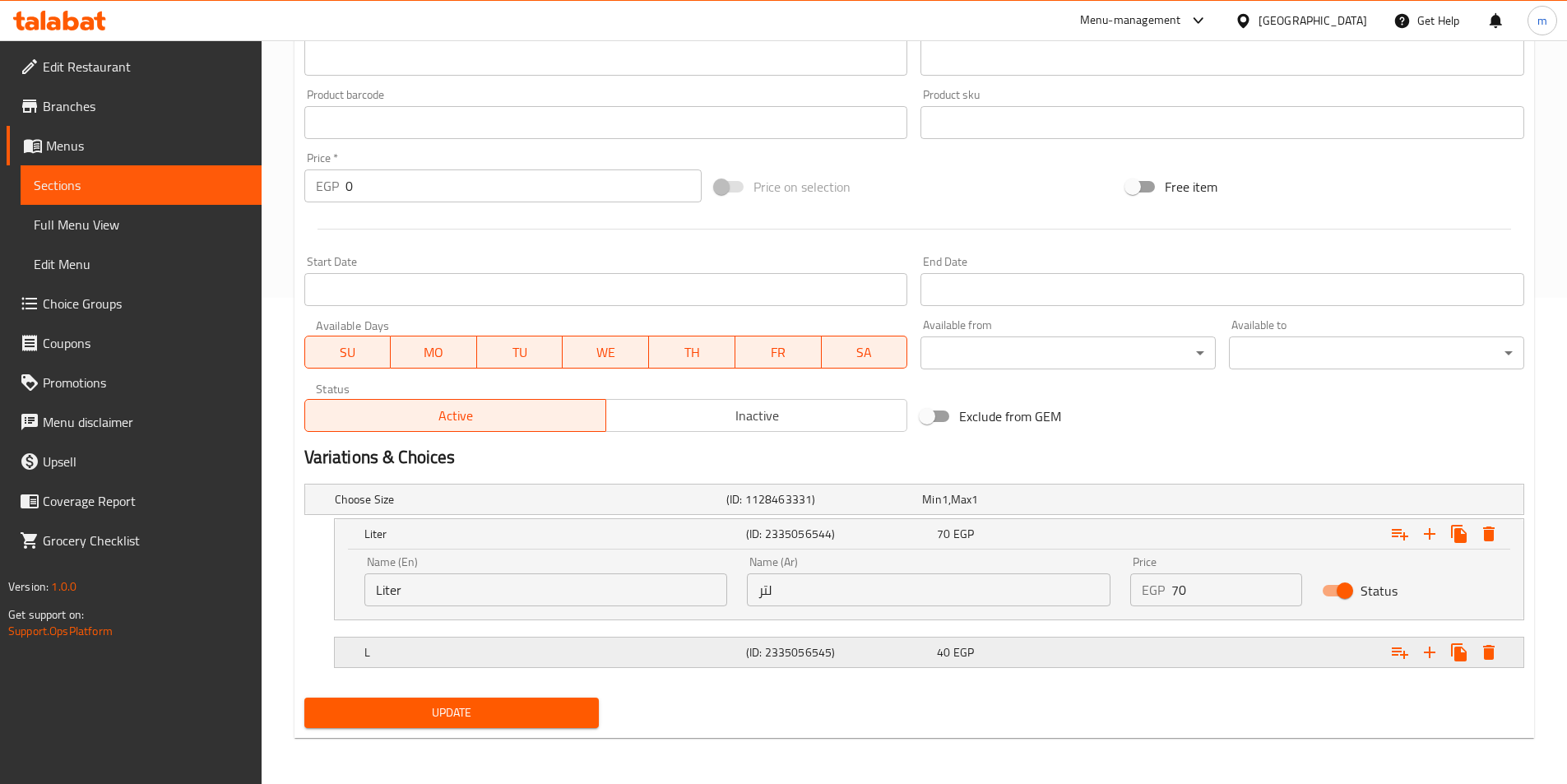
click at [556, 658] on h5 "L" at bounding box center [552, 652] width 375 height 17
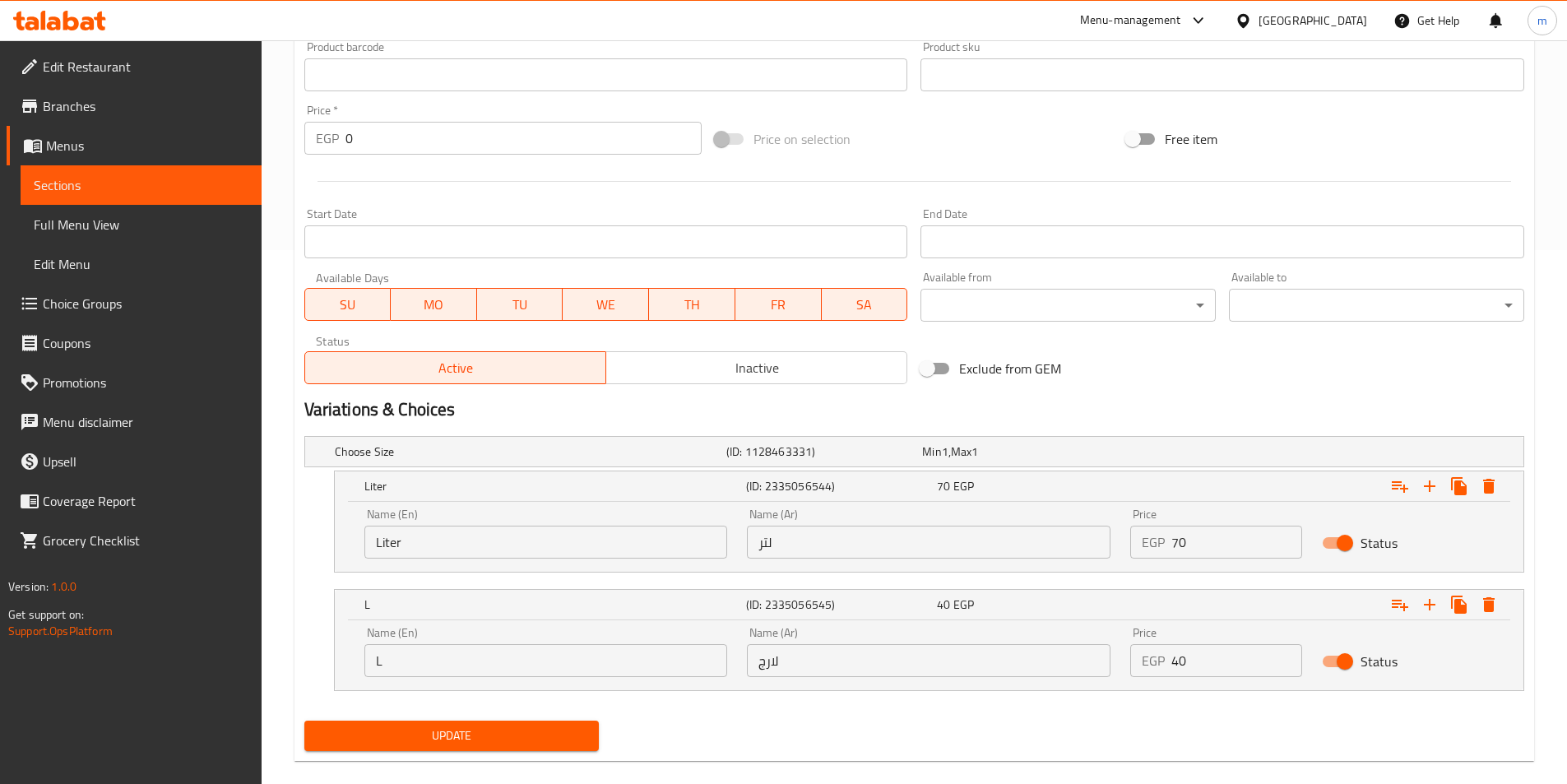
scroll to position [557, 0]
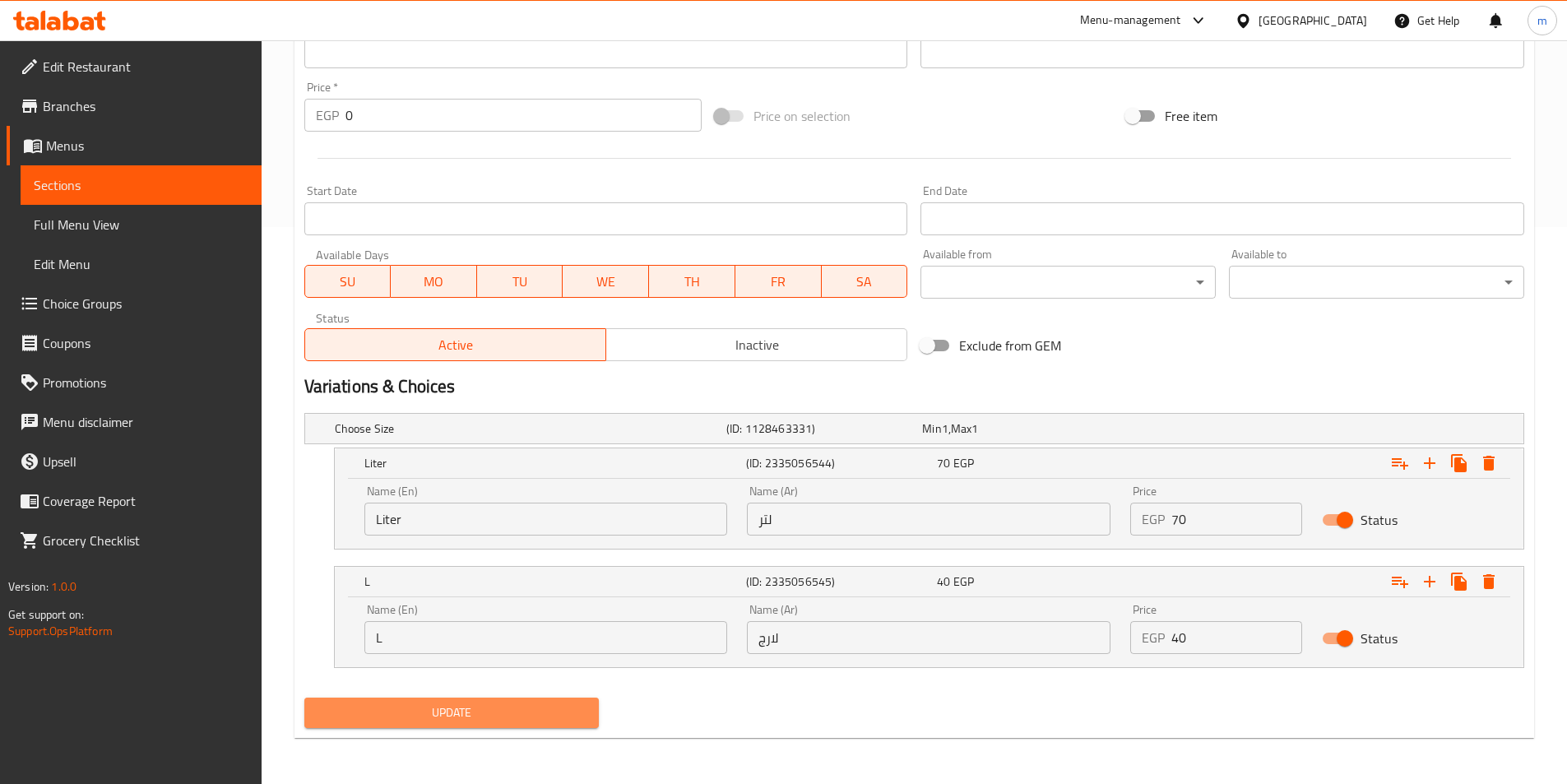
click at [541, 719] on span "Update" at bounding box center [452, 712] width 269 height 20
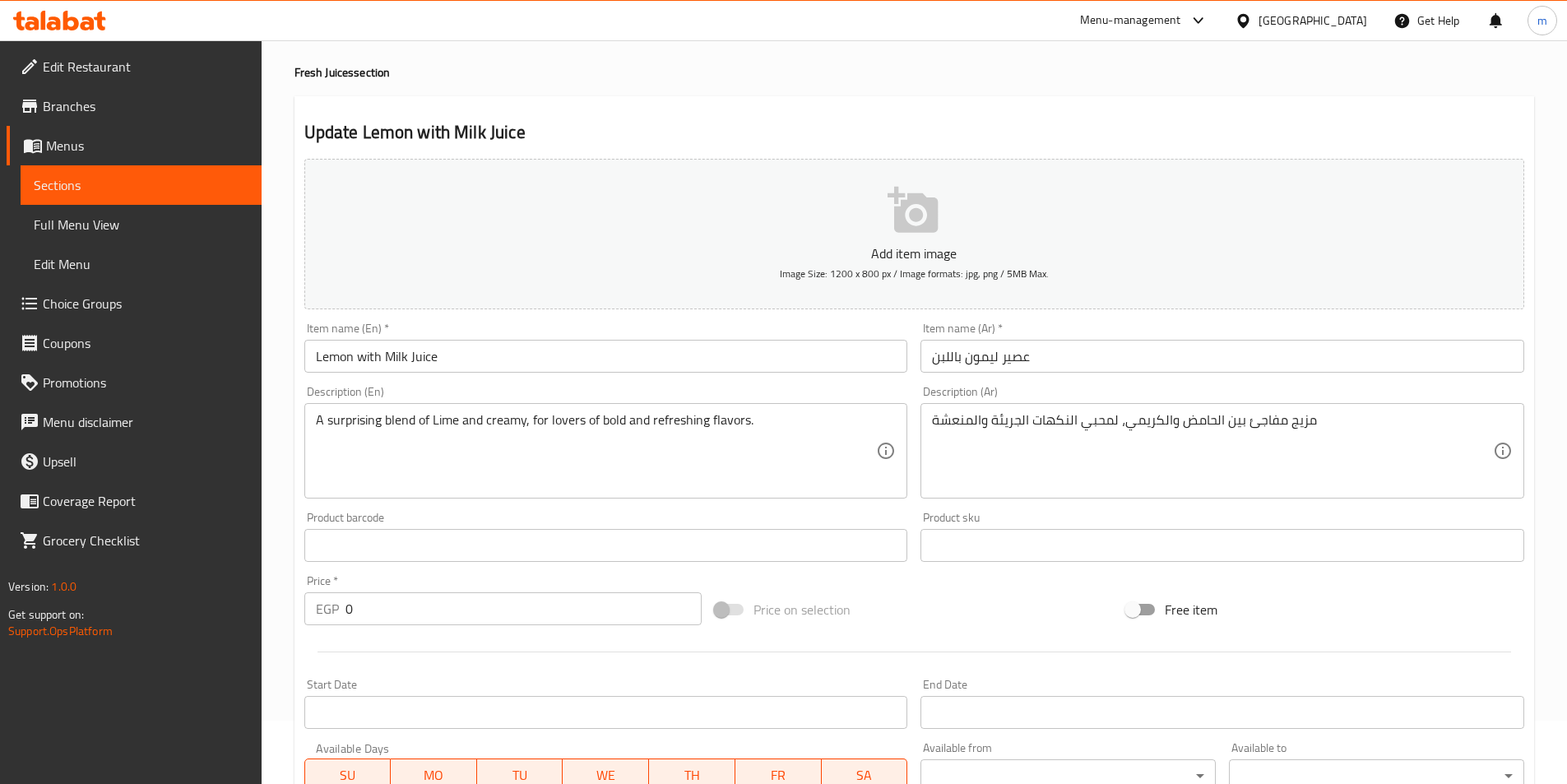
scroll to position [0, 0]
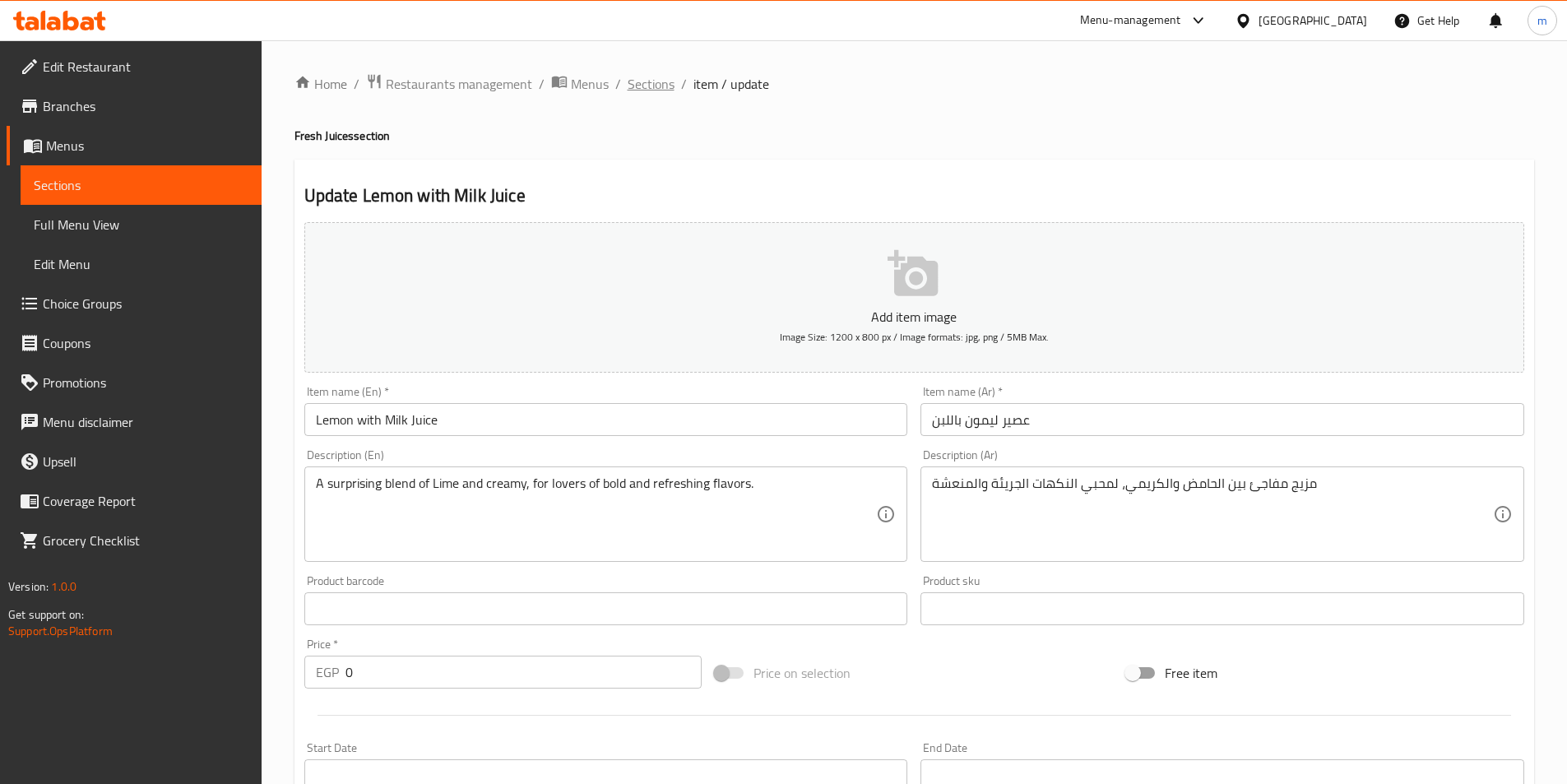
click at [661, 91] on span "Sections" at bounding box center [651, 84] width 47 height 19
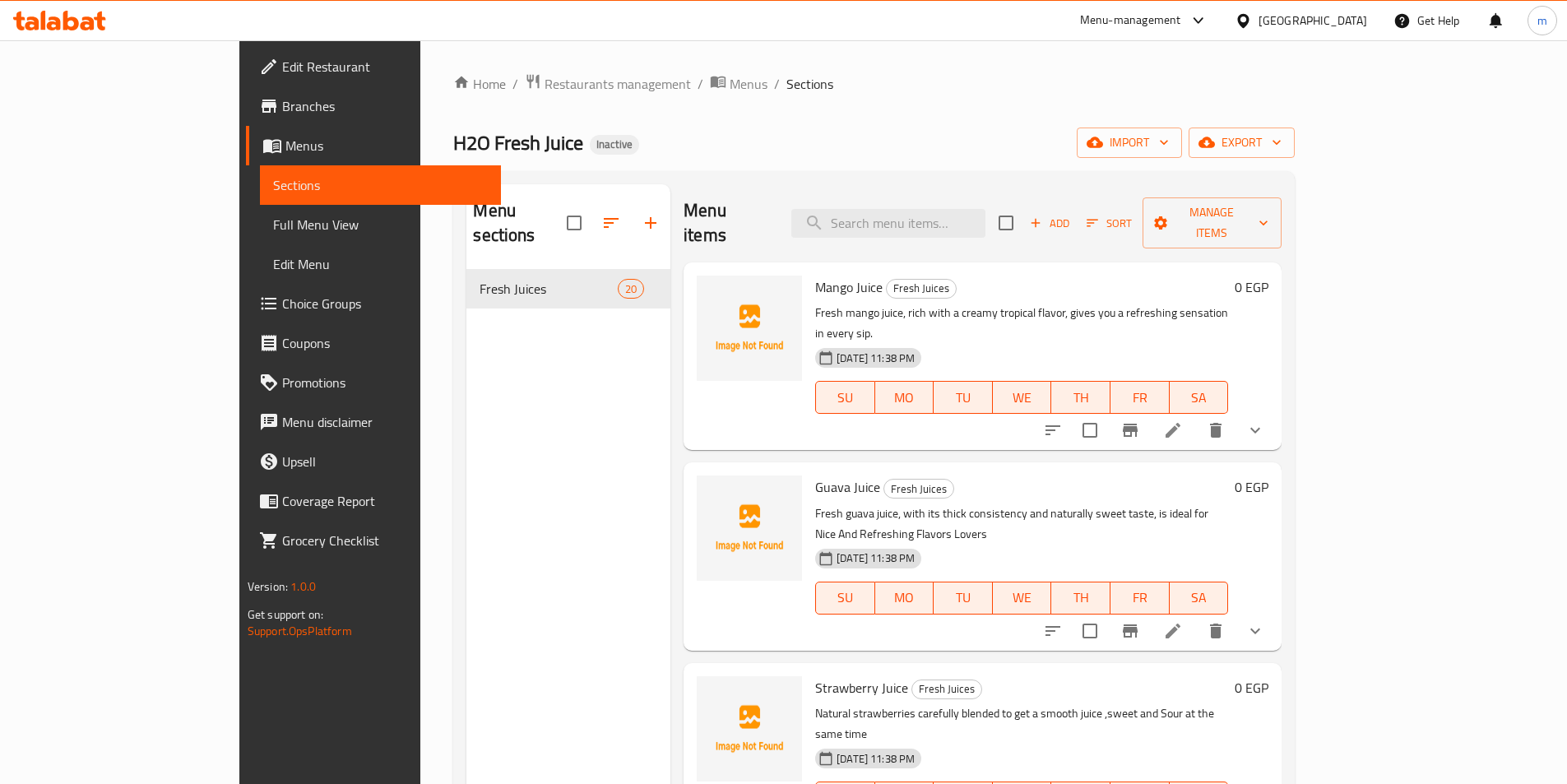
scroll to position [2021, 0]
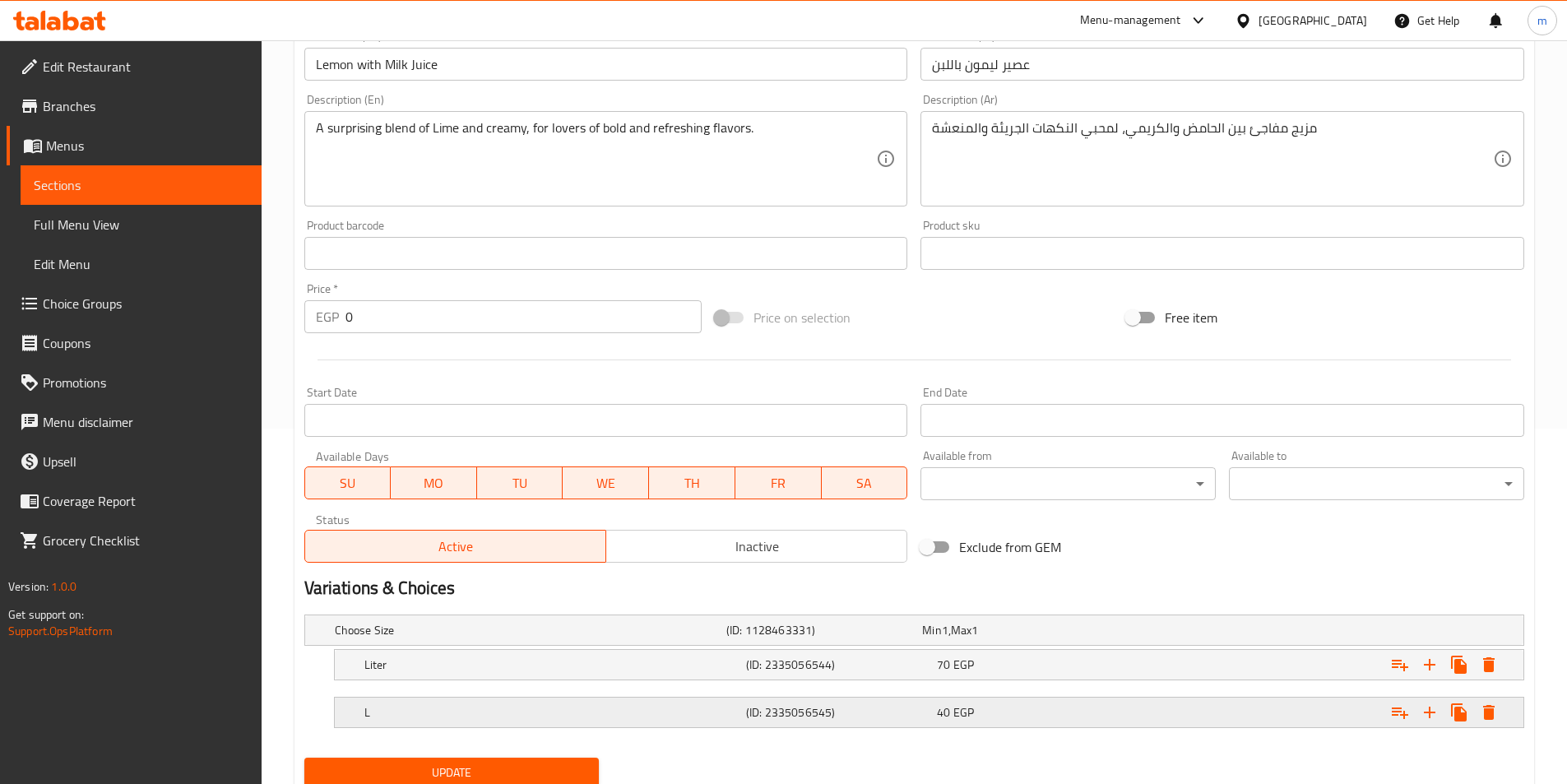
scroll to position [415, 0]
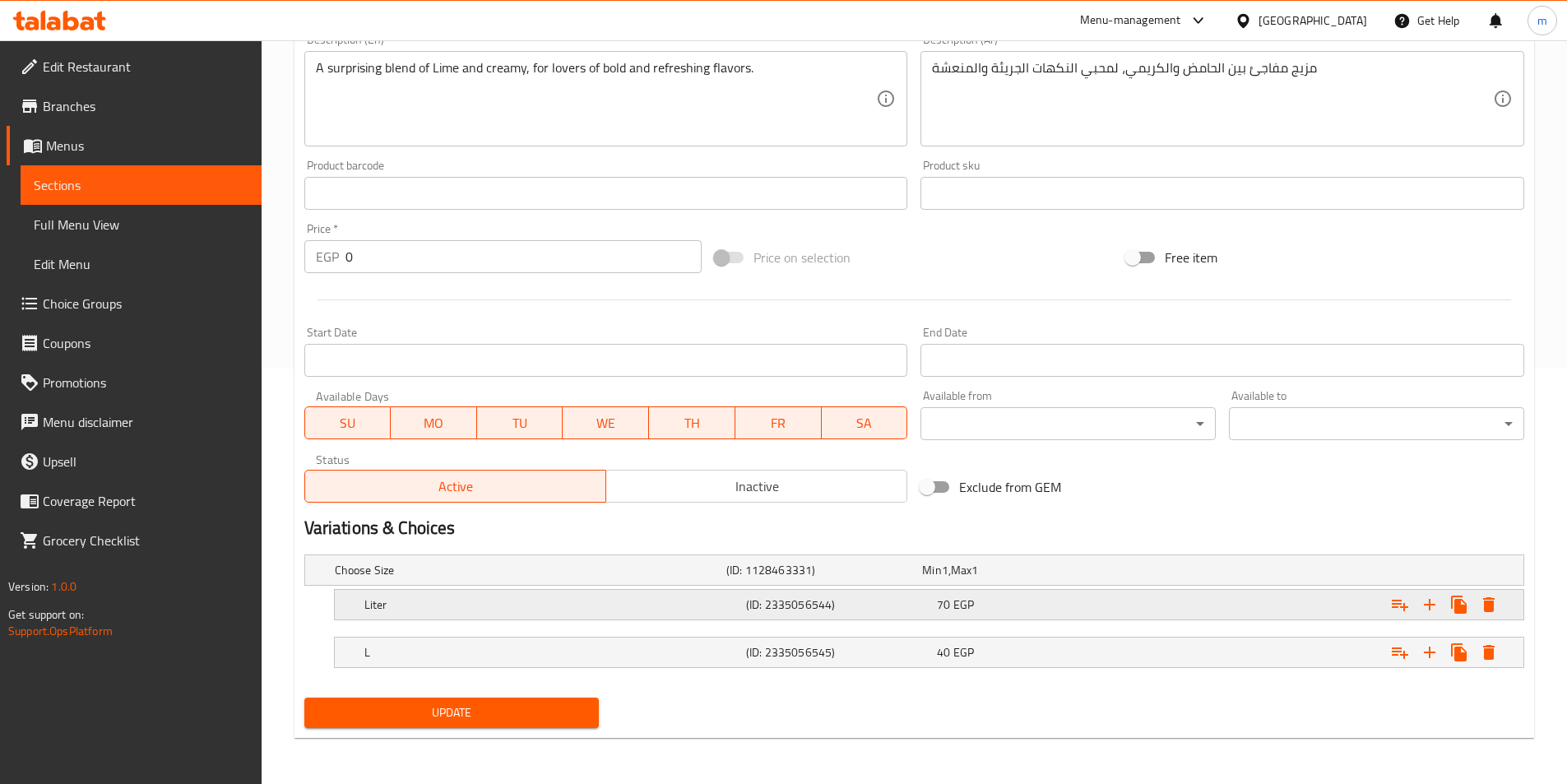
click at [858, 603] on h5 "(ID: 2335056544)" at bounding box center [838, 604] width 184 height 17
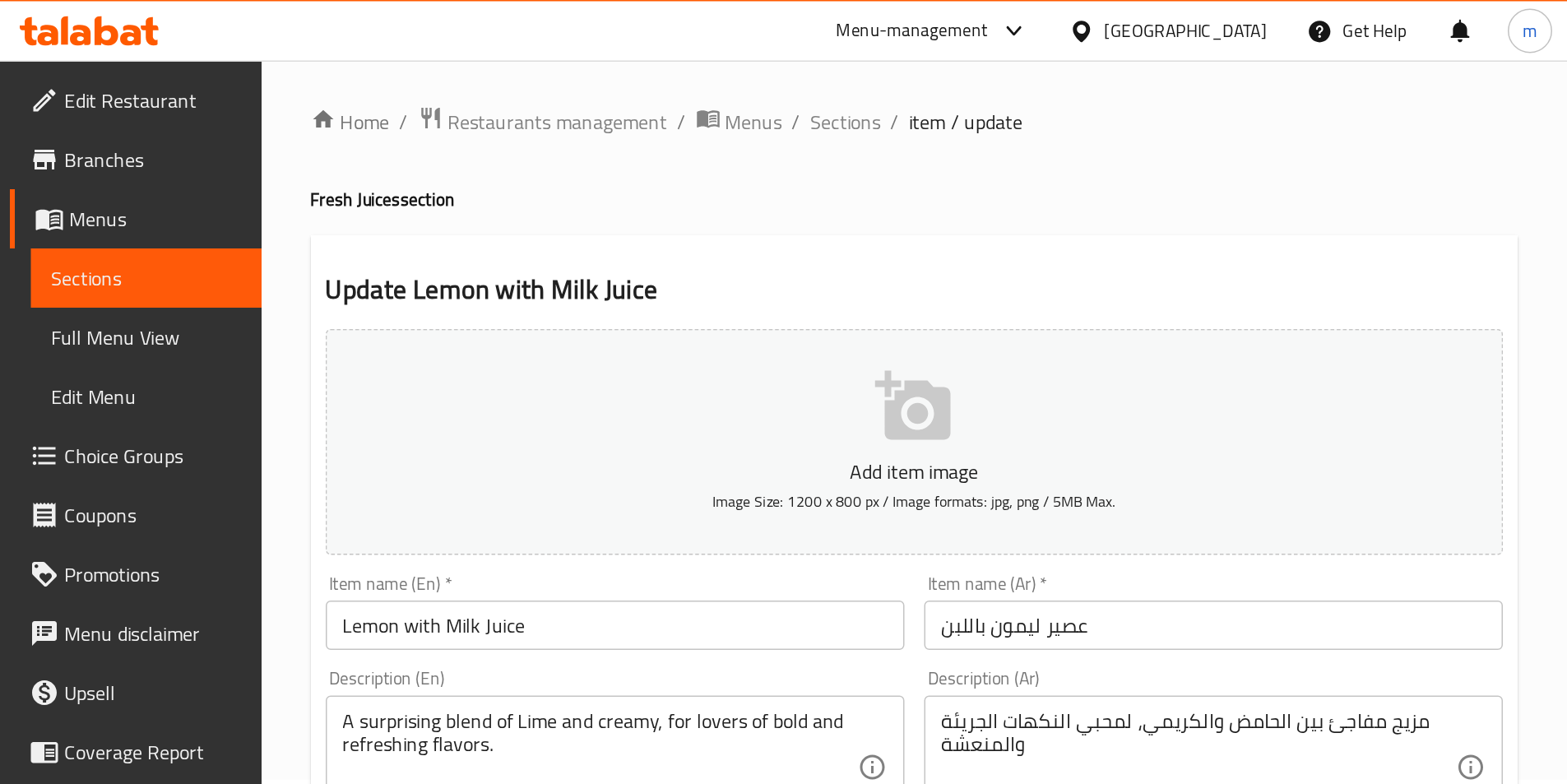
scroll to position [0, 0]
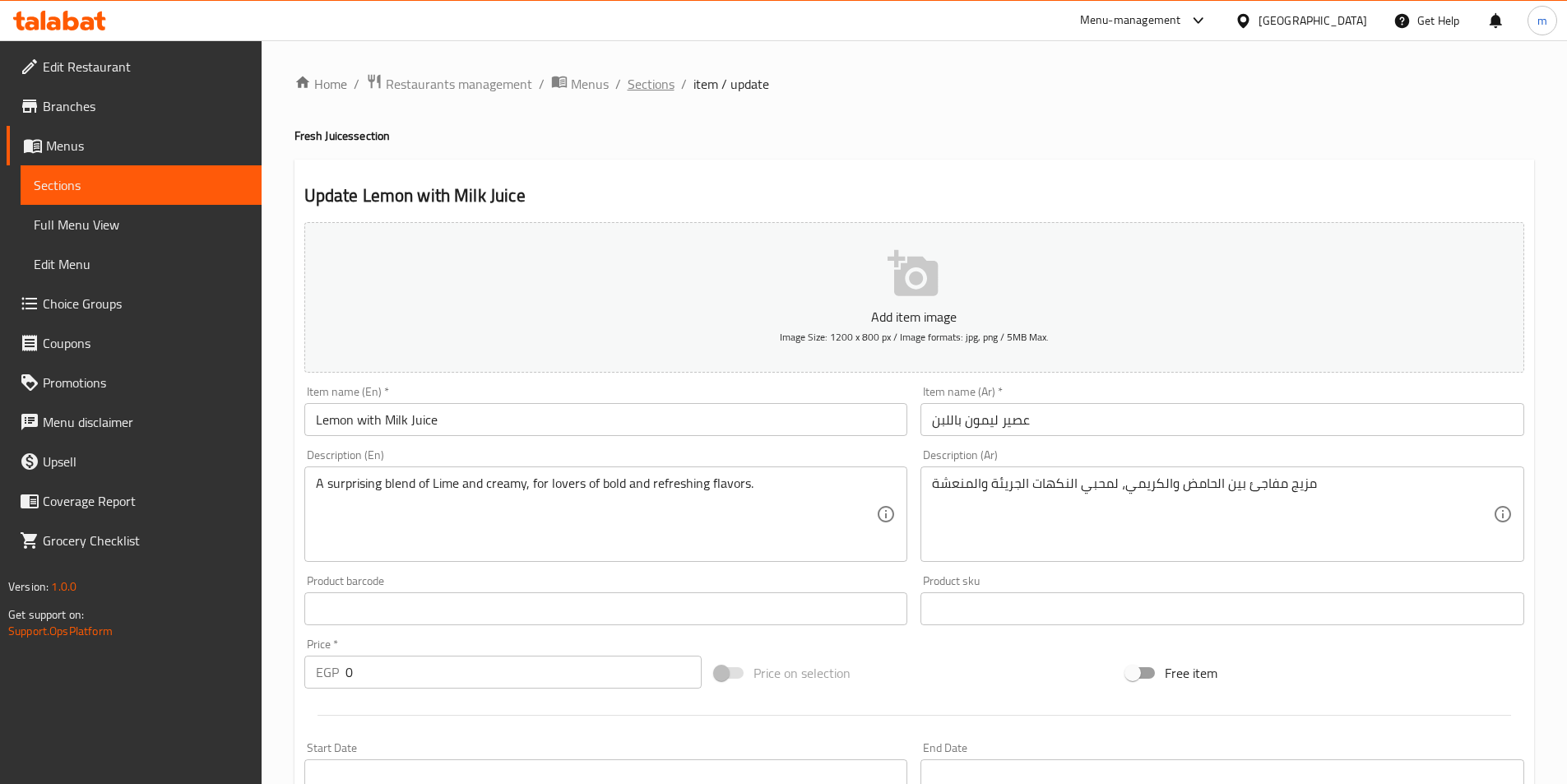
click at [653, 80] on span "Sections" at bounding box center [651, 84] width 47 height 19
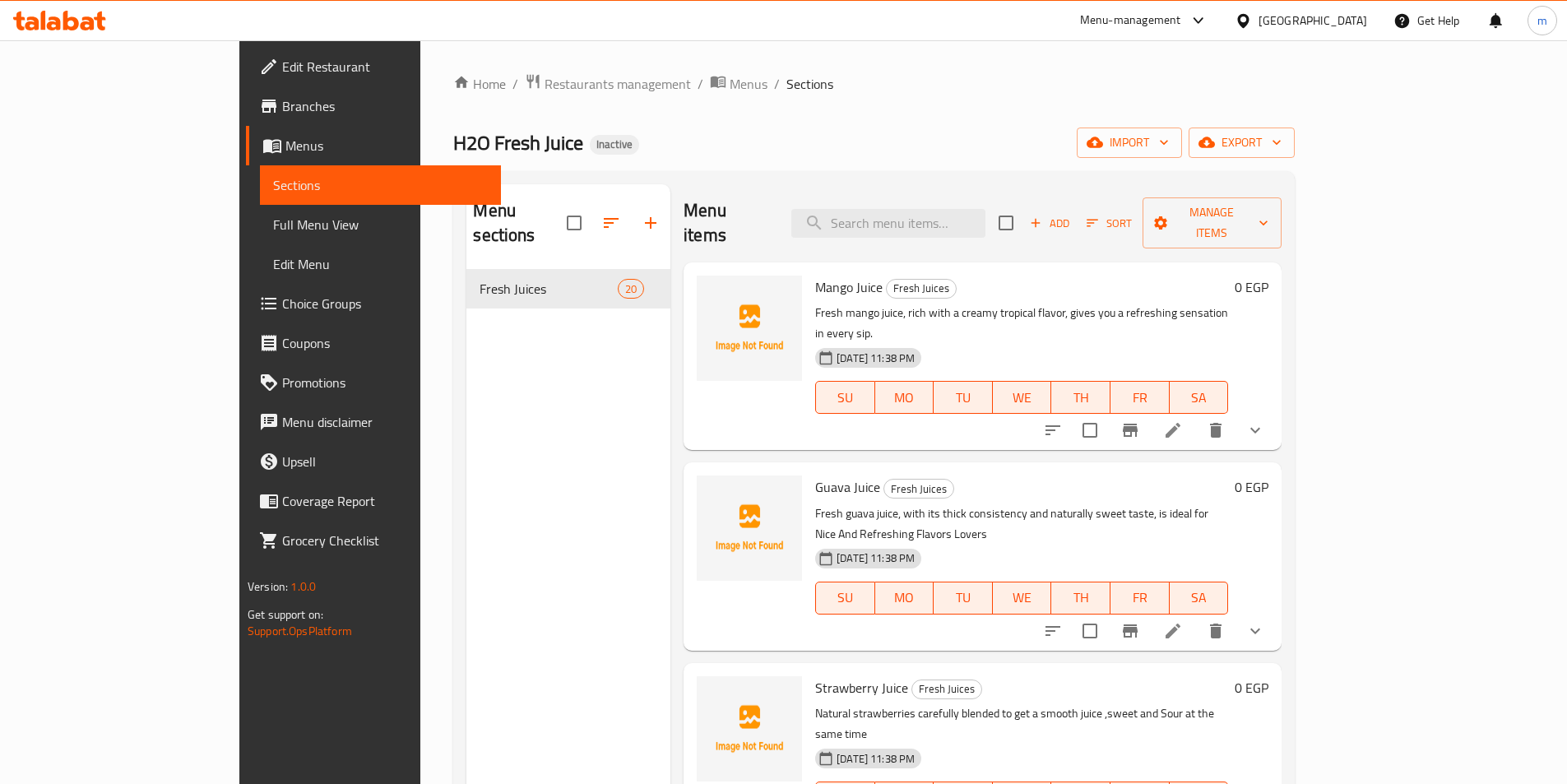
scroll to position [2202, 0]
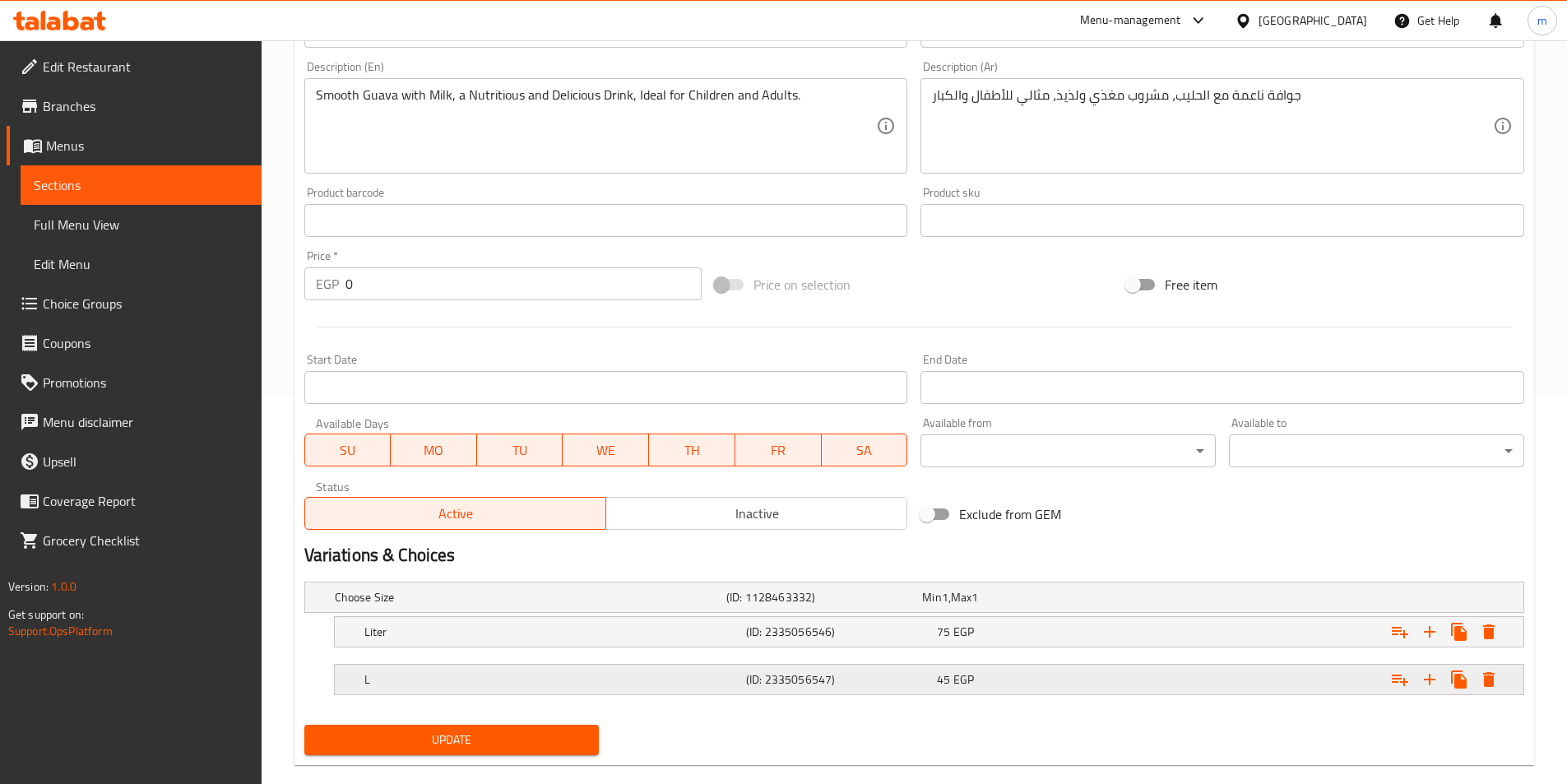
scroll to position [415, 0]
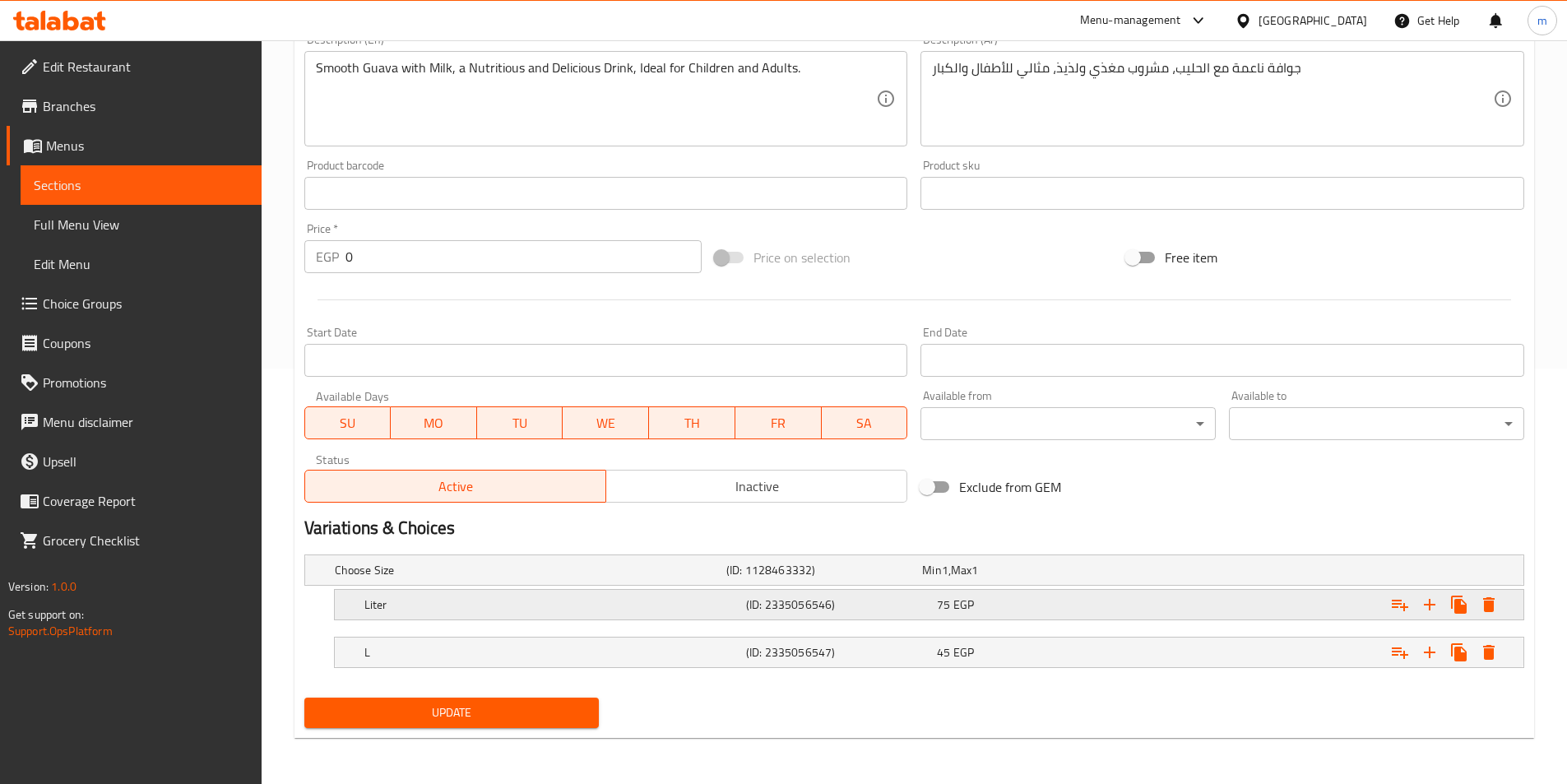
click at [780, 604] on h5 "(ID: 2335056546)" at bounding box center [838, 604] width 184 height 17
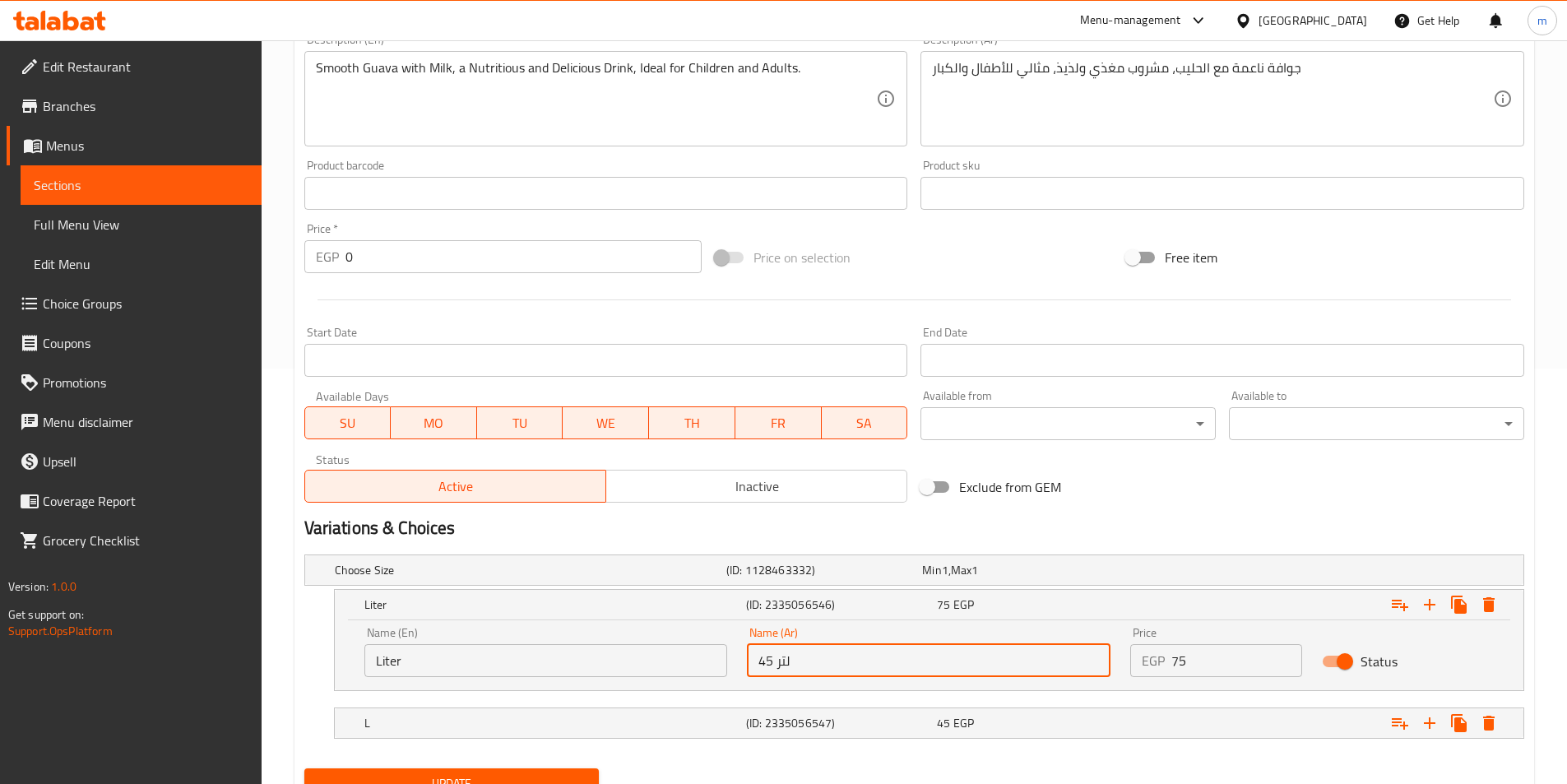
click at [801, 659] on input "45 لتر" at bounding box center [929, 660] width 364 height 33
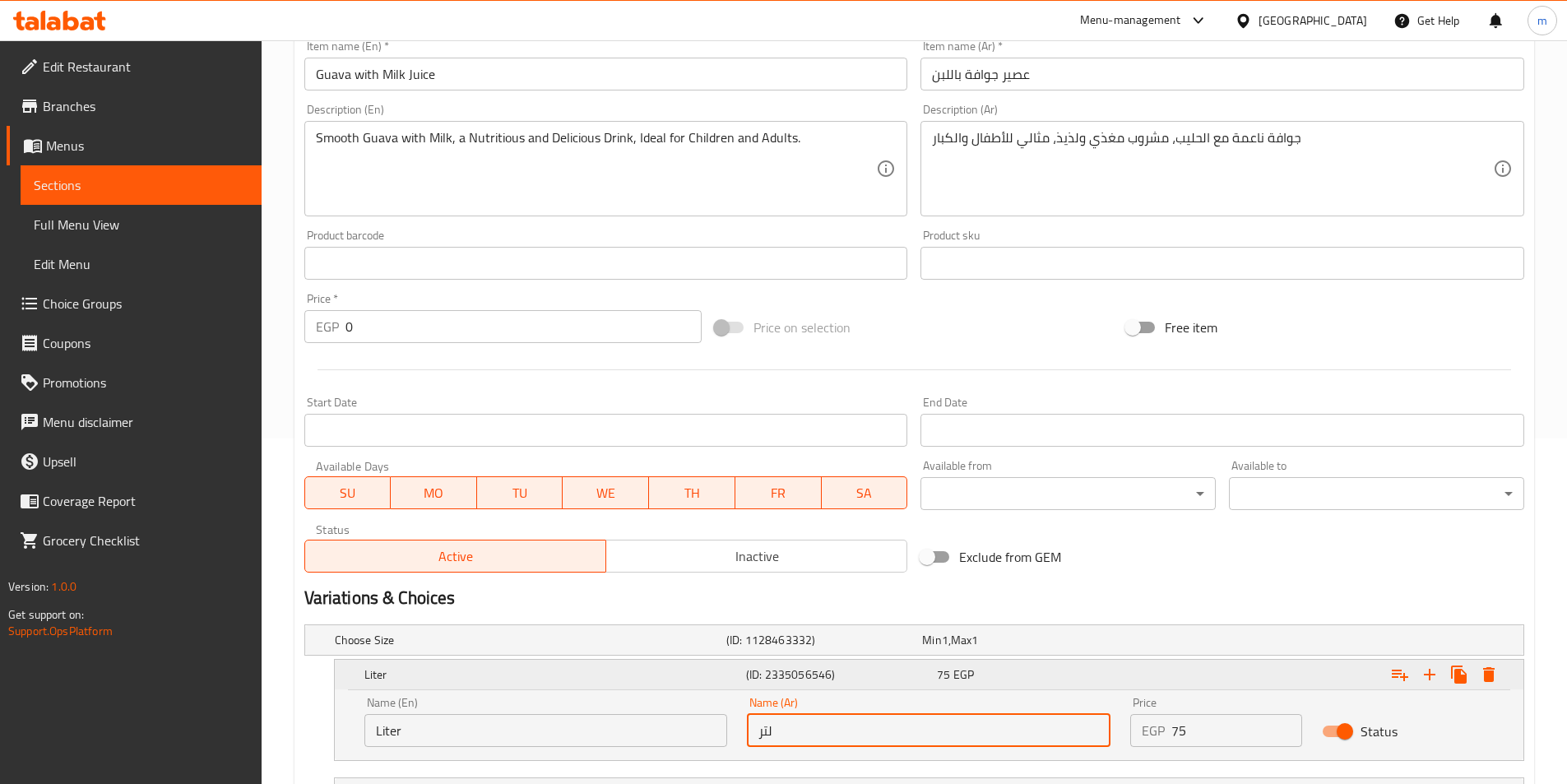
scroll to position [486, 0]
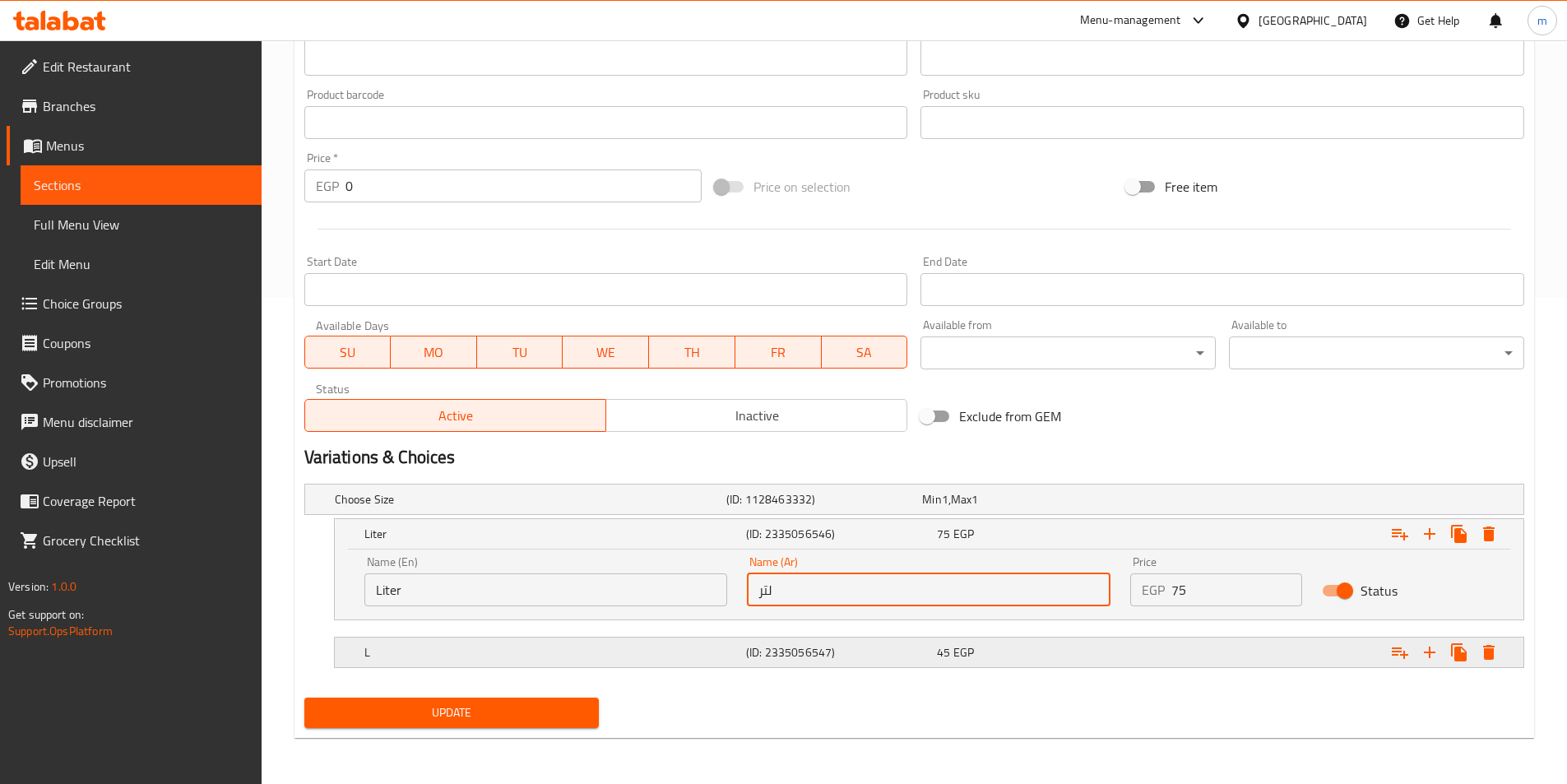
type input "لتر"
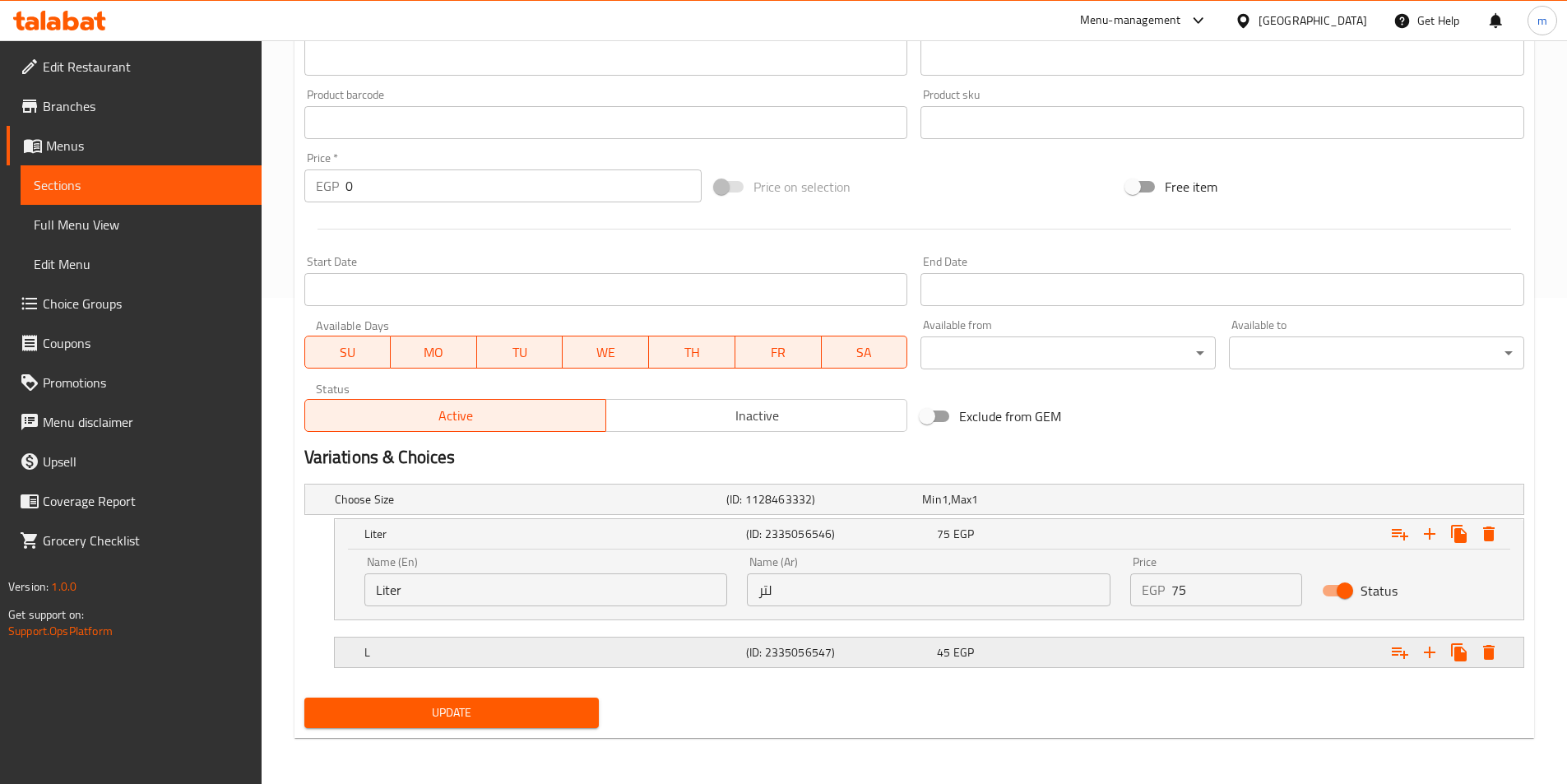
click at [695, 644] on h5 "L" at bounding box center [552, 652] width 375 height 17
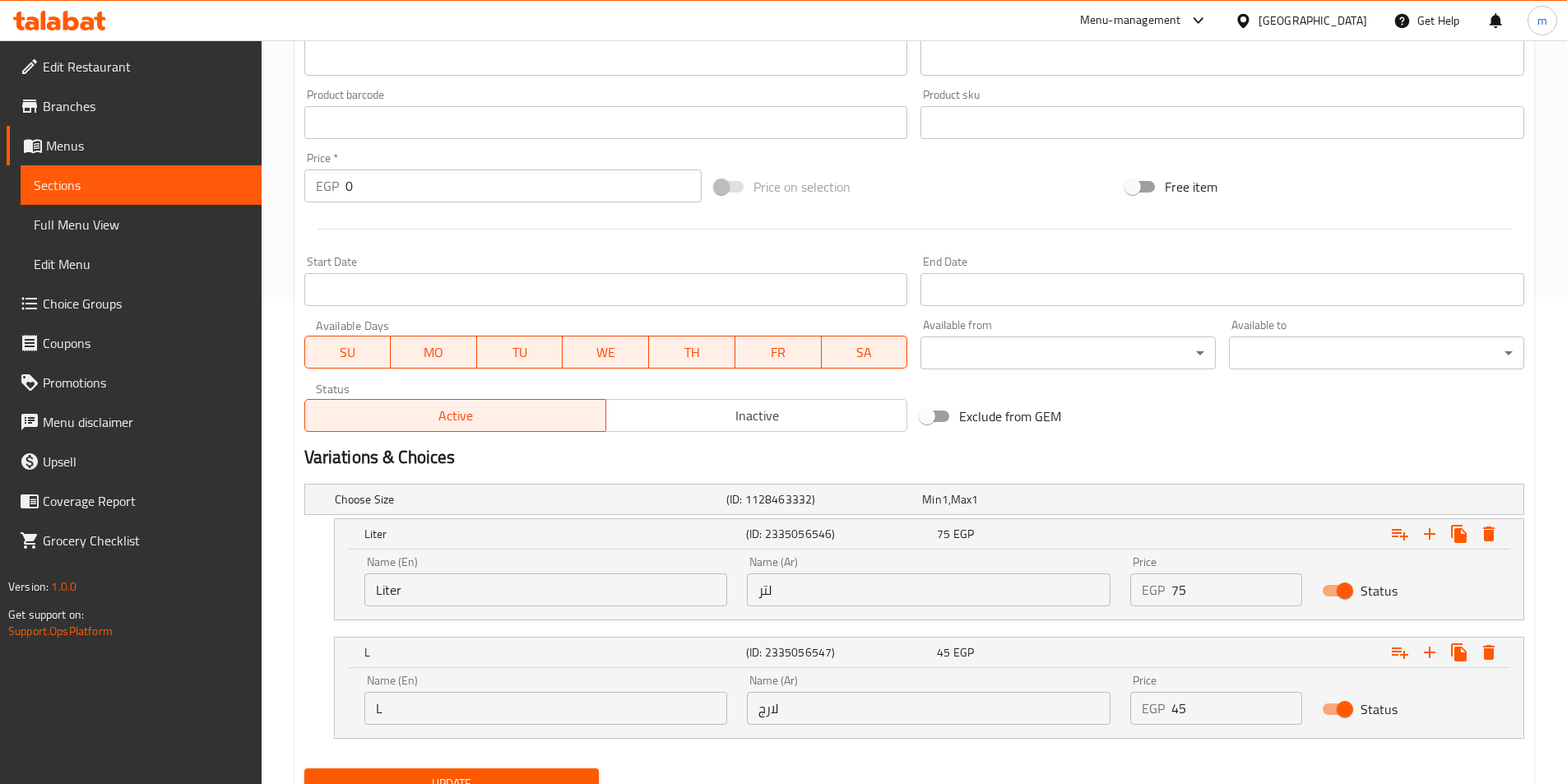
click at [534, 766] on div "Update" at bounding box center [452, 783] width 308 height 44
click at [536, 775] on span "Update" at bounding box center [452, 782] width 269 height 20
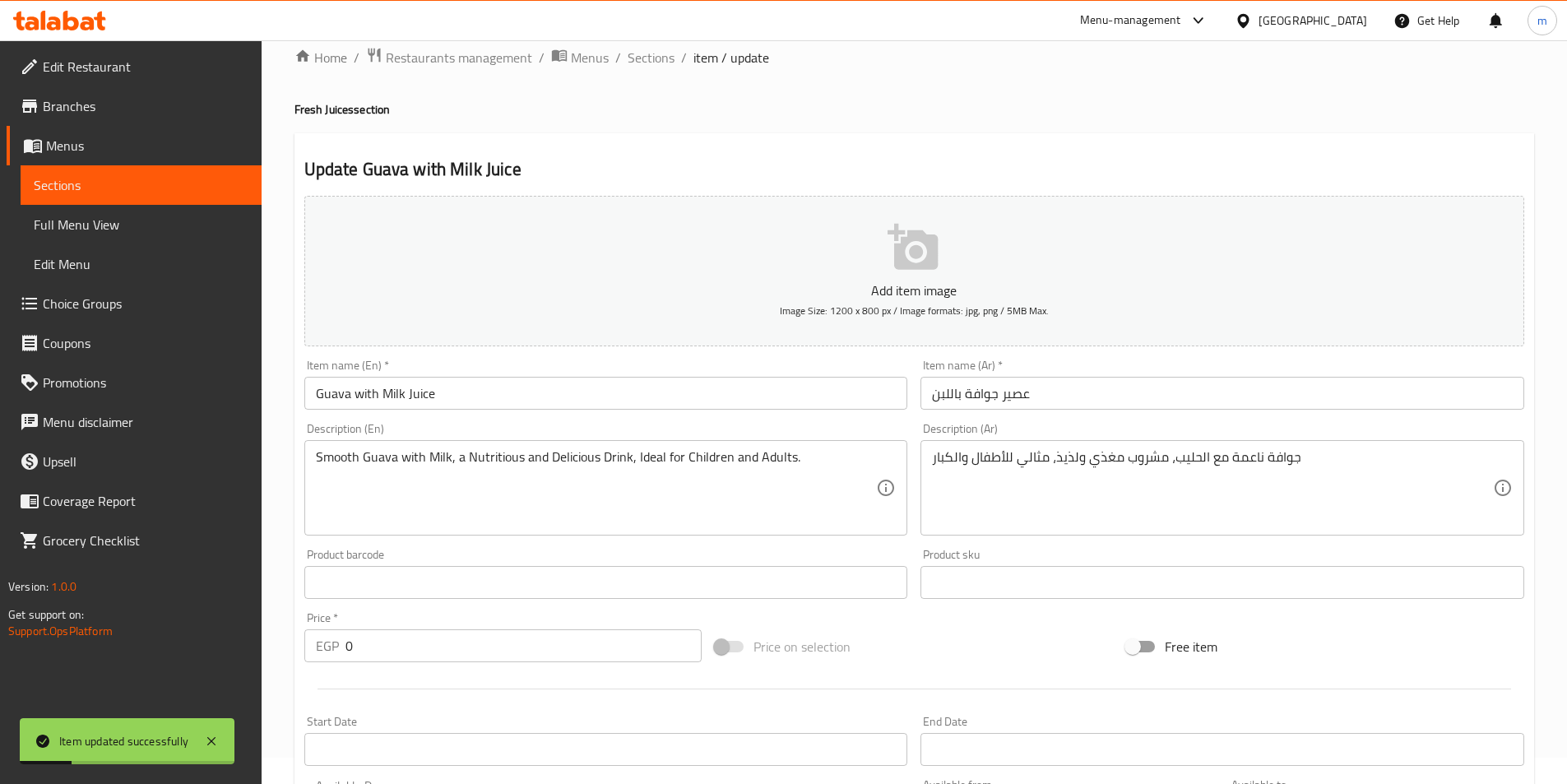
scroll to position [0, 0]
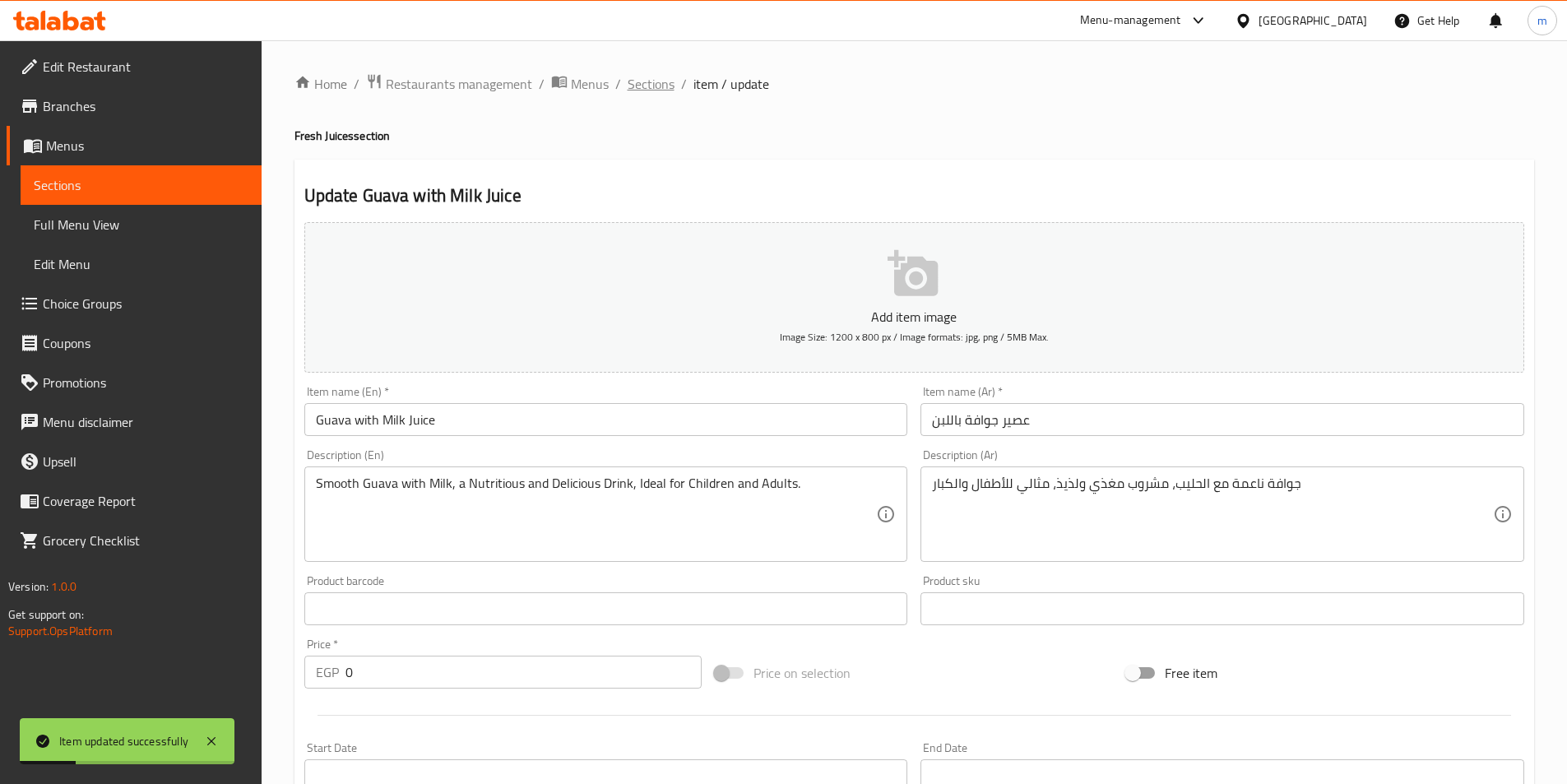
click at [655, 88] on span "Sections" at bounding box center [651, 84] width 47 height 19
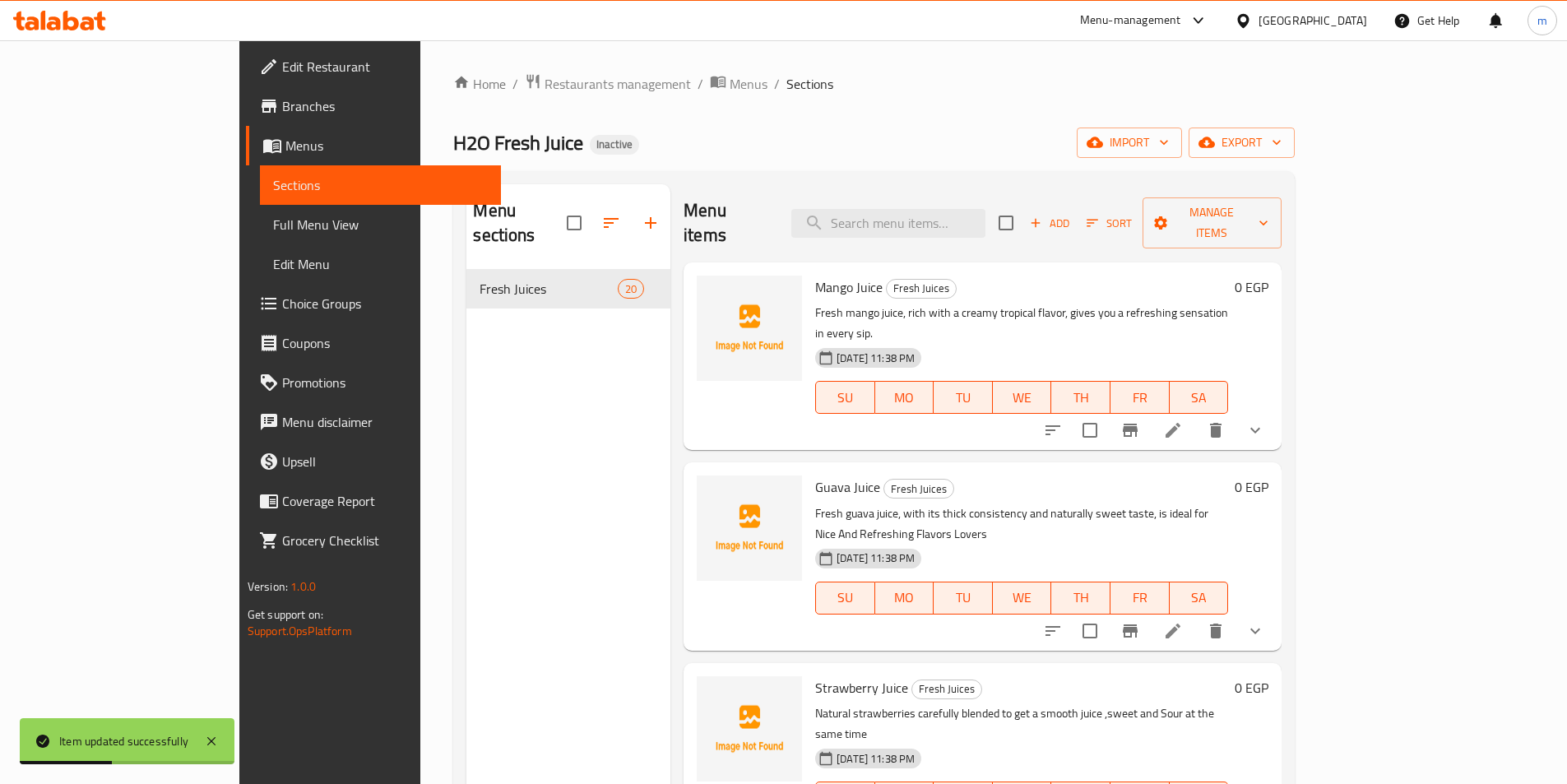
scroll to position [2381, 0]
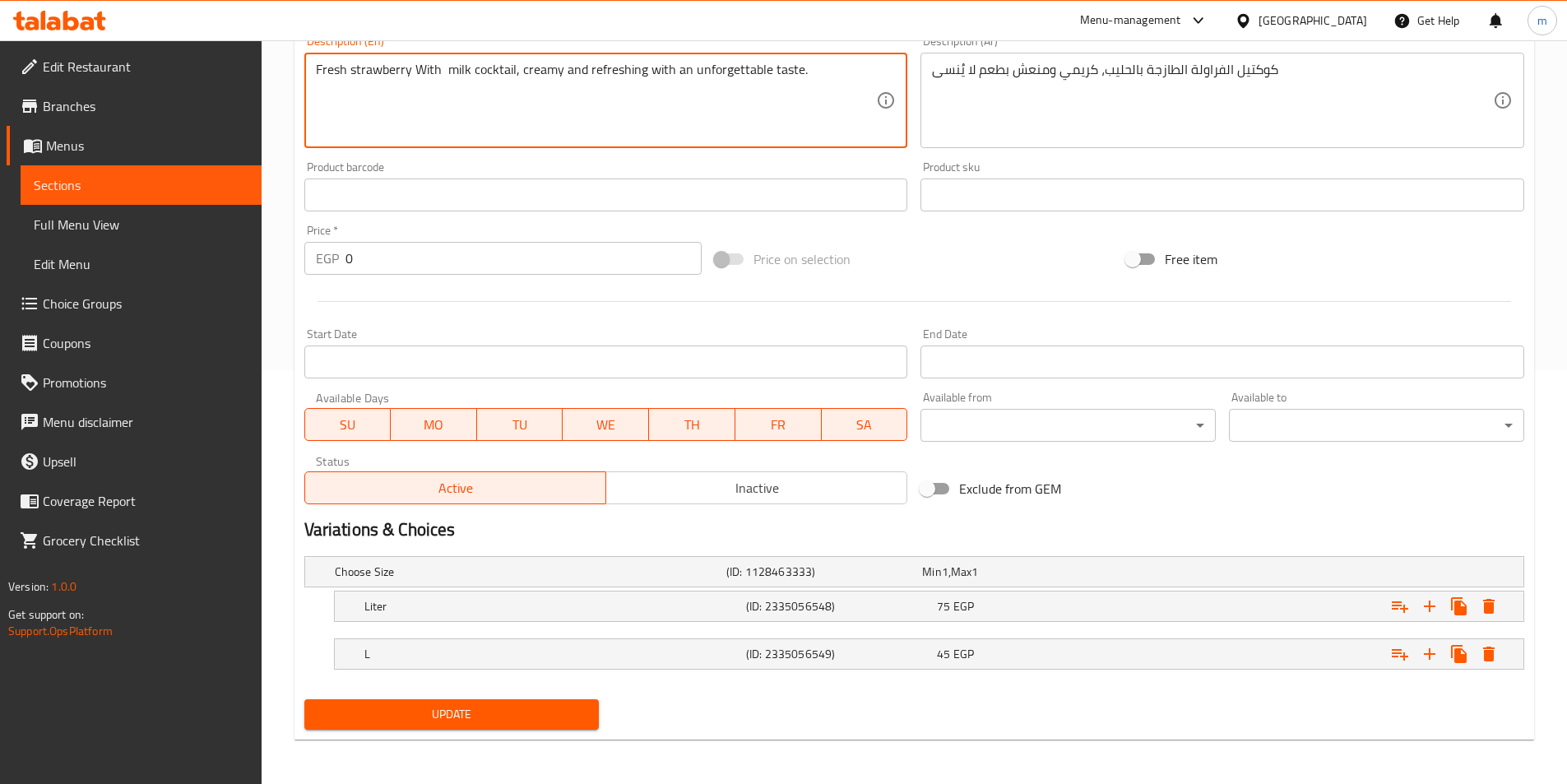
scroll to position [415, 0]
type textarea "Fresh strawberry With milk cocktail, creamy and refreshing with an unforgettabl…"
click at [763, 610] on h5 "(ID: 2335056548)" at bounding box center [838, 604] width 184 height 17
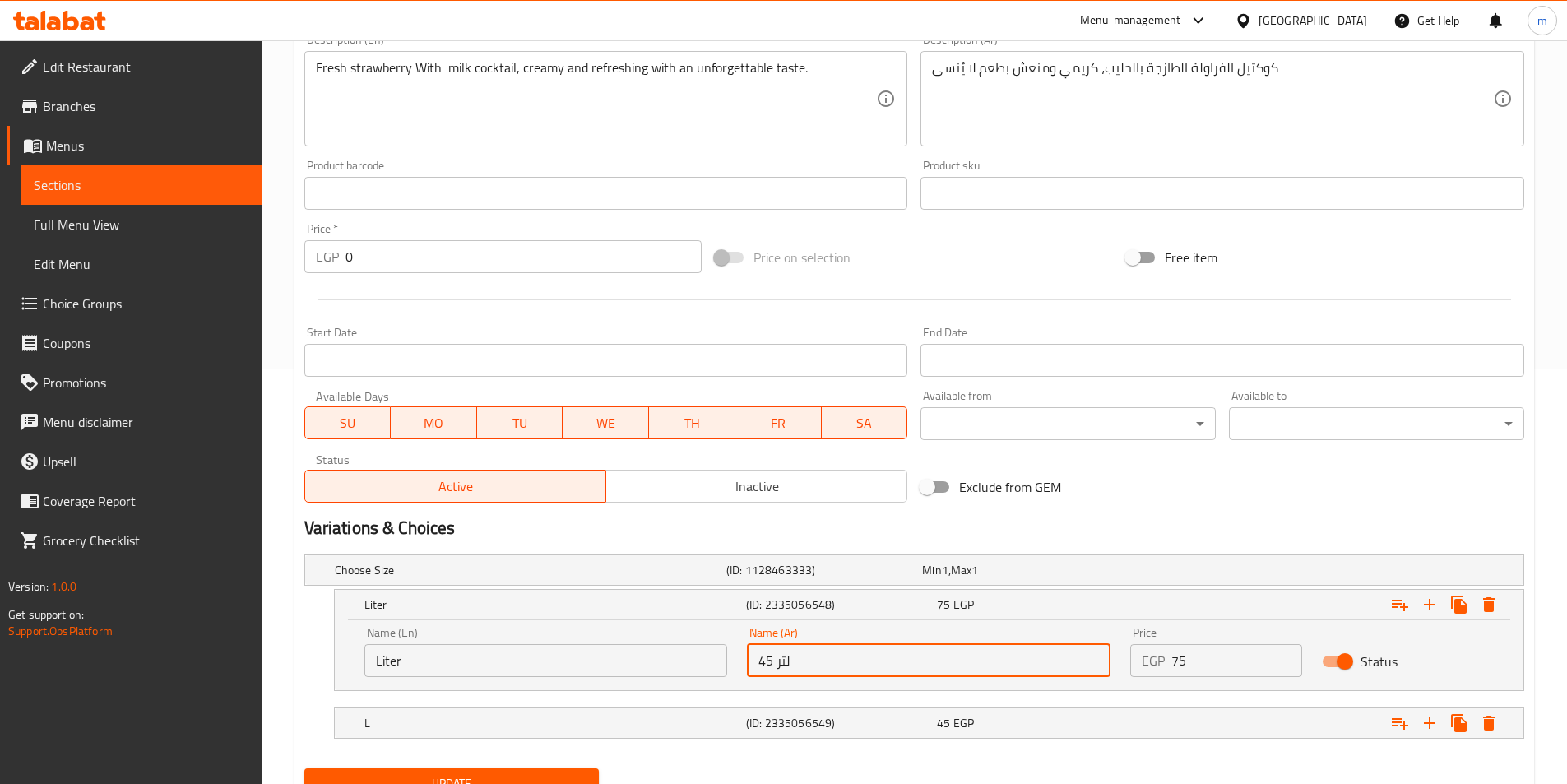
click at [803, 663] on input "45 لتر" at bounding box center [929, 660] width 364 height 33
click at [803, 663] on input "45 g" at bounding box center [929, 660] width 364 height 33
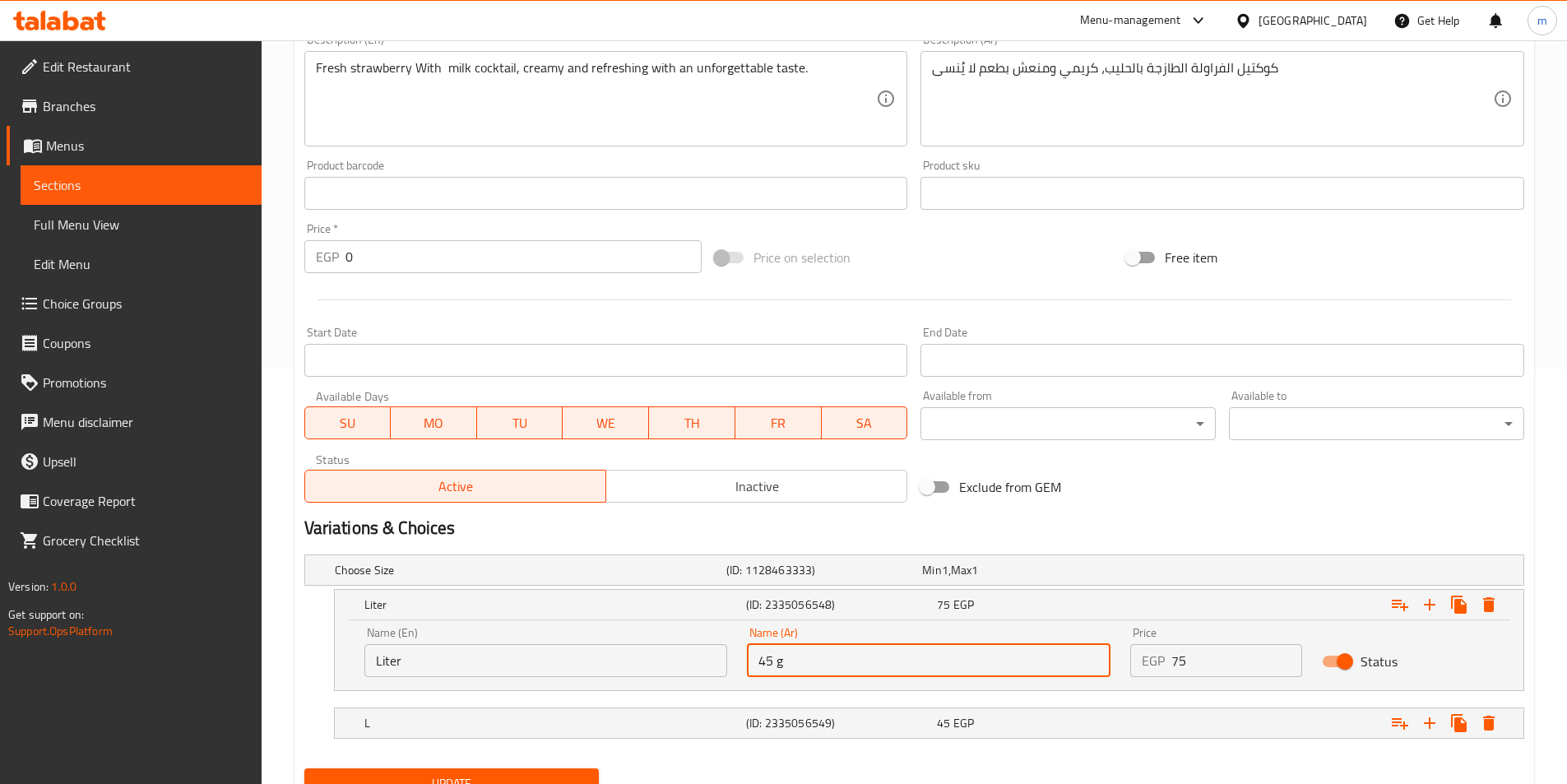
type input "g"
type input "لتر"
click at [781, 723] on h5 "(ID: 2335056549)" at bounding box center [838, 722] width 184 height 17
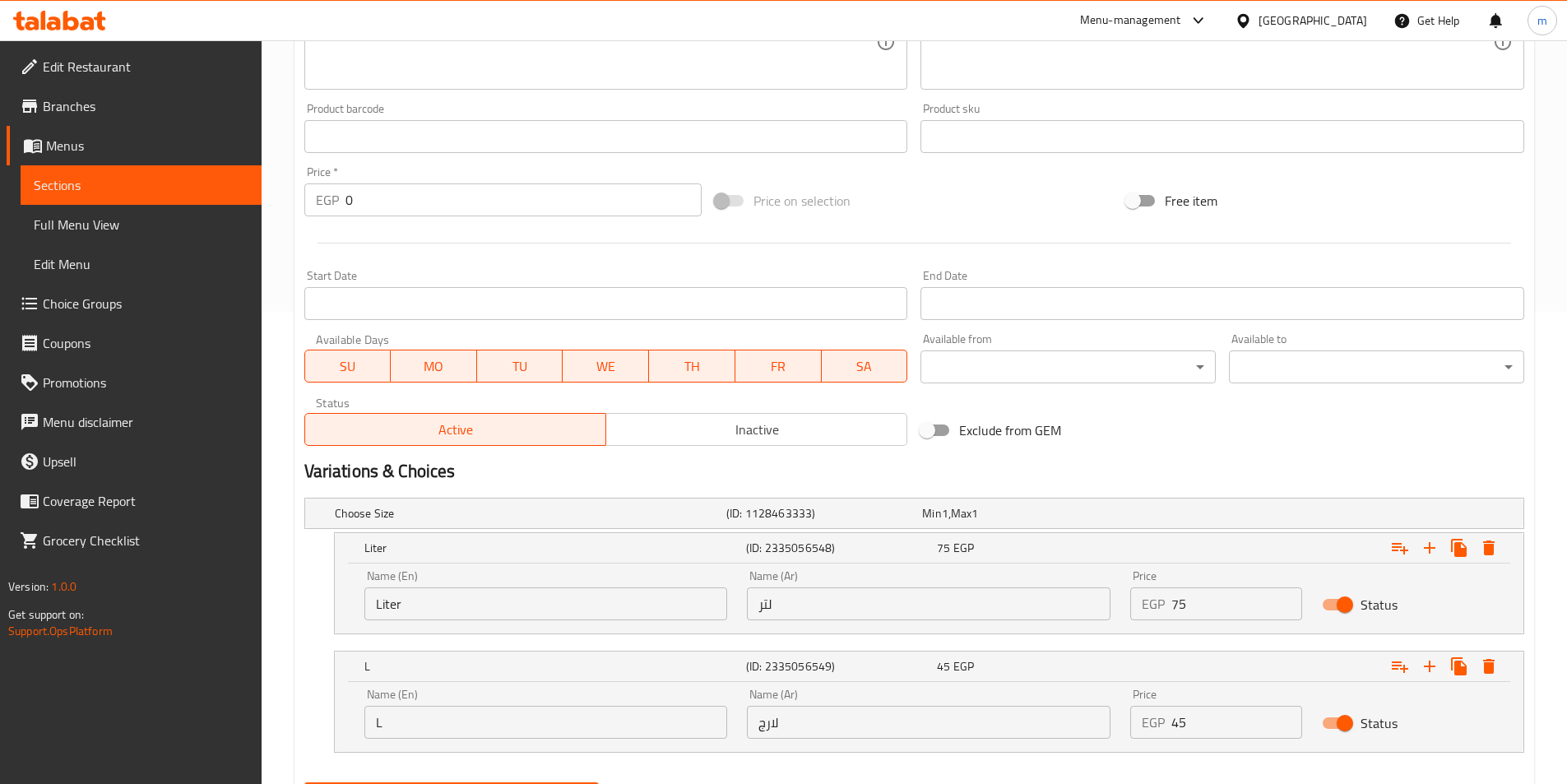
scroll to position [557, 0]
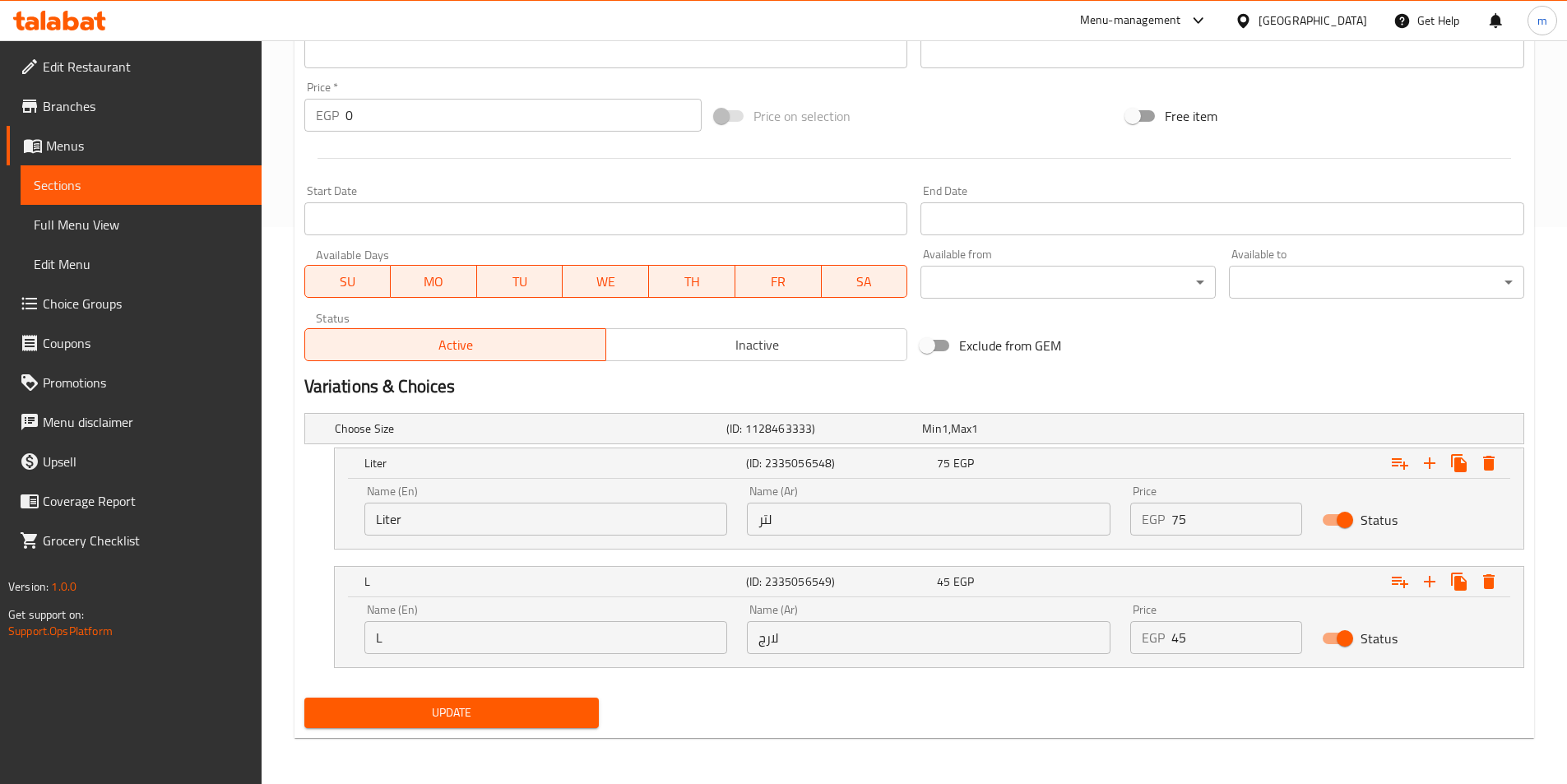
click at [533, 706] on span "Update" at bounding box center [452, 712] width 269 height 20
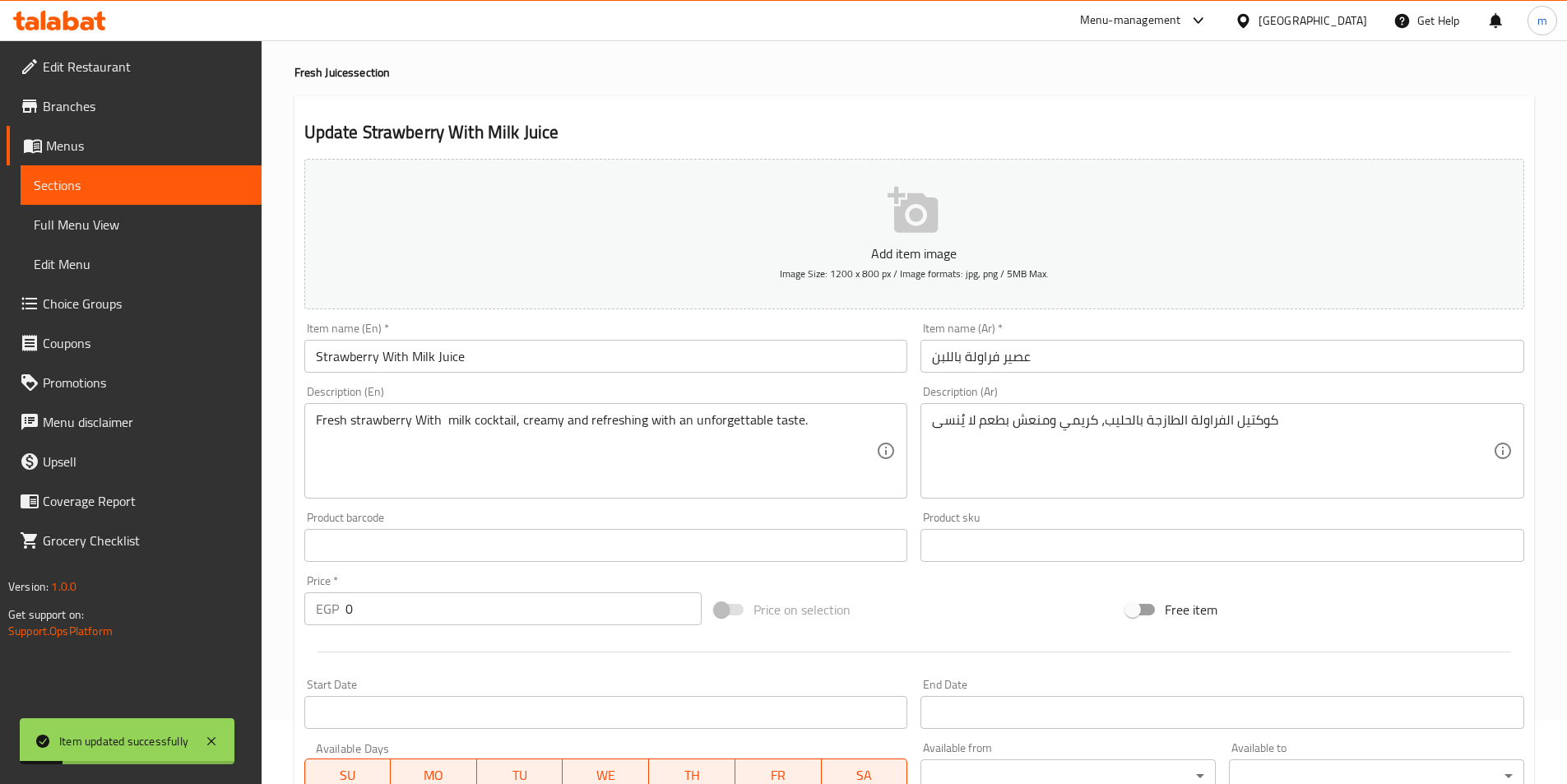
scroll to position [0, 0]
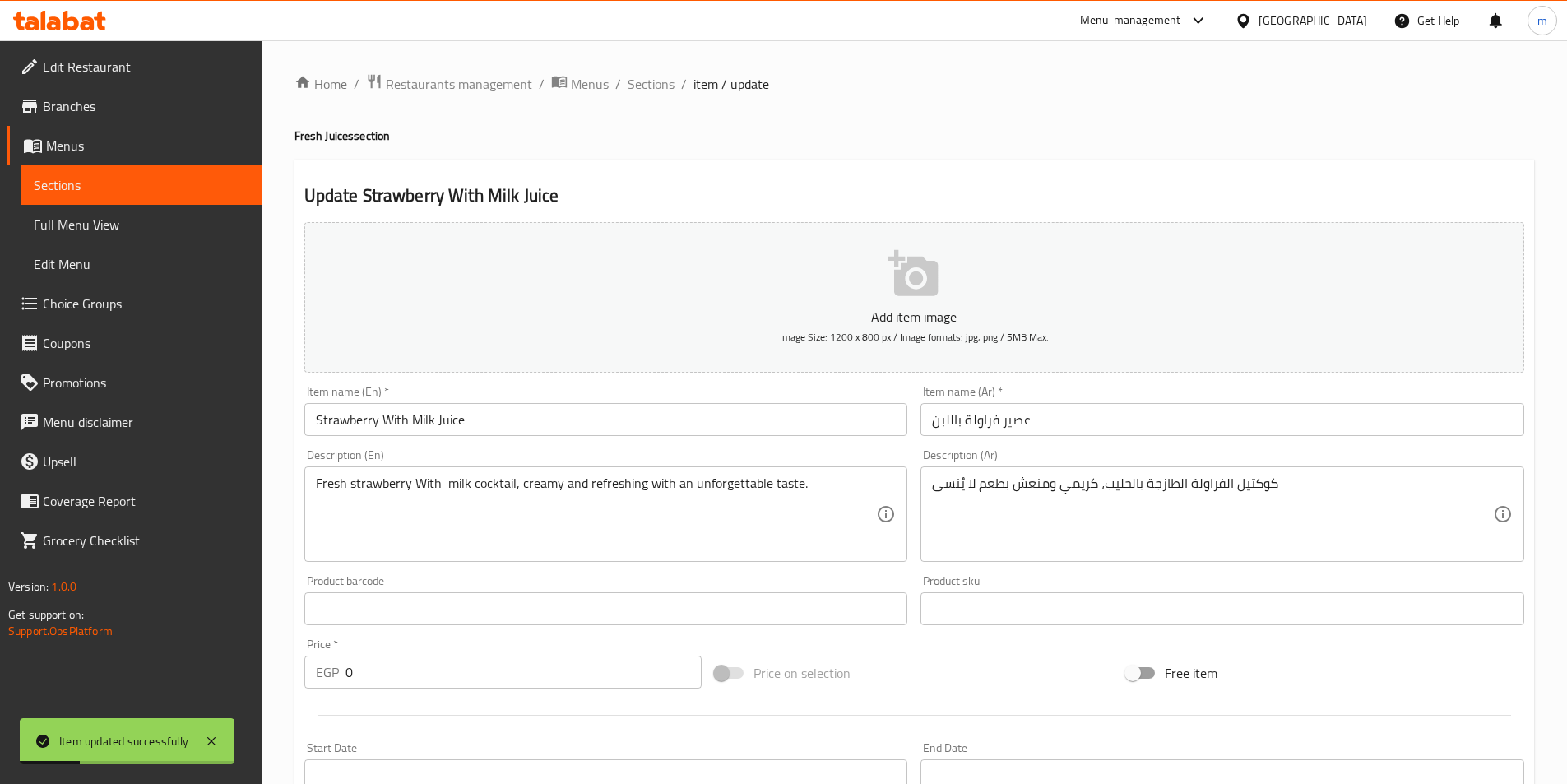
click at [670, 75] on span "Sections" at bounding box center [651, 84] width 47 height 19
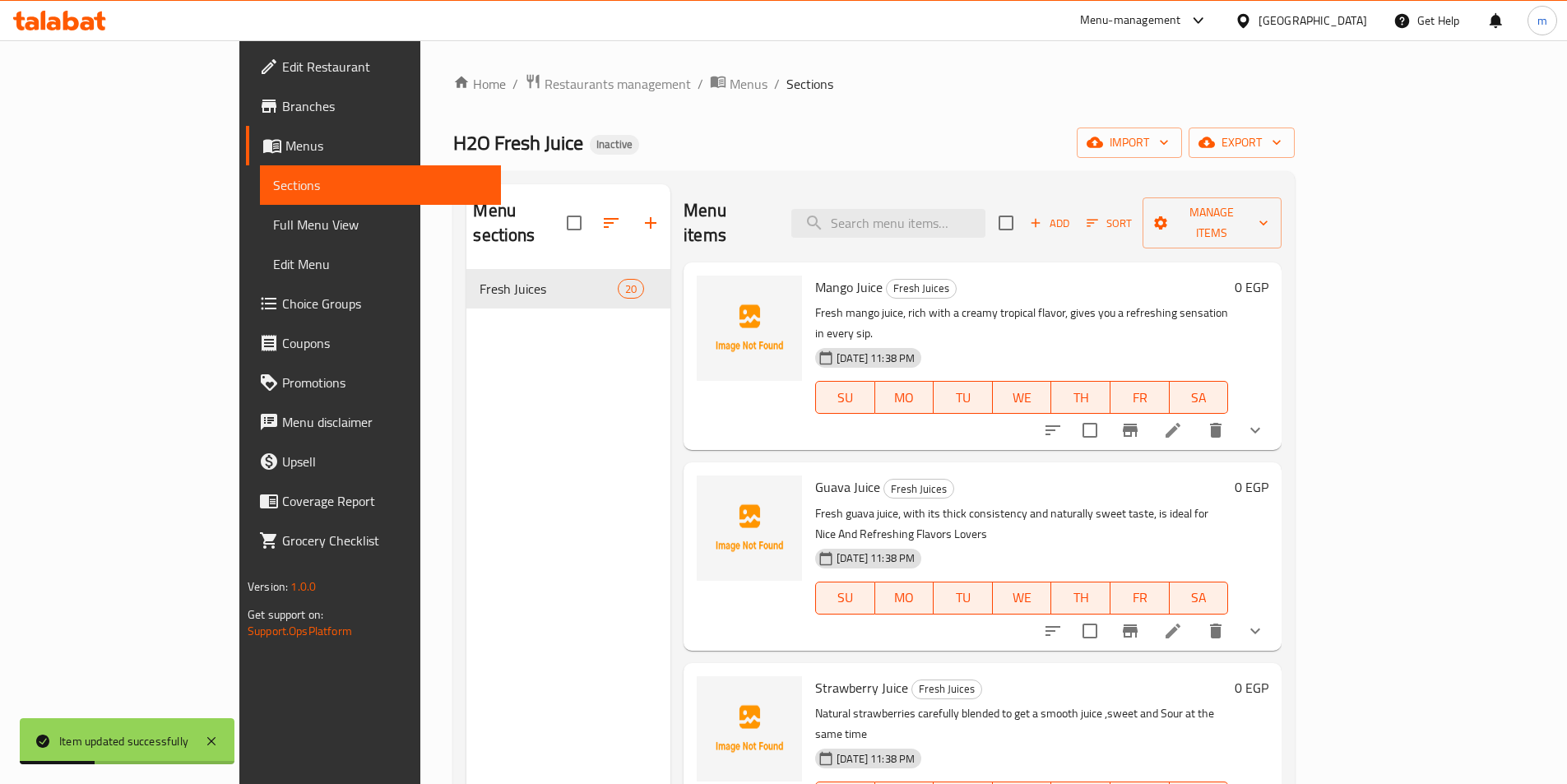
scroll to position [2561, 0]
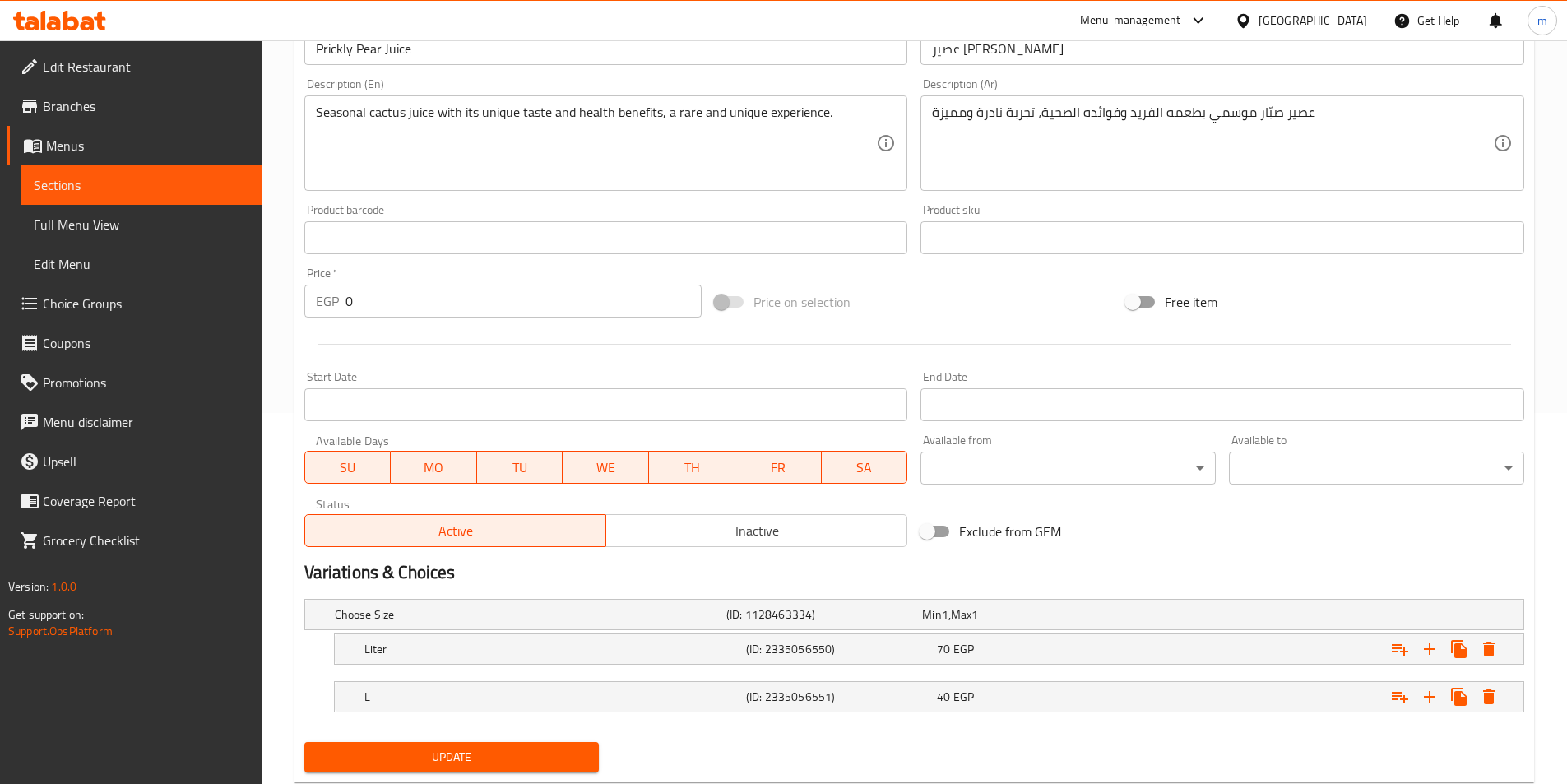
scroll to position [415, 0]
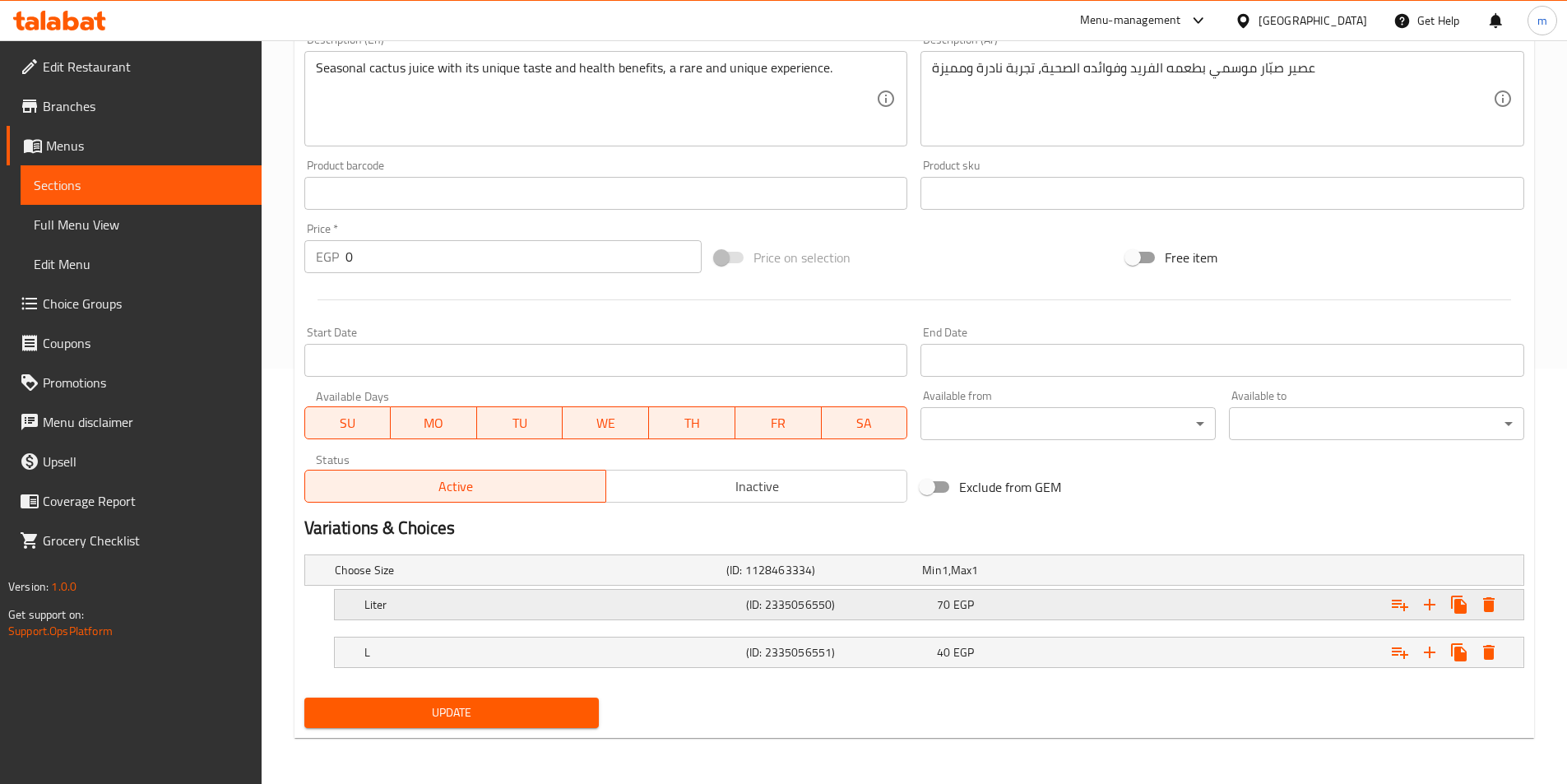
click at [798, 608] on h5 "(ID: 2335056550)" at bounding box center [838, 604] width 184 height 17
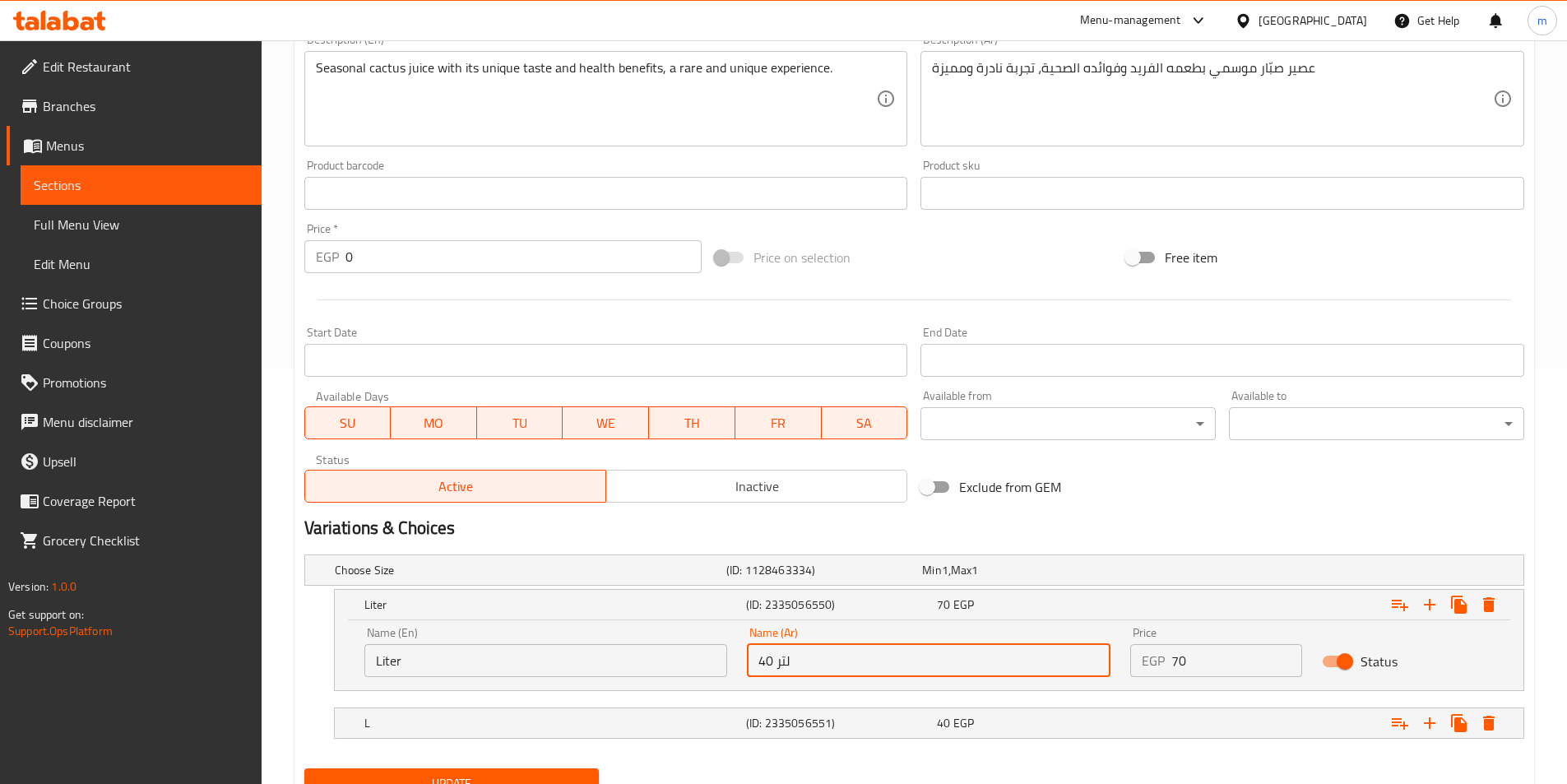
click at [835, 666] on input "40 لتر" at bounding box center [929, 660] width 364 height 33
type input "ل"
type input "لتر"
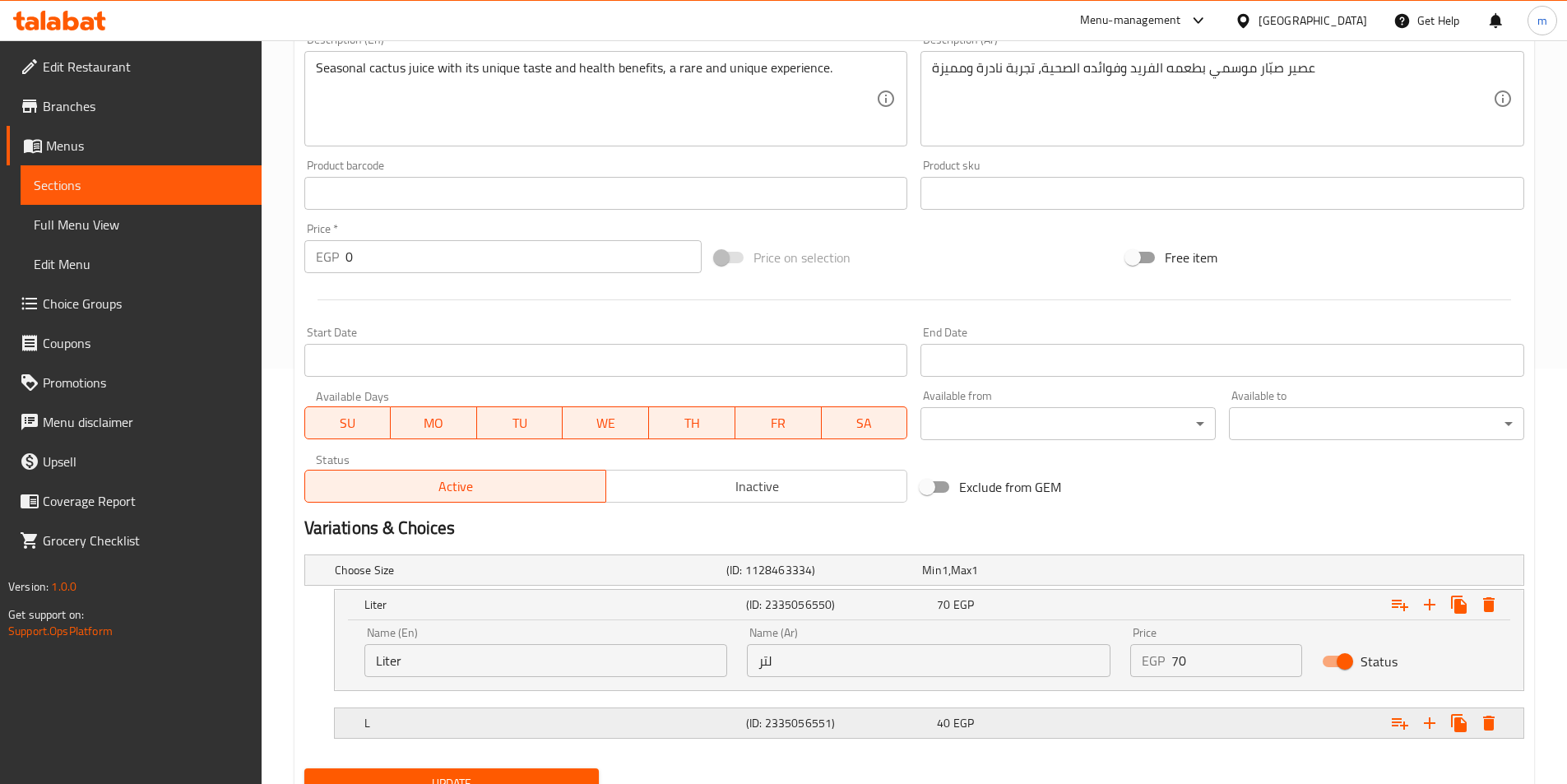
click at [791, 735] on div "L (ID: 2335056551) 40 EGP" at bounding box center [934, 722] width 1146 height 36
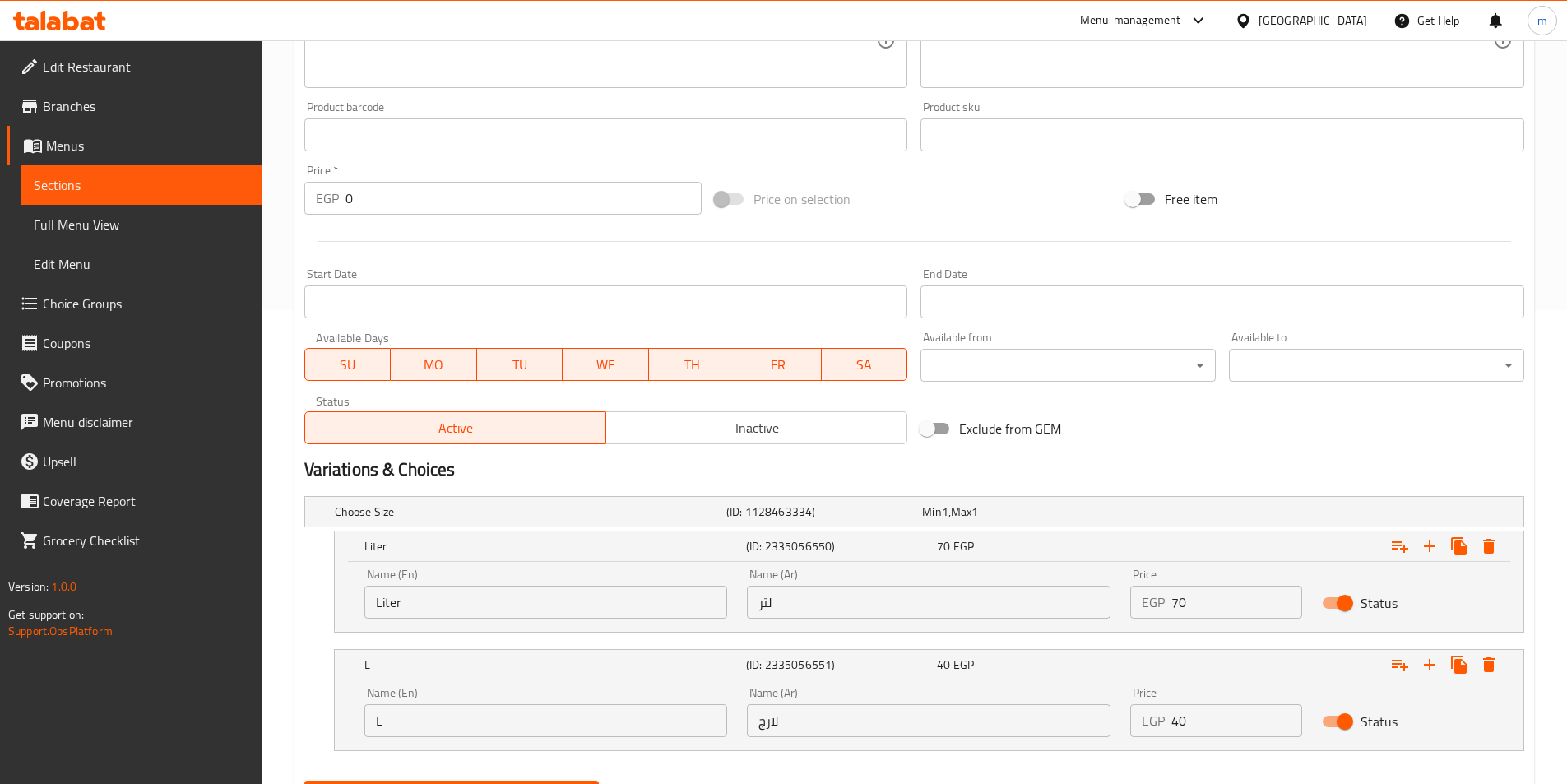
scroll to position [557, 0]
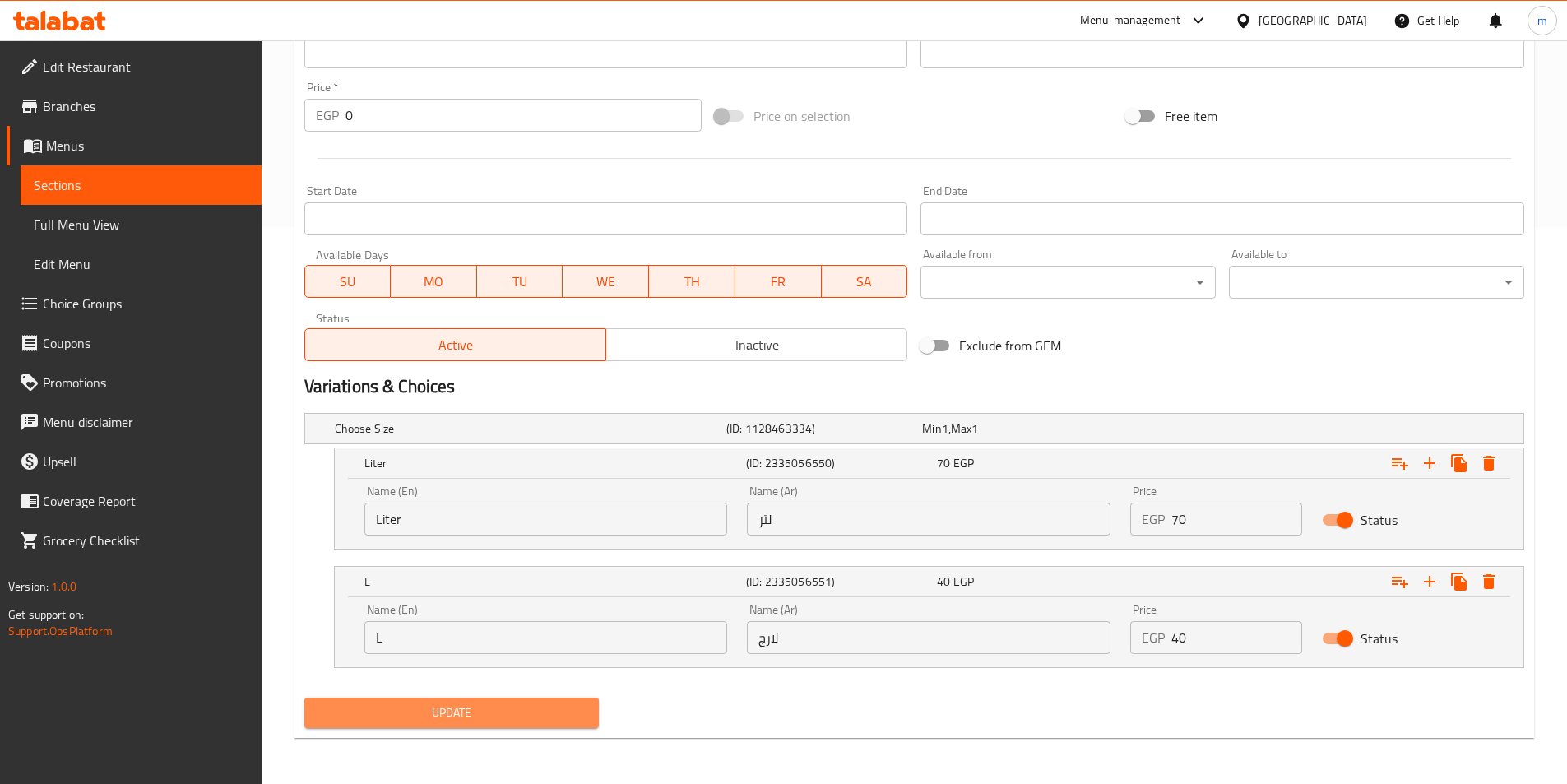
click at [499, 702] on span "Update" at bounding box center [452, 712] width 269 height 20
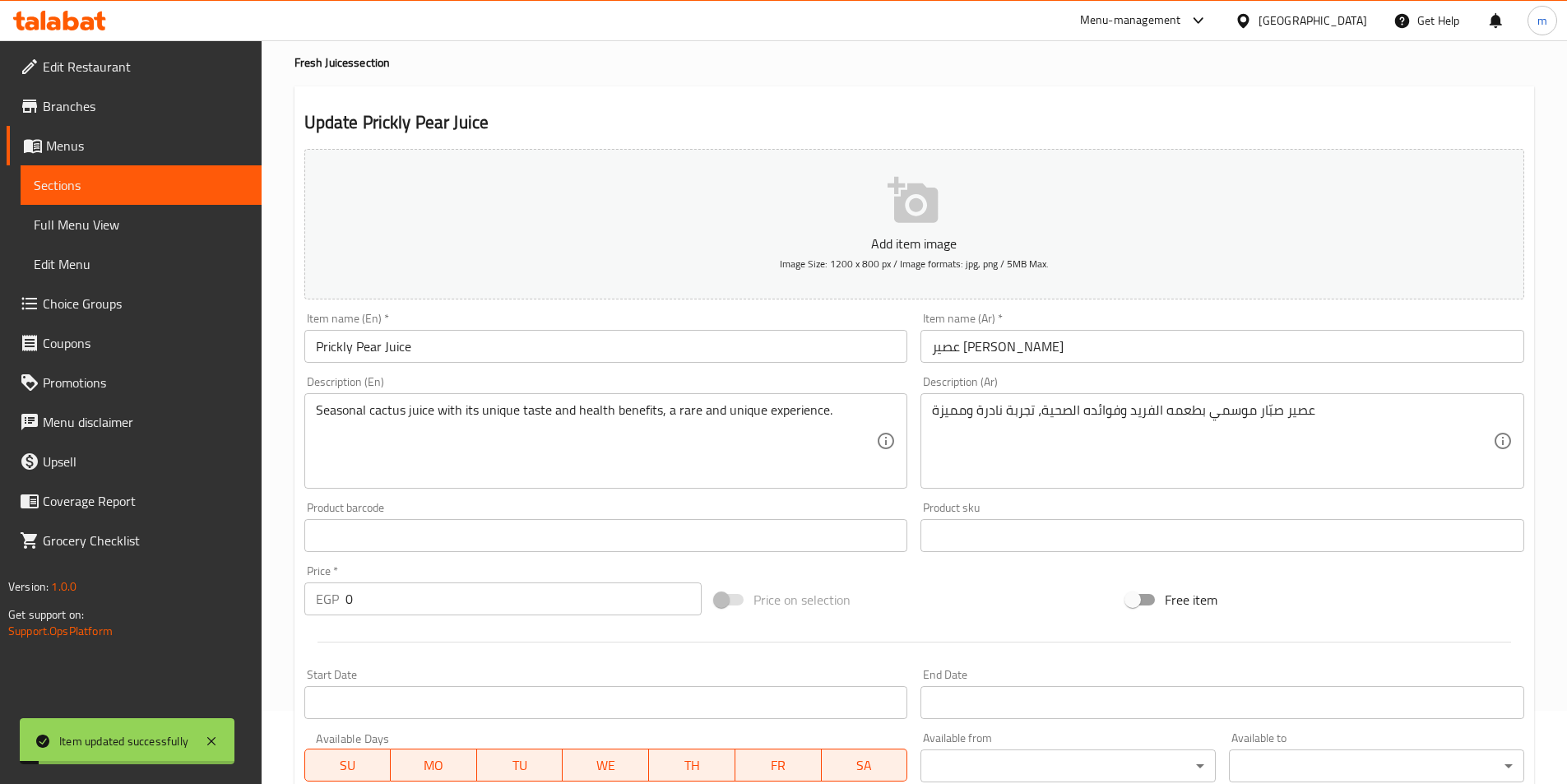
scroll to position [0, 0]
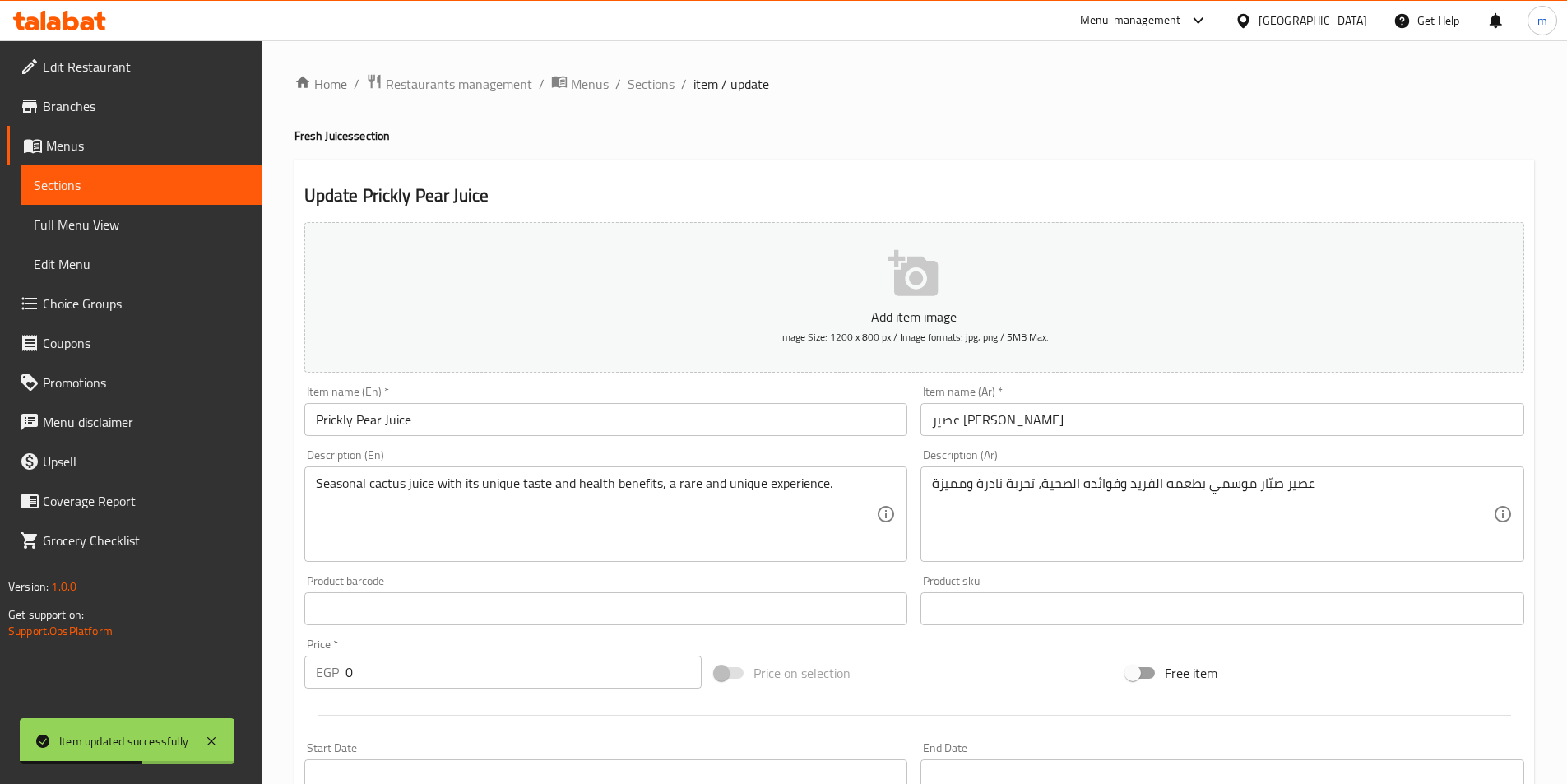
click at [670, 84] on span "Sections" at bounding box center [651, 84] width 47 height 19
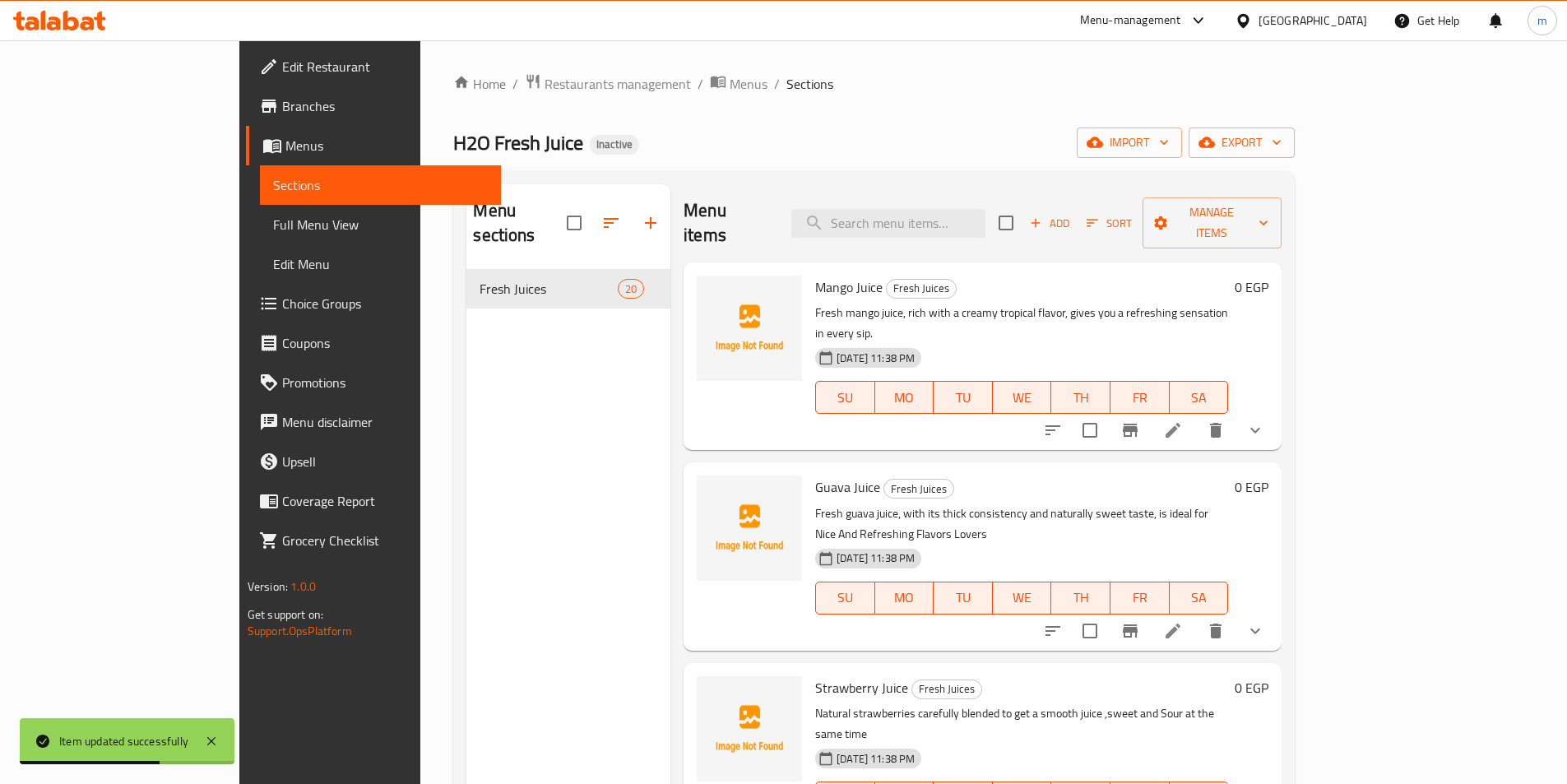
scroll to position [2740, 0]
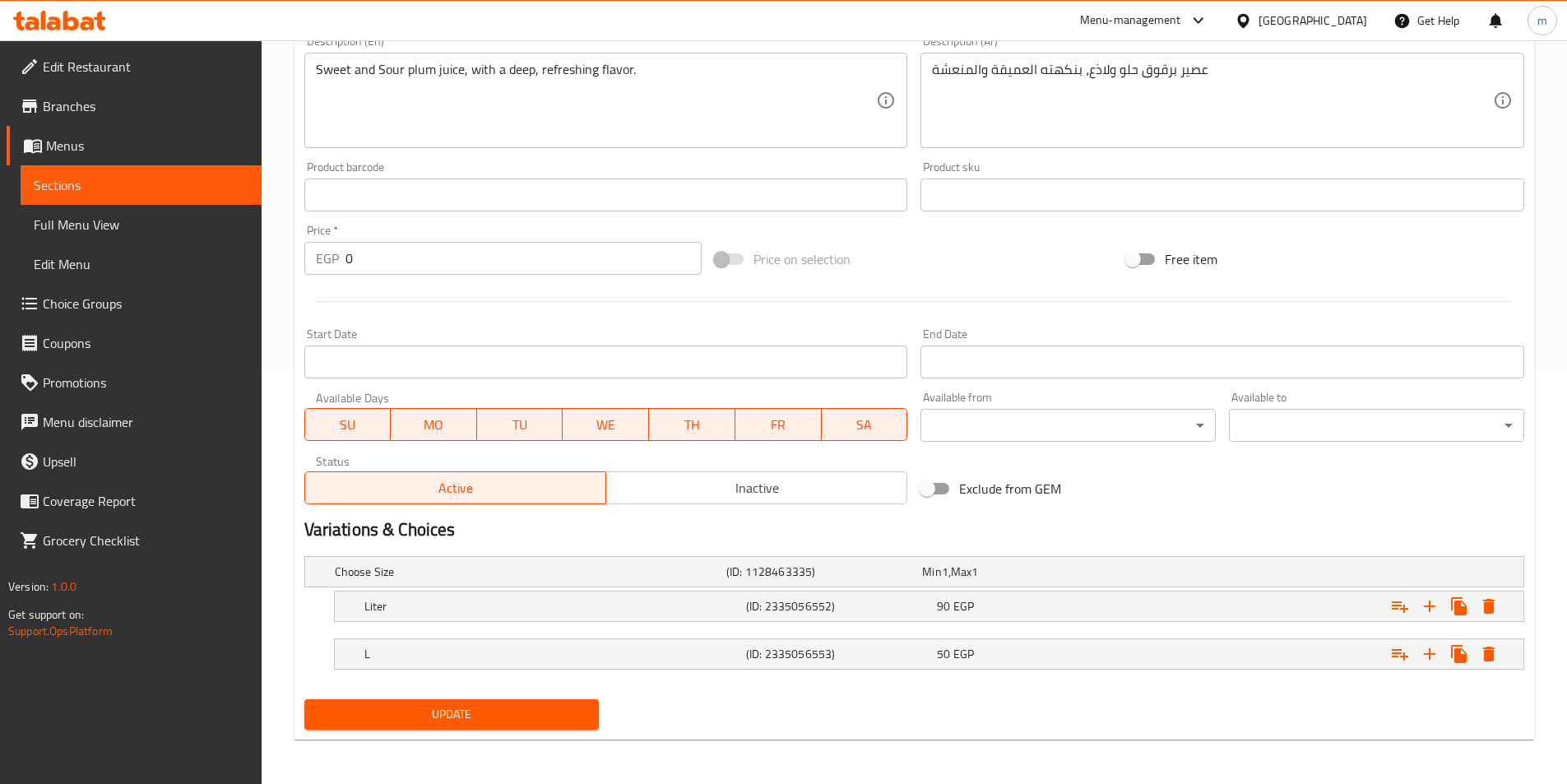
scroll to position [415, 0]
click at [671, 602] on h5 "Liter" at bounding box center [552, 604] width 375 height 17
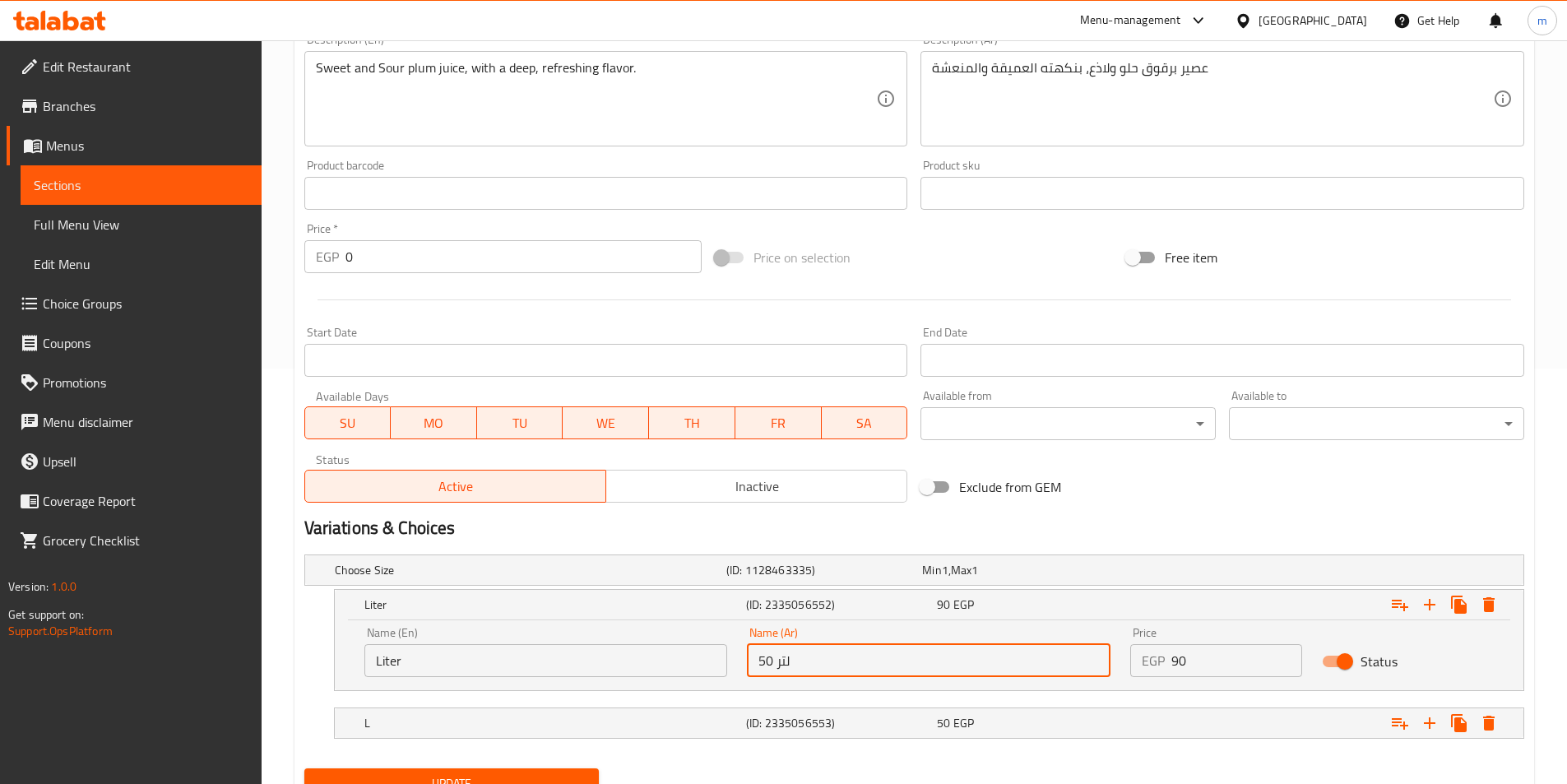
click at [894, 663] on input "50 لتر" at bounding box center [929, 660] width 364 height 33
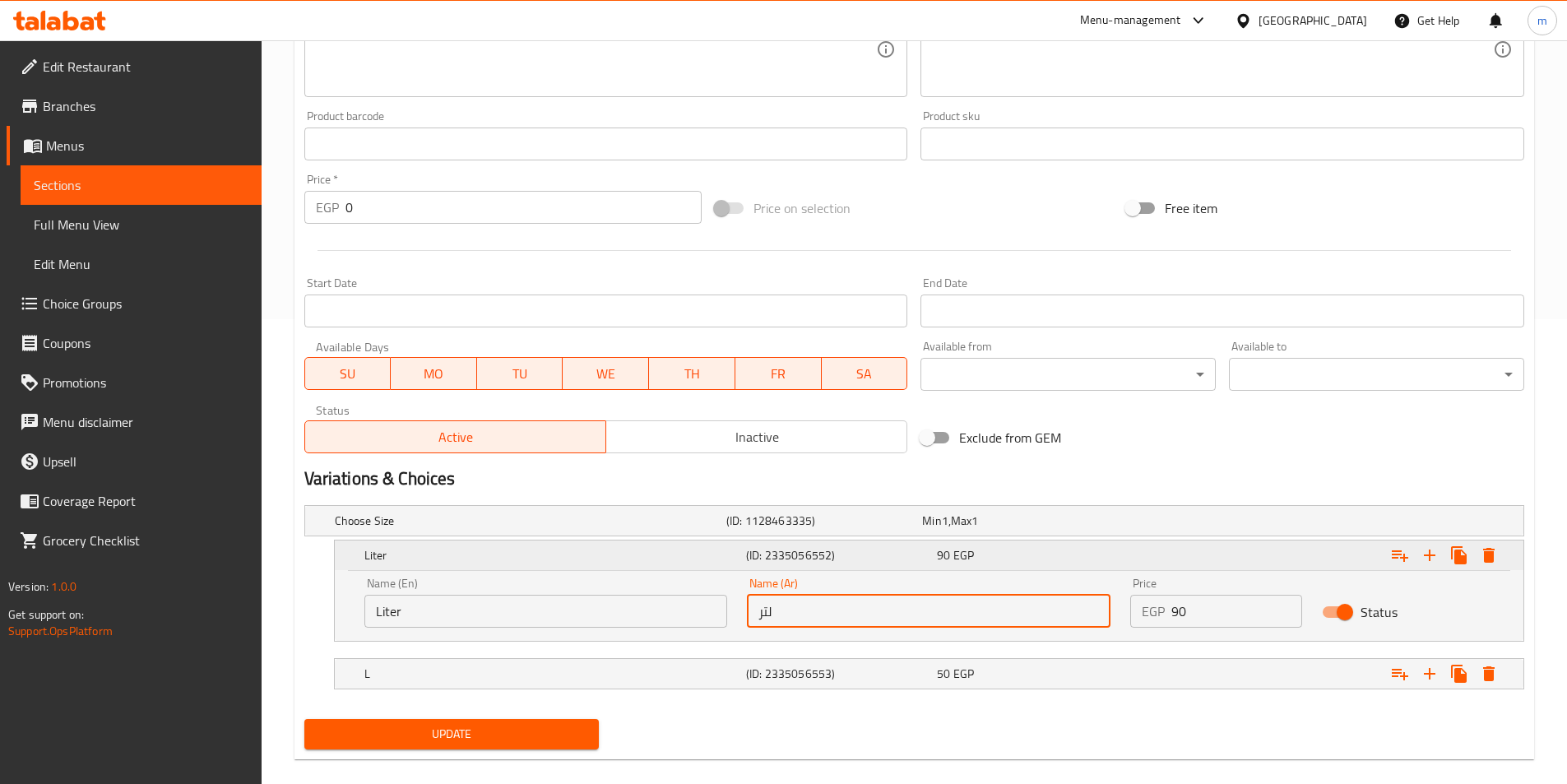
scroll to position [486, 0]
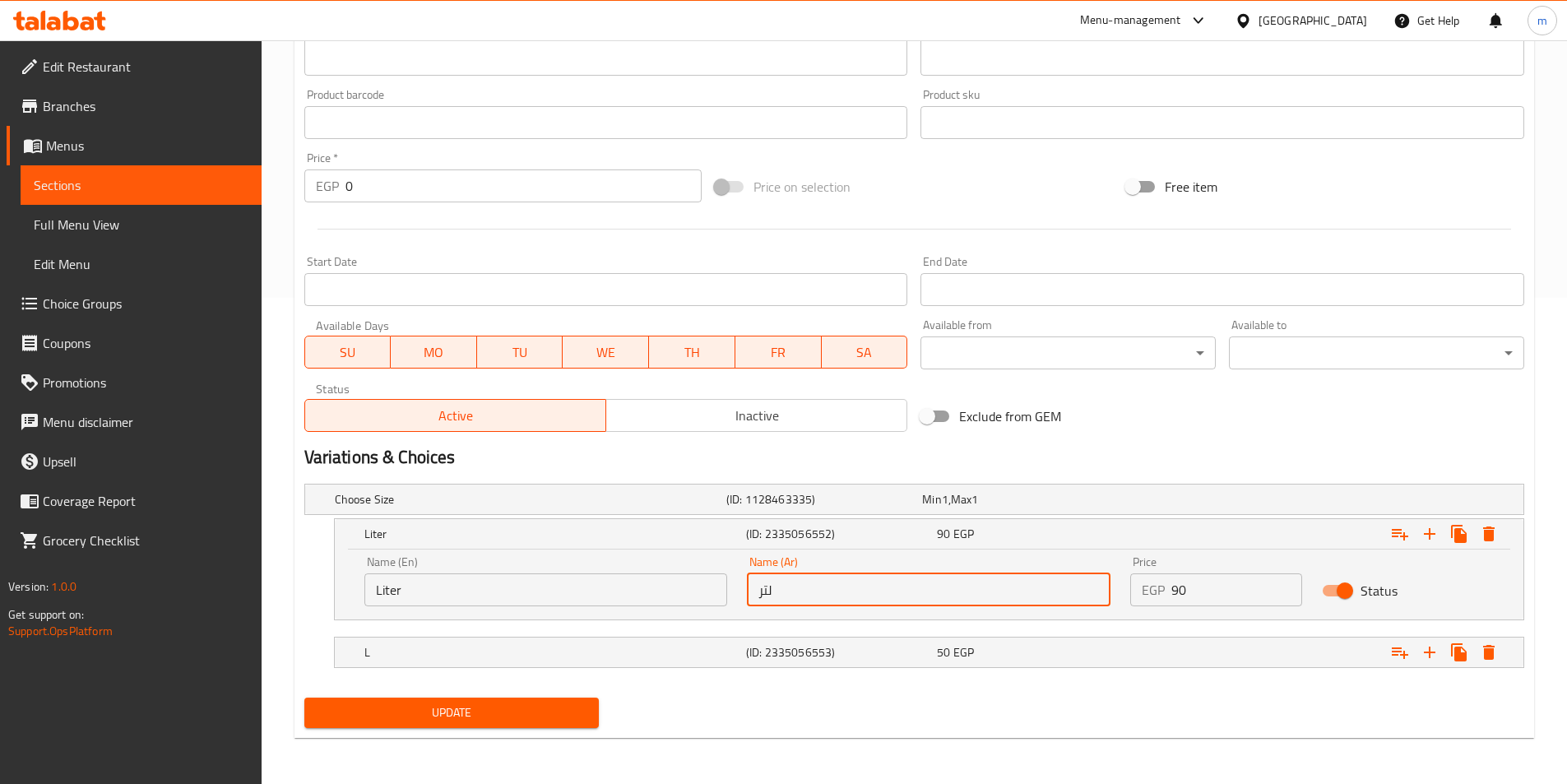
type input "لتر"
click at [523, 706] on span "Update" at bounding box center [452, 712] width 269 height 20
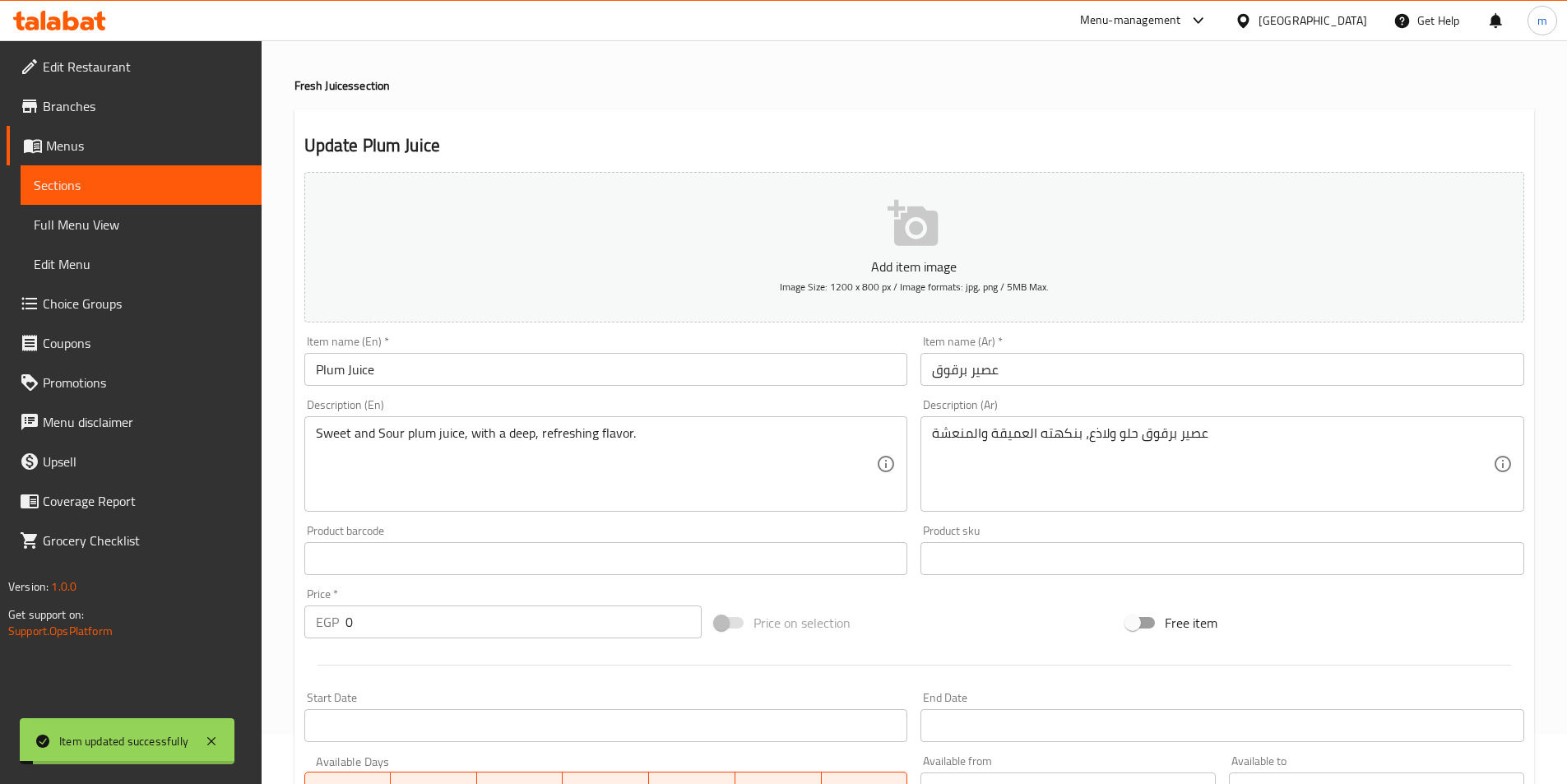
scroll to position [0, 0]
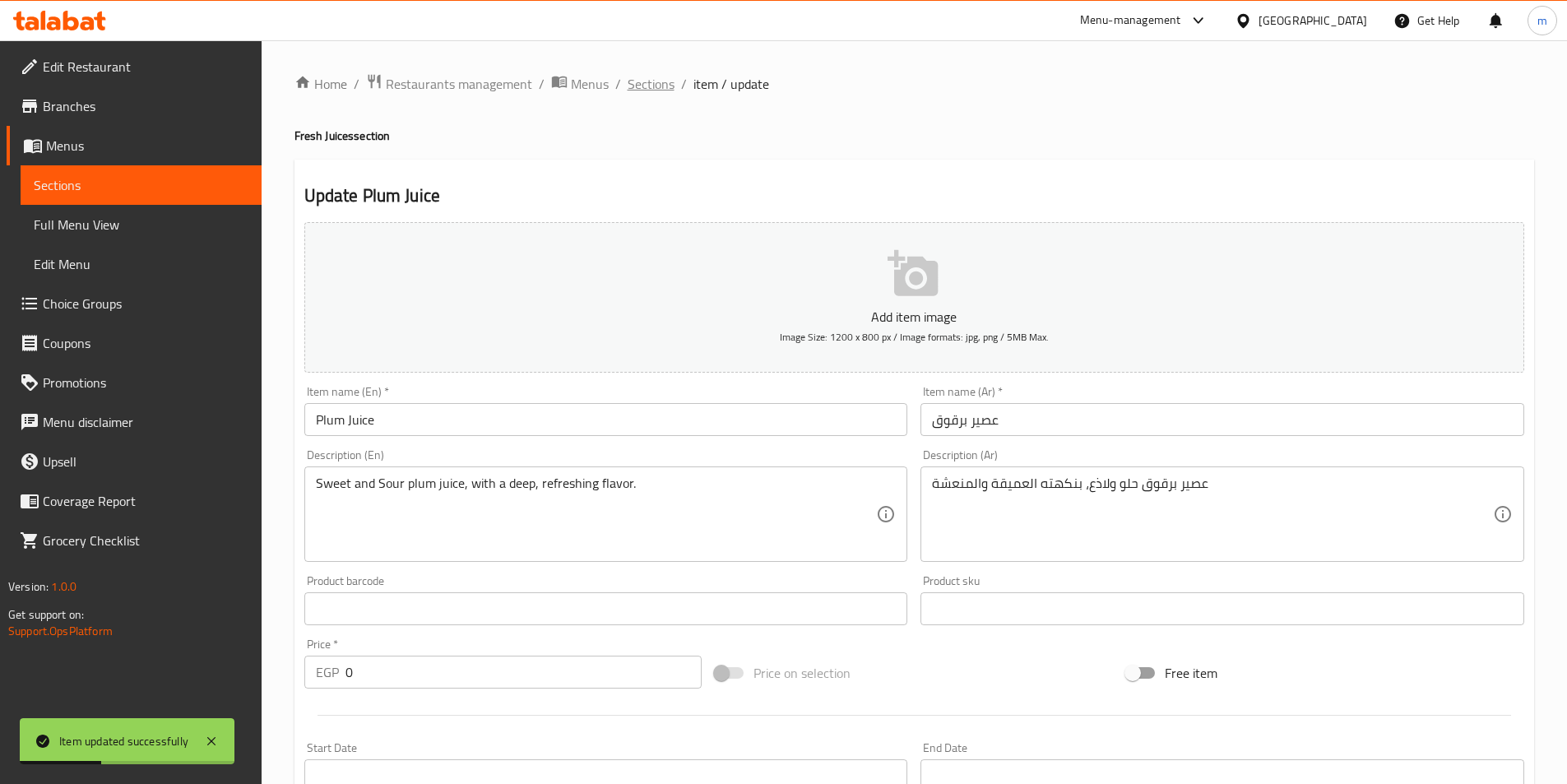
click at [661, 83] on span "Sections" at bounding box center [651, 84] width 47 height 19
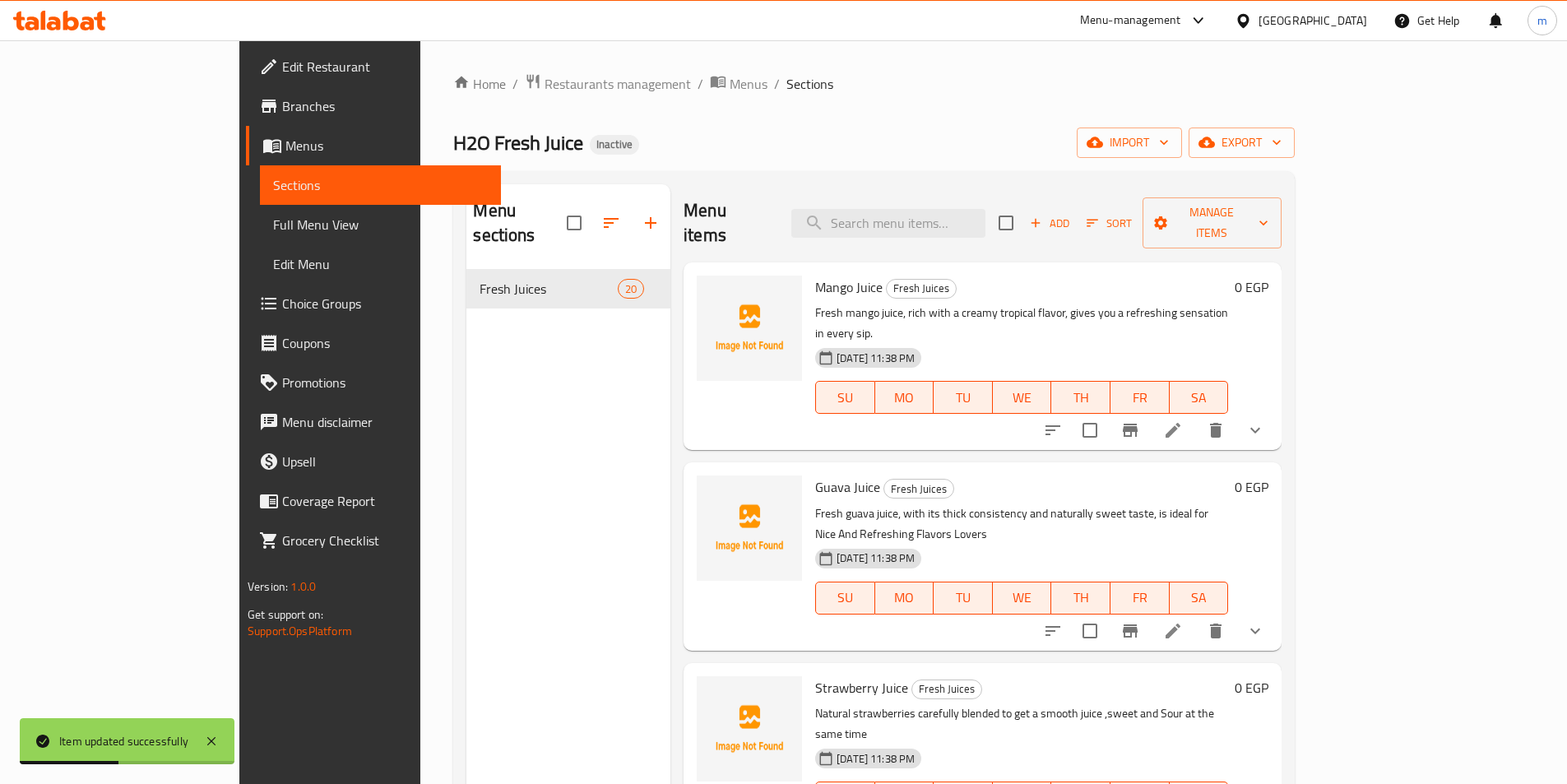
scroll to position [2850, 0]
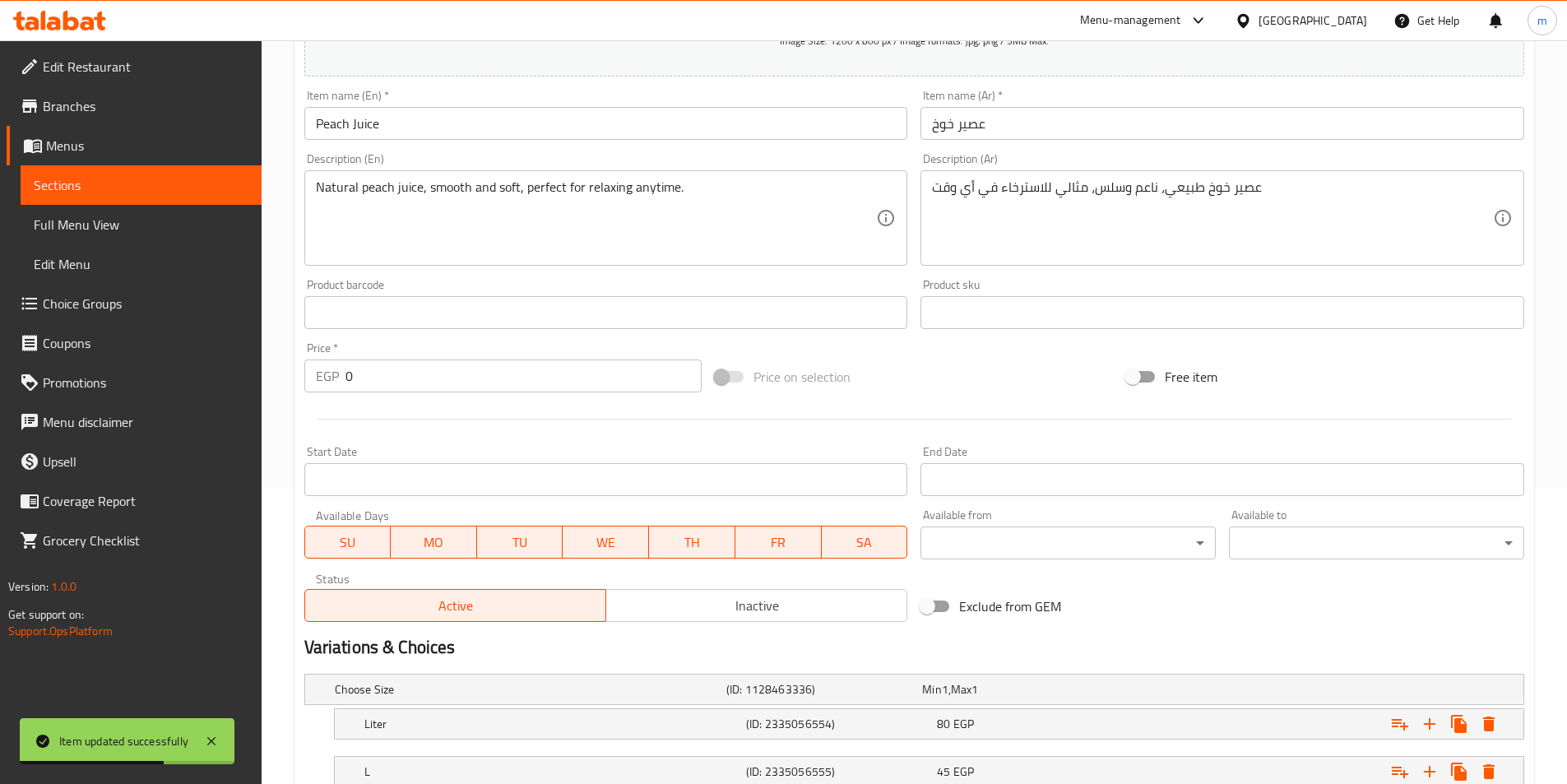
scroll to position [329, 0]
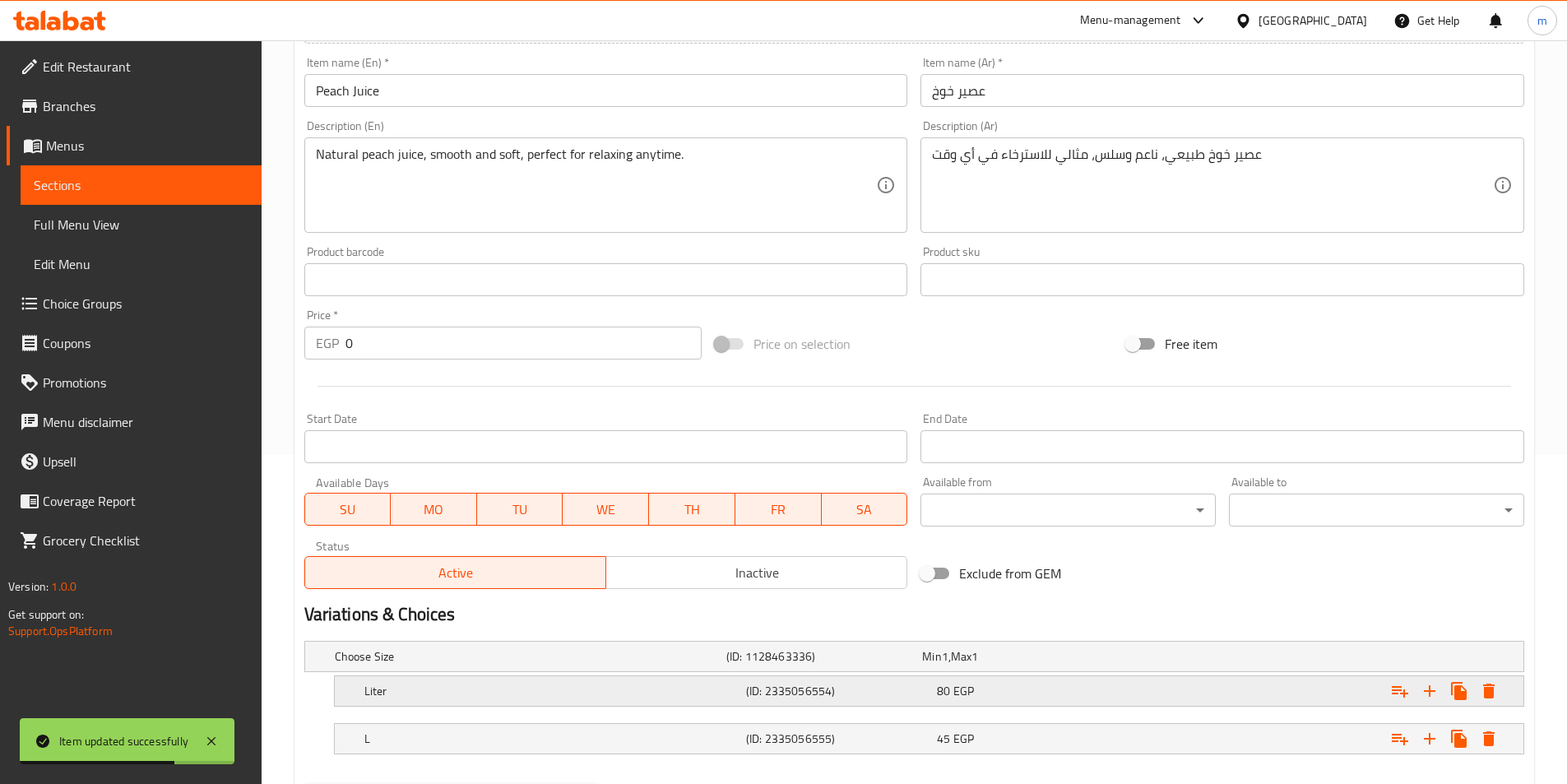
click at [856, 683] on h5 "(ID: 2335056554)" at bounding box center [838, 691] width 184 height 17
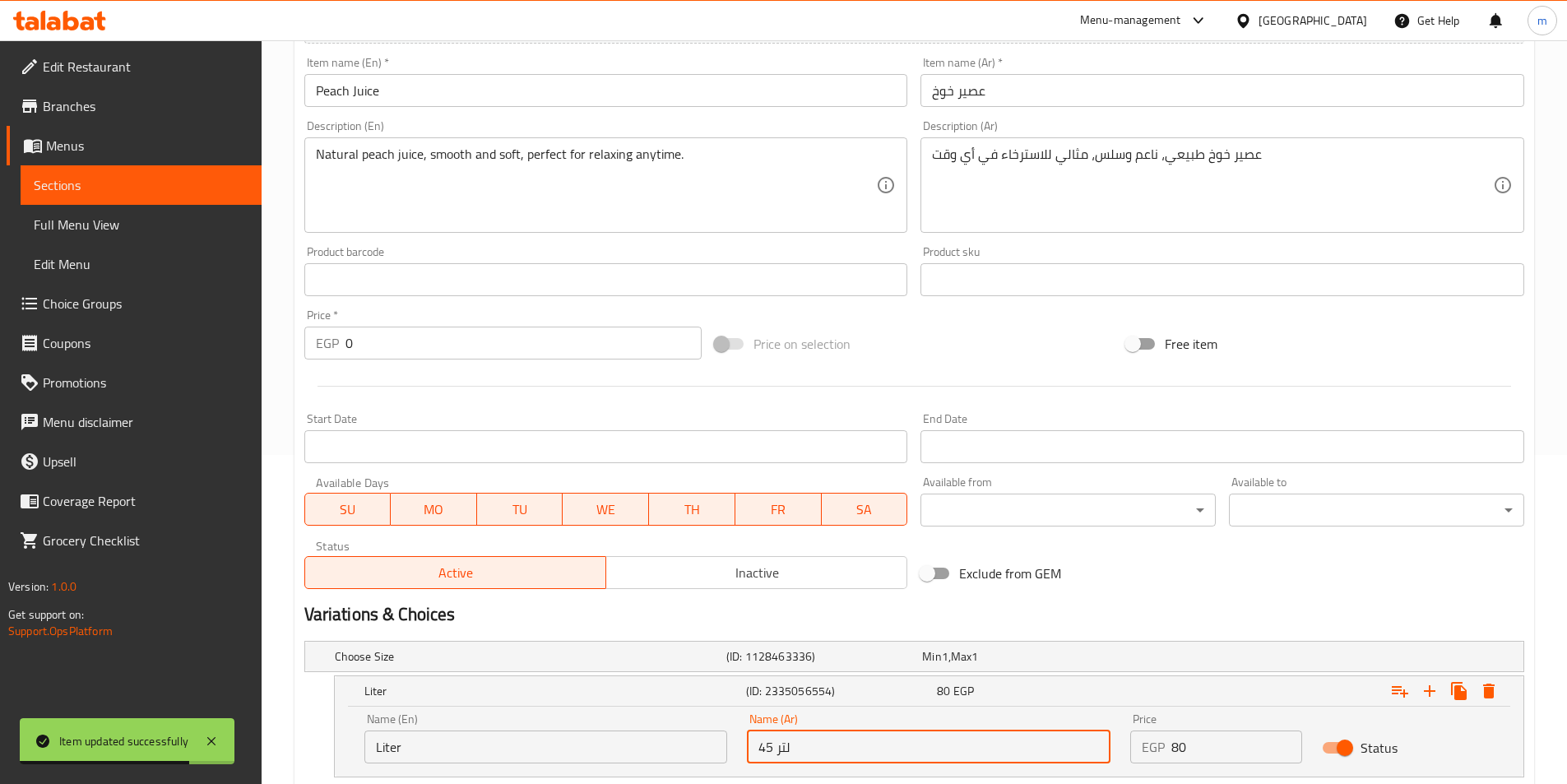
click at [828, 736] on input "45 لتر" at bounding box center [929, 746] width 364 height 33
type input "لتر"
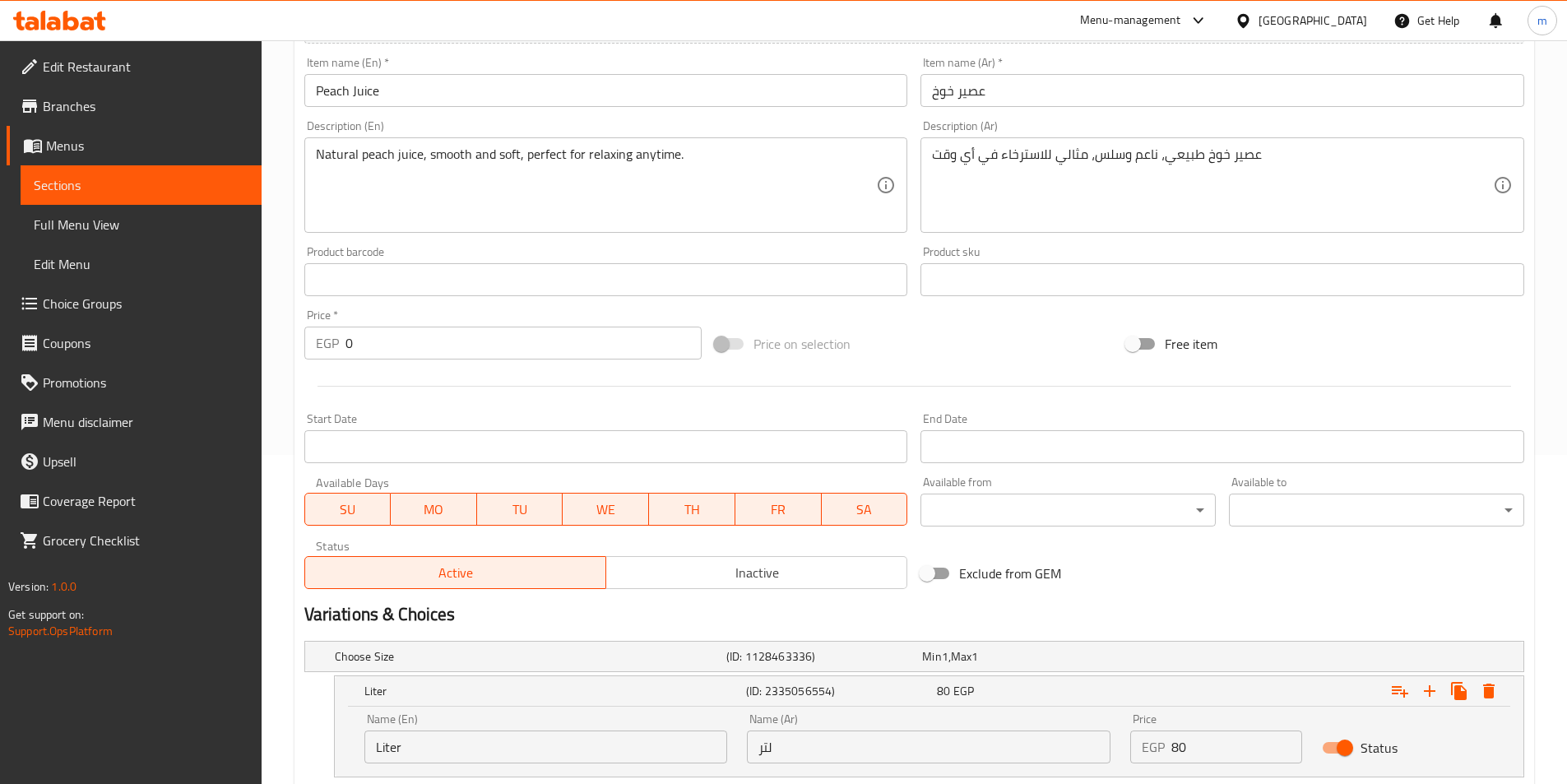
click at [1050, 610] on h2 "Variations & Choices" at bounding box center [915, 614] width 1220 height 25
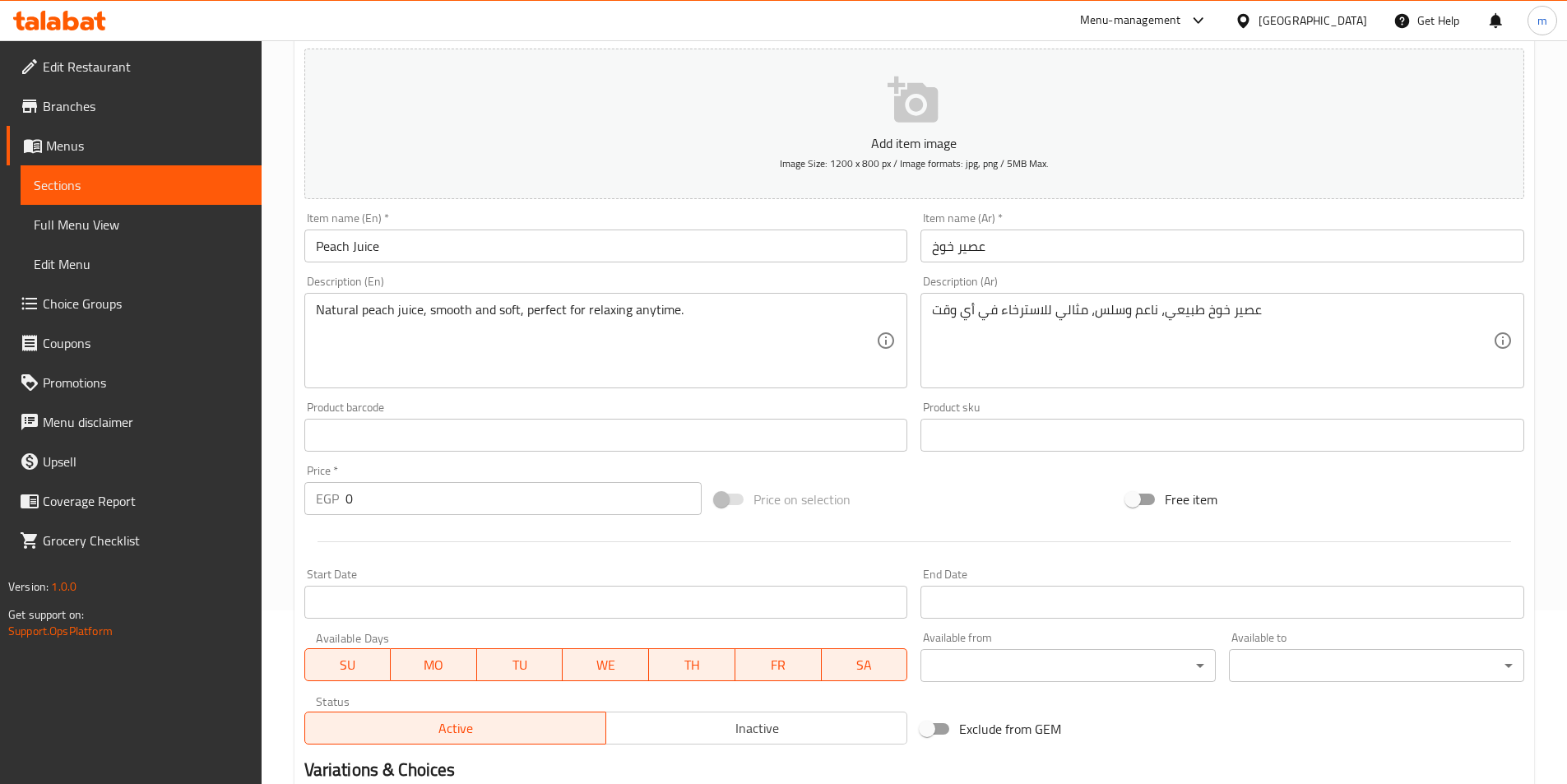
scroll to position [0, 0]
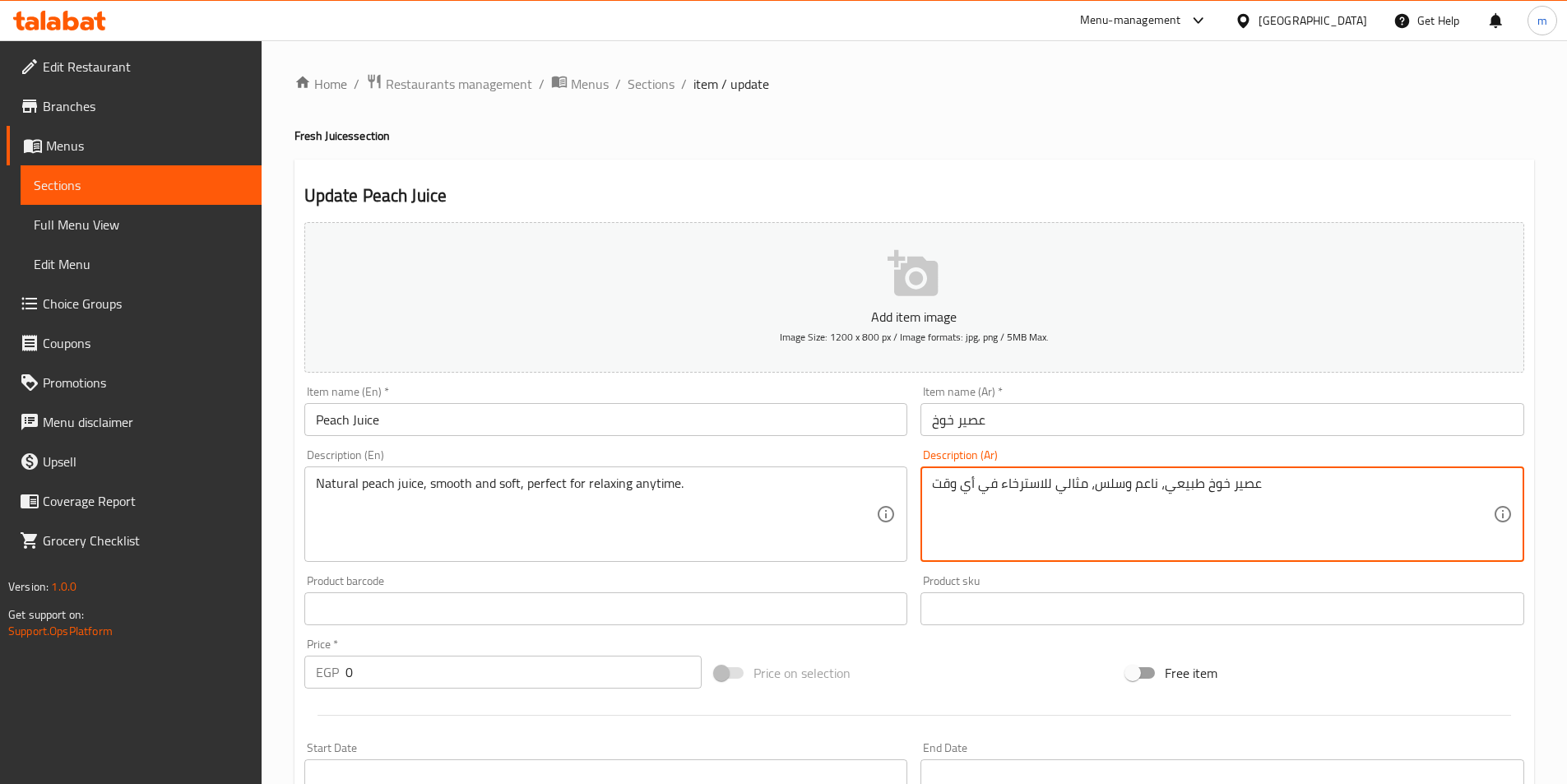
click at [1107, 490] on textarea "عصير خوخ طبيعي، ناعم وسلس، مثالي للاسترخاء في أي وقت" at bounding box center [1212, 514] width 561 height 78
click at [991, 490] on textarea "عصير خوخ طبيعي، ناعم وسوفت، مثالي للاسترخاء في أي وقت" at bounding box center [1212, 514] width 561 height 78
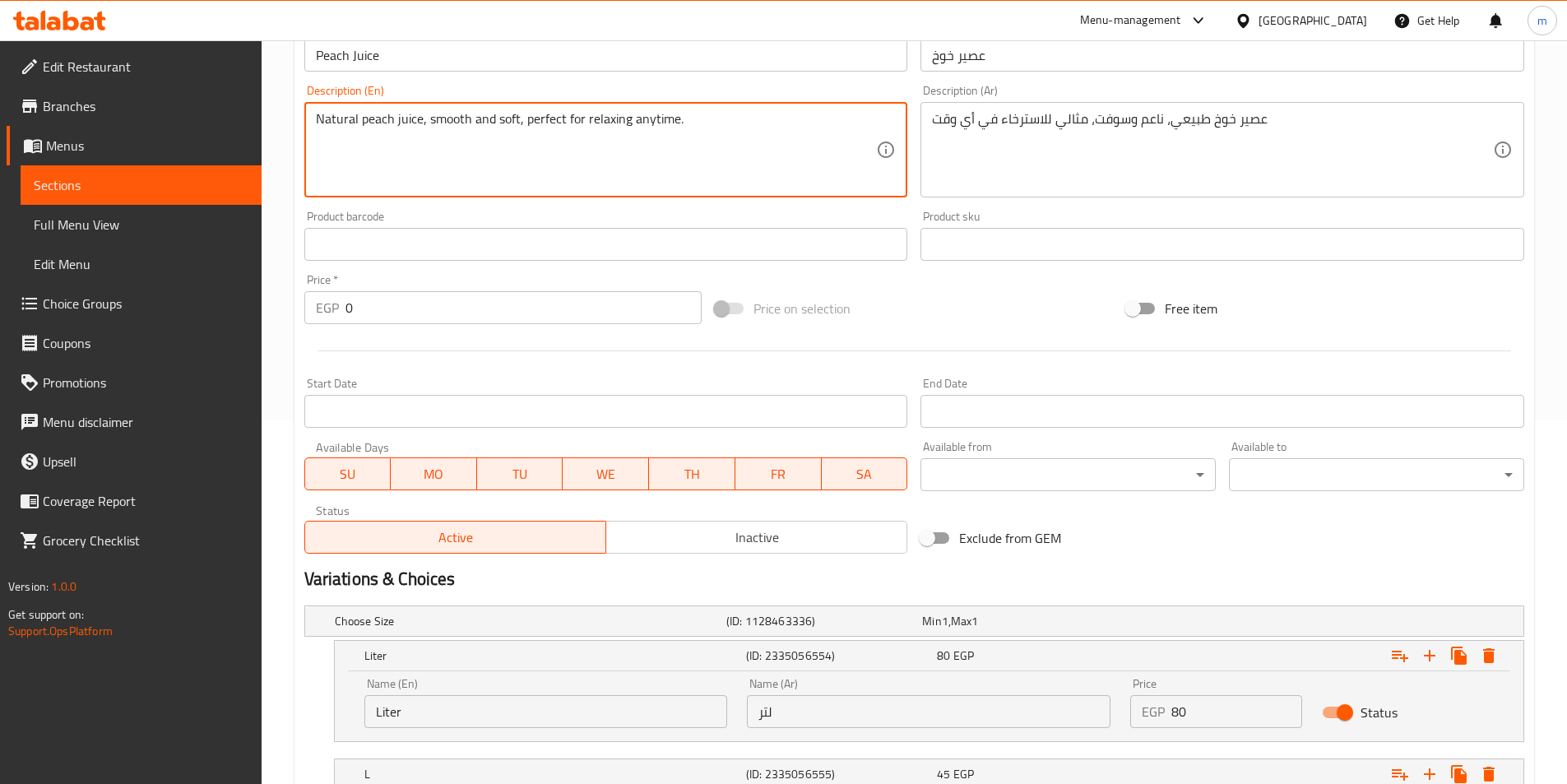
scroll to position [158, 0]
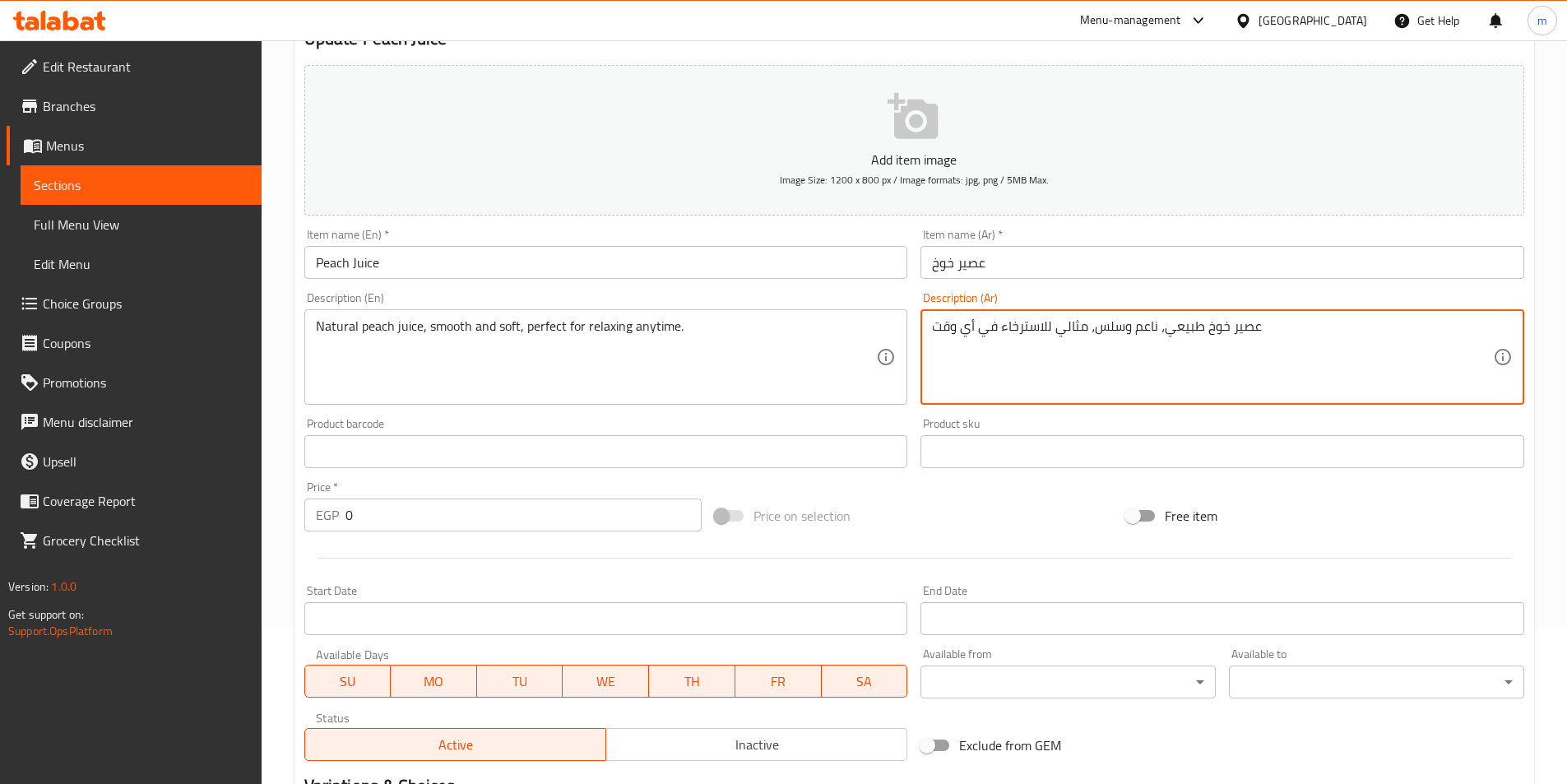
click at [1080, 362] on textarea "عصير خوخ طبيعي، ناعم وسلس، مثالي للاسترخاء في أي وقت" at bounding box center [1212, 357] width 561 height 78
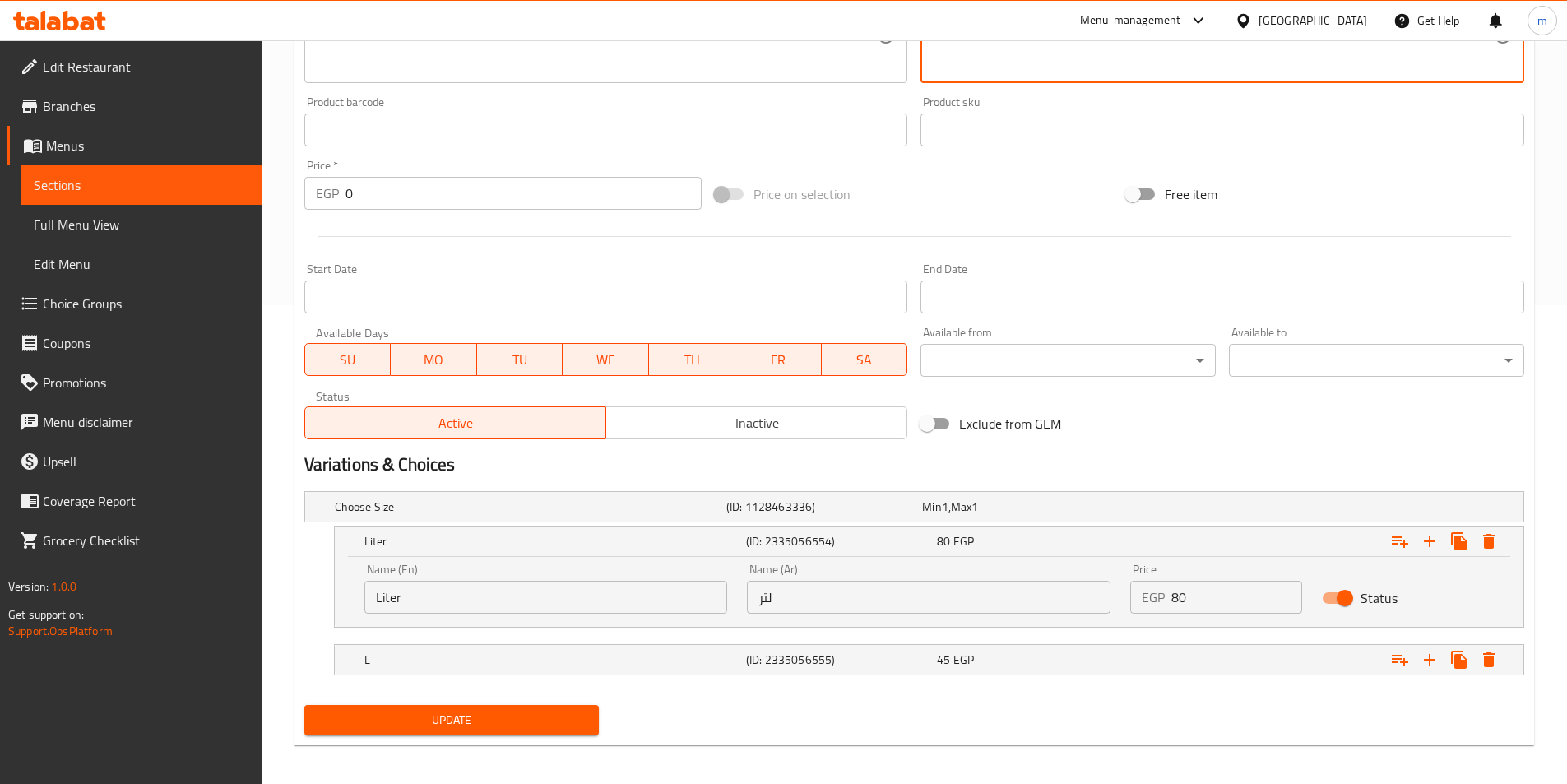
scroll to position [486, 0]
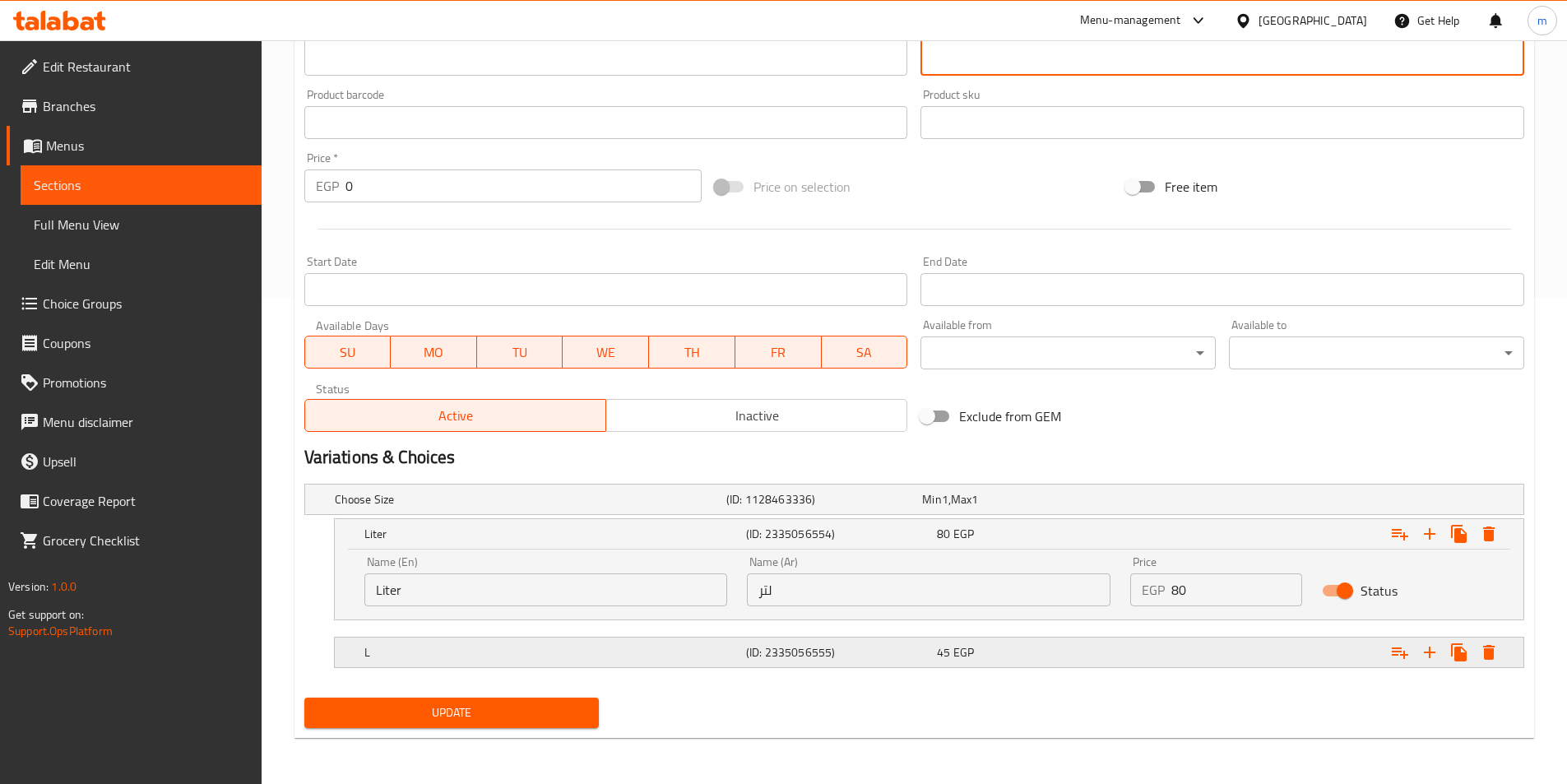
type textarea "عصير خوخ طبيعي، ناعم وسلس، مثالي للاسترخاء في أي وقت"
click at [643, 650] on h5 "L" at bounding box center [552, 652] width 375 height 17
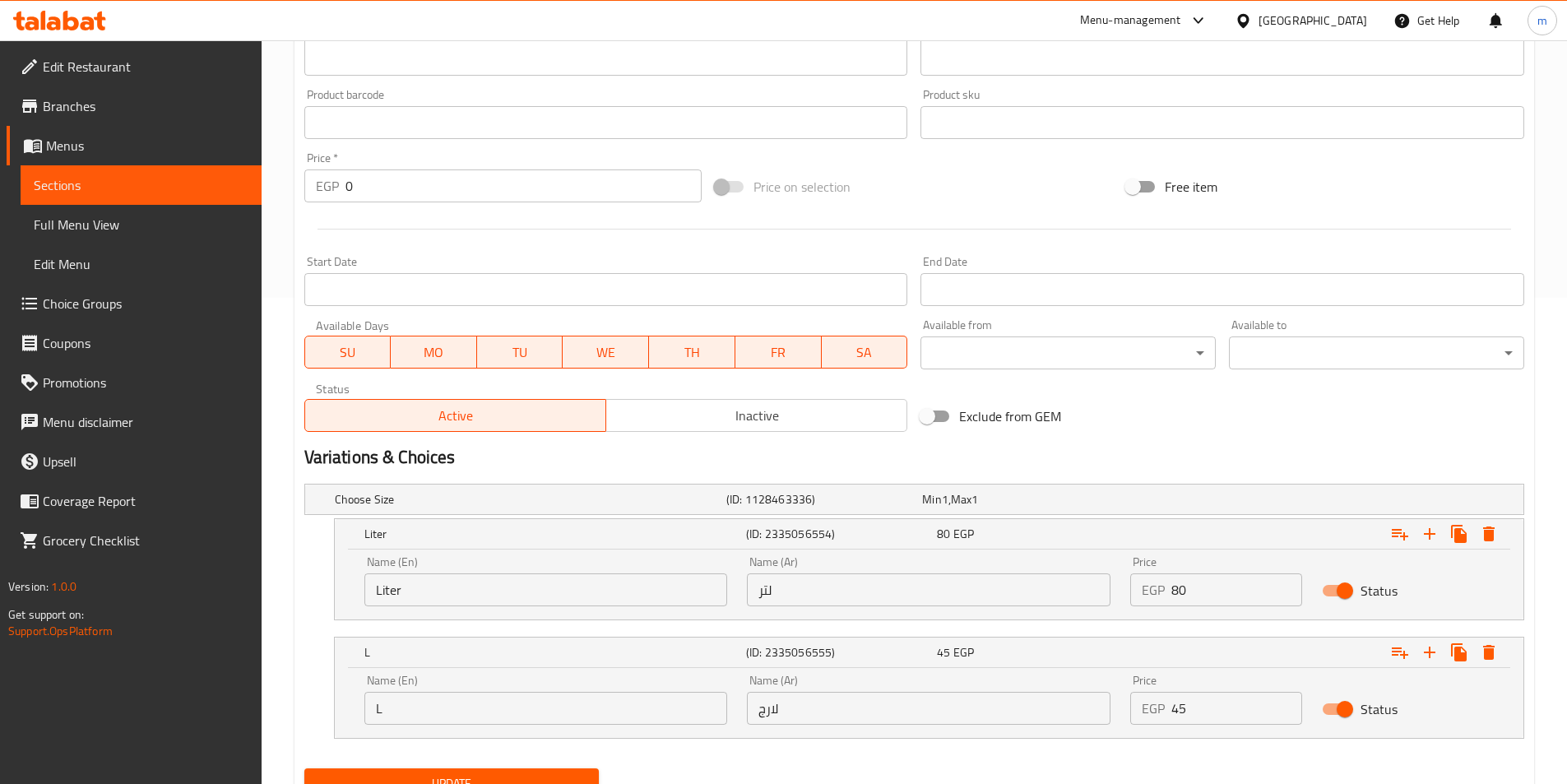
click at [549, 776] on span "Update" at bounding box center [452, 782] width 269 height 20
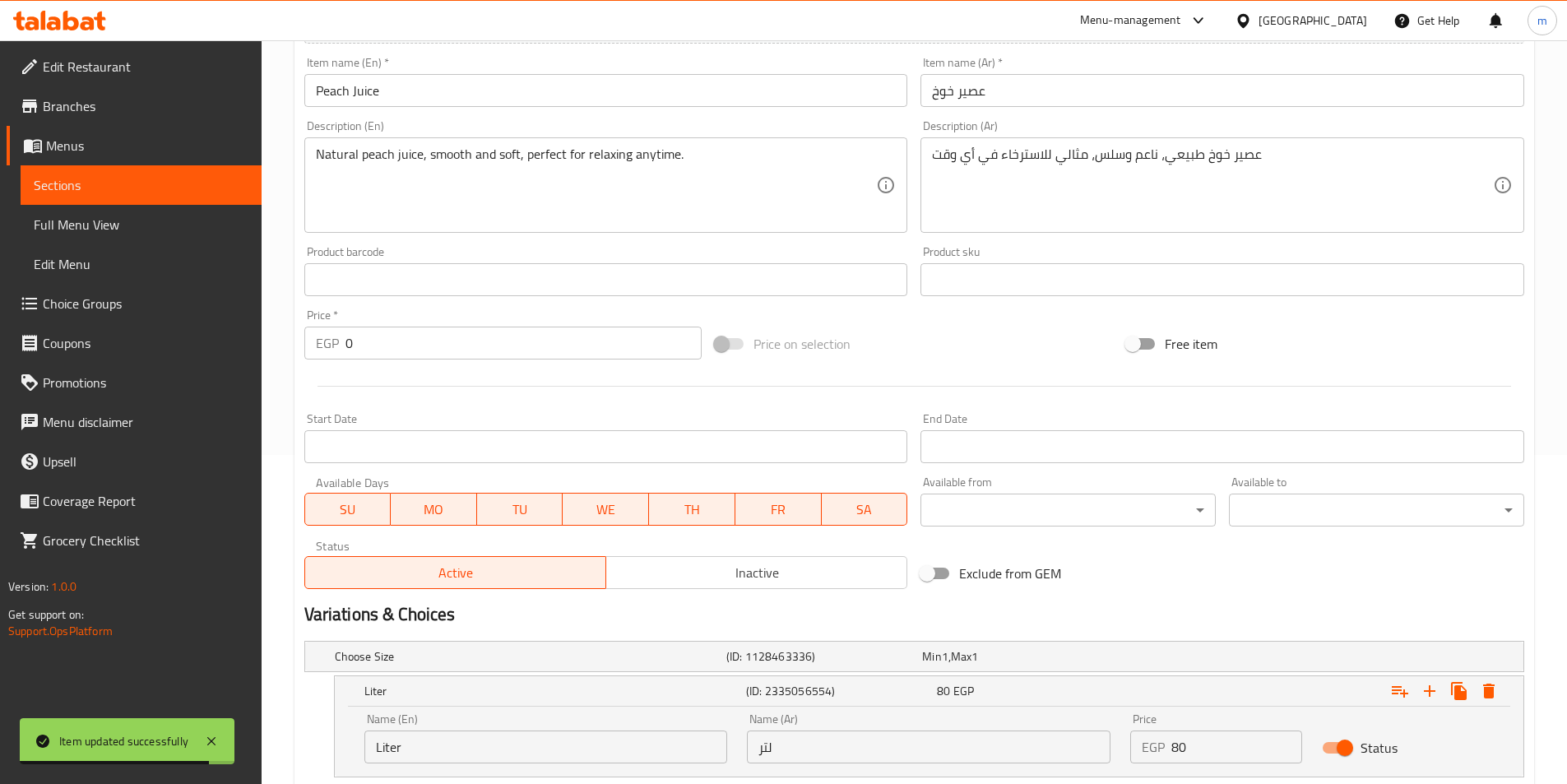
scroll to position [0, 0]
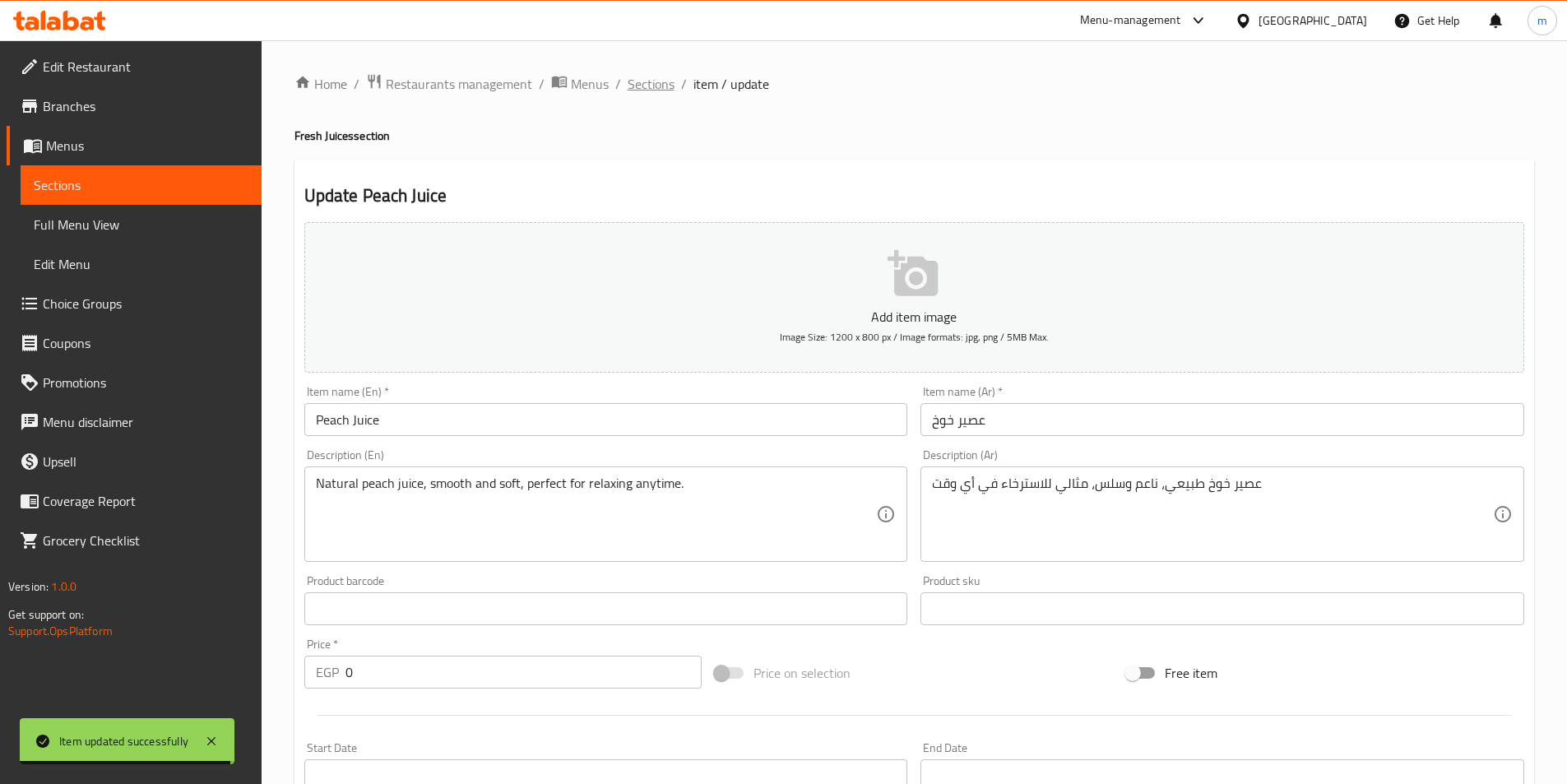
click at [659, 92] on span "Sections" at bounding box center [651, 84] width 47 height 19
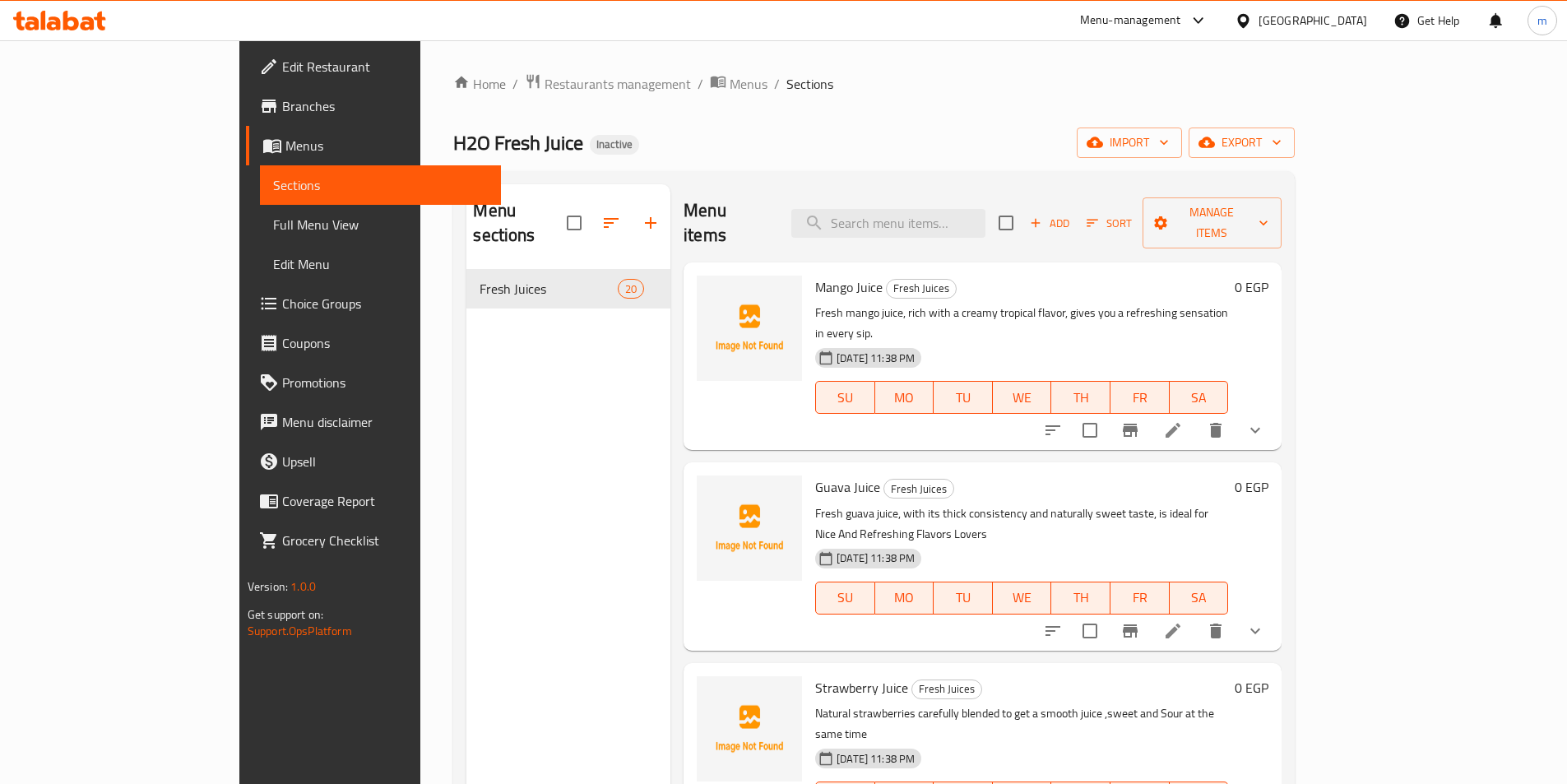
scroll to position [2850, 0]
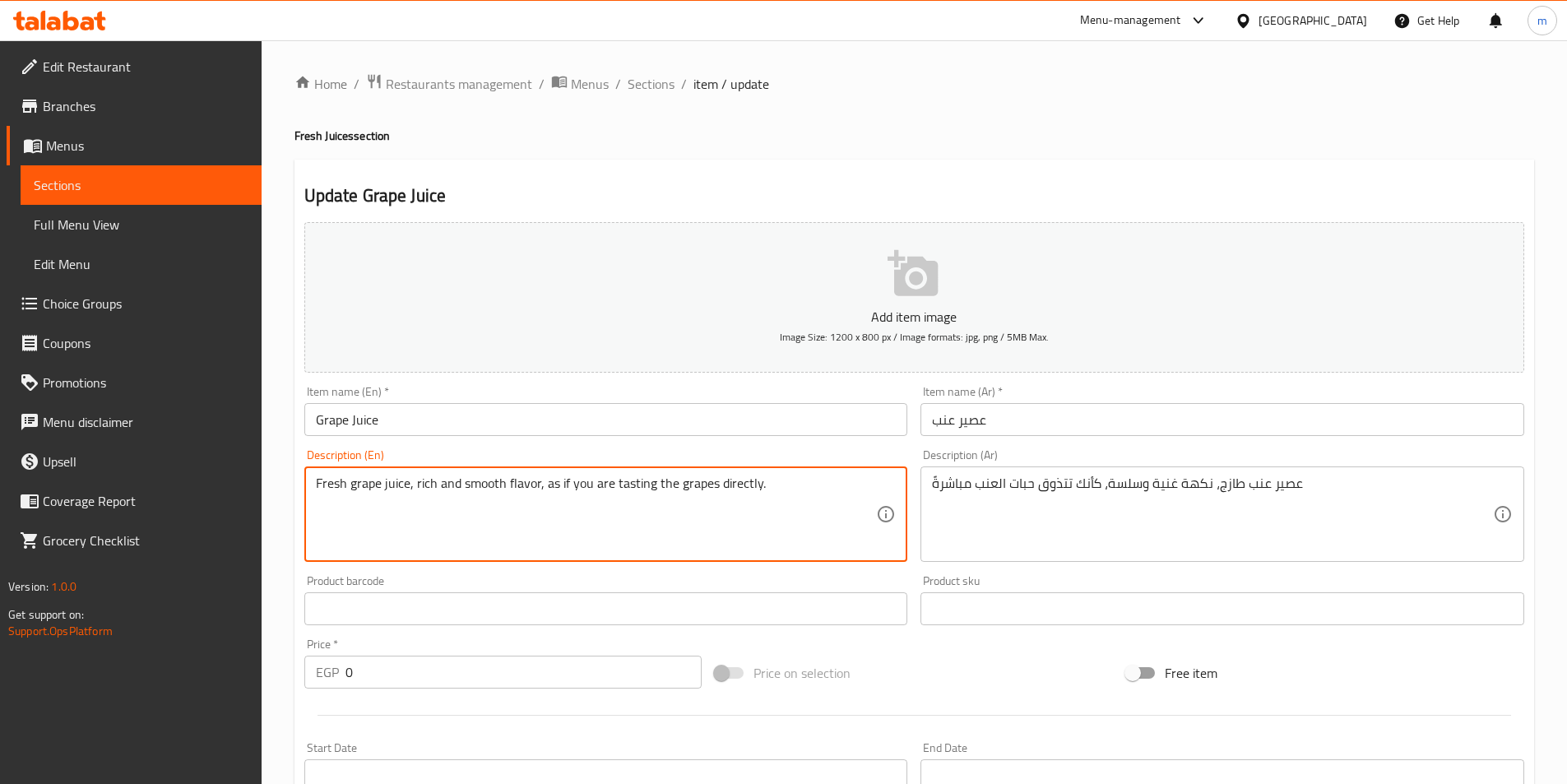
click at [522, 490] on textarea "Fresh grape juice, rich and smooth flavor, as if you are tasting the grapes dir…" at bounding box center [596, 514] width 561 height 78
click at [490, 487] on textarea "Fresh grape juice, rich and smooth flavor, as if you are tasting the grapes dir…" at bounding box center [596, 514] width 561 height 78
click at [791, 501] on textarea "Fresh grape juice, rich and smooth flavor, as if you are tasting the grapes dir…" at bounding box center [596, 514] width 561 height 78
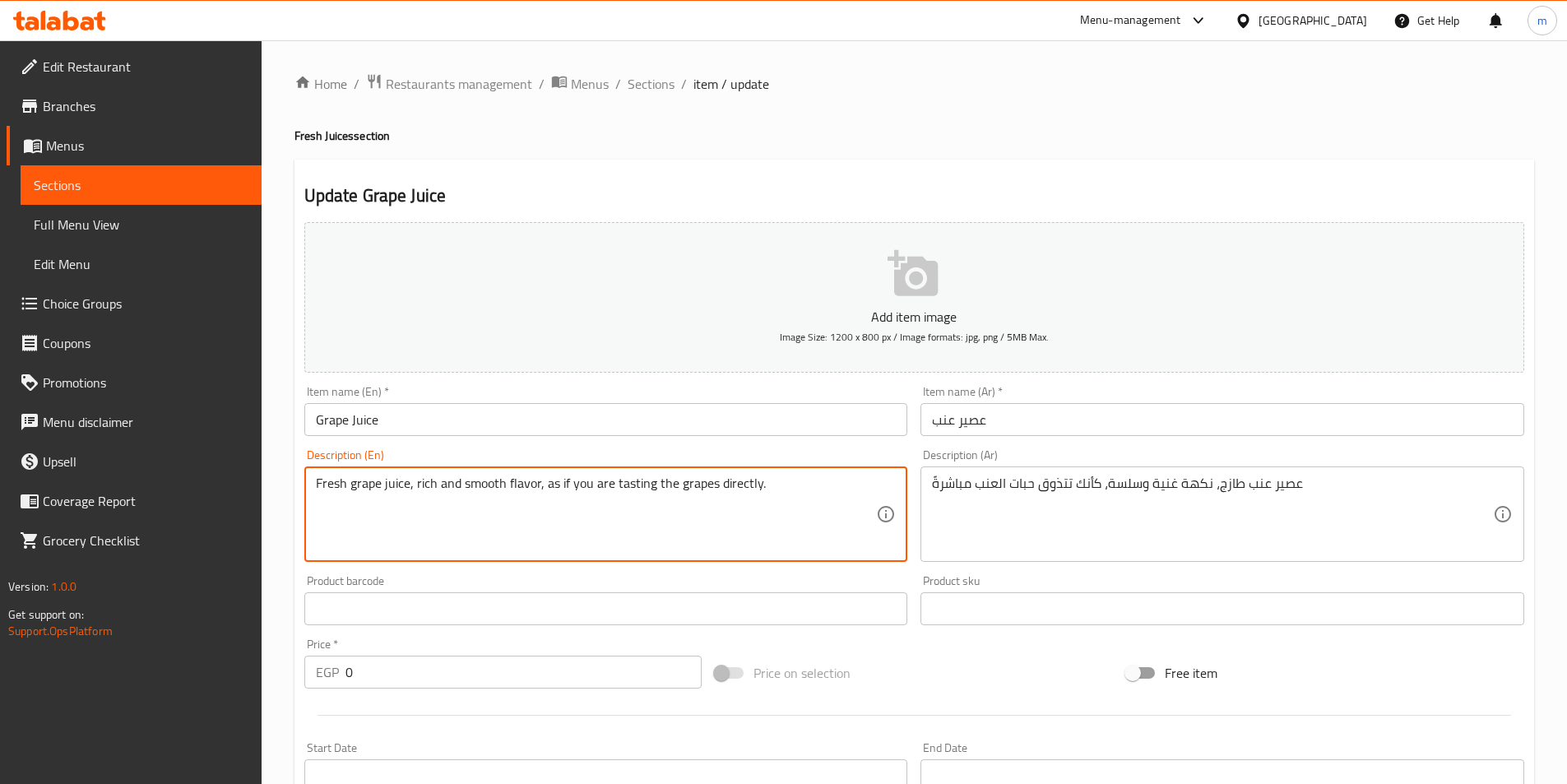
click at [791, 501] on textarea "Fresh grape juice, rich and smooth flavor, as if you are tasting the grapes dir…" at bounding box center [596, 514] width 561 height 78
type textarea "ع"
click at [709, 504] on textarea "Fresh grape juice, rich and smooth flavor, as if you are tasting the grapes dir…" at bounding box center [596, 514] width 561 height 78
click at [674, 484] on textarea "Fresh grape juice, rich and smooth flavor, as if you are tasting the grapes dir…" at bounding box center [596, 514] width 561 height 78
paste textarea "Seeds"
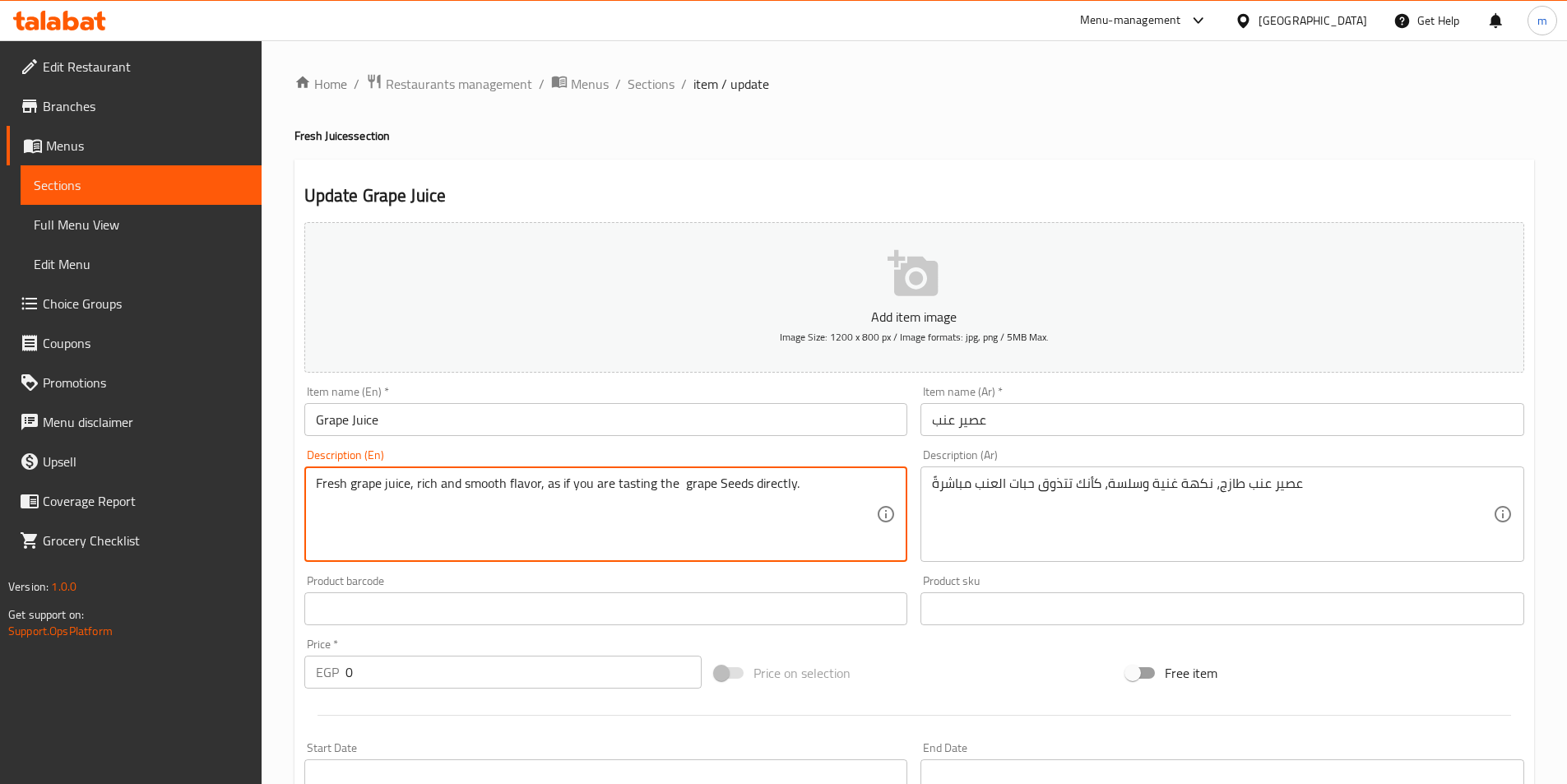
drag, startPoint x: 745, startPoint y: 486, endPoint x: 678, endPoint y: 472, distance: 68.4
click at [678, 472] on div "Fresh grape juice, rich and smooth flavor, as if you are tasting the grape Seed…" at bounding box center [607, 514] width 604 height 95
paste textarea "berrie"
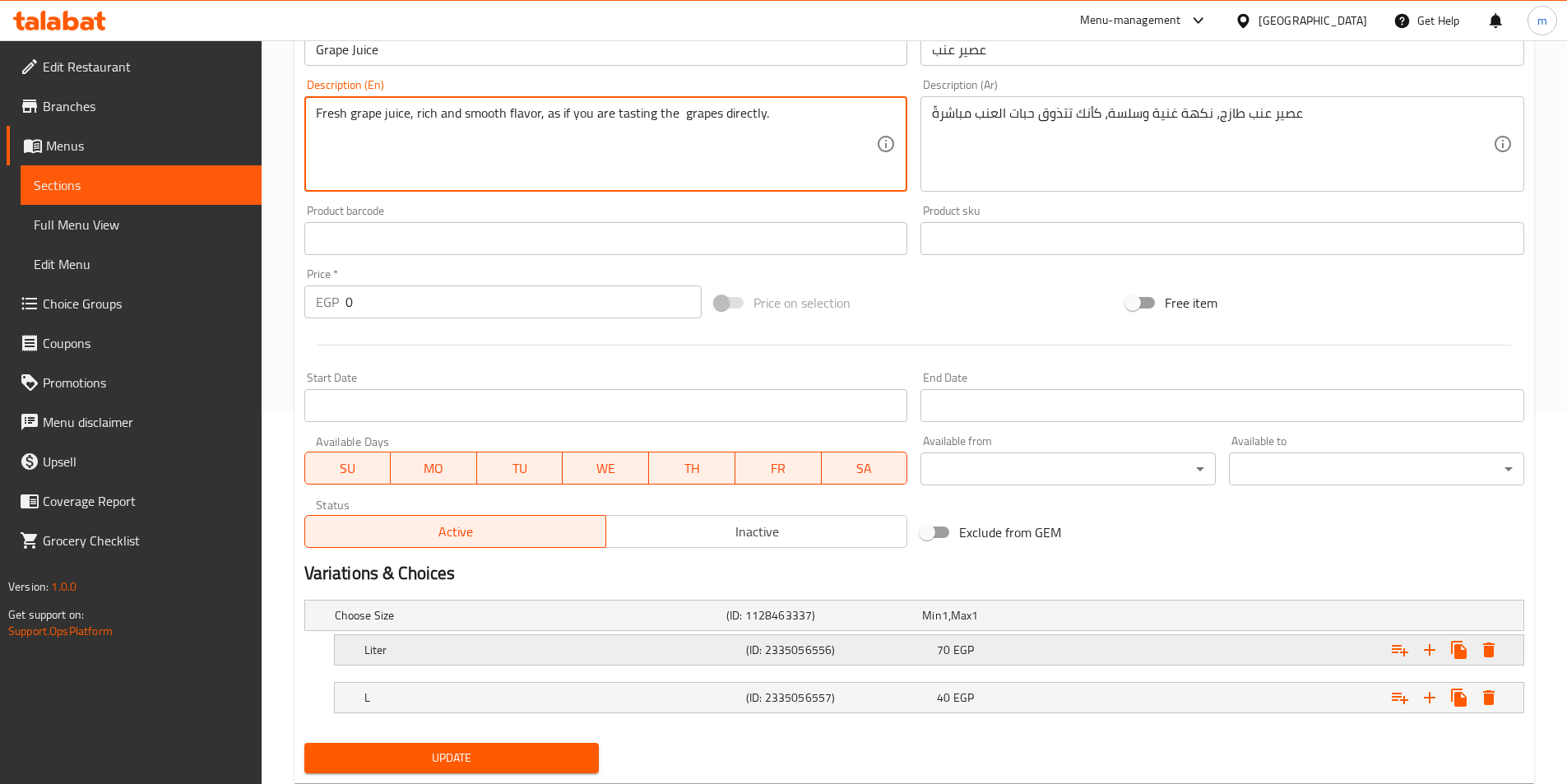
scroll to position [411, 0]
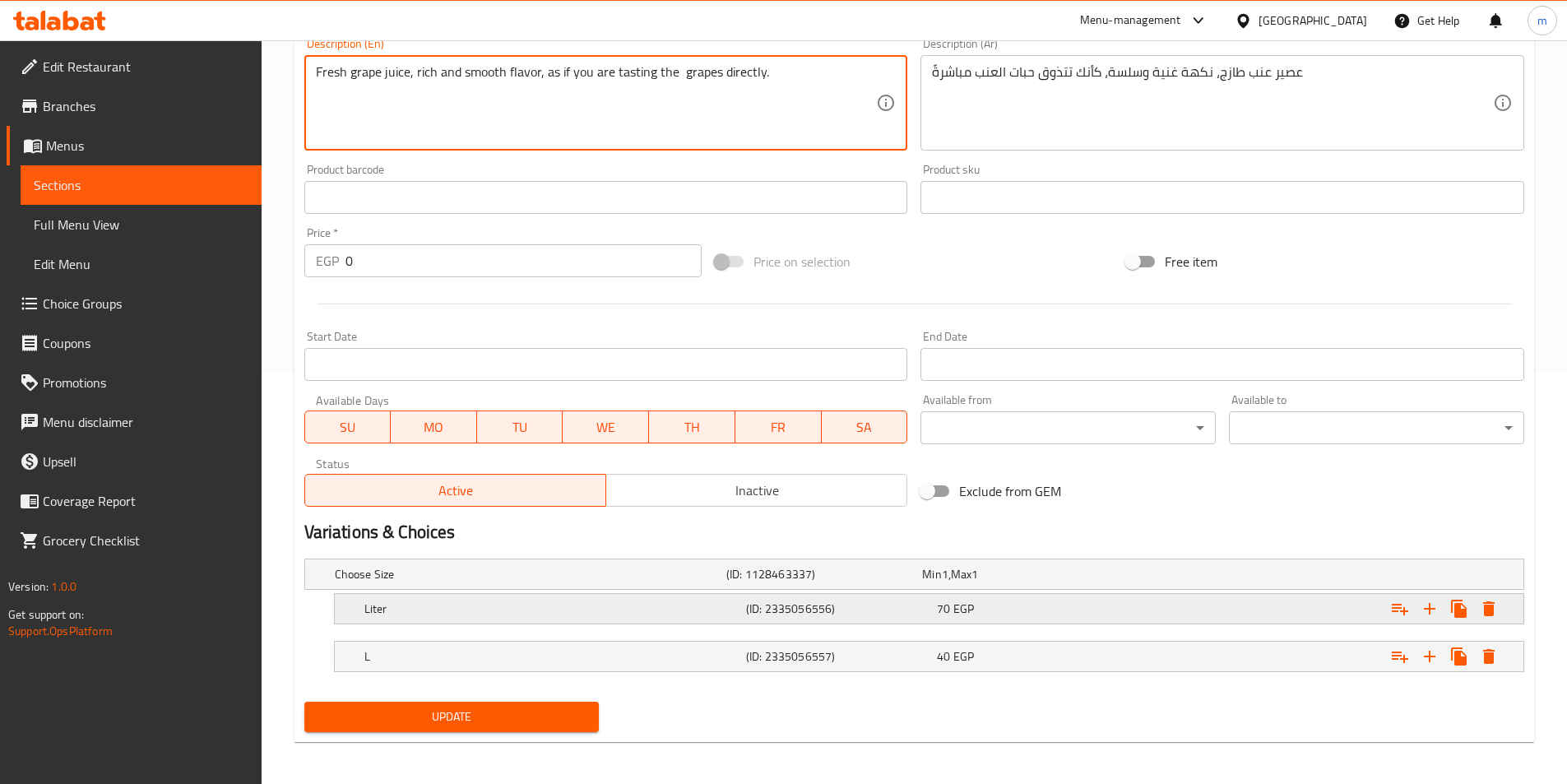
click at [739, 612] on div "Liter" at bounding box center [552, 608] width 382 height 23
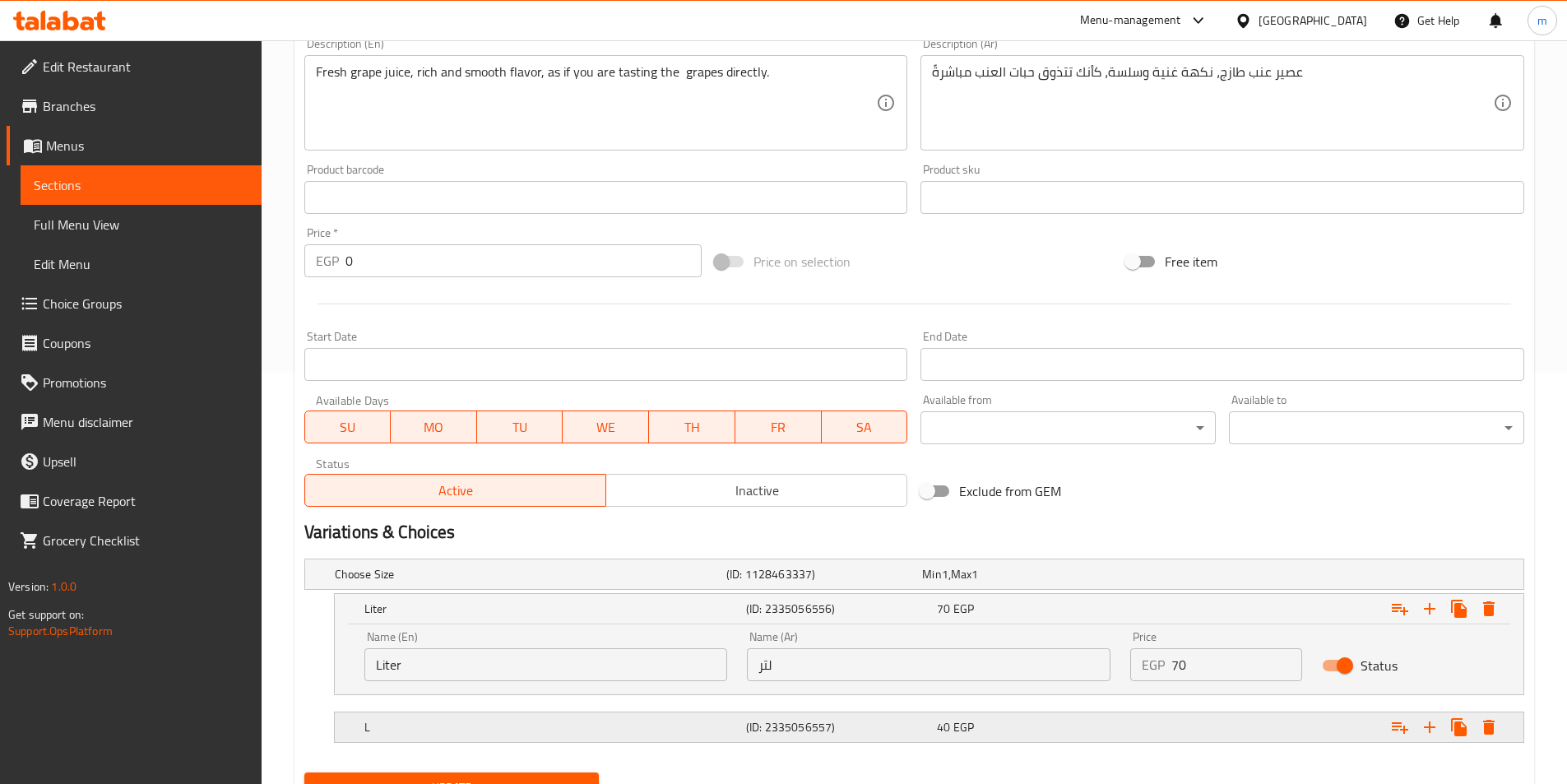
click at [791, 723] on h5 "(ID: 2335056557)" at bounding box center [838, 727] width 184 height 17
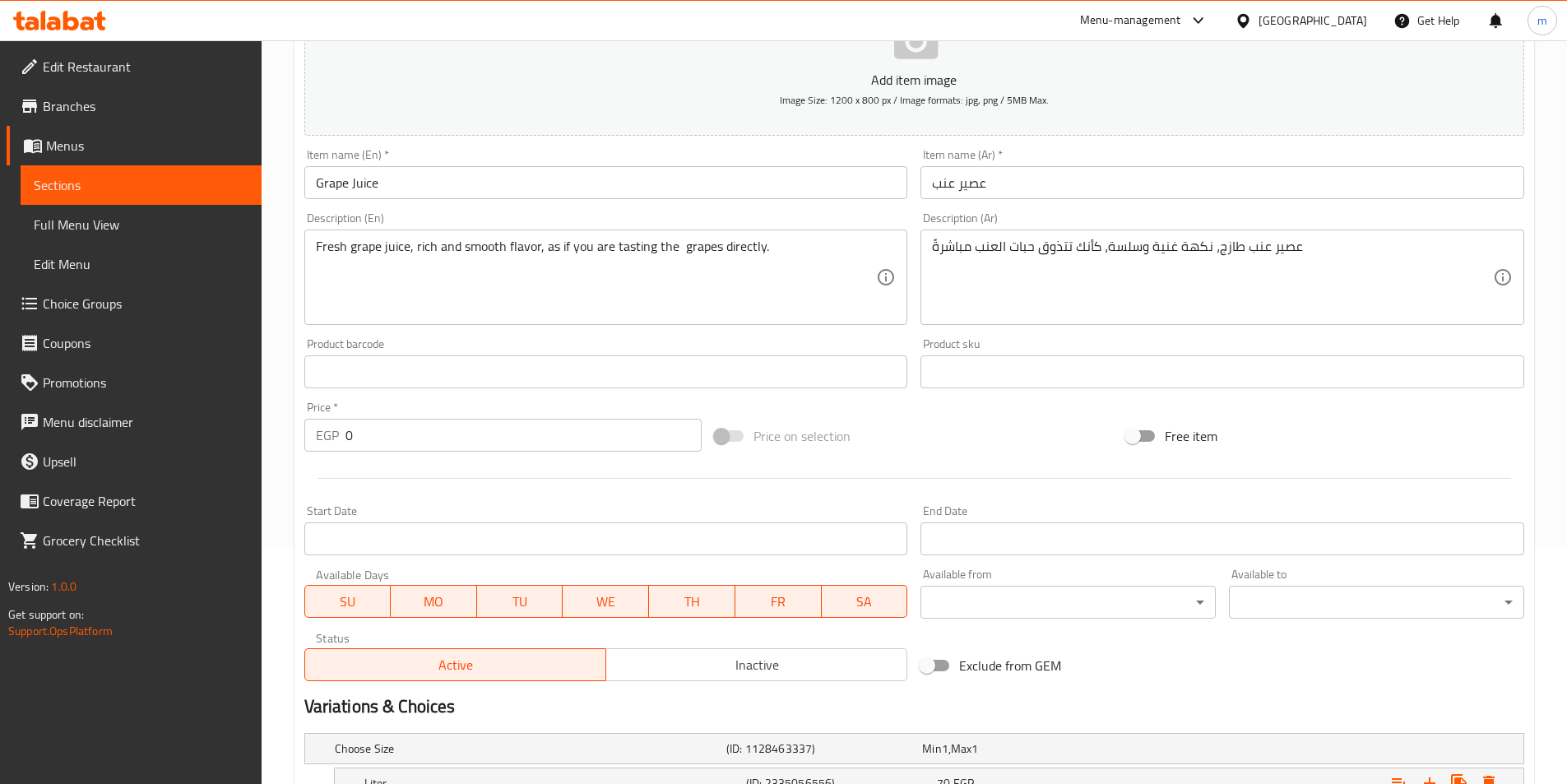
scroll to position [63, 0]
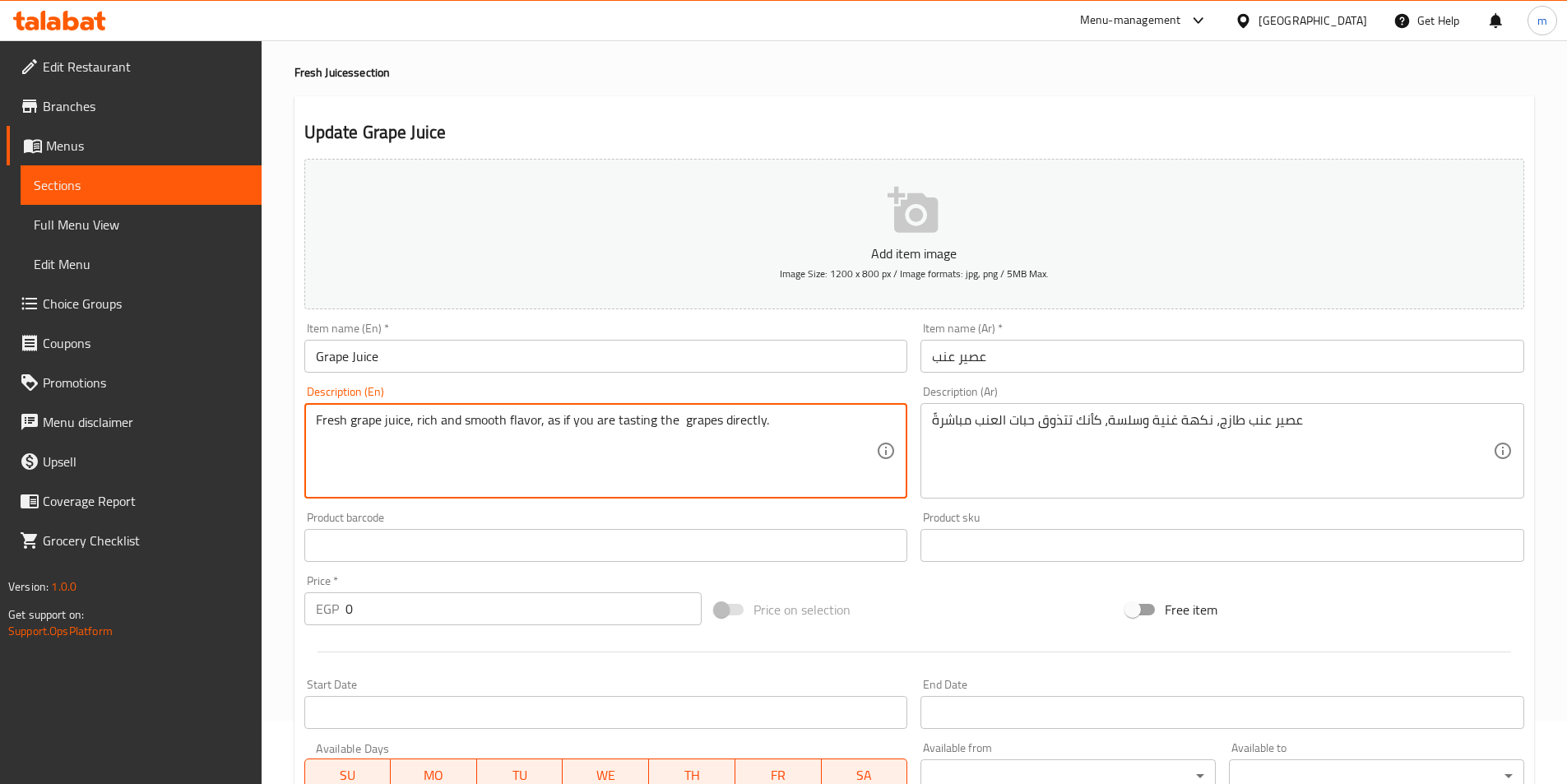
click at [715, 420] on textarea "Fresh grape juice, rich and smooth flavor, as if you are tasting the grapes dir…" at bounding box center [596, 451] width 561 height 78
paste textarea "حبات"
paste textarea "beads"
type textarea "Fresh grape juice, rich and smooth flavor, as if you are tasting the grape bead…"
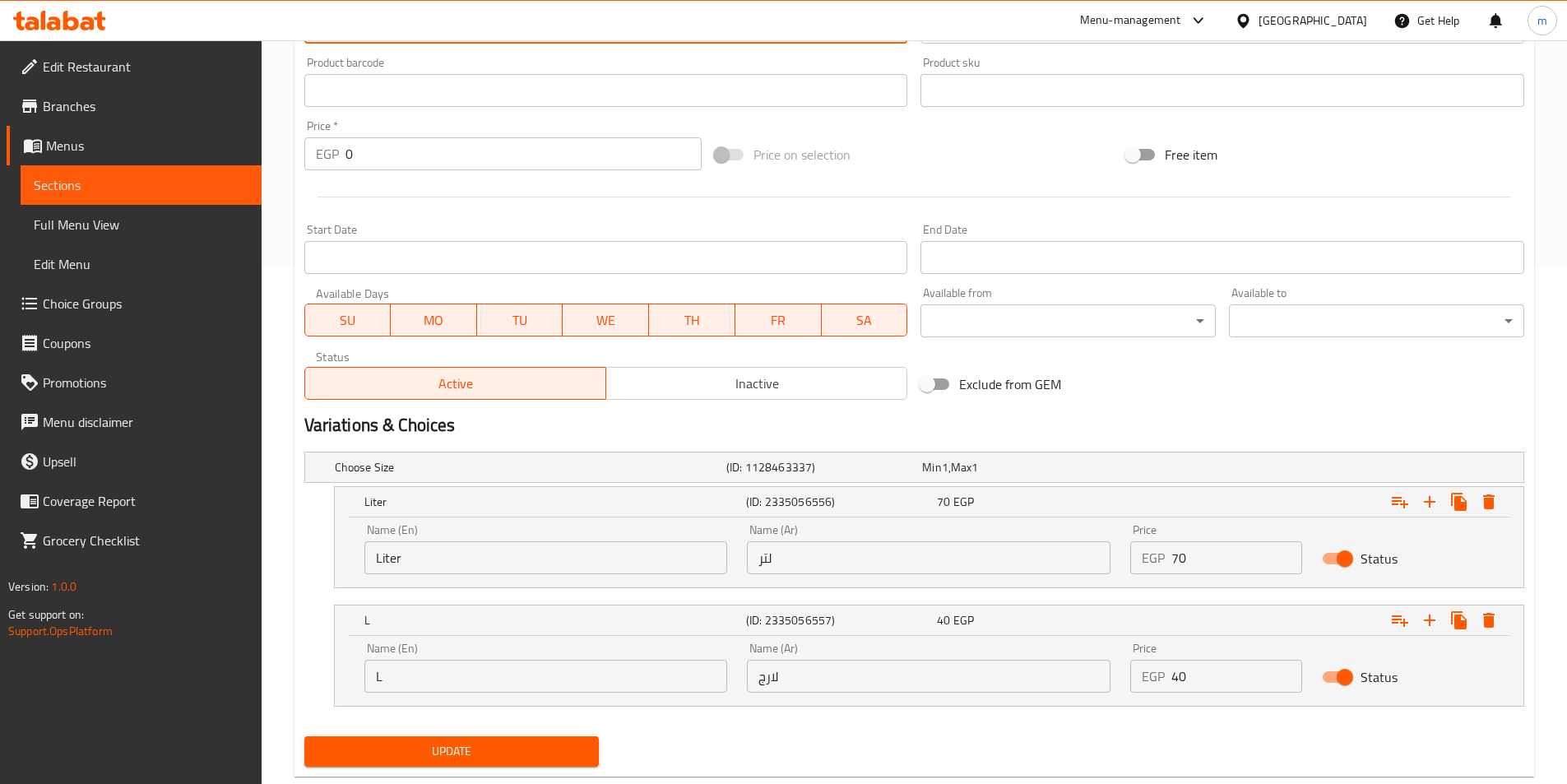
scroll to position [557, 0]
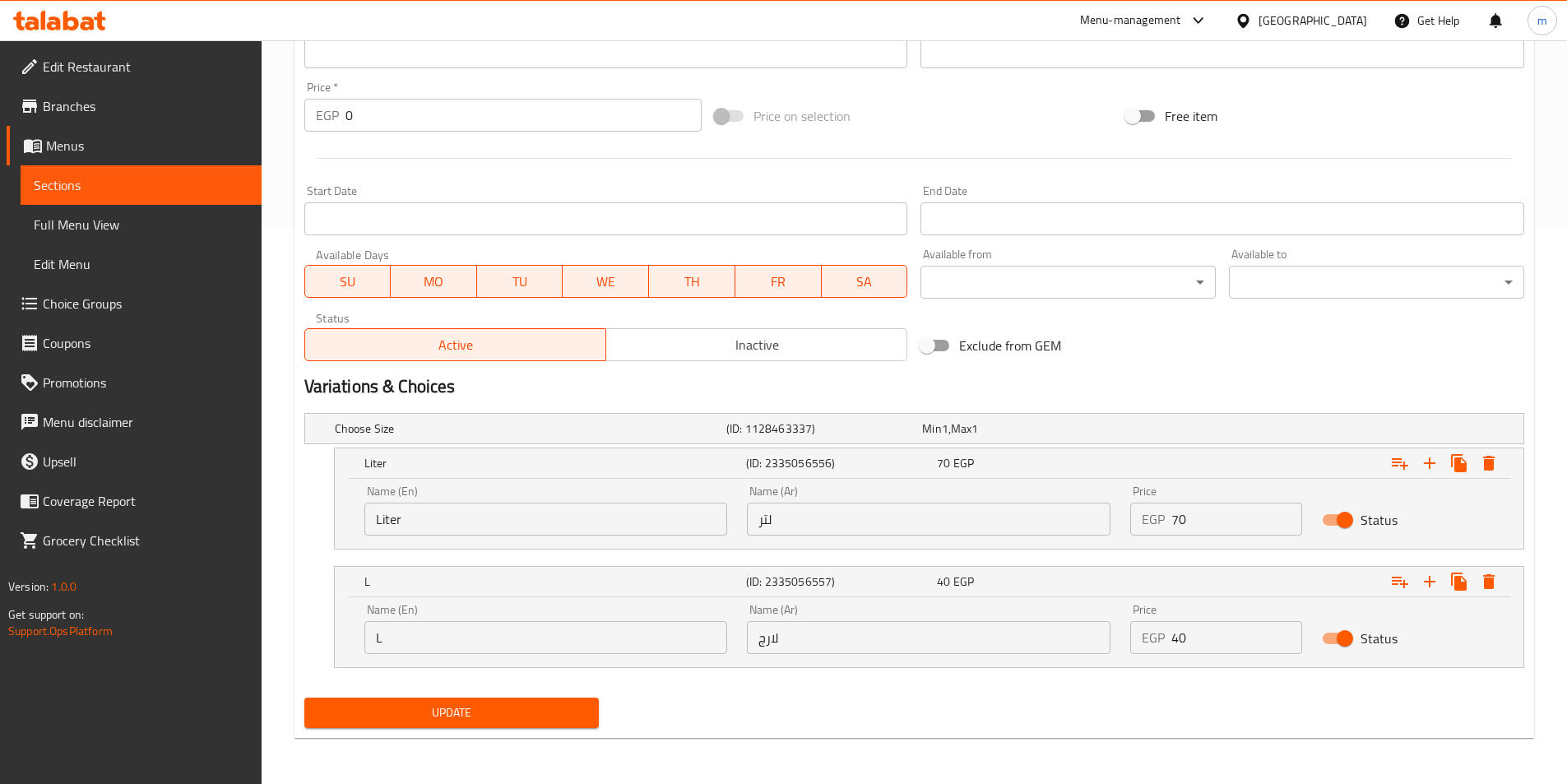
click at [509, 722] on span "Update" at bounding box center [452, 712] width 269 height 20
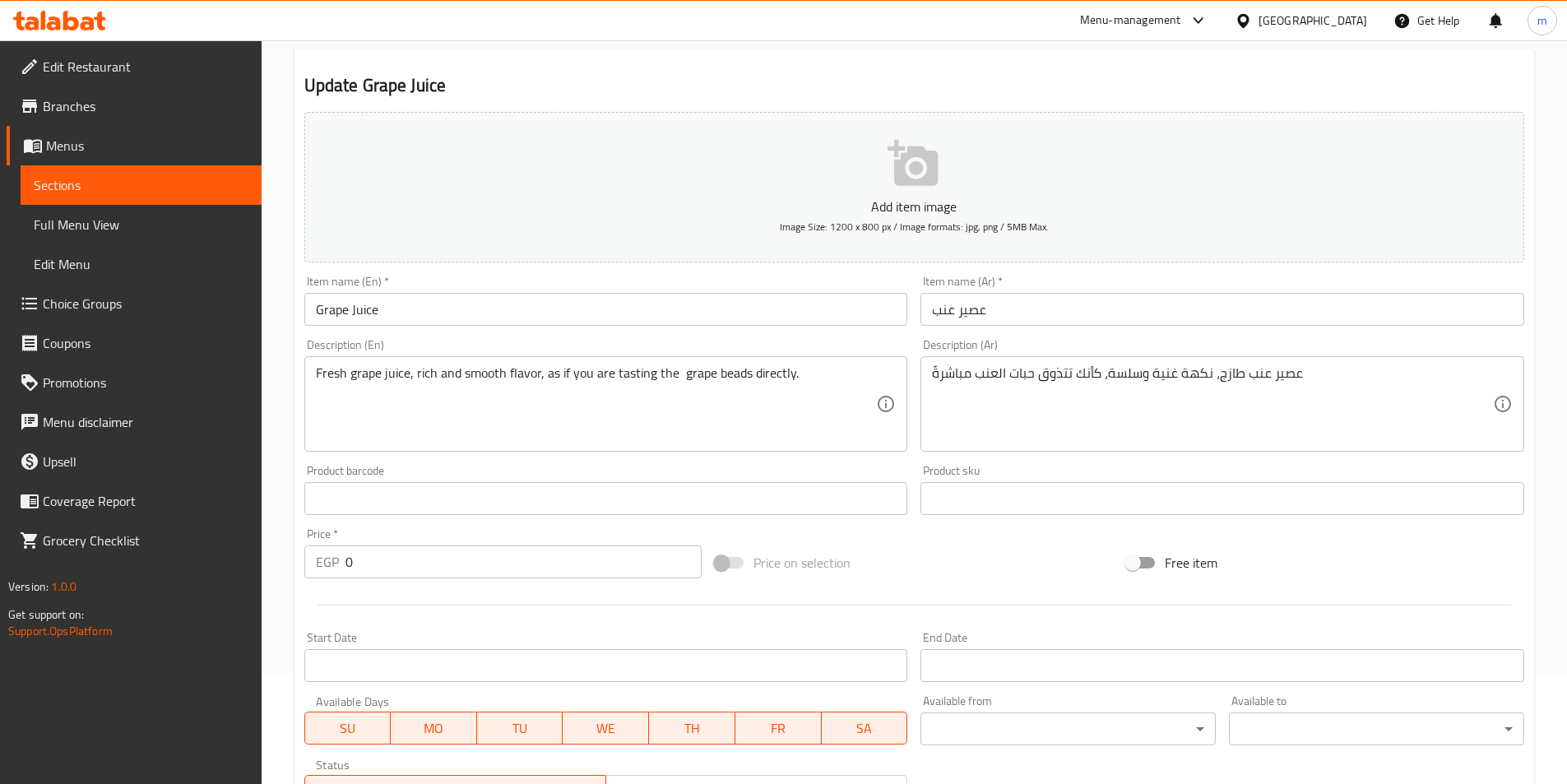
scroll to position [0, 0]
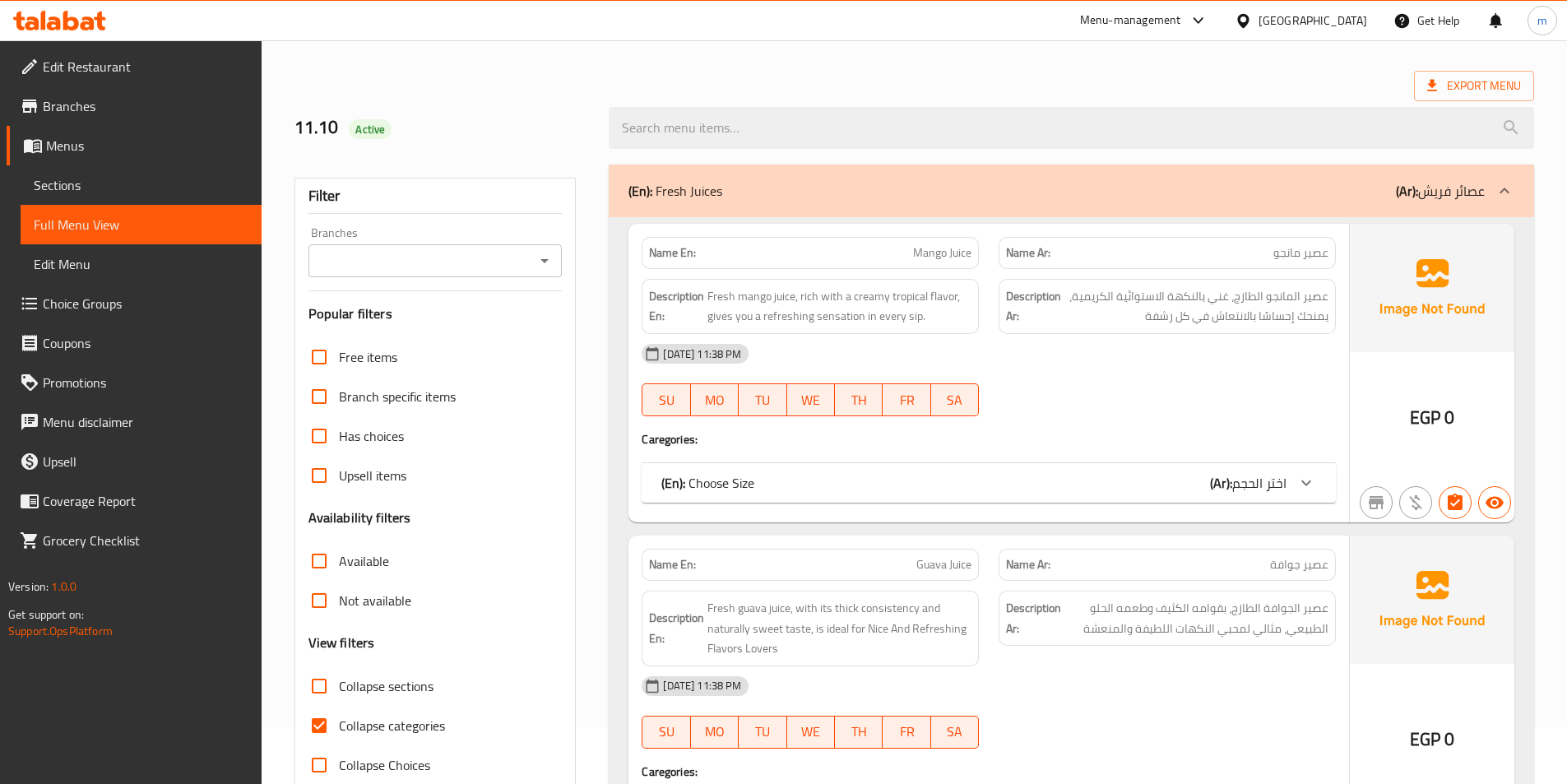
scroll to position [165, 0]
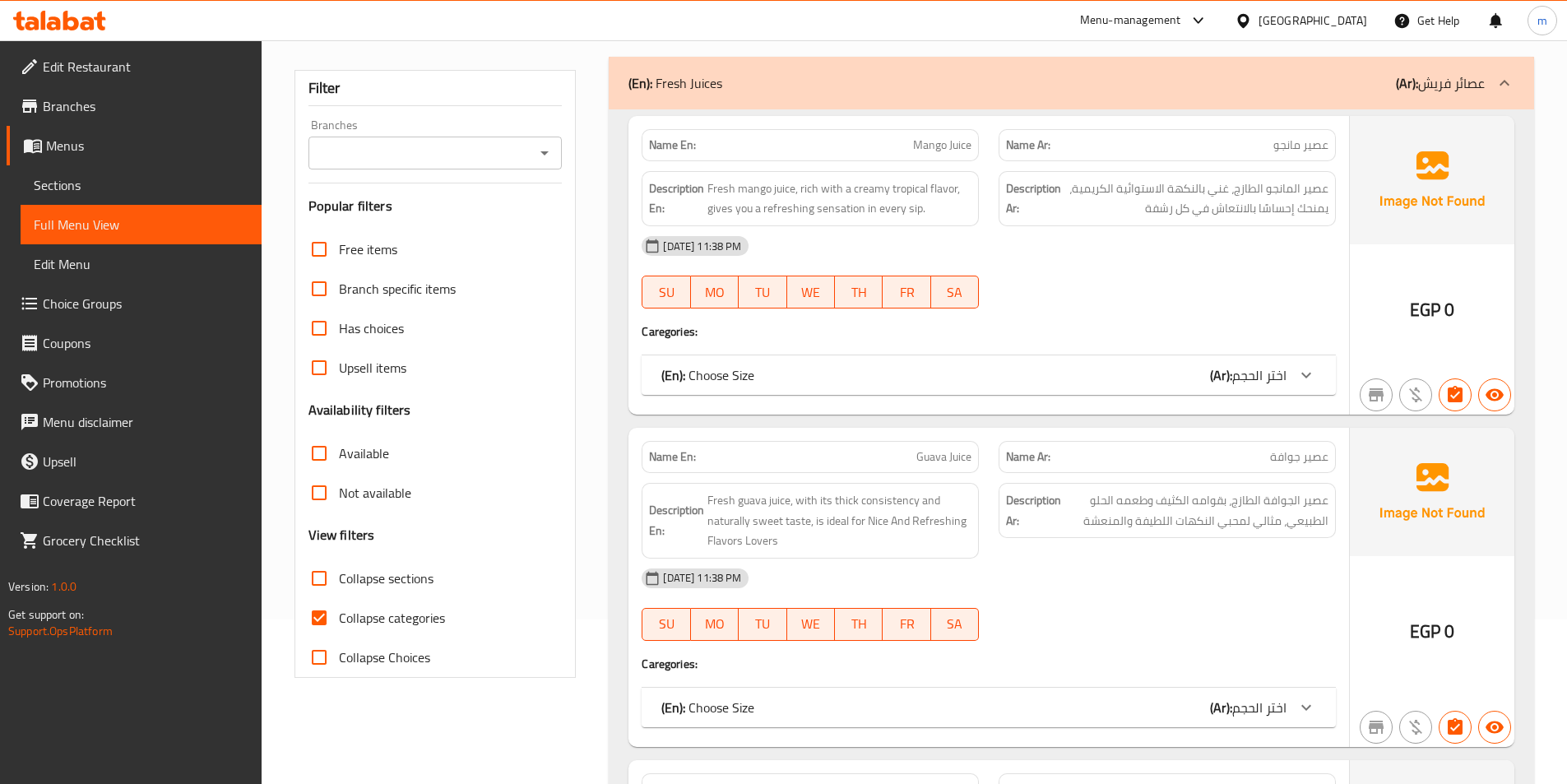
click at [387, 614] on span "Collapse categories" at bounding box center [392, 618] width 107 height 19
click at [339, 614] on input "Collapse categories" at bounding box center [319, 617] width 40 height 40
checkbox input "false"
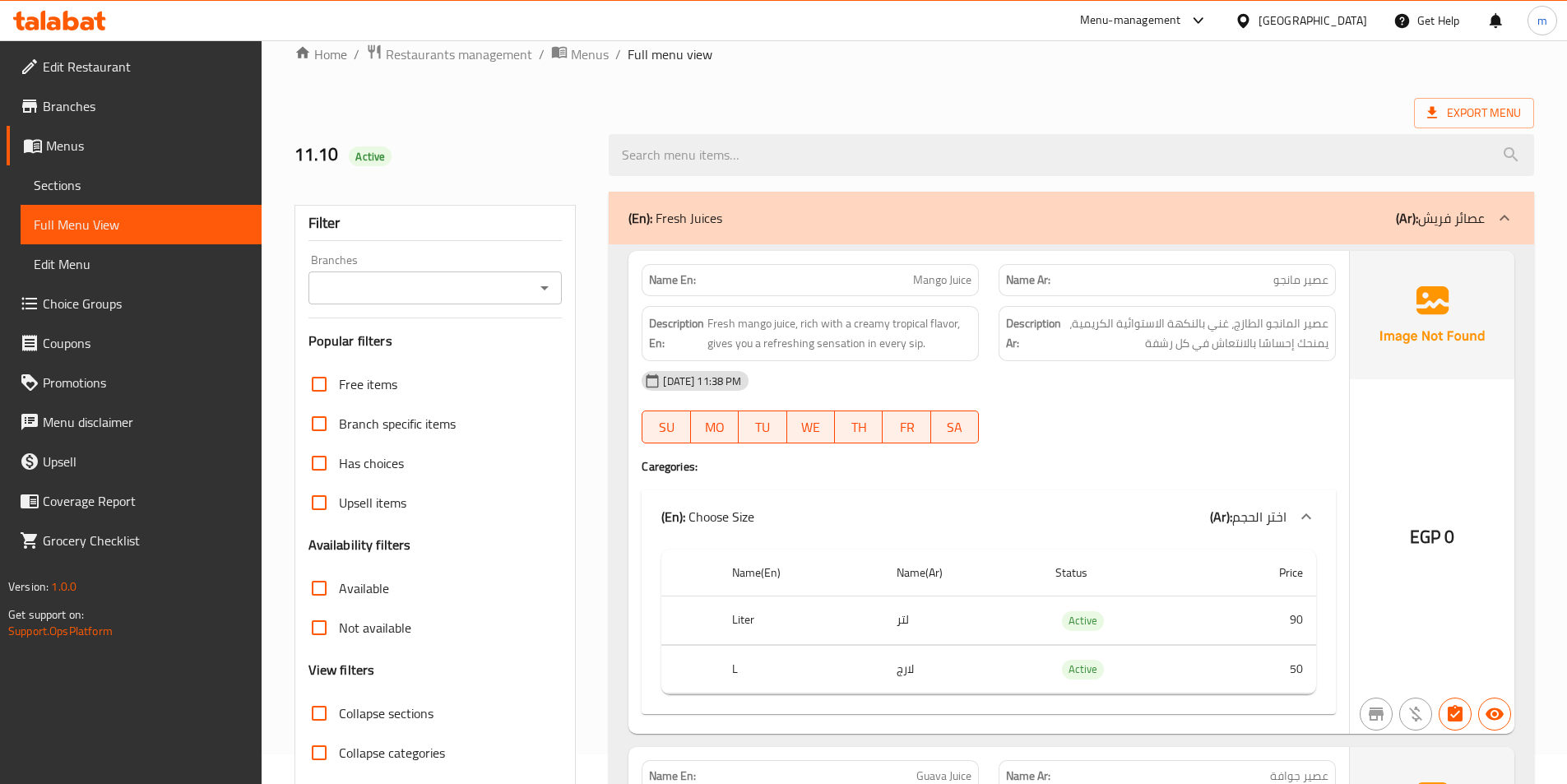
scroll to position [0, 0]
